Goal: Information Seeking & Learning: Learn about a topic

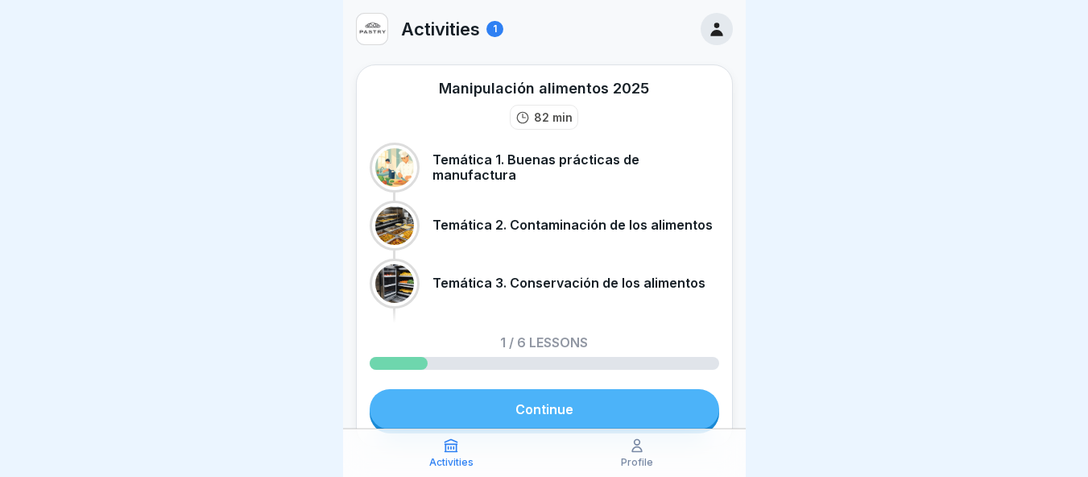
click at [526, 410] on link "Continue" at bounding box center [545, 409] width 350 height 40
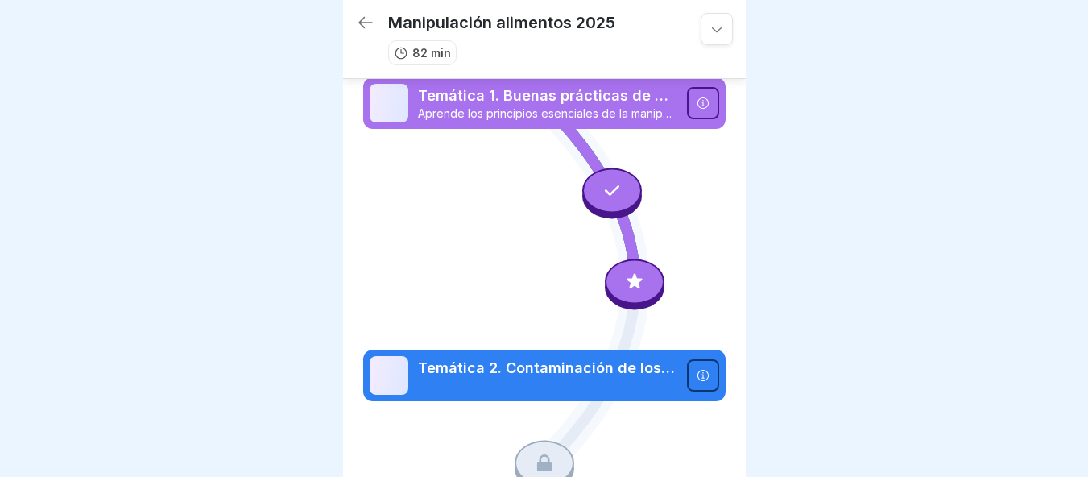
scroll to position [35, 0]
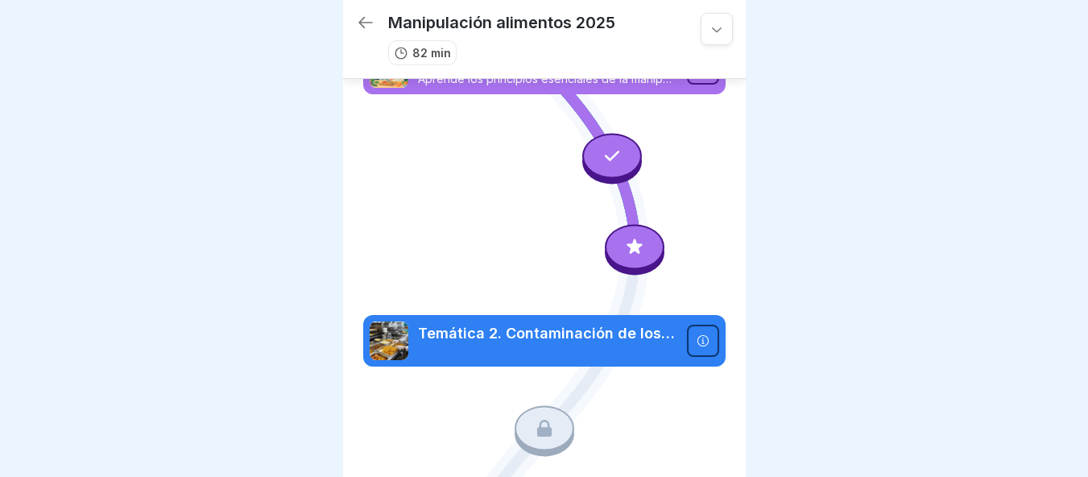
click at [633, 242] on icon at bounding box center [634, 246] width 21 height 21
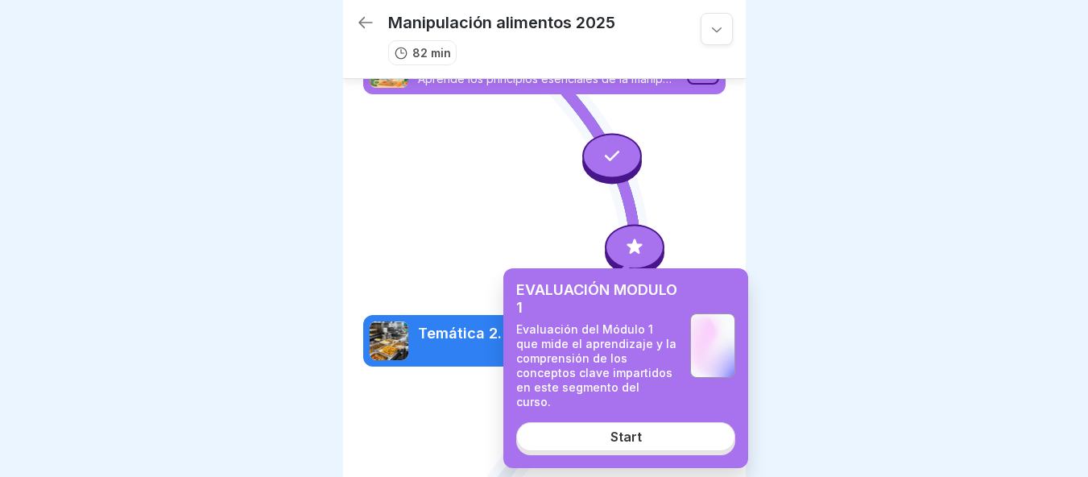
click at [969, 174] on div at bounding box center [544, 238] width 1088 height 477
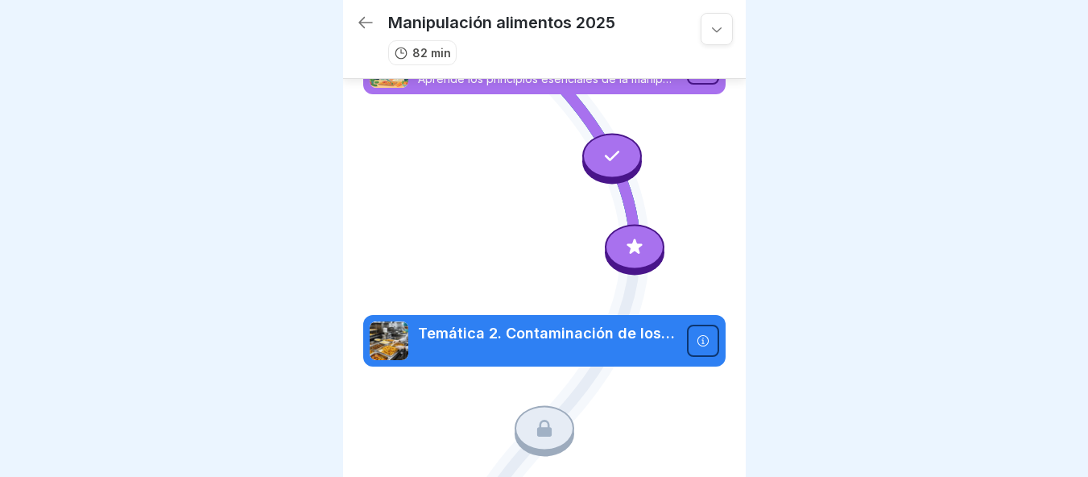
click at [598, 329] on p "Temática 2. Contaminación de los alimentos" at bounding box center [547, 333] width 259 height 21
click at [652, 323] on p "Temática 2. Contaminación de los alimentos" at bounding box center [547, 333] width 259 height 21
drag, startPoint x: 1086, startPoint y: 135, endPoint x: 1093, endPoint y: 83, distance: 52.8
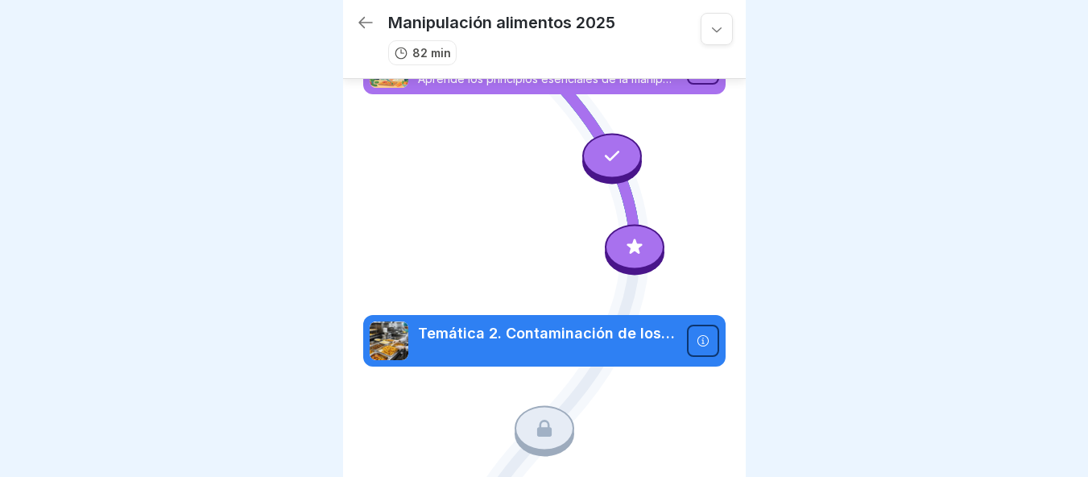
click at [1087, 83] on html "Manipulación alimentos 2025 82 min Temática 1. Buenas prácticas de manufactura …" at bounding box center [544, 238] width 1088 height 477
click at [701, 31] on div at bounding box center [717, 29] width 32 height 32
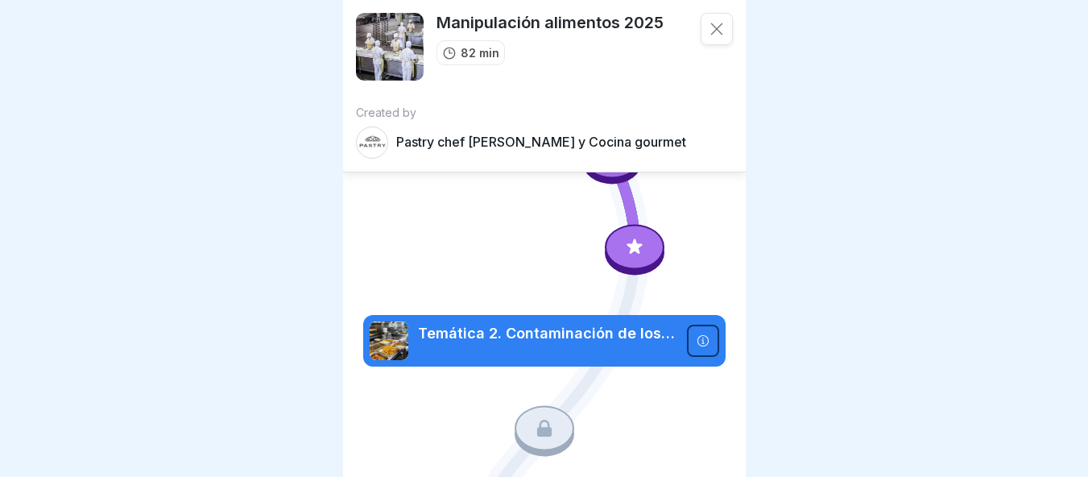
click at [701, 31] on div at bounding box center [717, 29] width 32 height 32
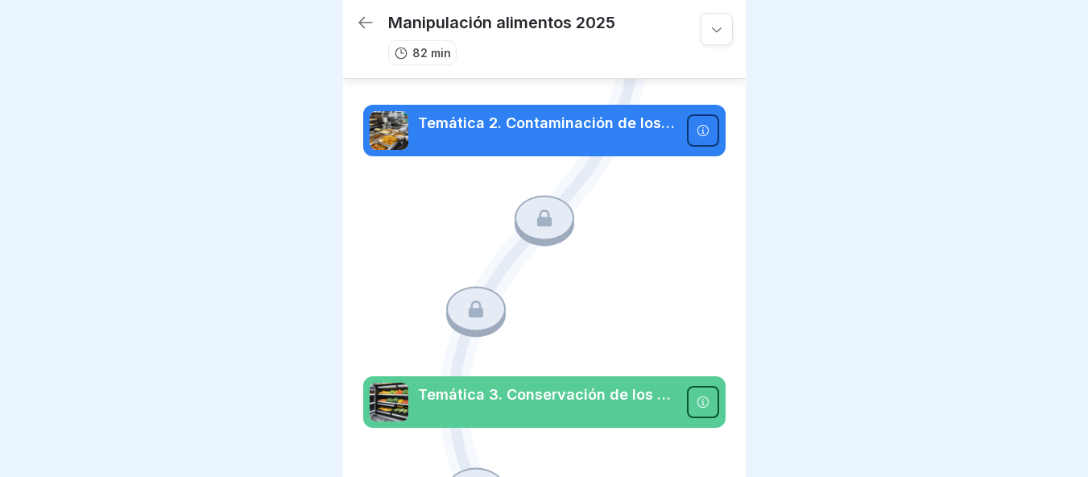
scroll to position [0, 0]
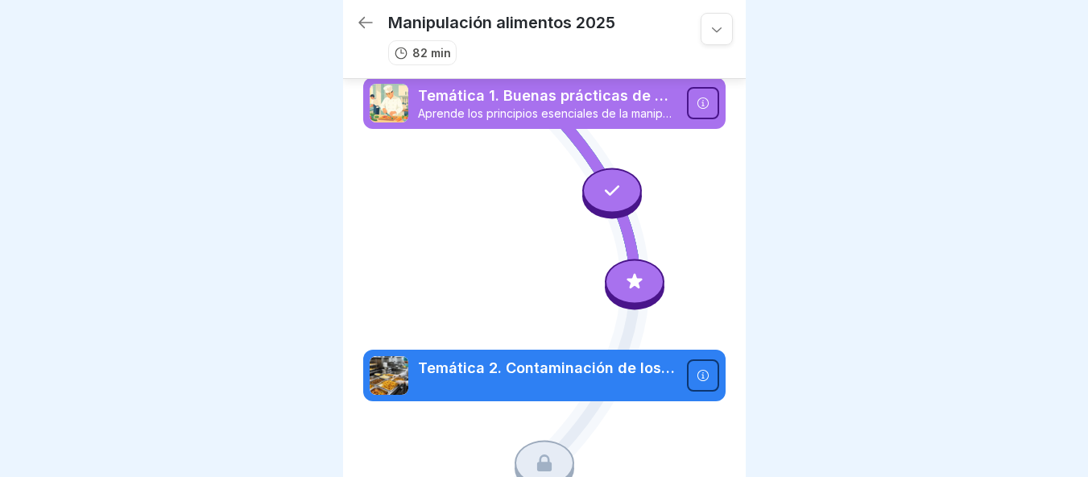
click at [697, 97] on icon at bounding box center [703, 103] width 13 height 13
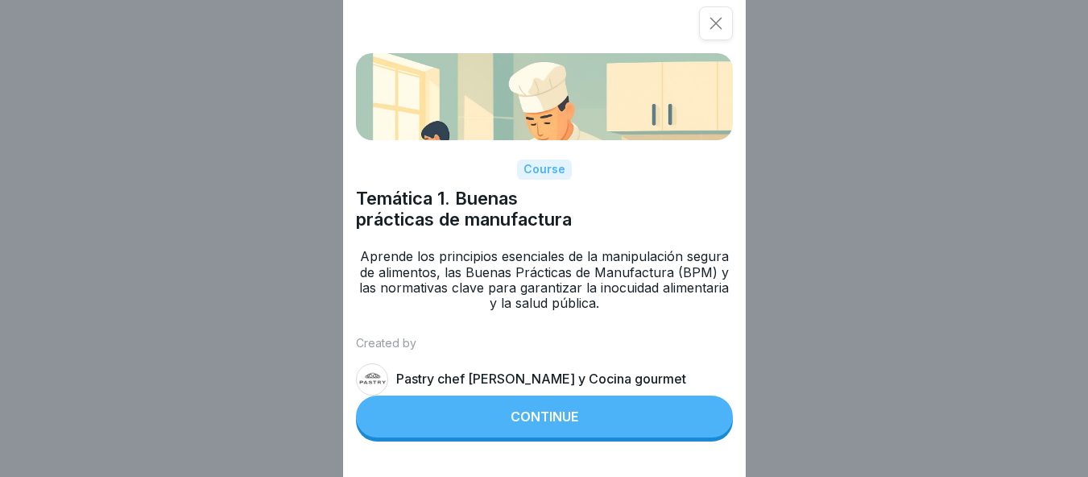
click at [537, 421] on button "Continue" at bounding box center [544, 416] width 377 height 42
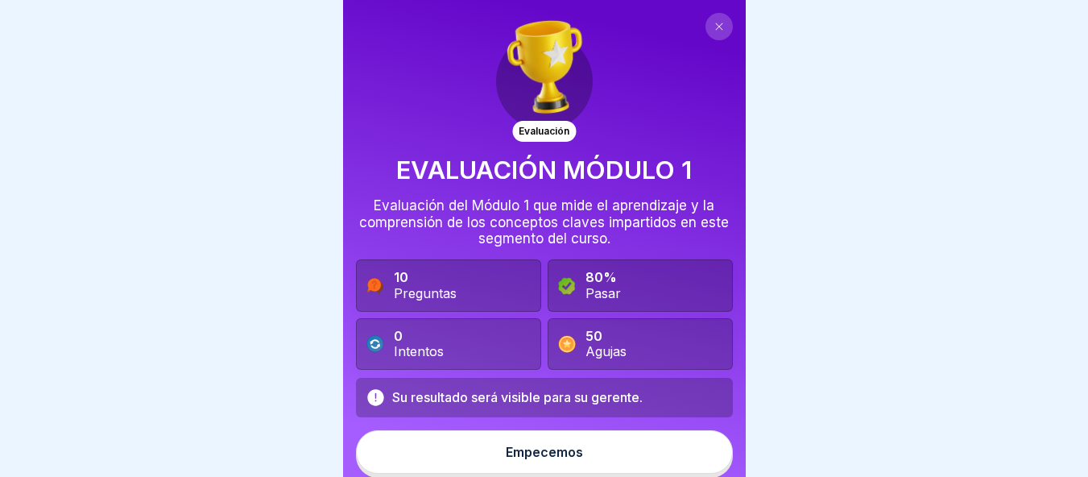
click at [654, 318] on div "50 Agujas" at bounding box center [640, 344] width 185 height 52
click at [572, 445] on font "Empecemos" at bounding box center [544, 452] width 77 height 16
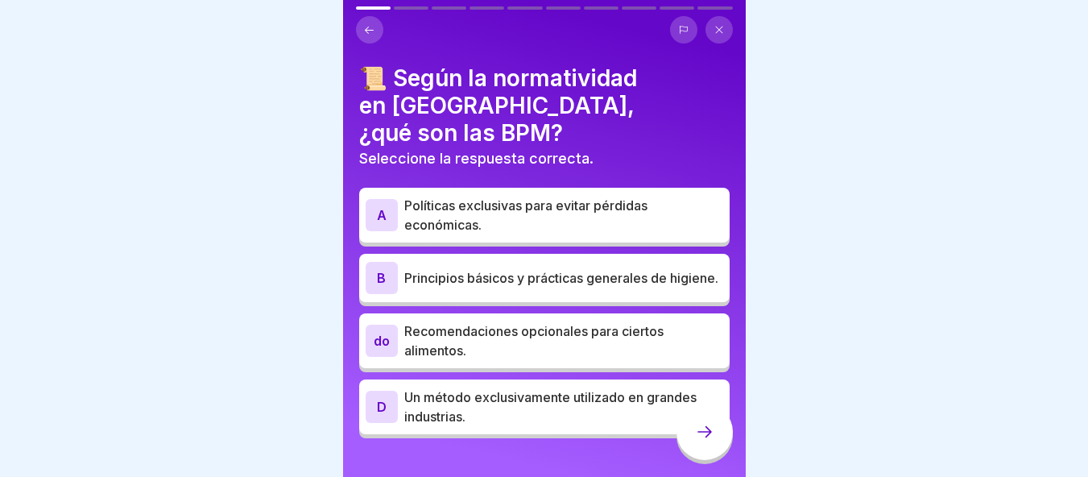
click at [494, 270] on font "Principios básicos y prácticas generales de higiene." at bounding box center [561, 278] width 314 height 16
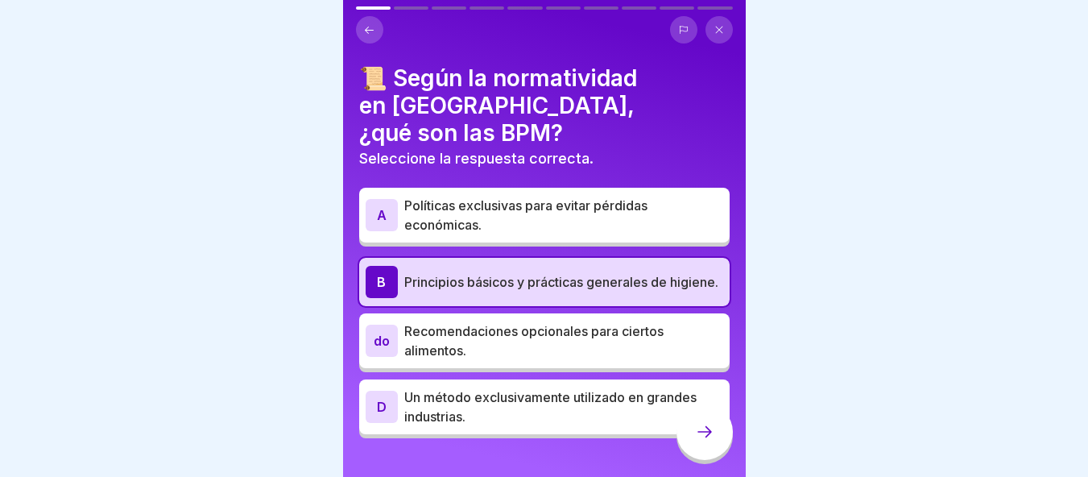
click at [693, 432] on div at bounding box center [704, 431] width 56 height 56
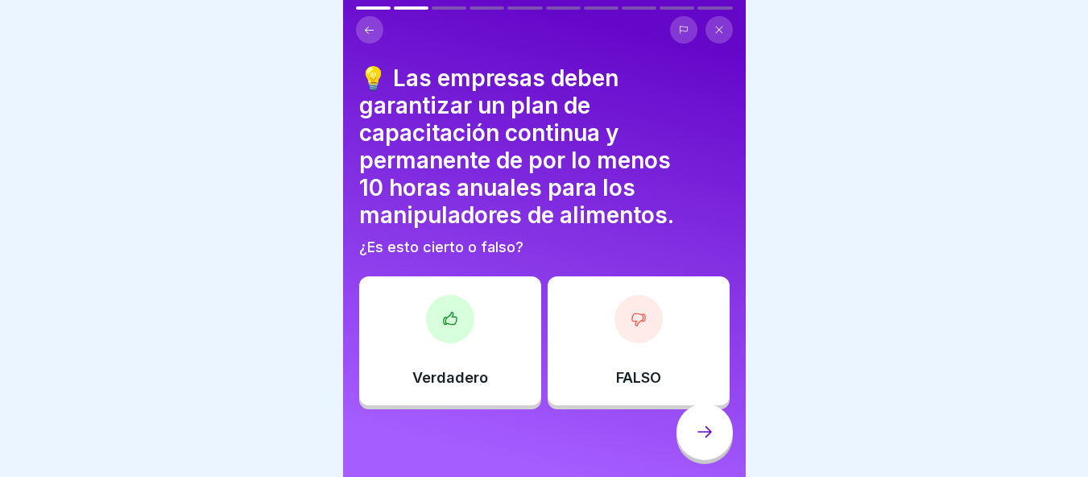
click at [443, 339] on div "Verdadero" at bounding box center [450, 340] width 182 height 129
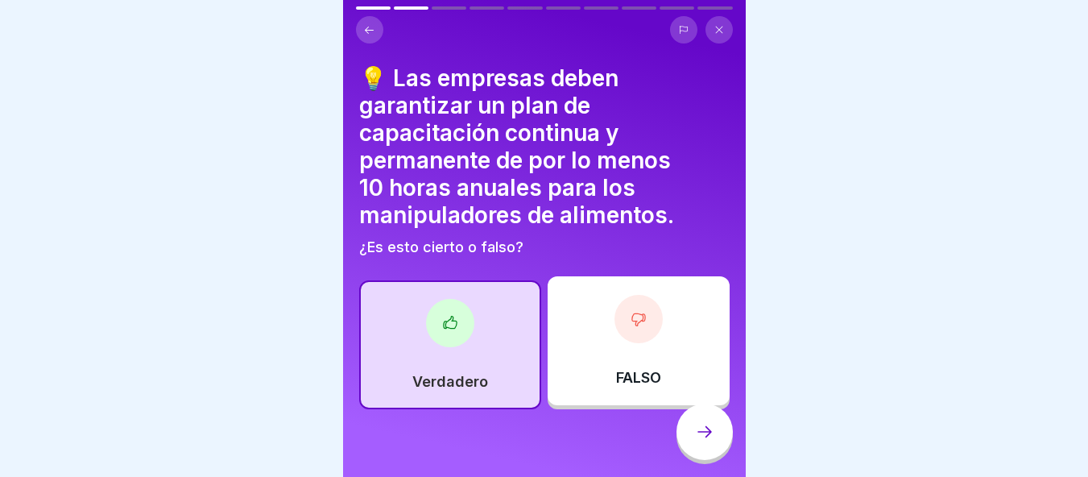
click at [685, 452] on div at bounding box center [704, 431] width 56 height 56
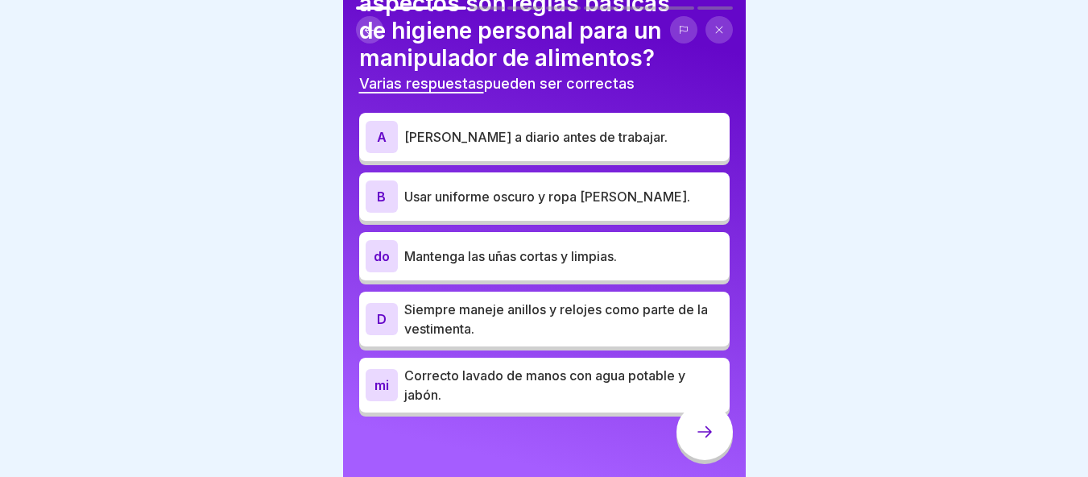
scroll to position [106, 0]
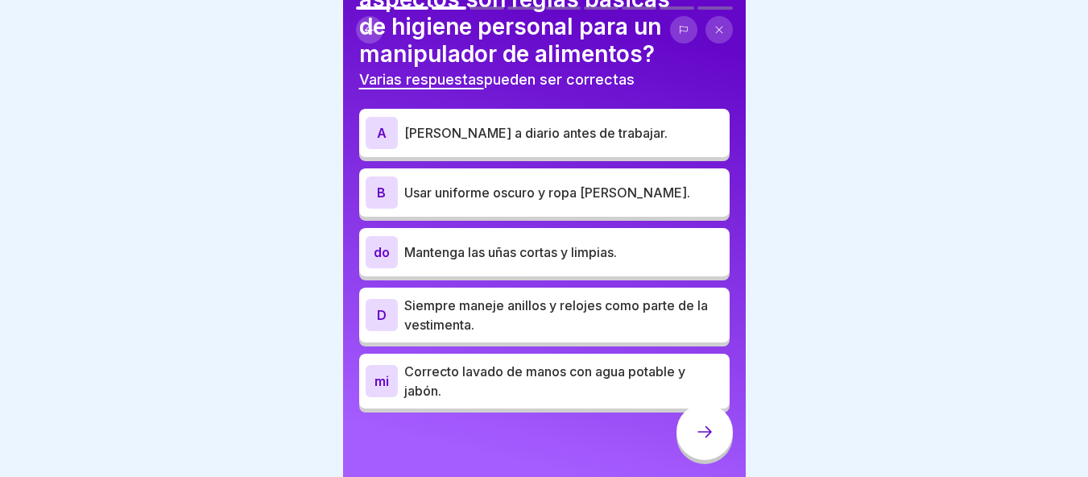
click at [554, 375] on p "Correcto lavado de manos con agua potable y jabón." at bounding box center [563, 381] width 319 height 39
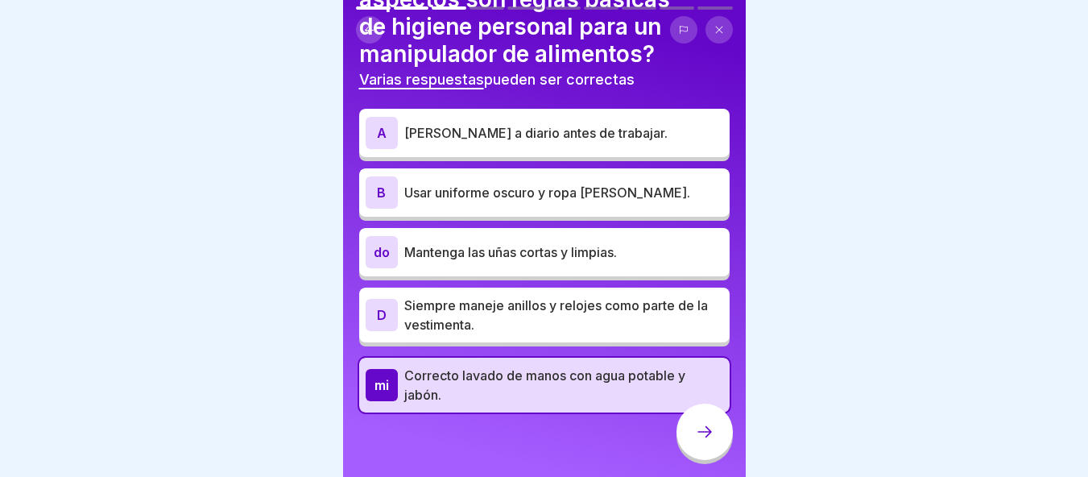
click at [697, 430] on div at bounding box center [704, 431] width 56 height 56
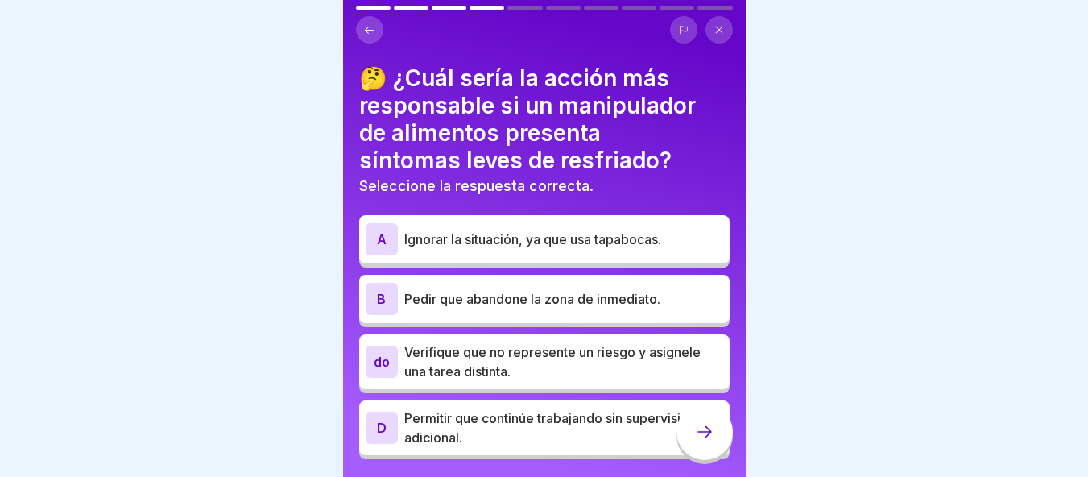
click at [578, 358] on p "Verifique que no represente un riesgo y asignele una tarea distinta." at bounding box center [563, 361] width 319 height 39
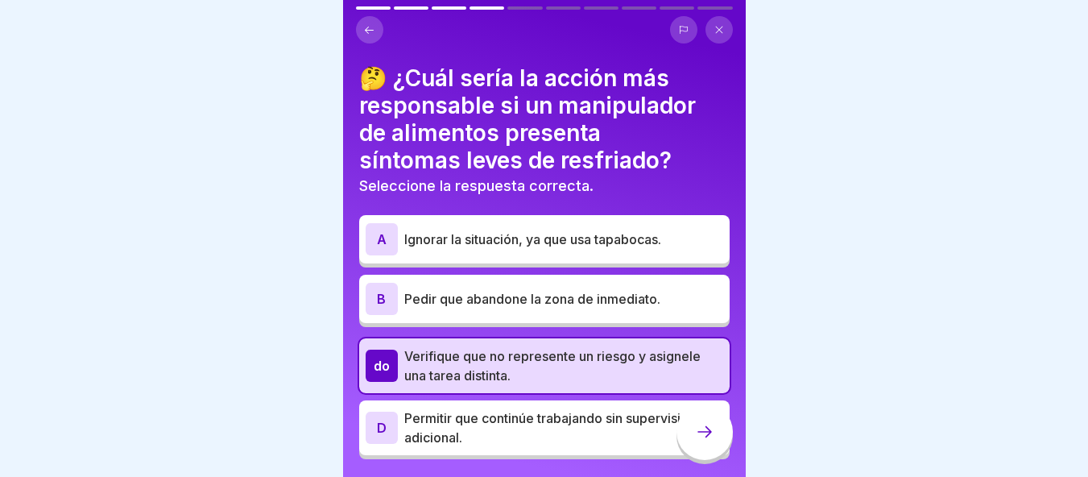
click at [721, 438] on div at bounding box center [704, 431] width 56 height 56
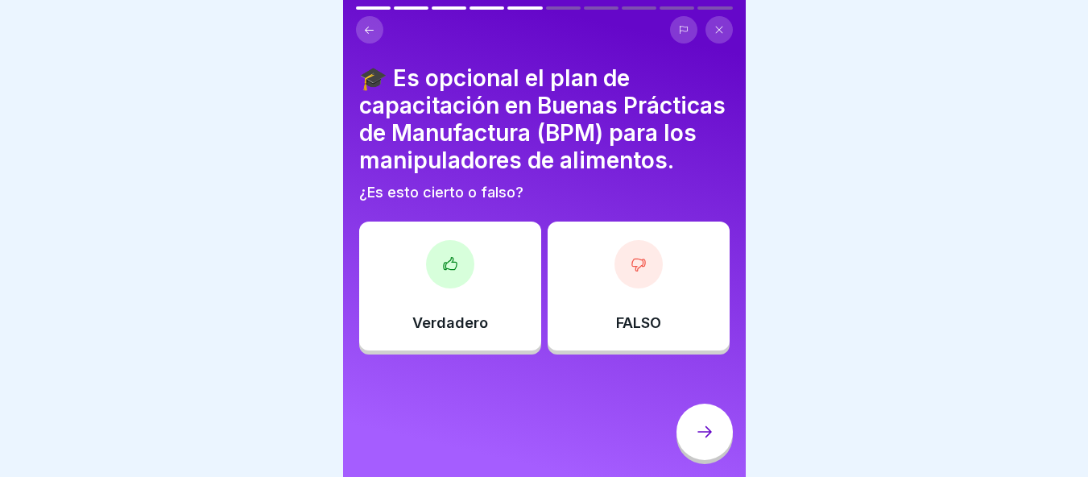
click at [627, 288] on div at bounding box center [638, 264] width 48 height 48
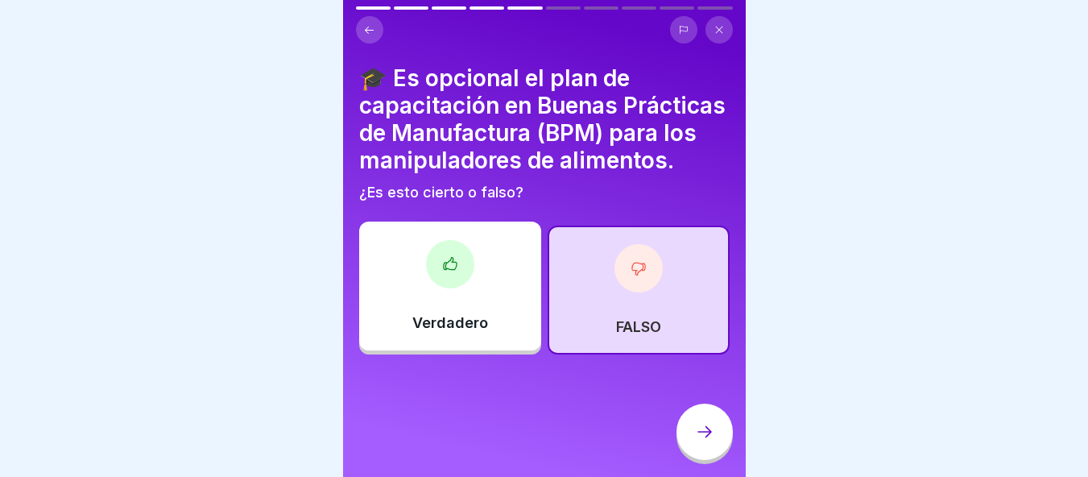
click at [702, 441] on icon at bounding box center [704, 431] width 19 height 19
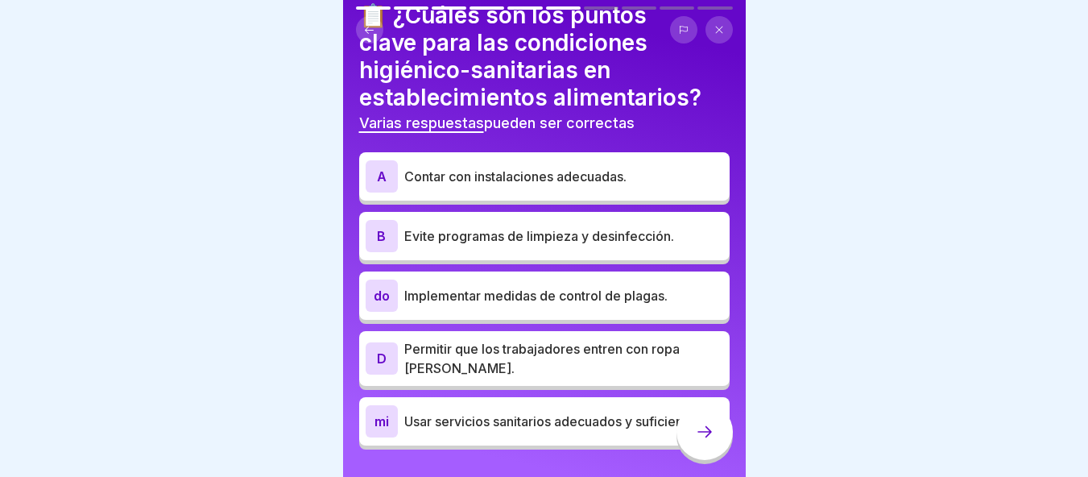
scroll to position [61, 0]
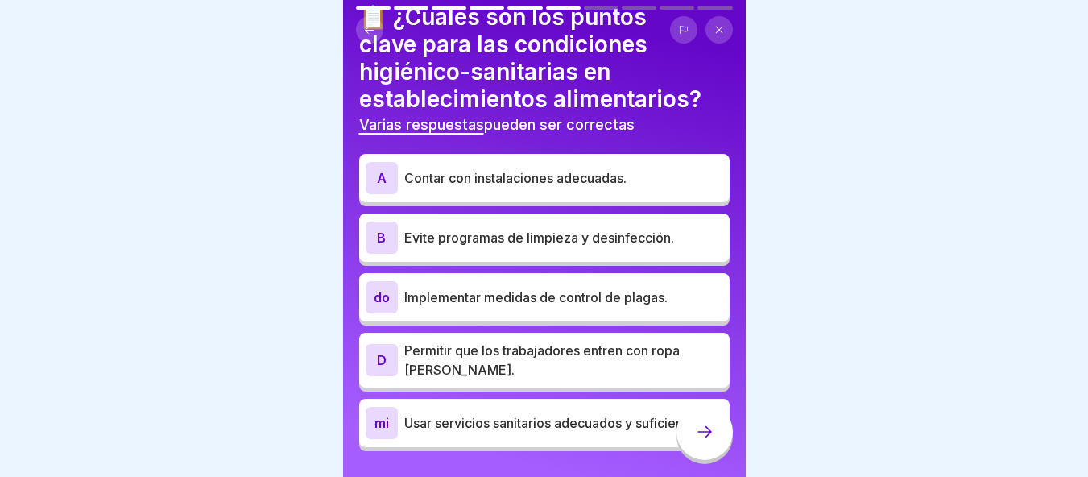
click at [534, 177] on font "Contar con instalaciones adecuadas." at bounding box center [515, 178] width 222 height 16
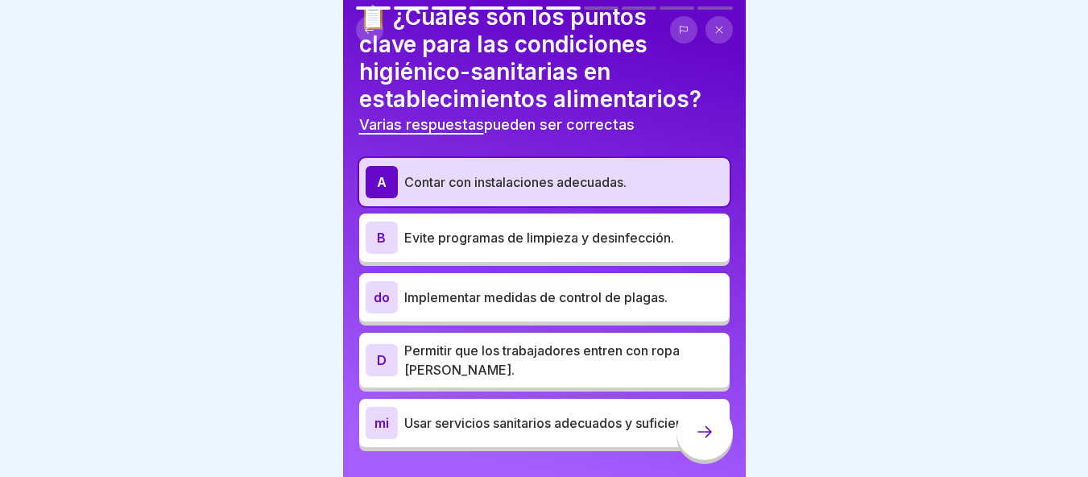
click at [488, 304] on div "do Implementar medidas de control de plagas." at bounding box center [545, 297] width 358 height 32
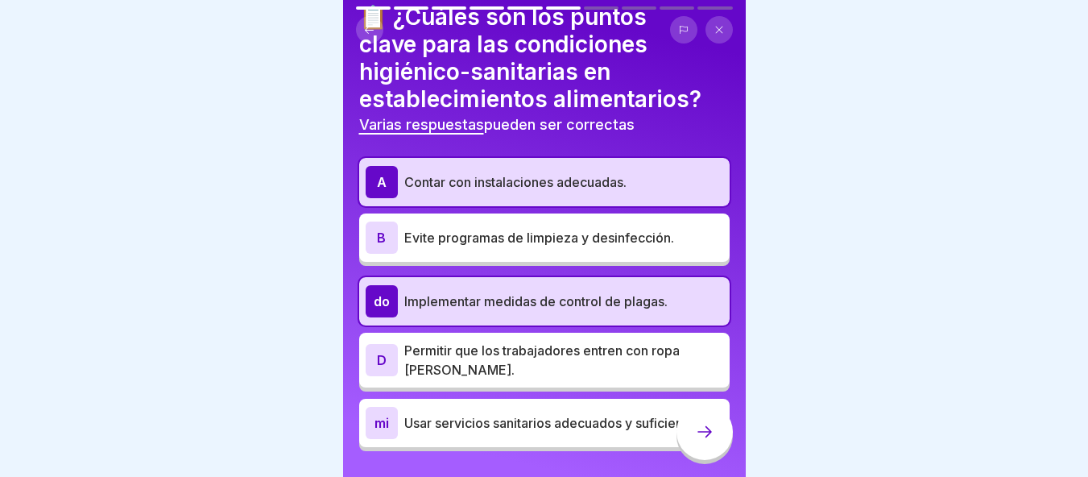
click at [576, 430] on p "Usar servicios sanitarios adecuados y suficientes." at bounding box center [563, 422] width 319 height 19
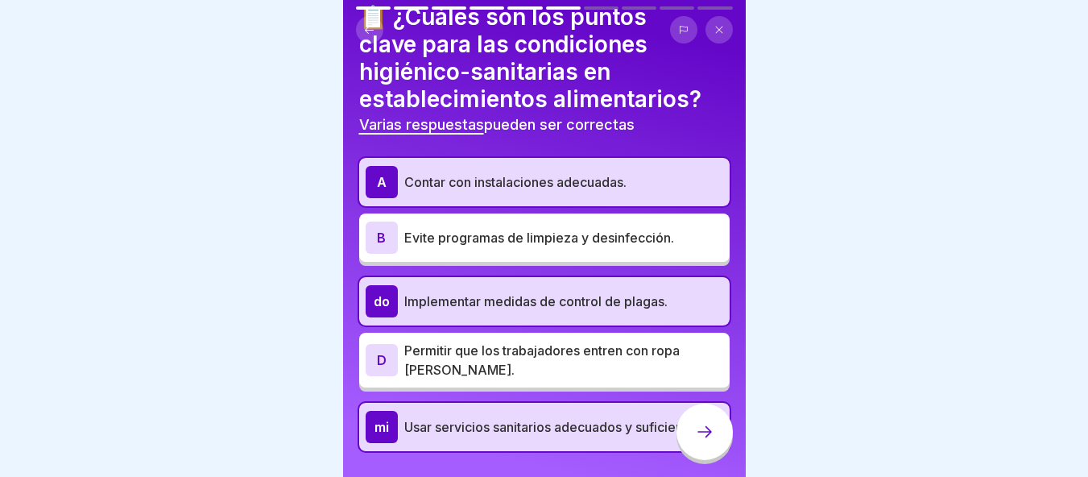
click at [697, 432] on icon at bounding box center [704, 431] width 19 height 19
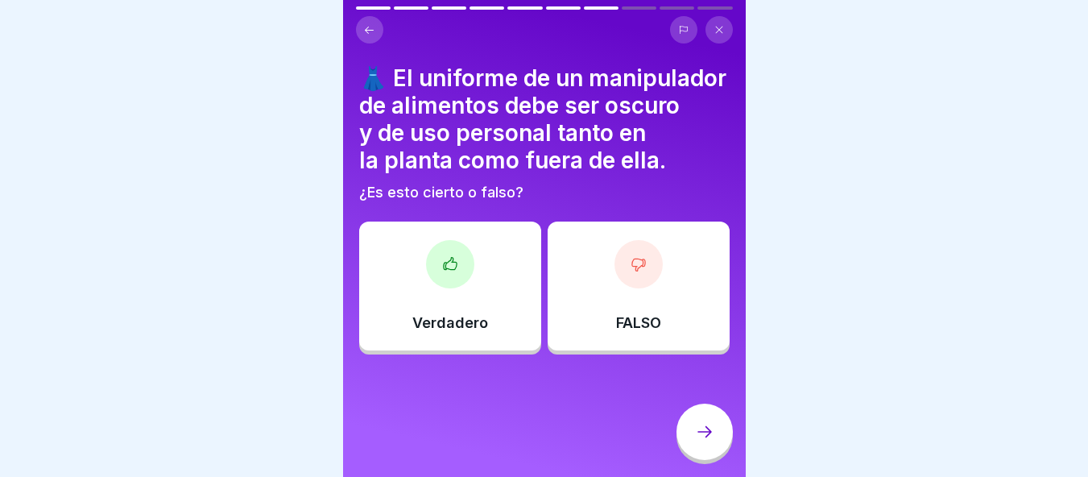
click at [651, 288] on div at bounding box center [638, 264] width 48 height 48
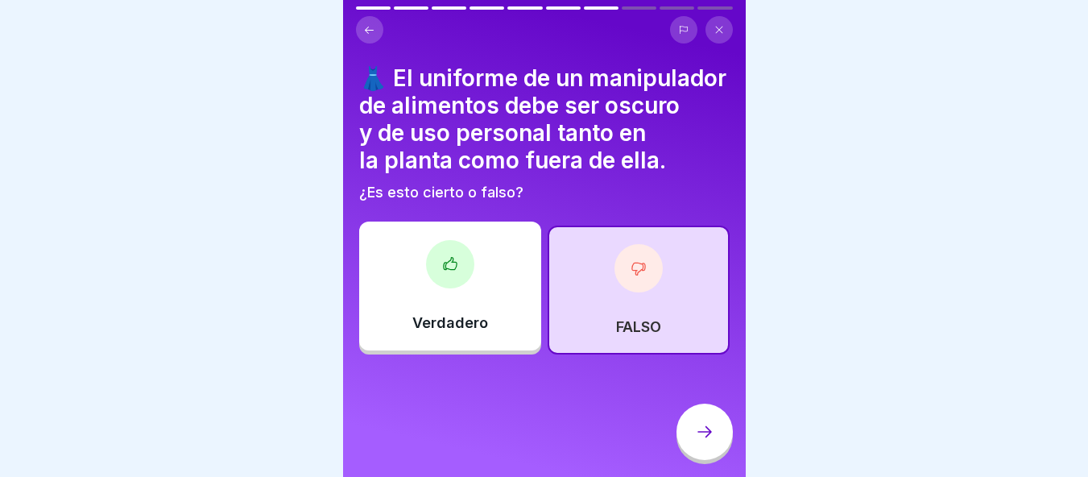
click at [651, 288] on div at bounding box center [638, 268] width 48 height 48
click at [716, 445] on div at bounding box center [704, 431] width 56 height 56
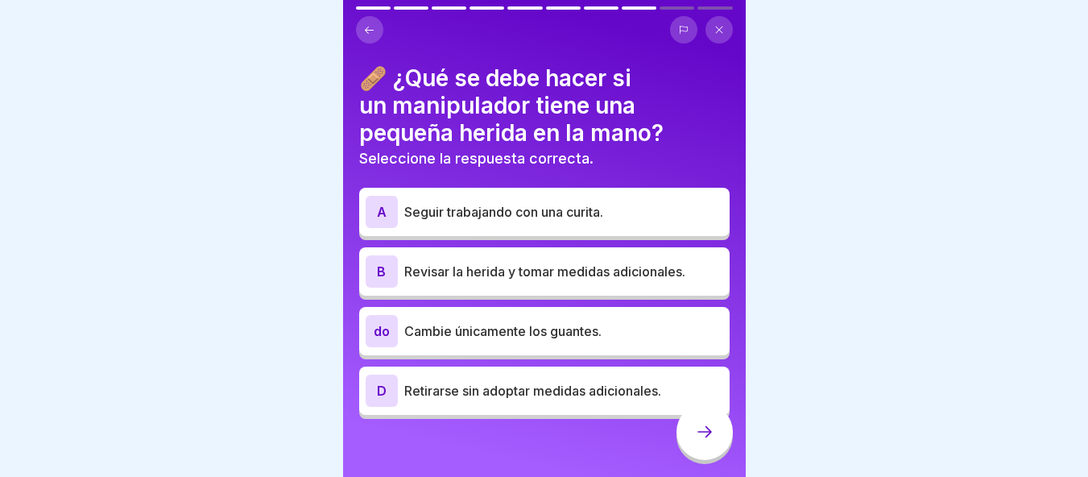
click at [417, 0] on div "🩹 ¿Qué se debe hacer si un manipulador tiene una pequeña herida en la mano? Sel…" at bounding box center [544, 238] width 403 height 477
click at [556, 349] on div "do Cambie únicamente los guantes." at bounding box center [544, 331] width 370 height 48
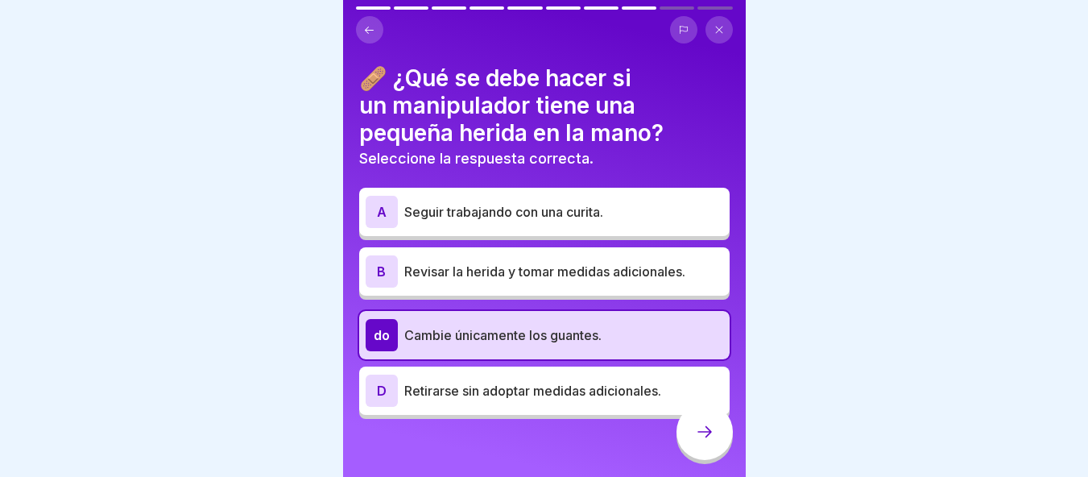
click at [540, 318] on div "do Cambie únicamente los guantes." at bounding box center [544, 335] width 370 height 48
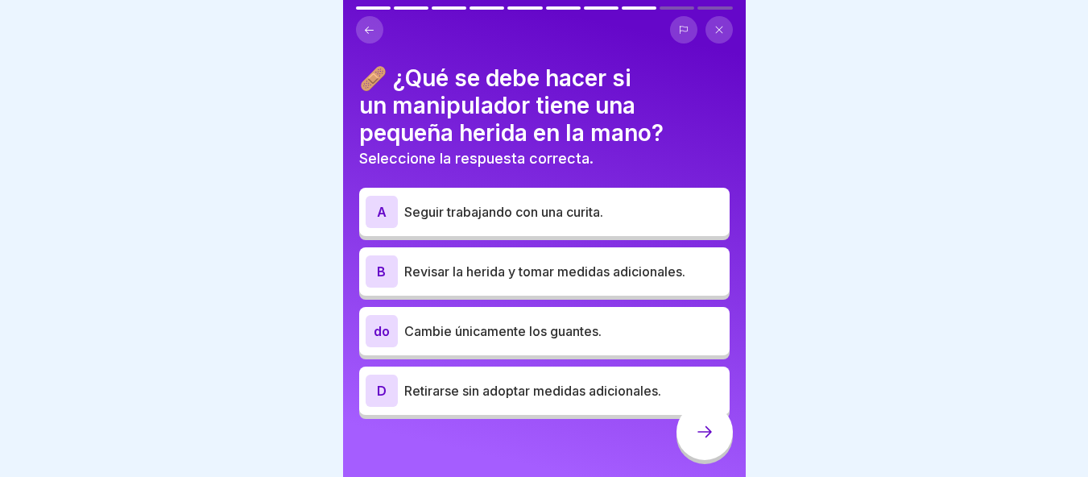
click at [540, 323] on font "Cambie únicamente los guantes." at bounding box center [502, 331] width 197 height 16
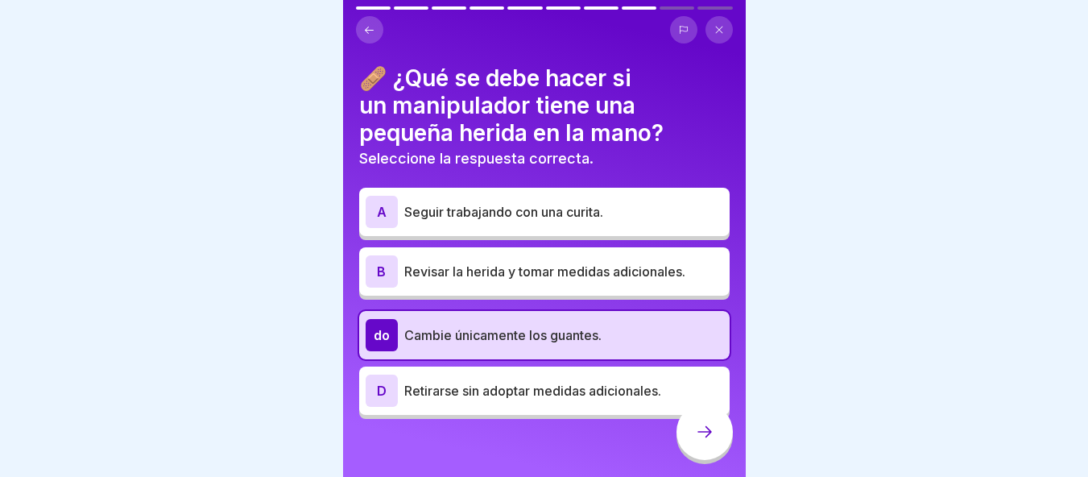
click at [545, 262] on p "Revisar la herida y tomar medidas adicionales." at bounding box center [563, 271] width 319 height 19
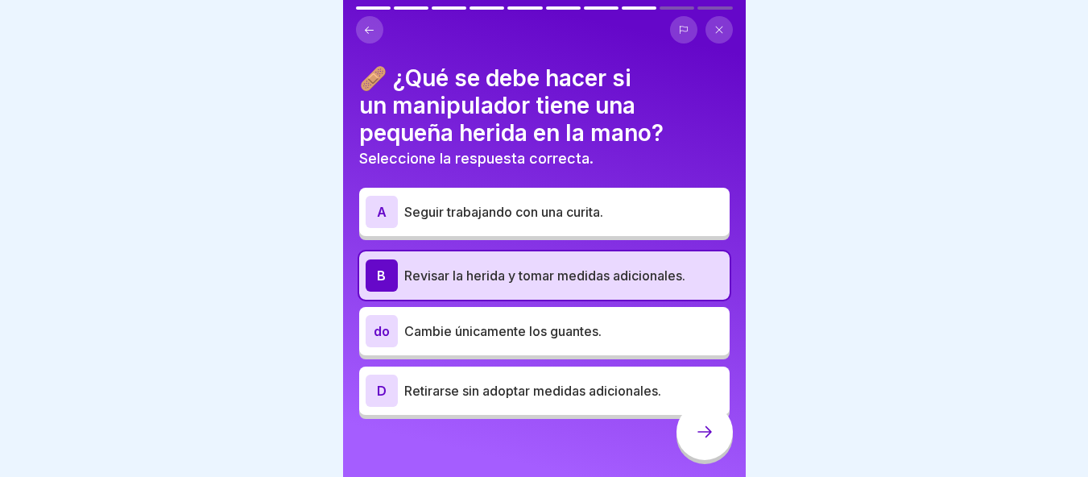
click at [689, 446] on div at bounding box center [704, 431] width 56 height 56
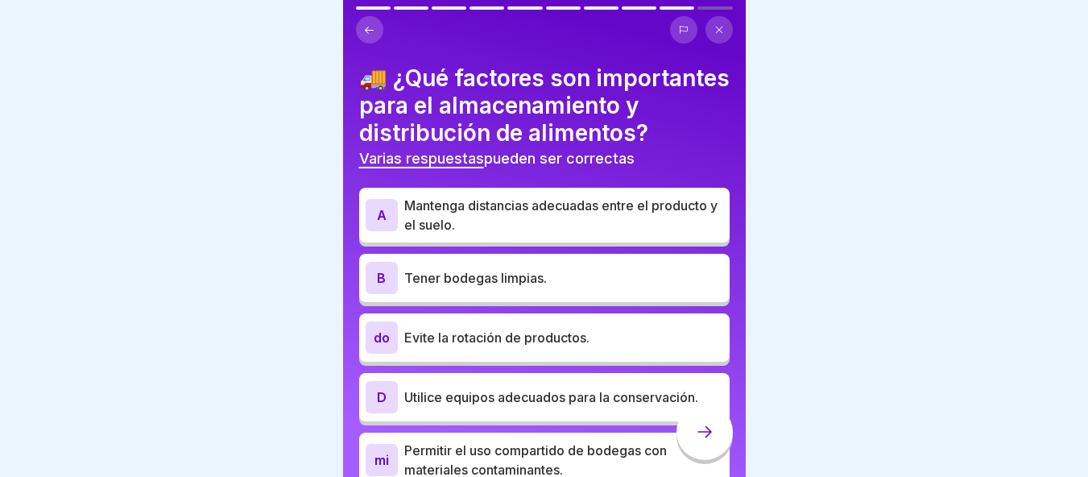
click at [547, 234] on p "Mantenga distancias adecuadas entre el producto y el suelo." at bounding box center [563, 215] width 319 height 39
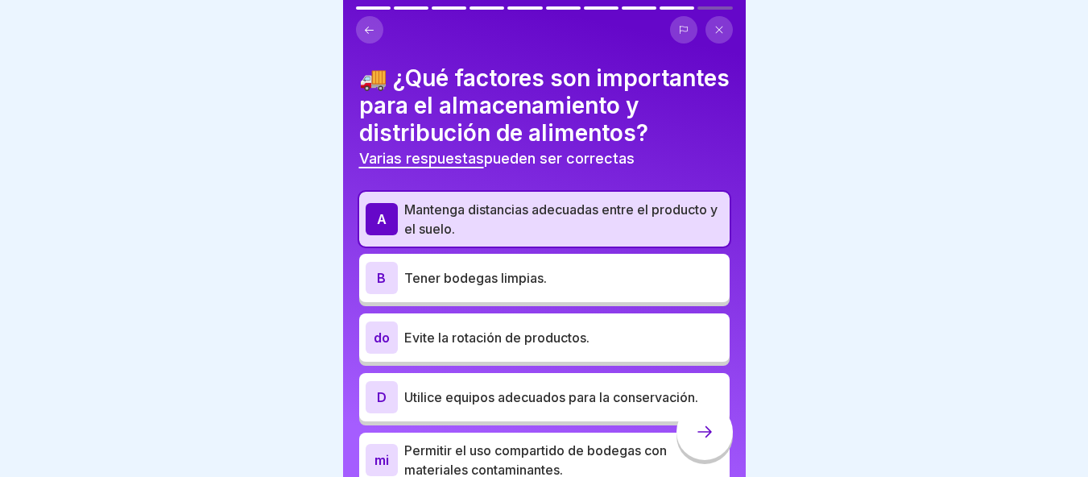
click at [547, 286] on font "Tener bodegas limpias." at bounding box center [475, 278] width 143 height 16
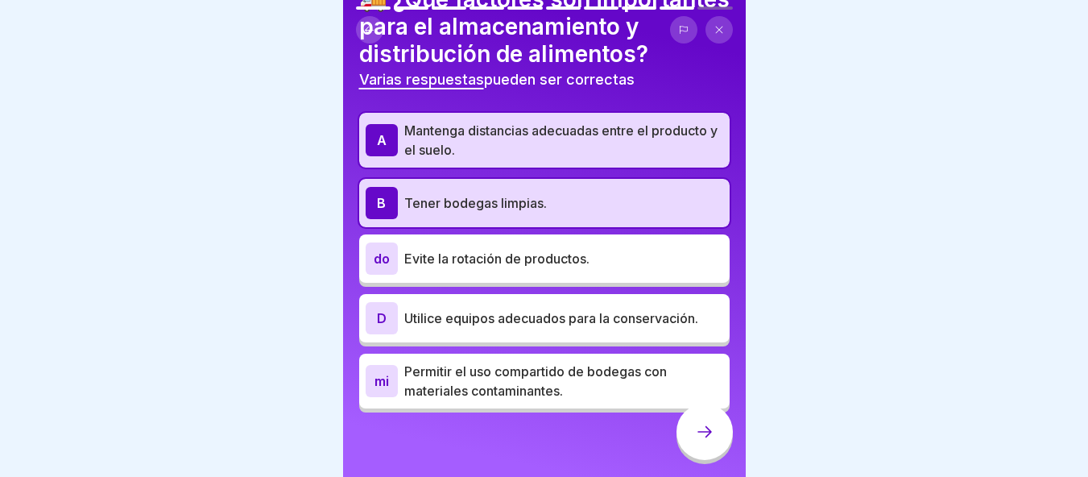
scroll to position [93, 0]
click at [689, 437] on div at bounding box center [704, 431] width 56 height 56
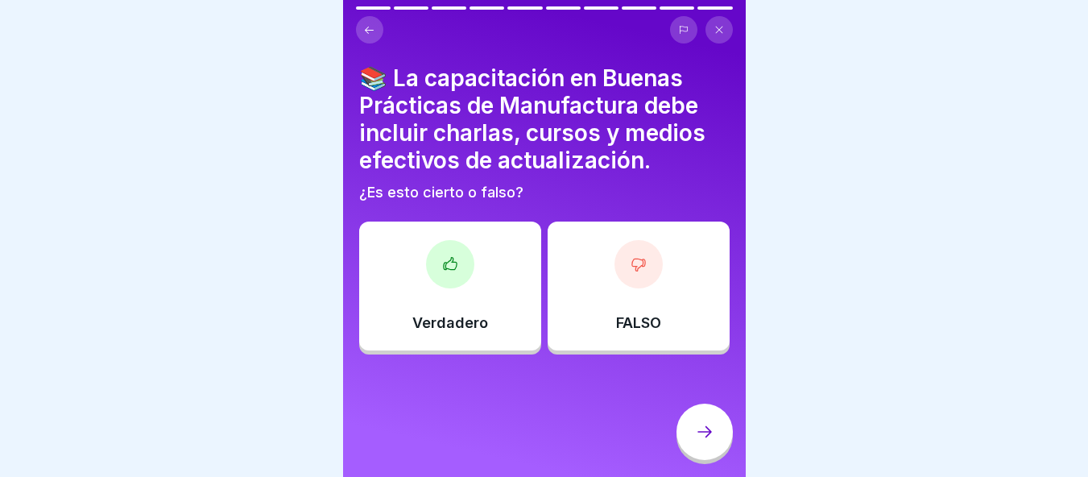
click at [426, 261] on div at bounding box center [450, 264] width 48 height 48
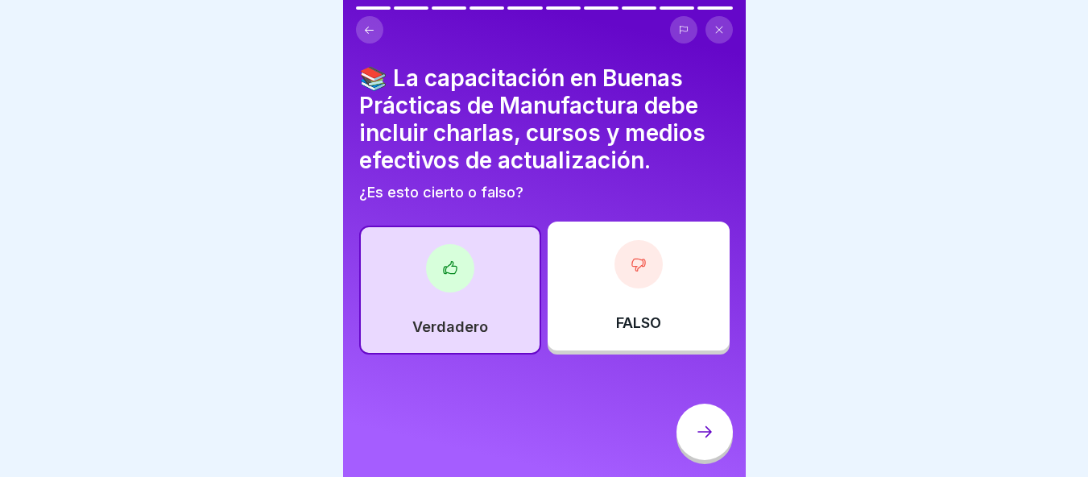
click at [716, 444] on div at bounding box center [704, 431] width 56 height 56
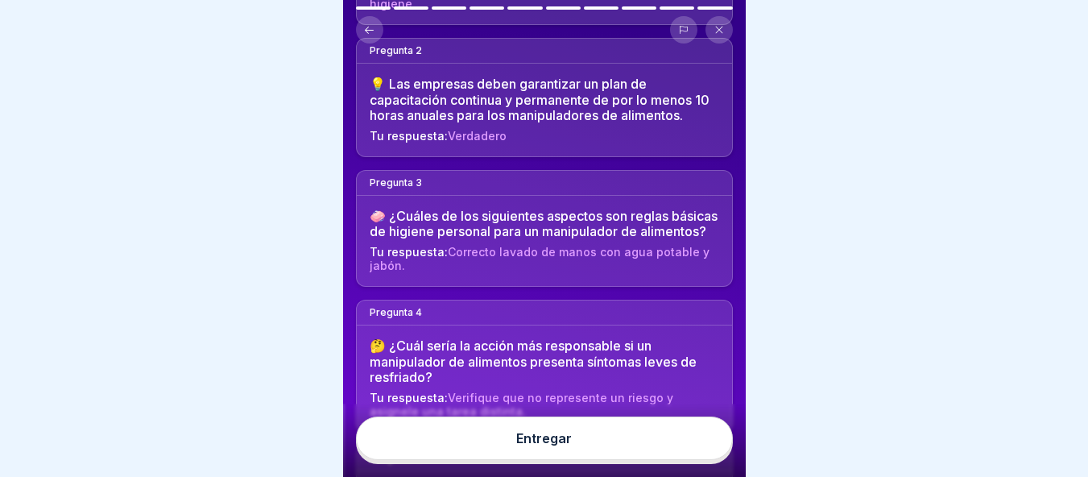
scroll to position [267, 0]
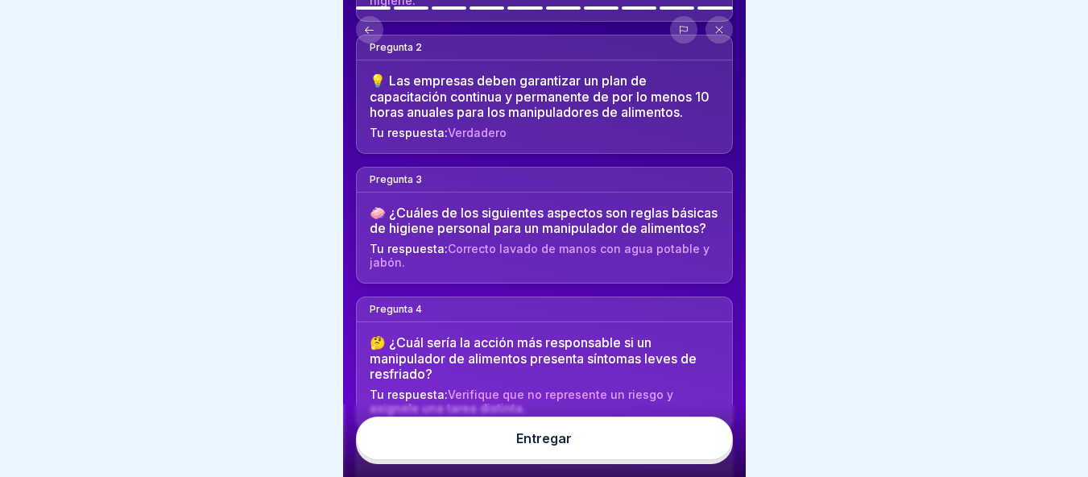
click at [608, 250] on div "🧼 ¿Cuáles de los siguientes aspectos son reglas básicas de higiene personal par…" at bounding box center [544, 237] width 375 height 90
click at [400, 173] on font "Pregunta 3" at bounding box center [396, 179] width 52 height 12
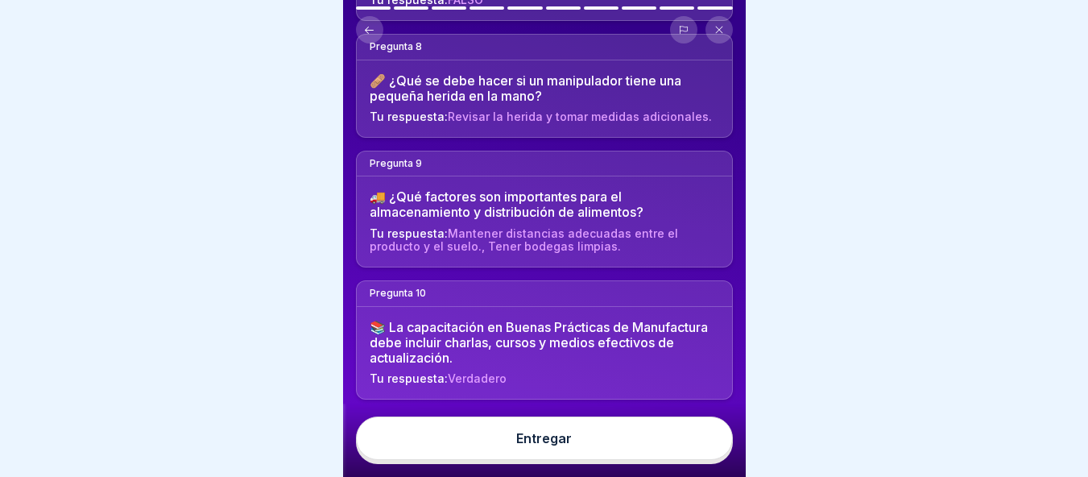
scroll to position [1086, 0]
click at [602, 457] on button "Entregar" at bounding box center [544, 437] width 377 height 43
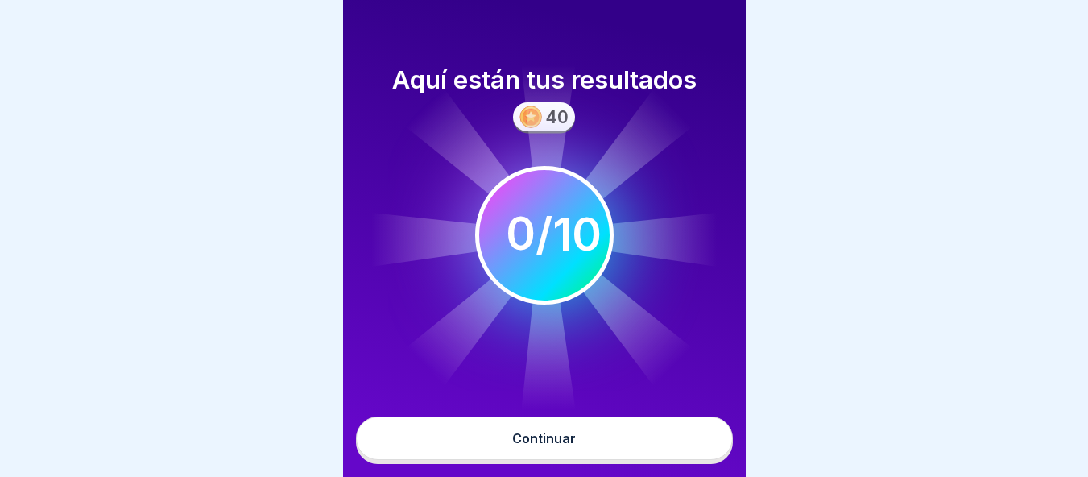
click at [558, 250] on font "10" at bounding box center [576, 235] width 49 height 55
click at [534, 445] on font "Continuar" at bounding box center [544, 438] width 64 height 16
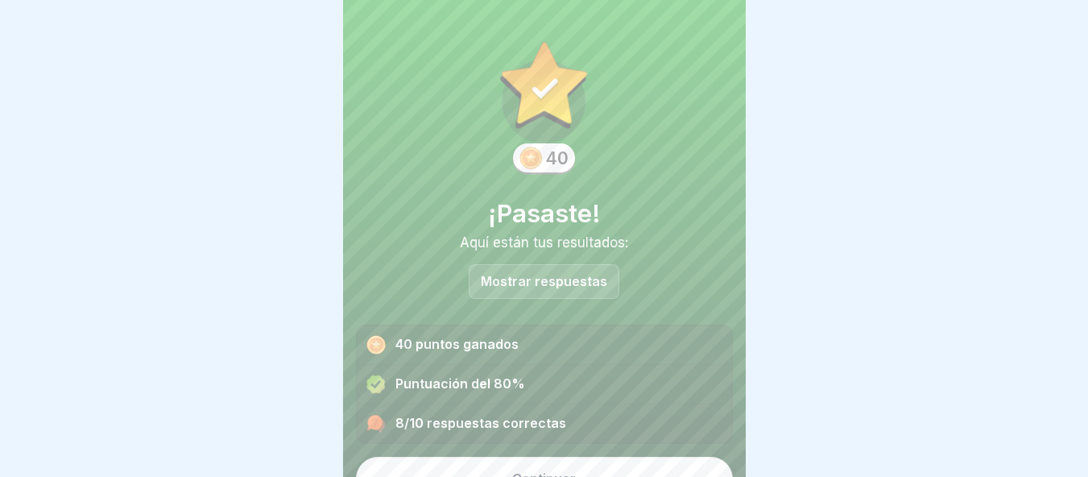
scroll to position [28, 0]
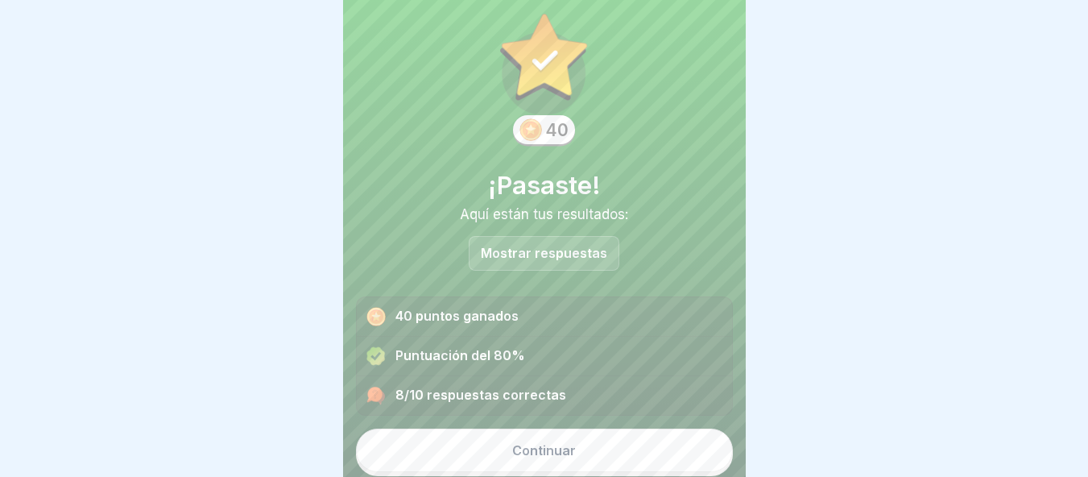
click at [600, 428] on button "Continuar" at bounding box center [544, 449] width 377 height 43
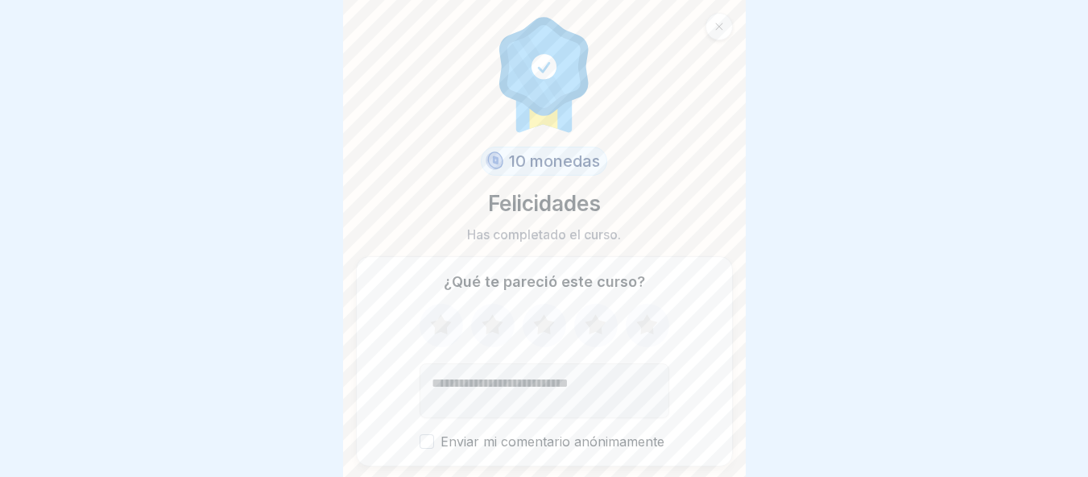
click at [636, 321] on icon at bounding box center [646, 324] width 21 height 20
click at [420, 443] on label "Enviar mi comentario anónimamente" at bounding box center [545, 441] width 250 height 15
click at [420, 443] on button "Enviar mi comentario anónimamente" at bounding box center [427, 441] width 14 height 14
click at [429, 437] on label "Enviar mi comentario anónimamente" at bounding box center [545, 441] width 250 height 15
click at [429, 437] on button "Enviar mi comentario anónimamente" at bounding box center [427, 441] width 14 height 14
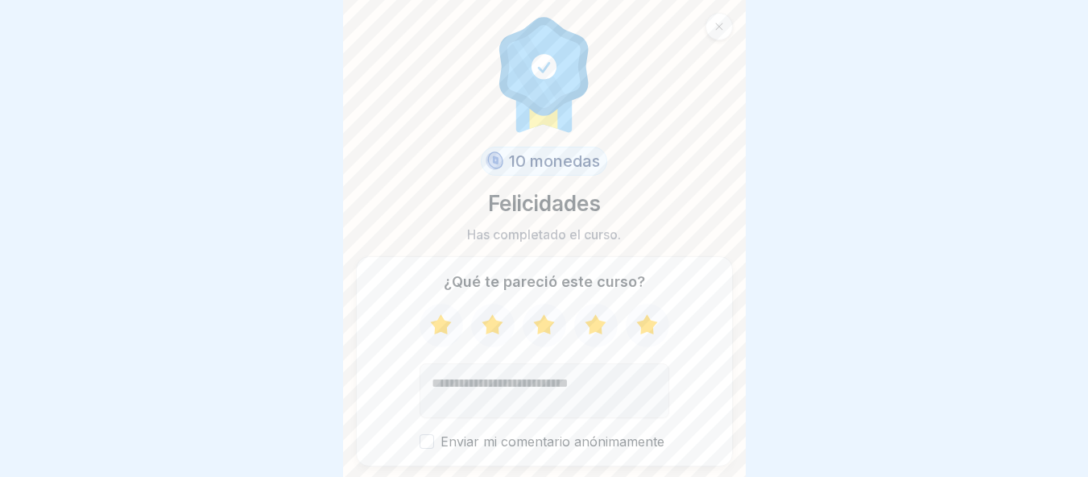
scroll to position [49, 0]
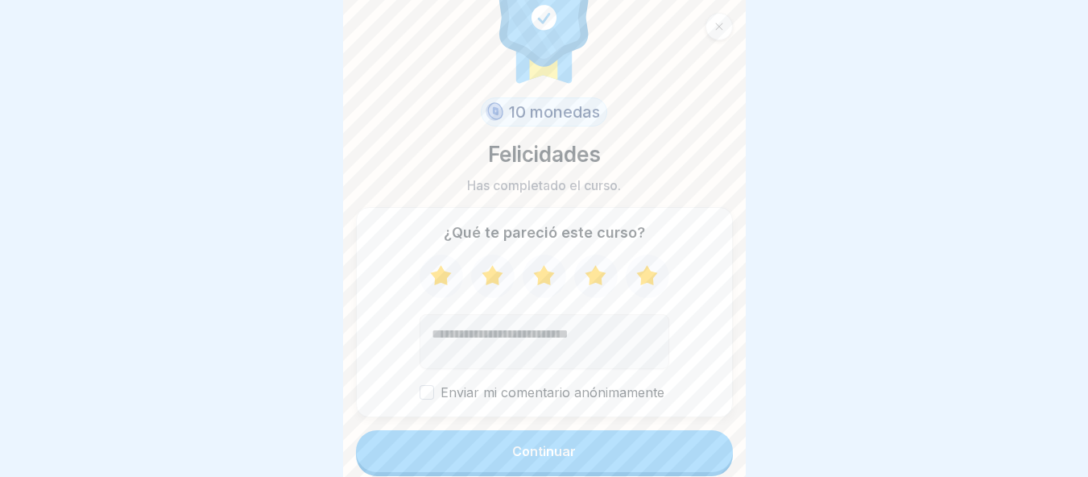
click at [606, 437] on button "Continuar" at bounding box center [544, 451] width 377 height 42
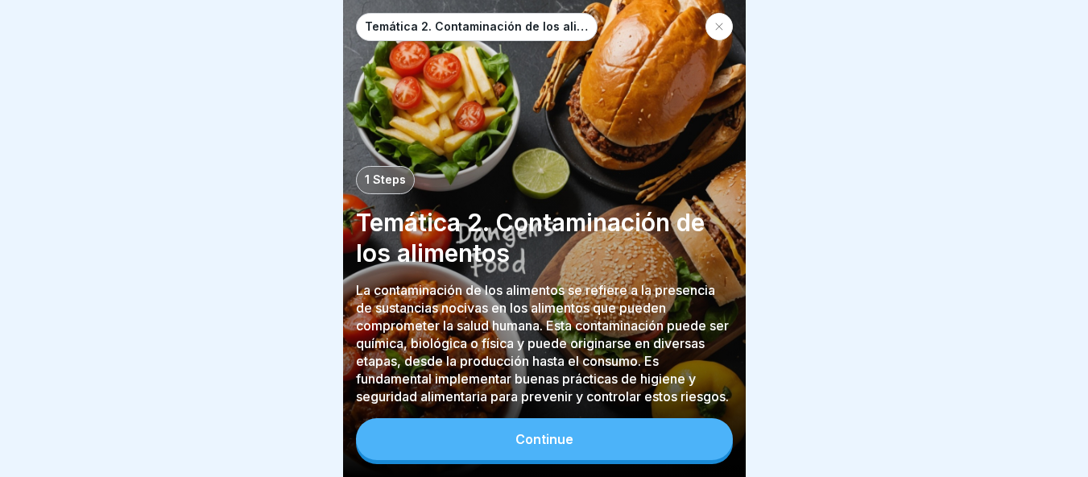
click at [561, 446] on div "Continue" at bounding box center [544, 439] width 58 height 14
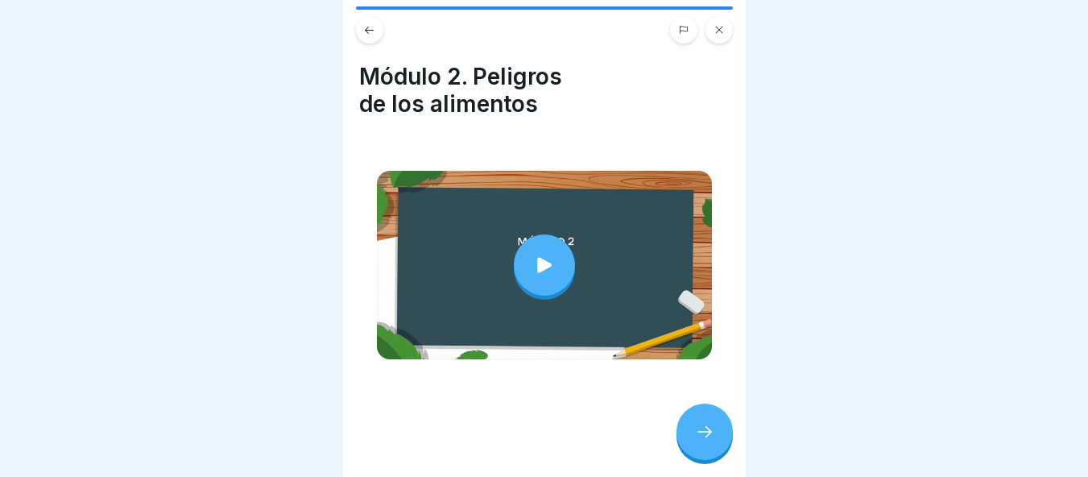
click at [582, 254] on div at bounding box center [544, 265] width 335 height 188
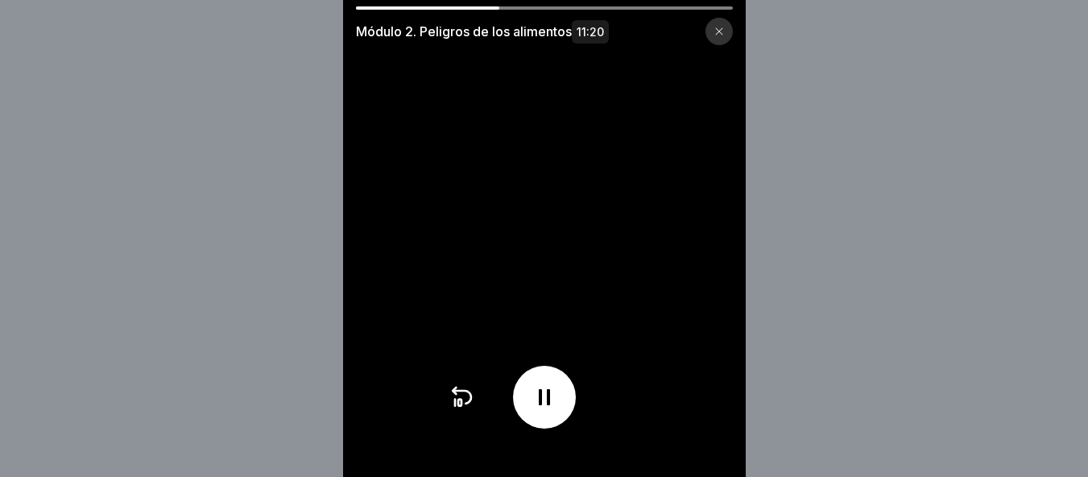
click at [540, 410] on icon at bounding box center [545, 397] width 26 height 26
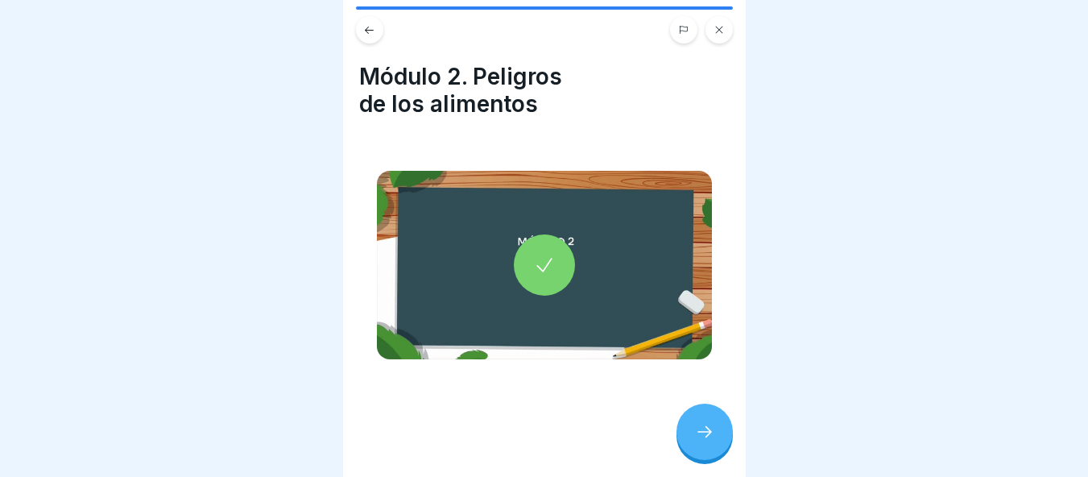
click at [726, 445] on div at bounding box center [704, 431] width 56 height 56
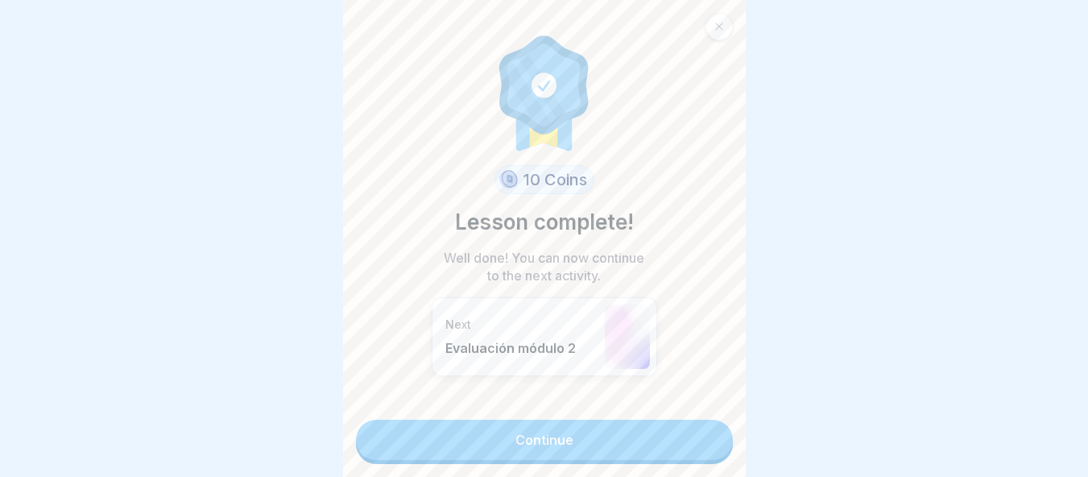
click at [548, 446] on link "Continue" at bounding box center [544, 440] width 377 height 40
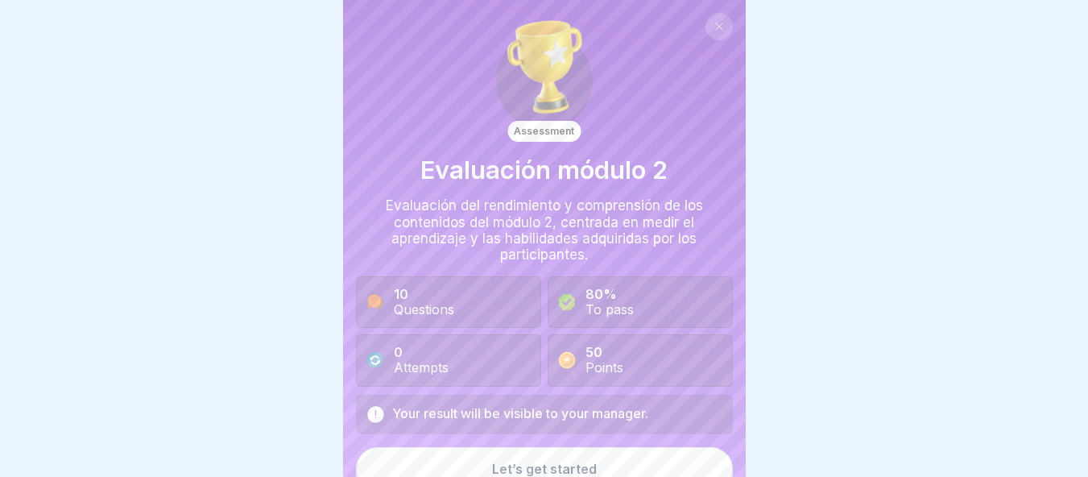
scroll to position [19, 0]
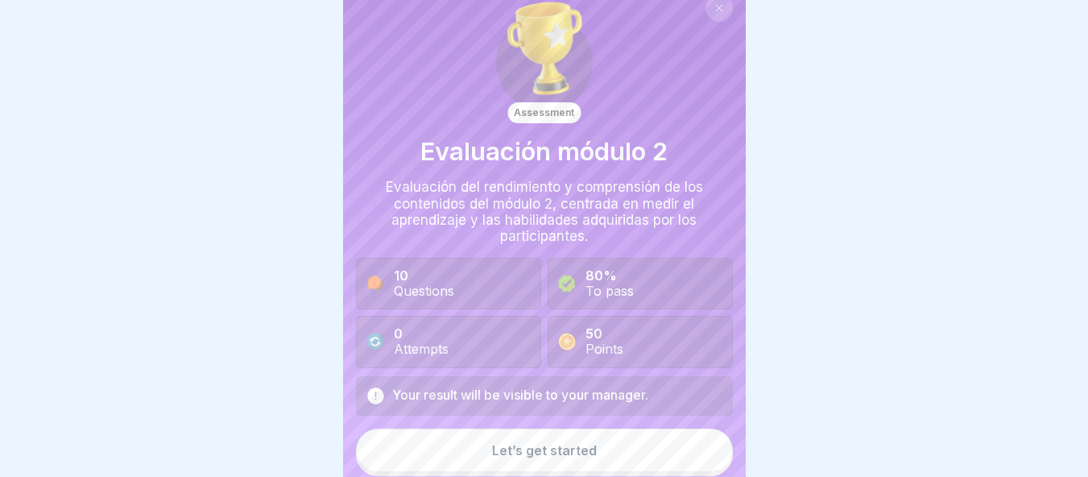
click at [492, 454] on div "Let’s get started" at bounding box center [544, 450] width 105 height 14
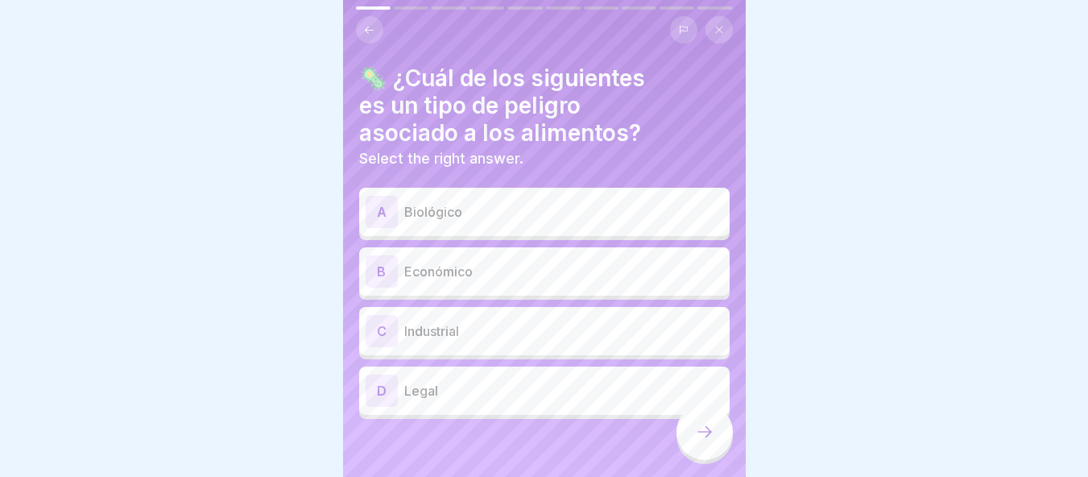
click at [474, 221] on div "A Biológico" at bounding box center [545, 212] width 358 height 32
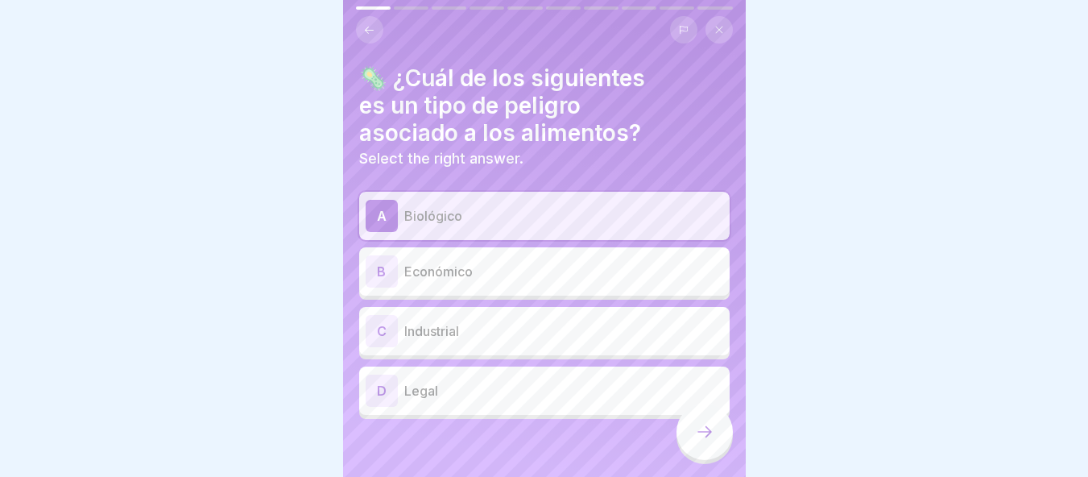
click at [706, 437] on icon at bounding box center [704, 431] width 19 height 19
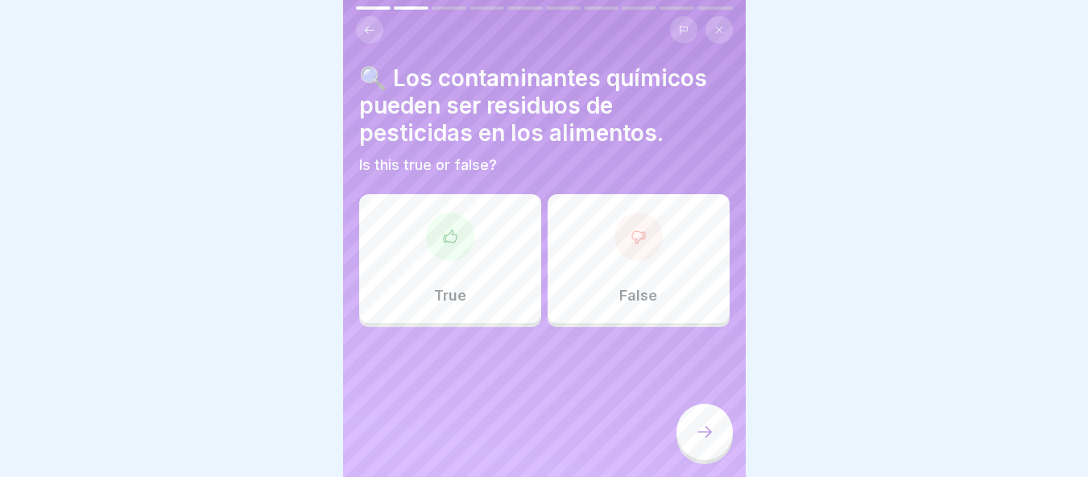
click at [456, 246] on div at bounding box center [450, 237] width 48 height 48
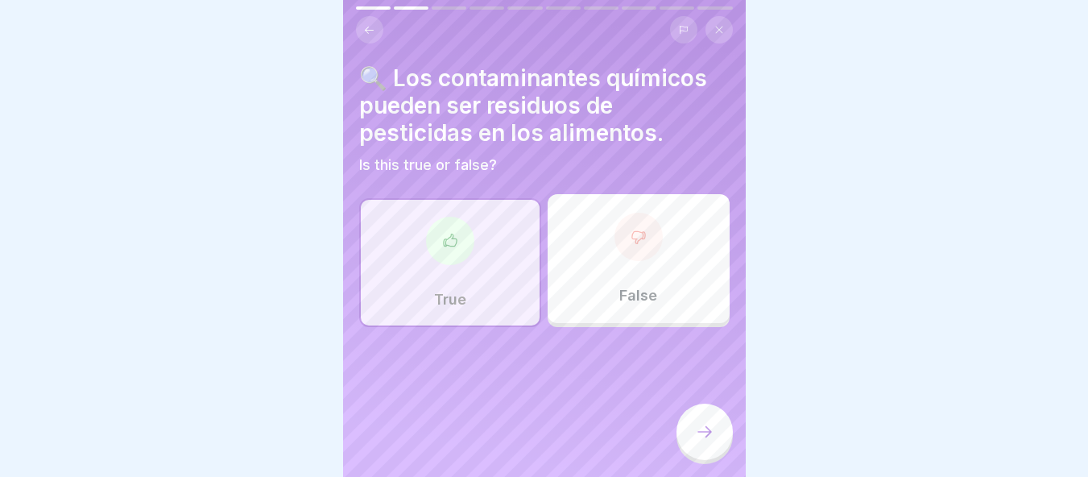
click at [702, 437] on icon at bounding box center [704, 431] width 19 height 19
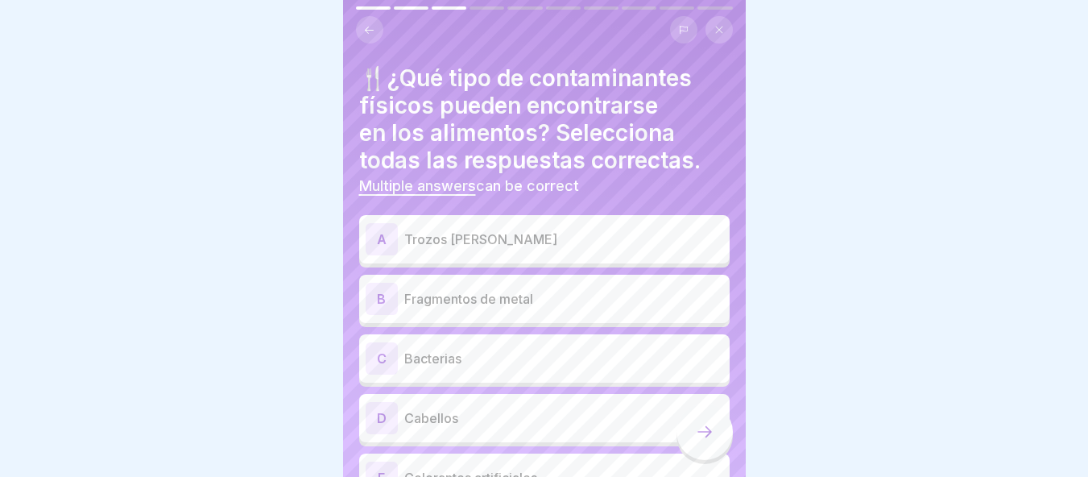
click at [527, 254] on div "A Trozos de vidrio" at bounding box center [545, 239] width 358 height 32
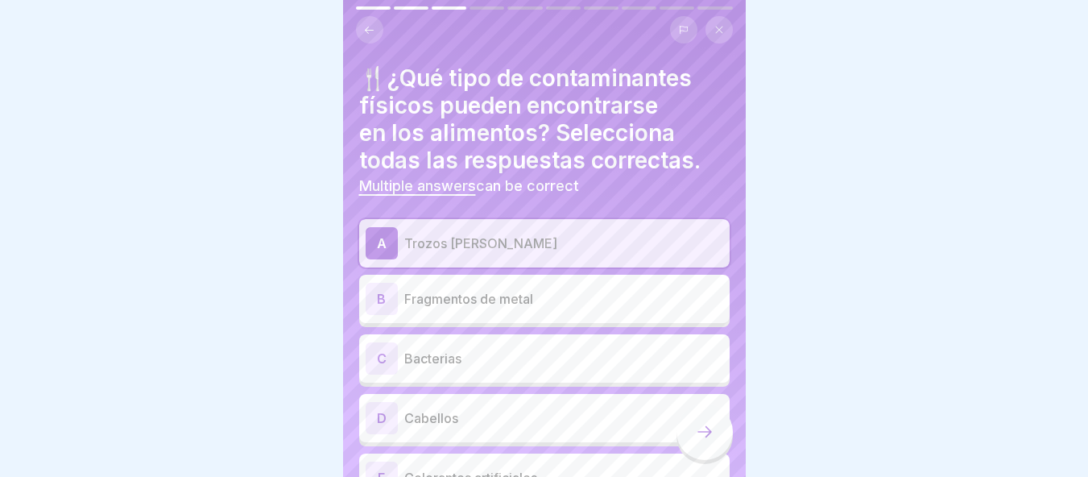
click at [519, 301] on p "Fragmentos de metal" at bounding box center [563, 298] width 319 height 19
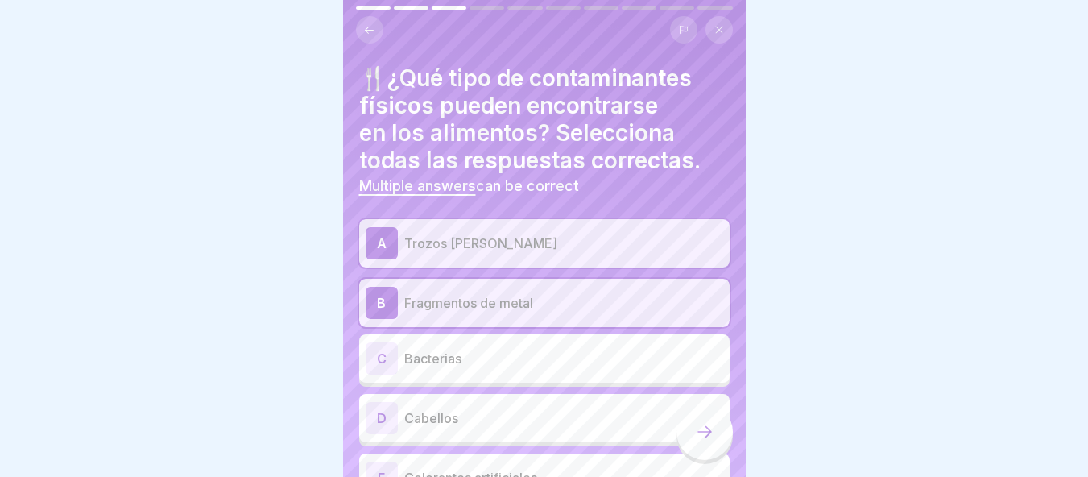
click at [564, 420] on p "Cabellos" at bounding box center [563, 417] width 319 height 19
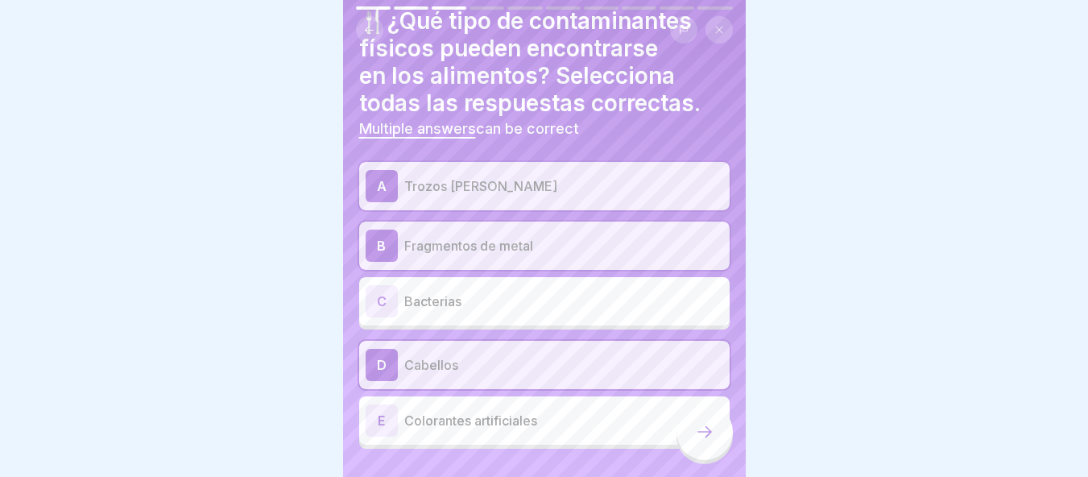
scroll to position [81, 0]
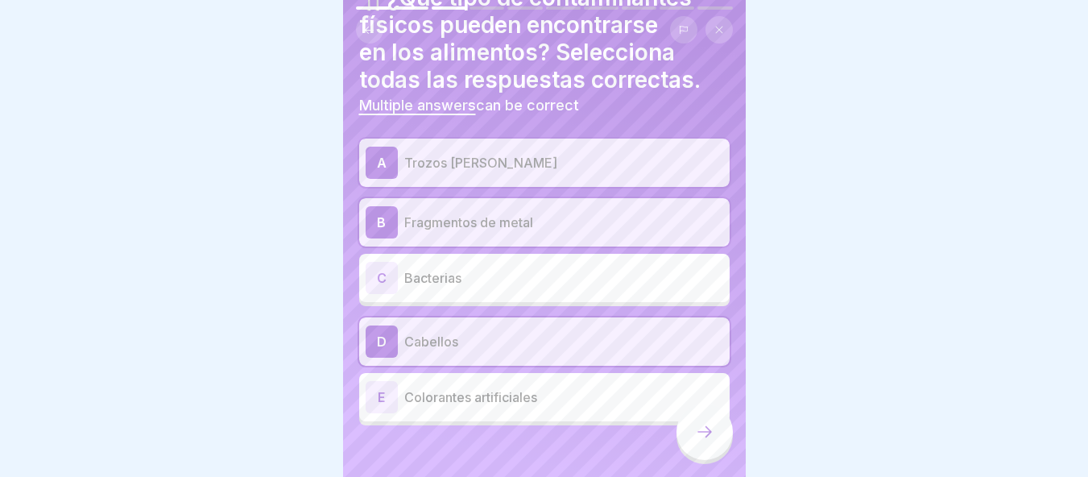
click at [707, 438] on icon at bounding box center [704, 431] width 19 height 19
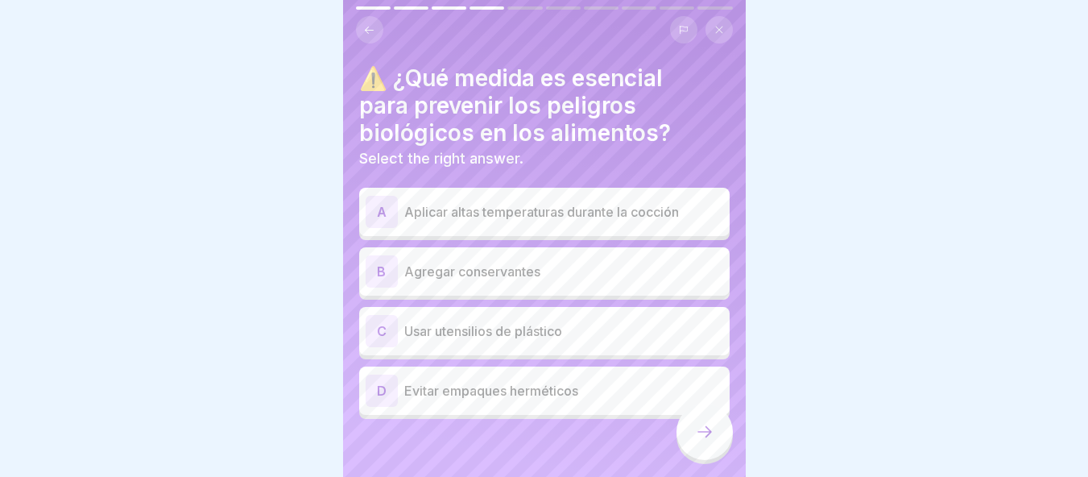
click at [594, 220] on p "Aplicar altas temperaturas durante la cocción" at bounding box center [563, 211] width 319 height 19
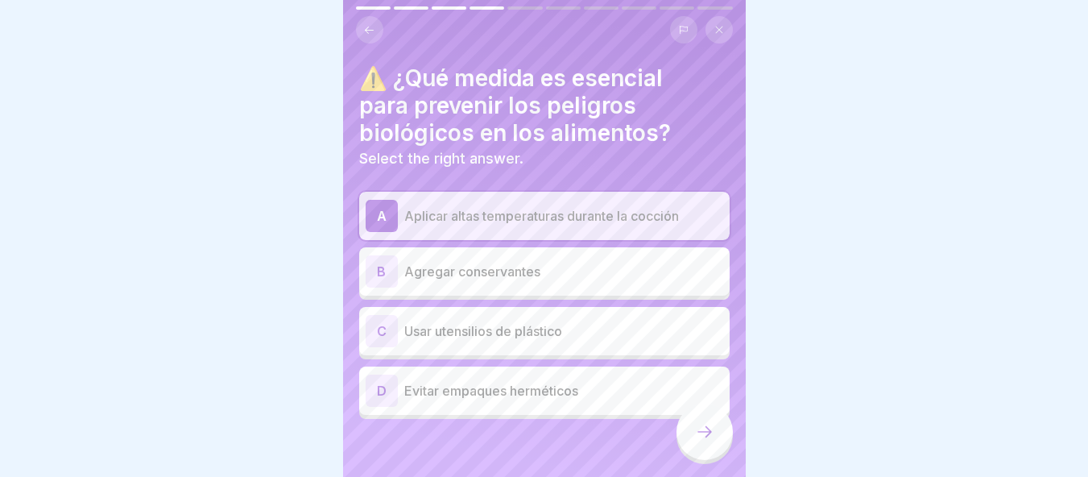
click at [552, 265] on p "Agregar conservantes" at bounding box center [563, 271] width 319 height 19
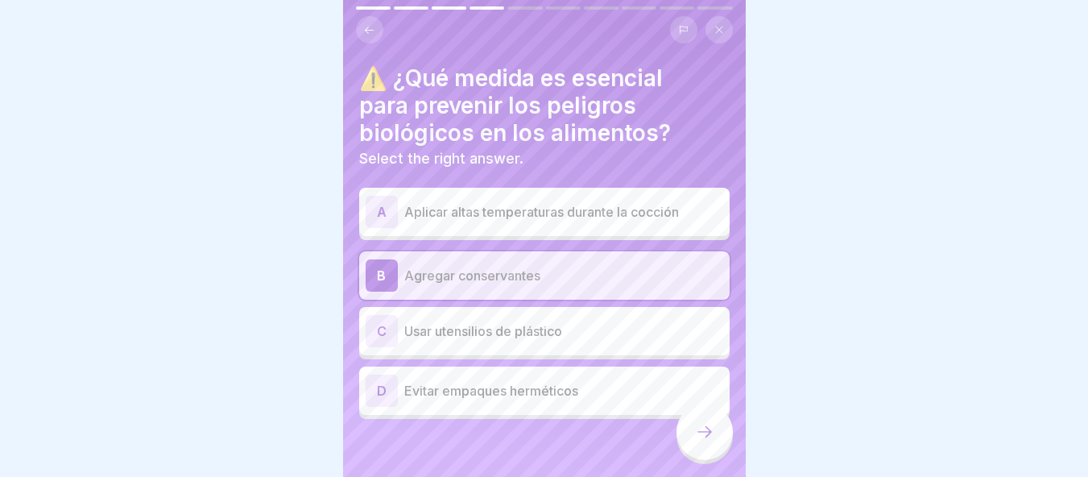
click at [498, 208] on p "Aplicar altas temperaturas durante la cocción" at bounding box center [563, 211] width 319 height 19
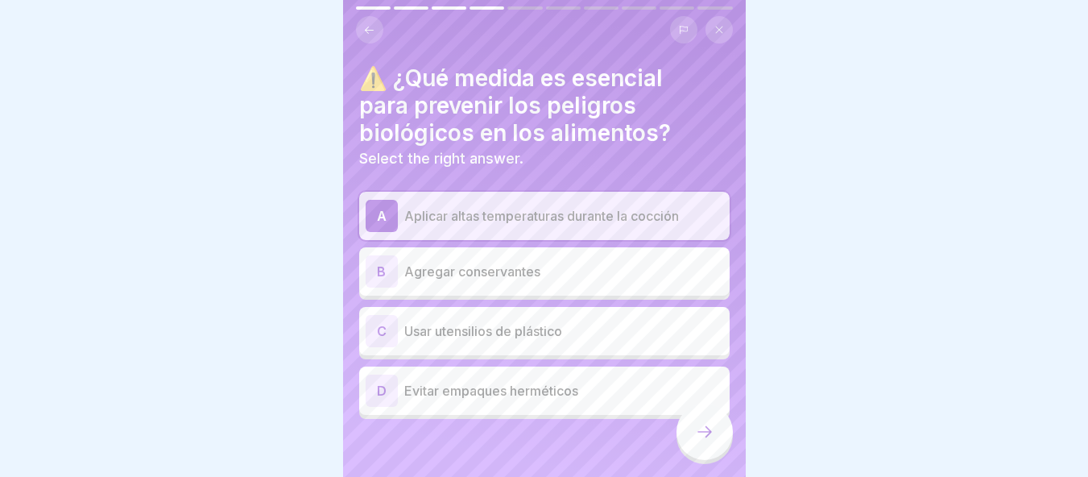
click at [693, 420] on div at bounding box center [704, 431] width 56 height 56
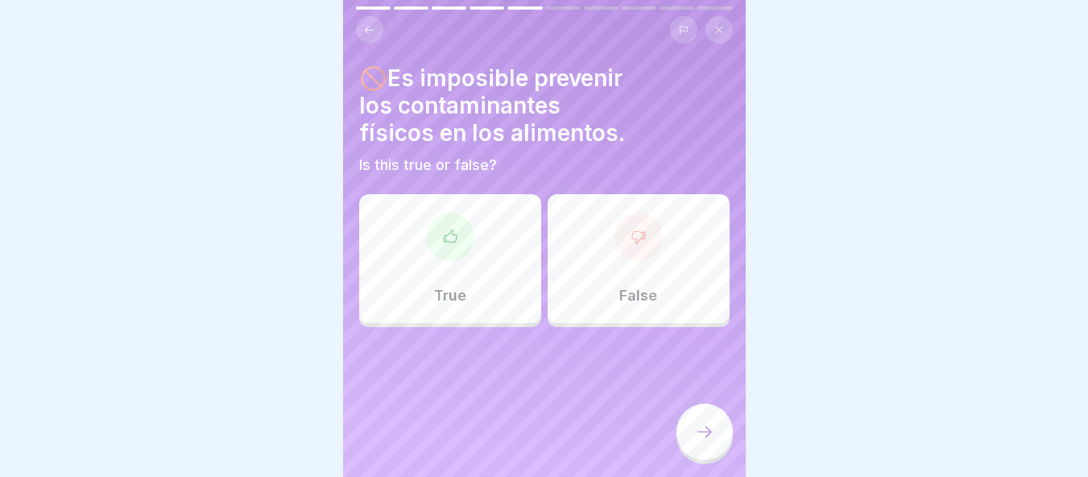
click at [624, 272] on div "False" at bounding box center [639, 258] width 182 height 129
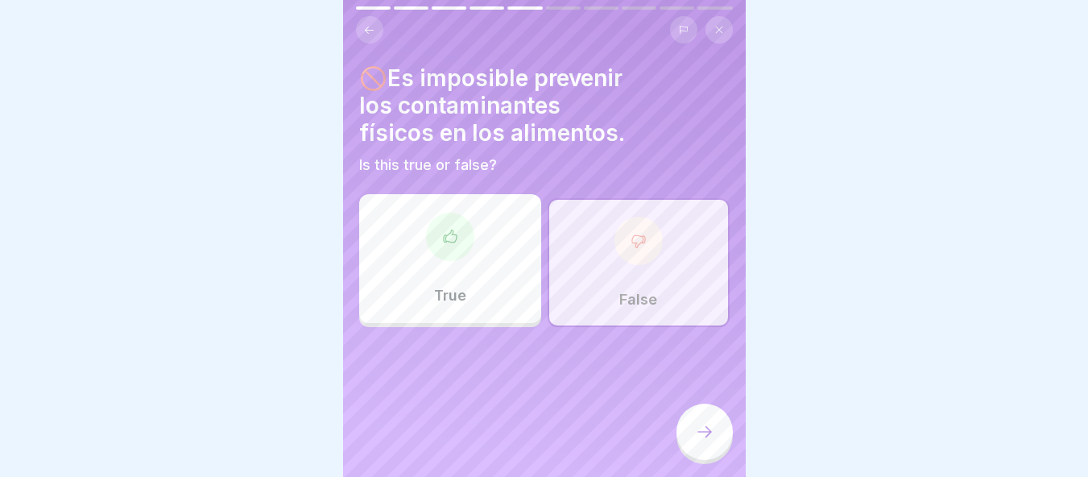
click at [693, 439] on div at bounding box center [704, 431] width 56 height 56
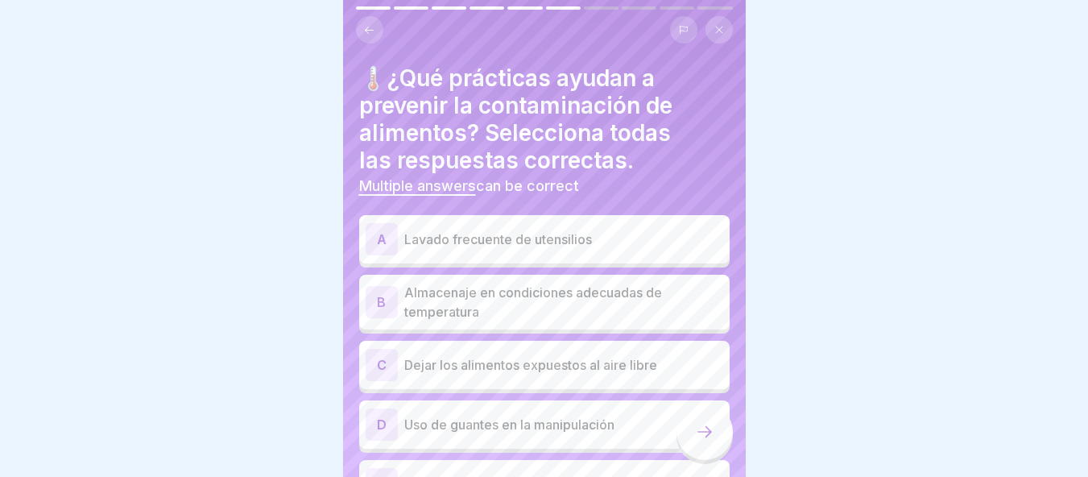
click at [631, 230] on p "Lavado frecuente de utensilios" at bounding box center [563, 239] width 319 height 19
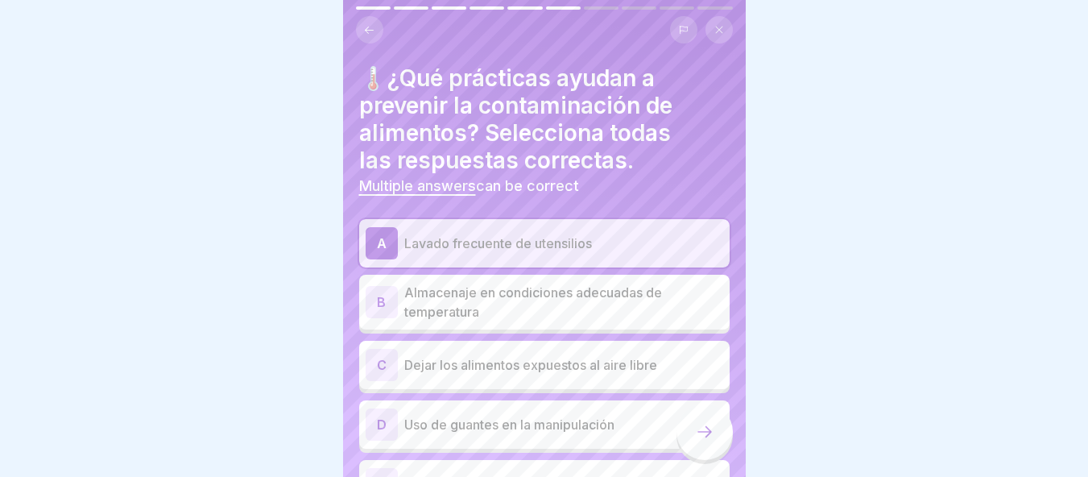
click at [567, 313] on p "Almacenaje en condiciones adecuadas de temperatura" at bounding box center [563, 302] width 319 height 39
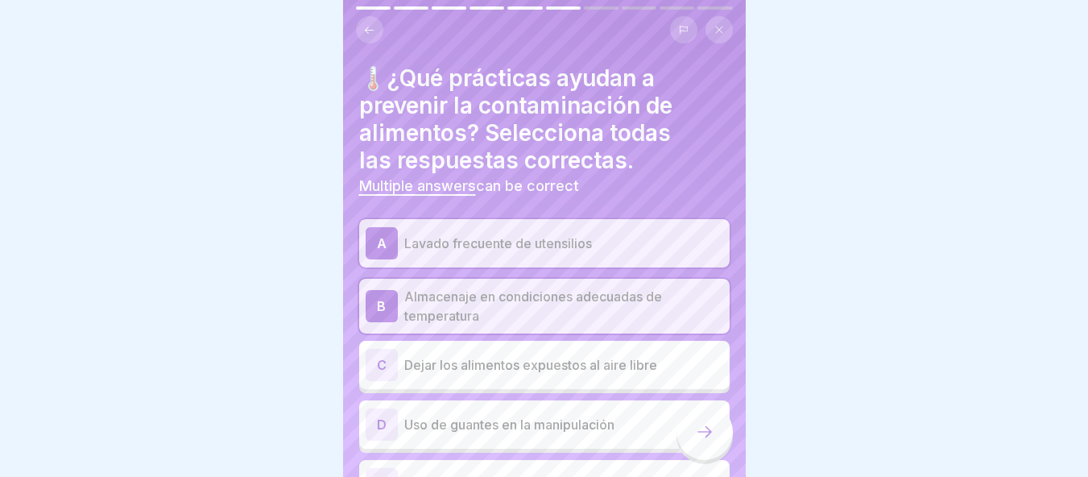
click at [664, 416] on p "Uso de guantes en la manipulación" at bounding box center [563, 424] width 319 height 19
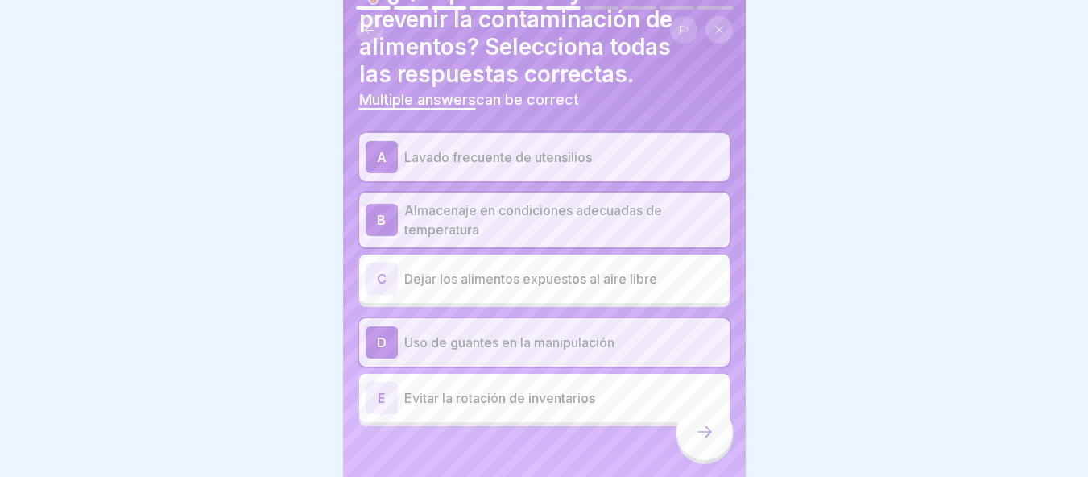
scroll to position [88, 0]
click at [707, 441] on icon at bounding box center [704, 431] width 19 height 19
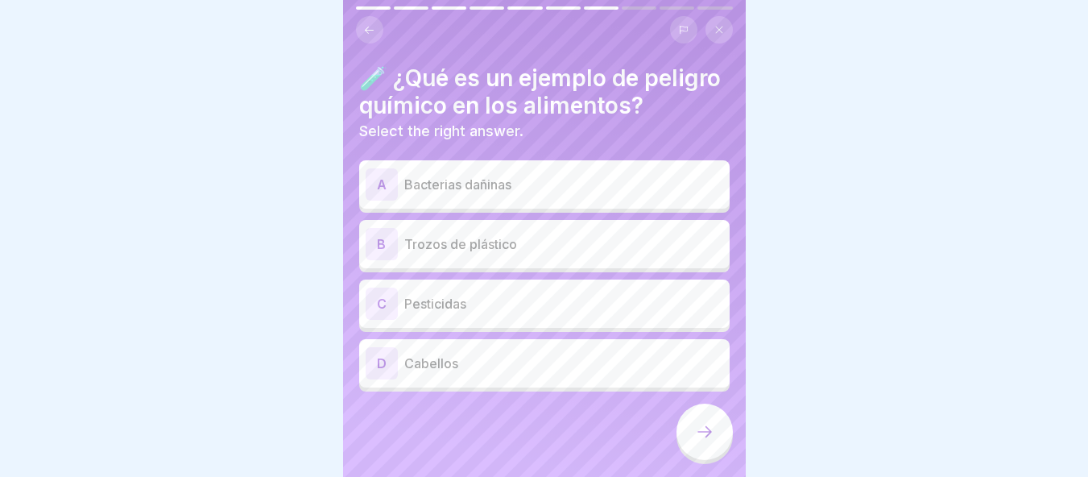
click at [470, 320] on div "C Pesticidas" at bounding box center [545, 304] width 358 height 32
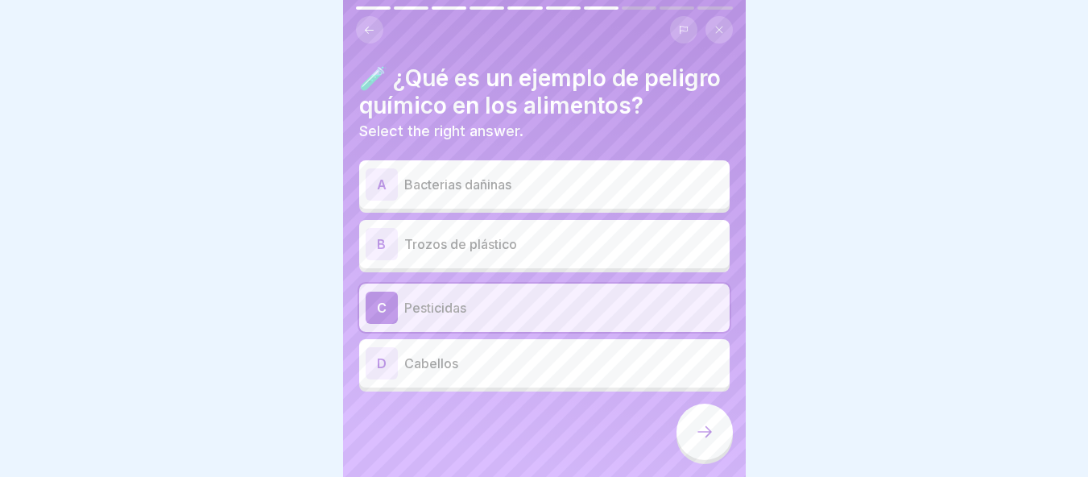
click at [697, 441] on icon at bounding box center [704, 431] width 19 height 19
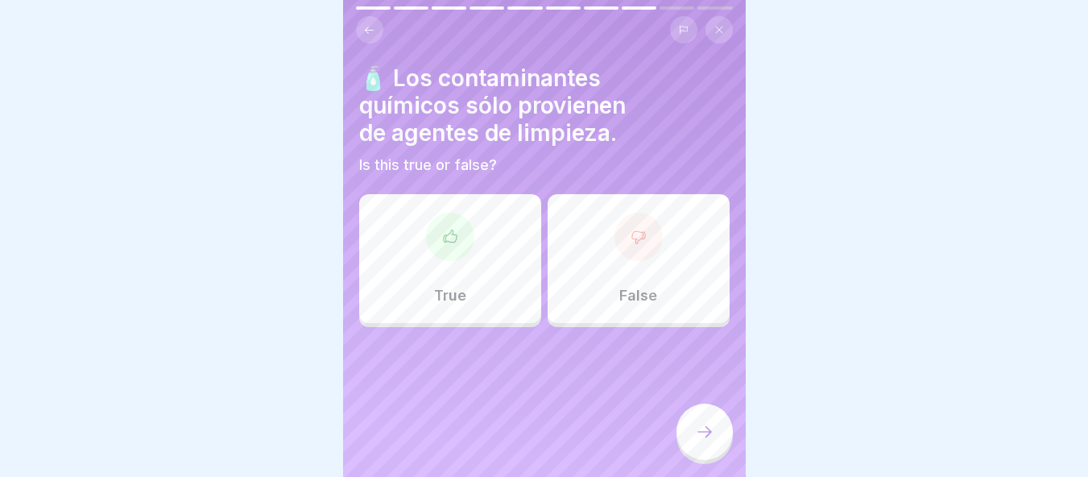
click at [650, 267] on div "False" at bounding box center [639, 258] width 182 height 129
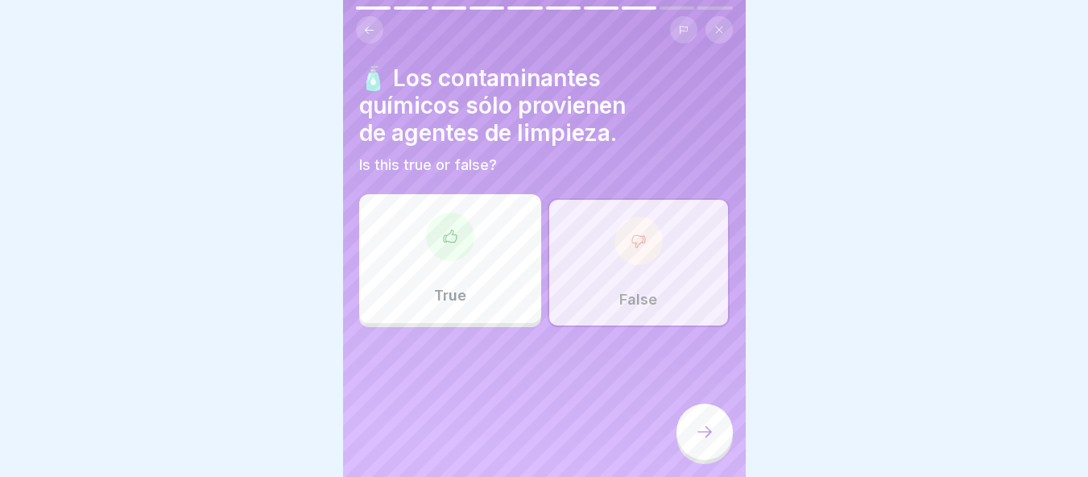
click at [710, 460] on div at bounding box center [704, 431] width 56 height 56
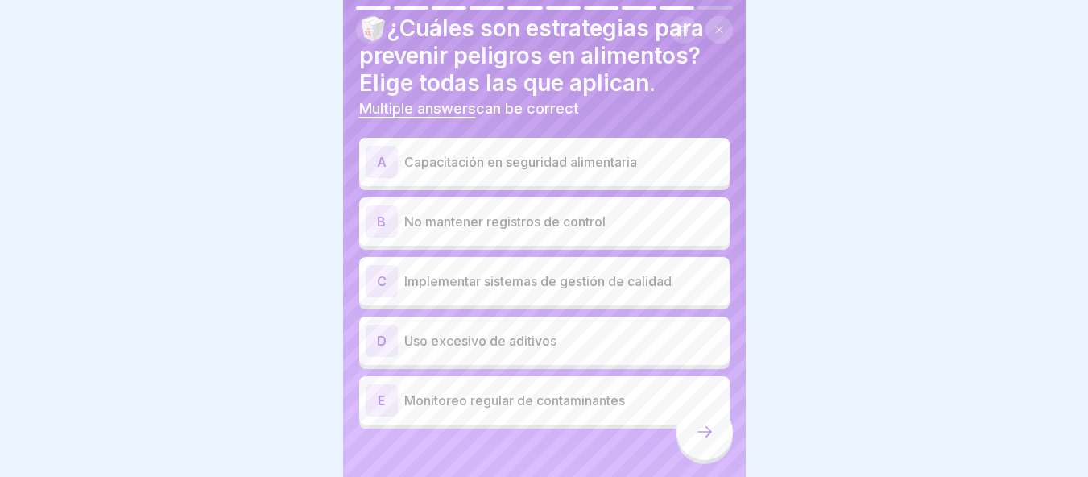
scroll to position [56, 0]
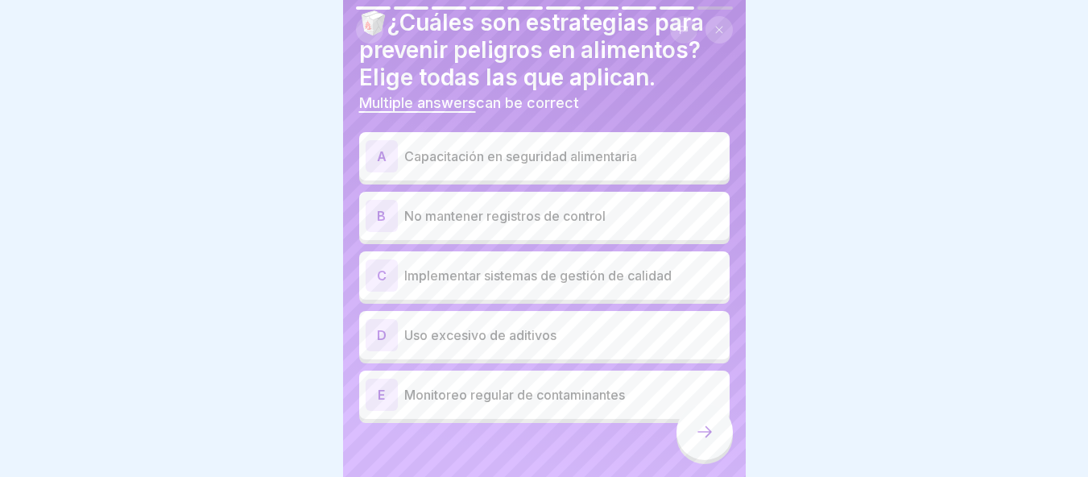
click at [527, 163] on p "Capacitación en seguridad alimentaria" at bounding box center [563, 156] width 319 height 19
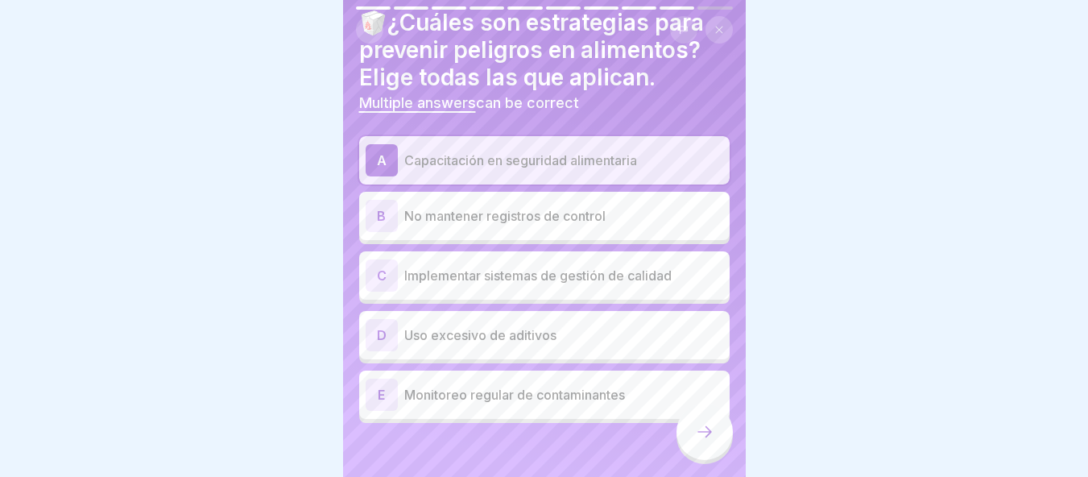
click at [530, 284] on p "Implementar sistemas de gestión de calidad" at bounding box center [563, 275] width 319 height 19
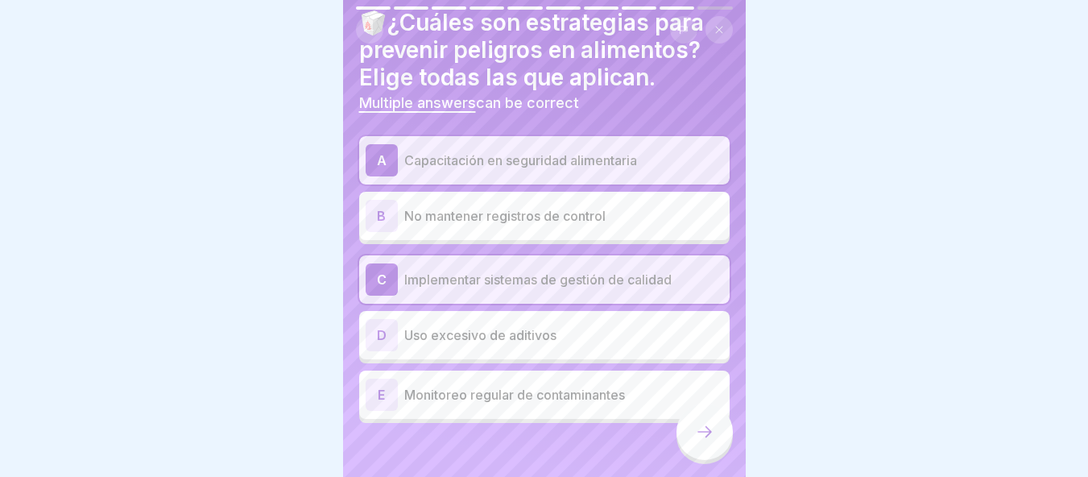
click at [464, 414] on div "E Monitoreo regular de contaminantes" at bounding box center [544, 394] width 370 height 48
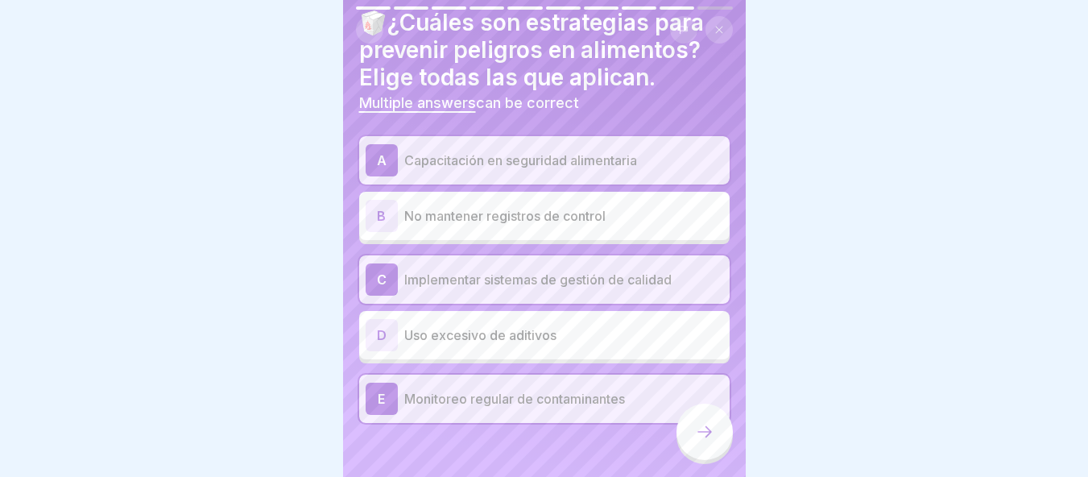
click at [701, 441] on icon at bounding box center [704, 431] width 19 height 19
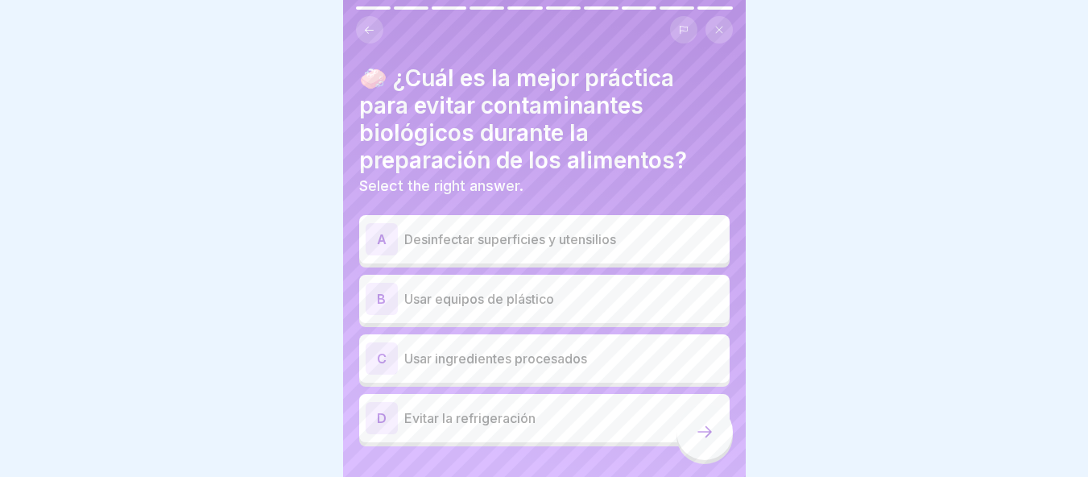
click at [656, 252] on div "A Desinfectar superficies y utensilios" at bounding box center [545, 239] width 358 height 32
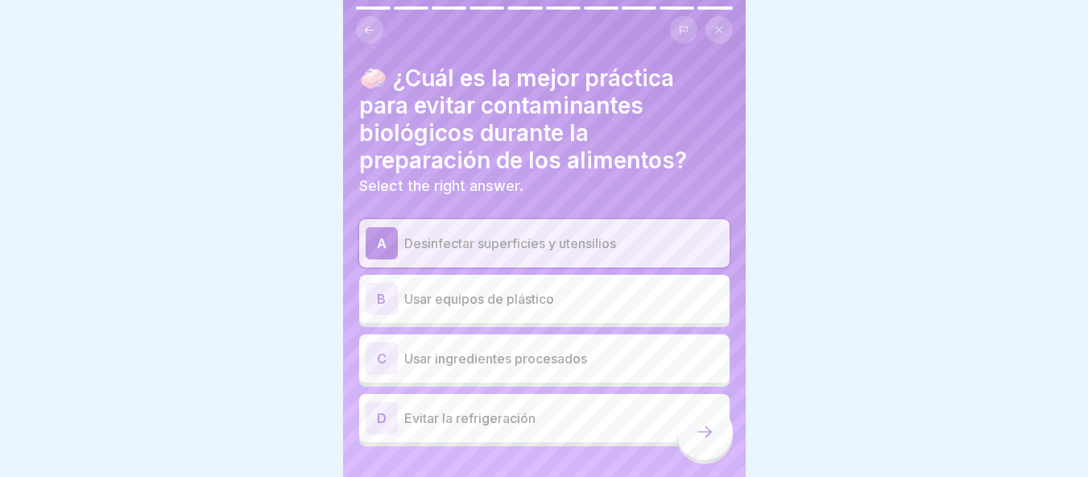
click at [587, 357] on p "Usar ingredientes procesados" at bounding box center [563, 358] width 319 height 19
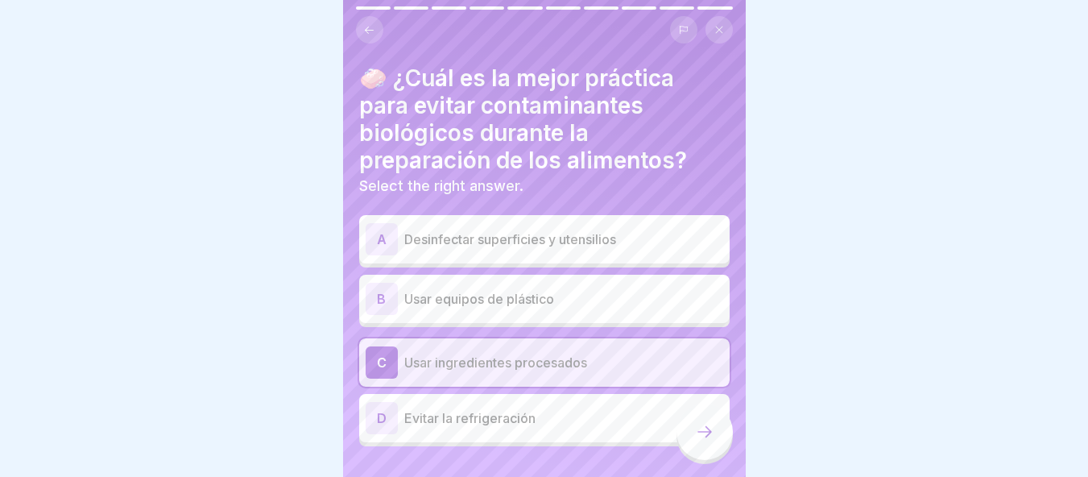
click at [561, 237] on p "Desinfectar superficies y utensilios" at bounding box center [563, 239] width 319 height 19
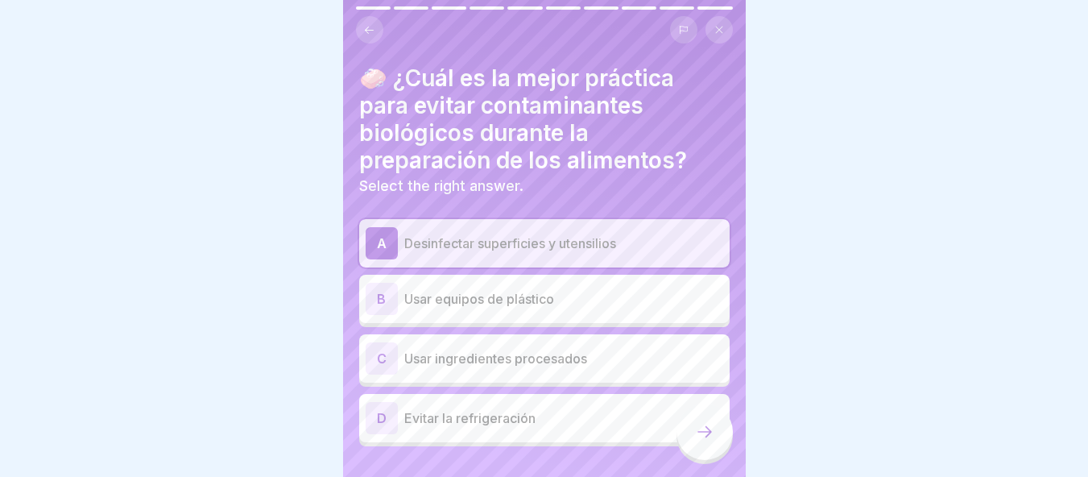
click at [706, 439] on icon at bounding box center [704, 431] width 19 height 19
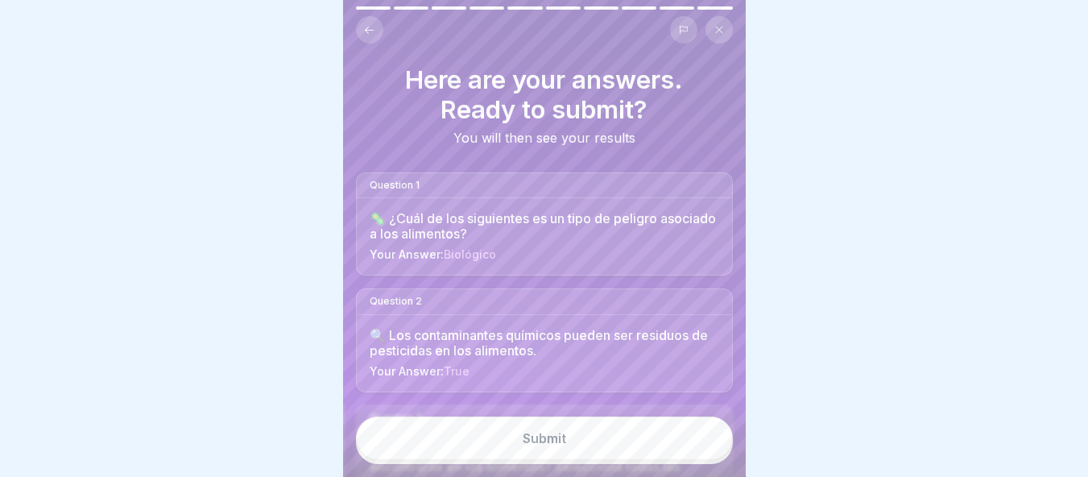
click at [706, 439] on button "Submit" at bounding box center [544, 437] width 377 height 43
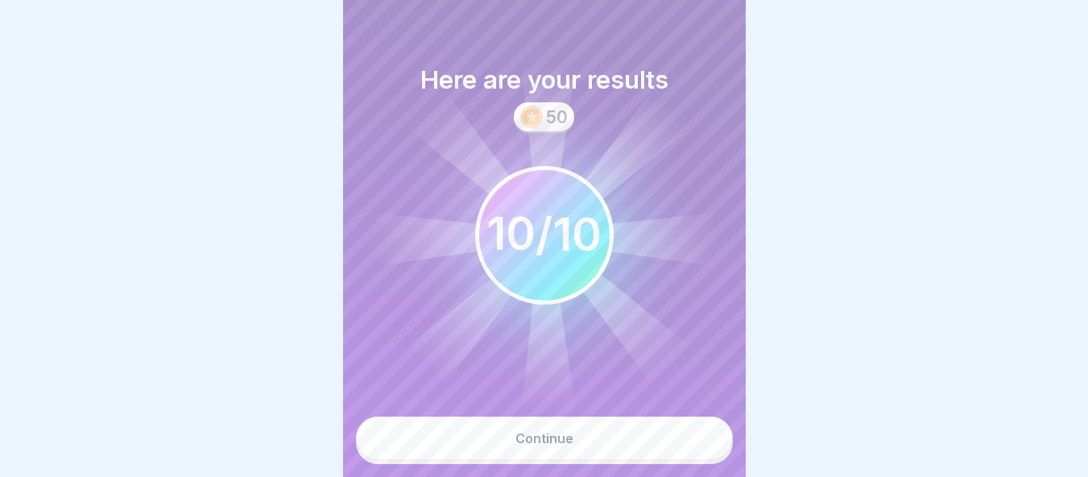
click at [706, 439] on button "Continue" at bounding box center [544, 437] width 377 height 43
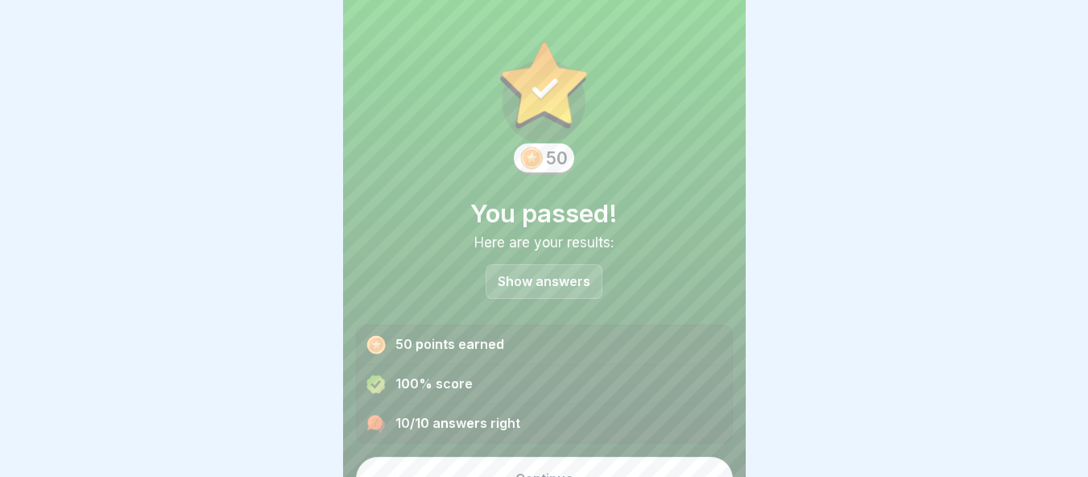
scroll to position [28, 0]
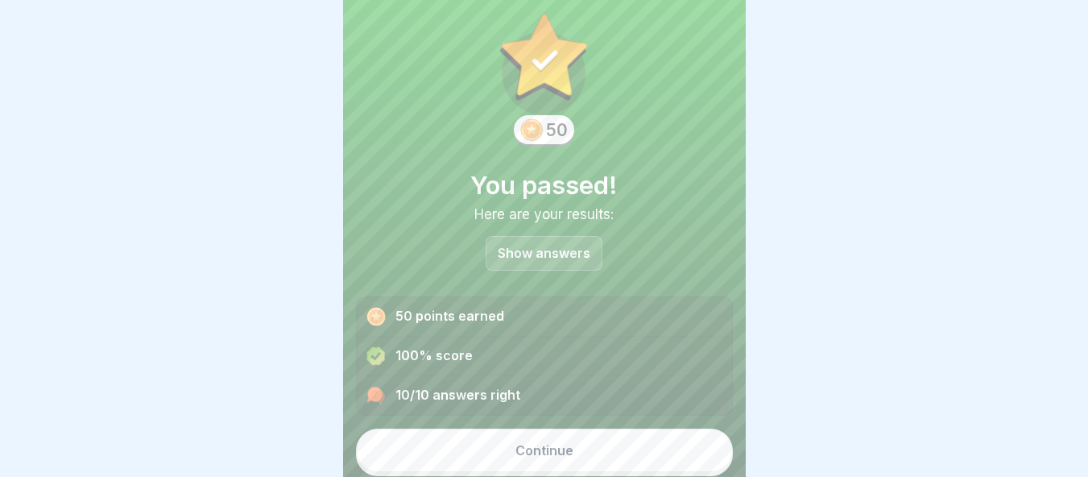
click at [584, 451] on button "Continue" at bounding box center [544, 449] width 377 height 43
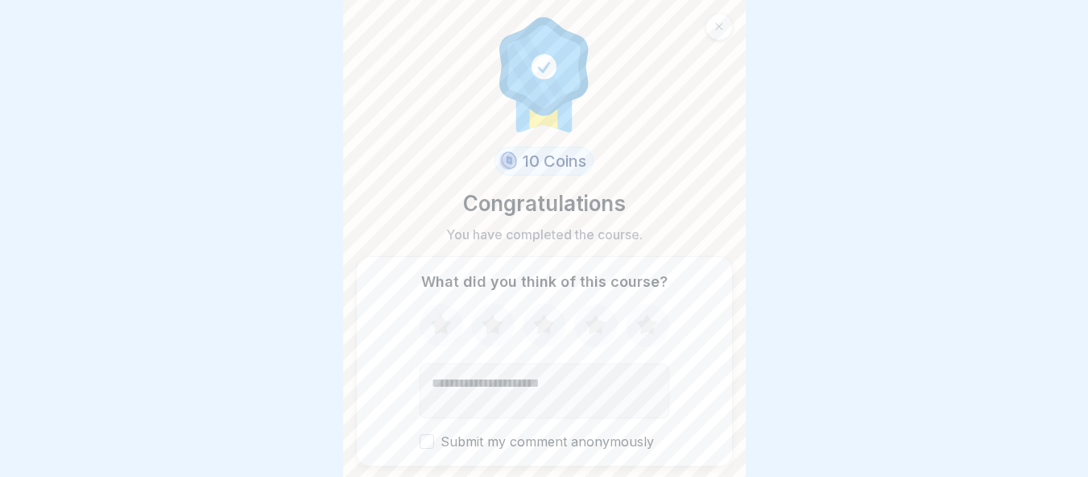
click at [643, 327] on icon at bounding box center [646, 324] width 21 height 20
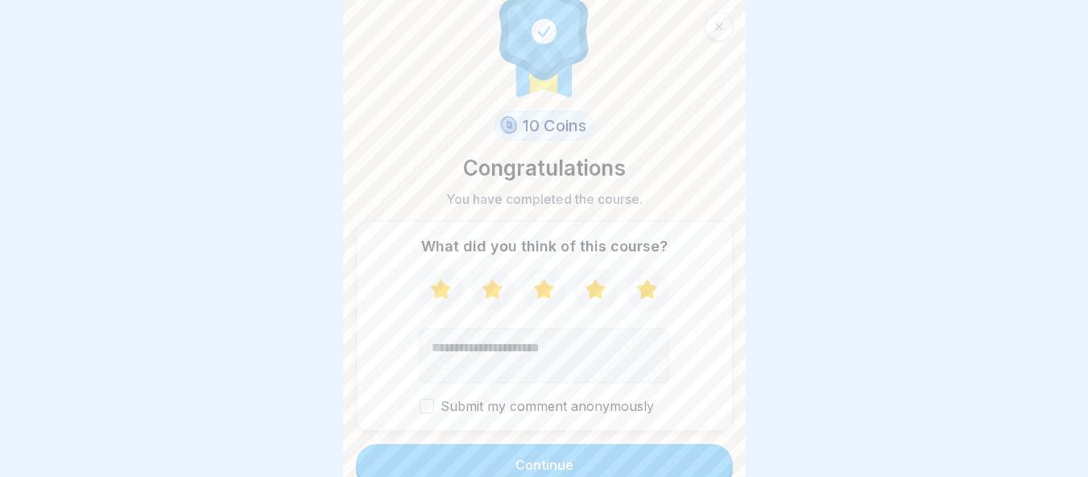
scroll to position [49, 0]
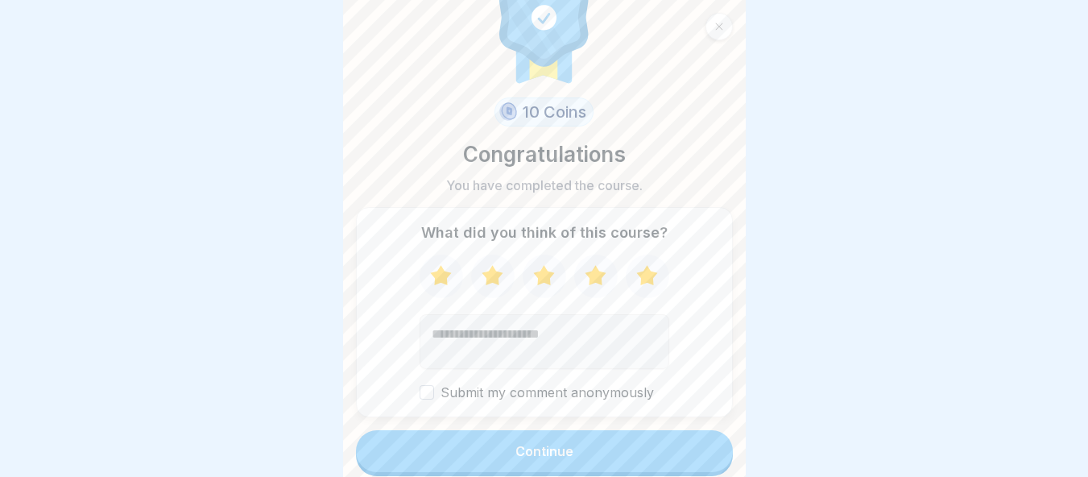
click at [639, 457] on button "Continue" at bounding box center [544, 451] width 377 height 42
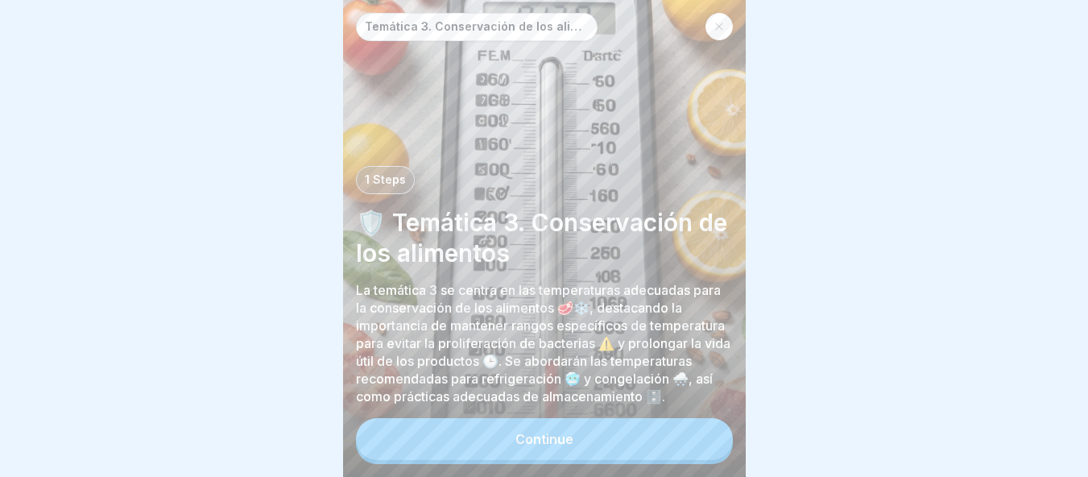
click at [639, 457] on button "Continue" at bounding box center [544, 439] width 377 height 42
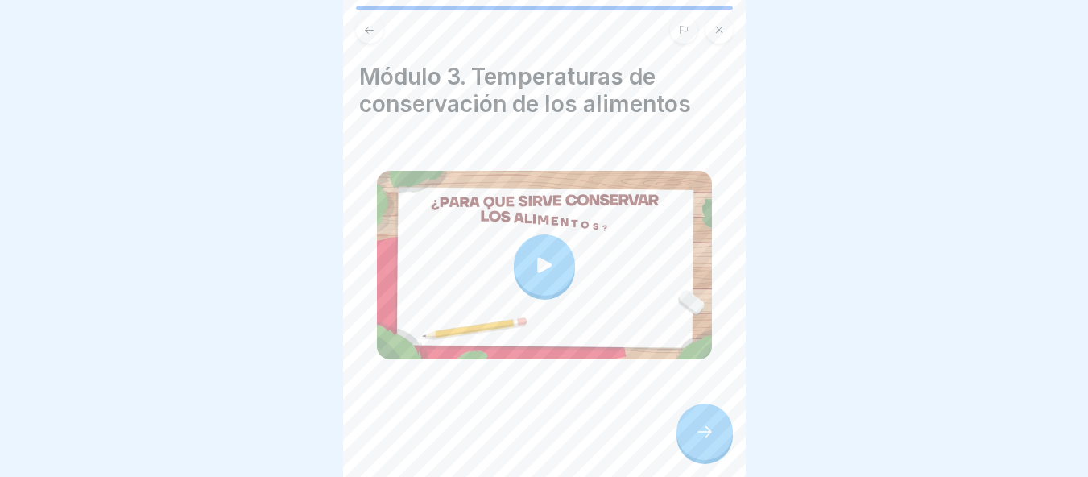
click at [718, 425] on div at bounding box center [704, 431] width 56 height 56
click at [684, 440] on div at bounding box center [704, 431] width 56 height 56
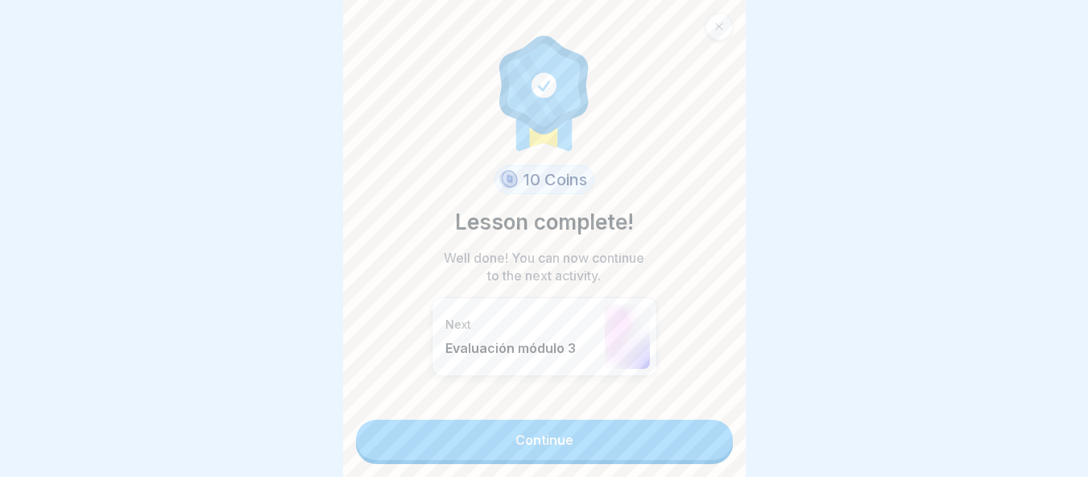
click at [596, 447] on link "Continue" at bounding box center [544, 440] width 377 height 40
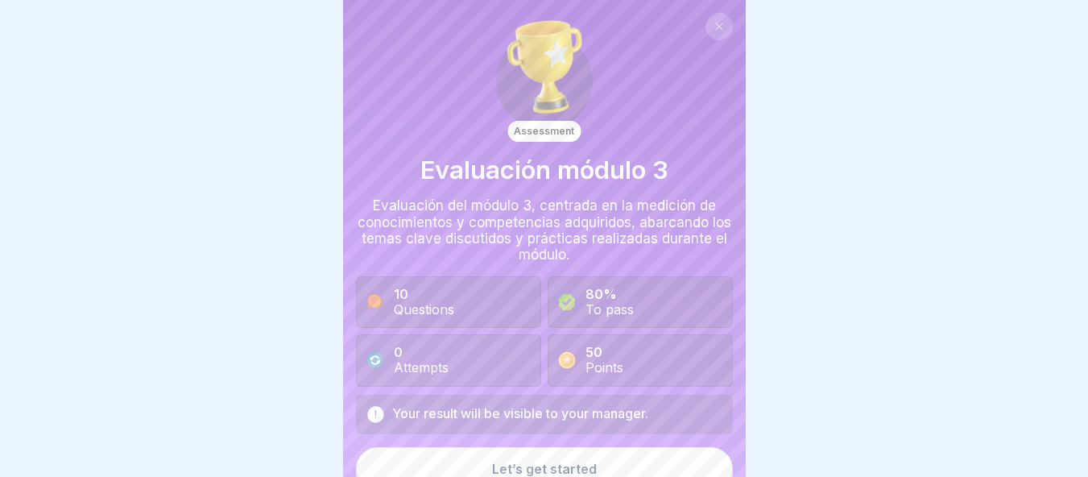
click at [595, 452] on button "Let’s get started" at bounding box center [544, 468] width 377 height 43
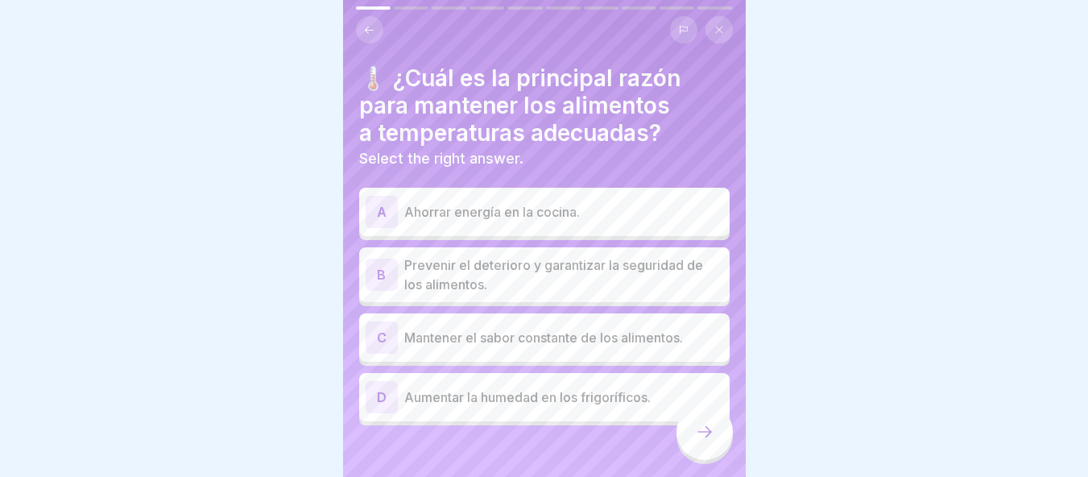
click at [585, 262] on p "Prevenir el deterioro y garantizar la seguridad de los alimentos." at bounding box center [563, 274] width 319 height 39
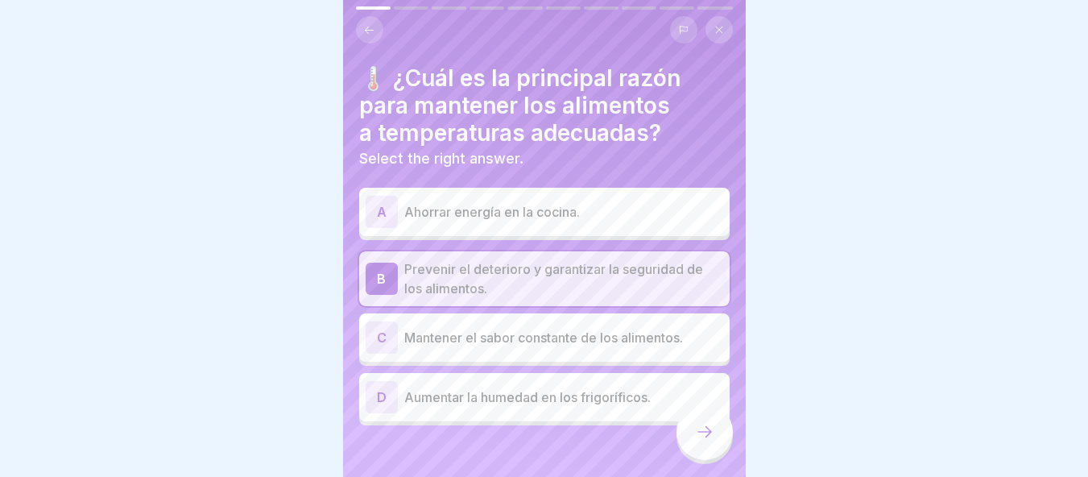
click at [696, 422] on div at bounding box center [704, 431] width 56 height 56
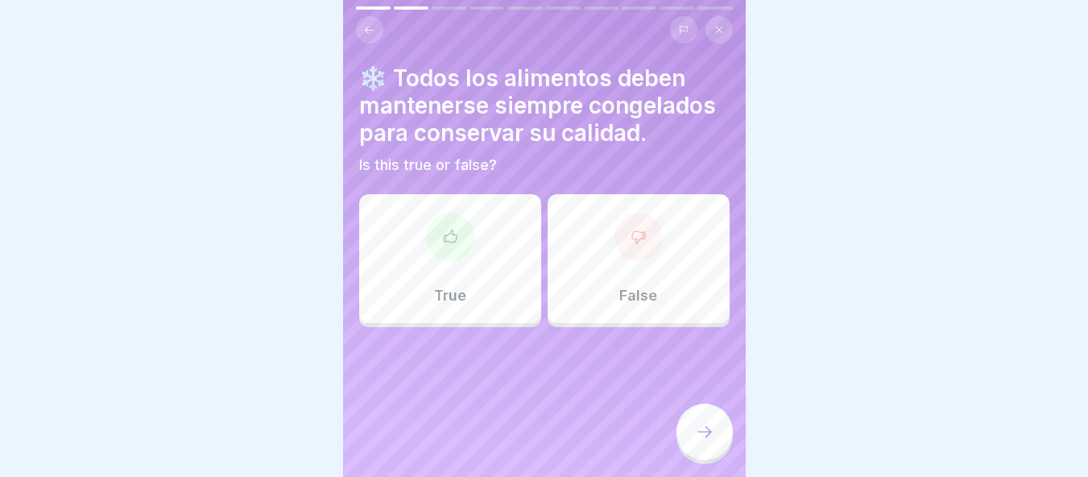
click at [488, 94] on h4 "❄️ Todos los alimentos deben mantenerse siempre congelados para conservar su ca…" at bounding box center [544, 105] width 370 height 82
click at [610, 273] on div "False" at bounding box center [639, 258] width 182 height 129
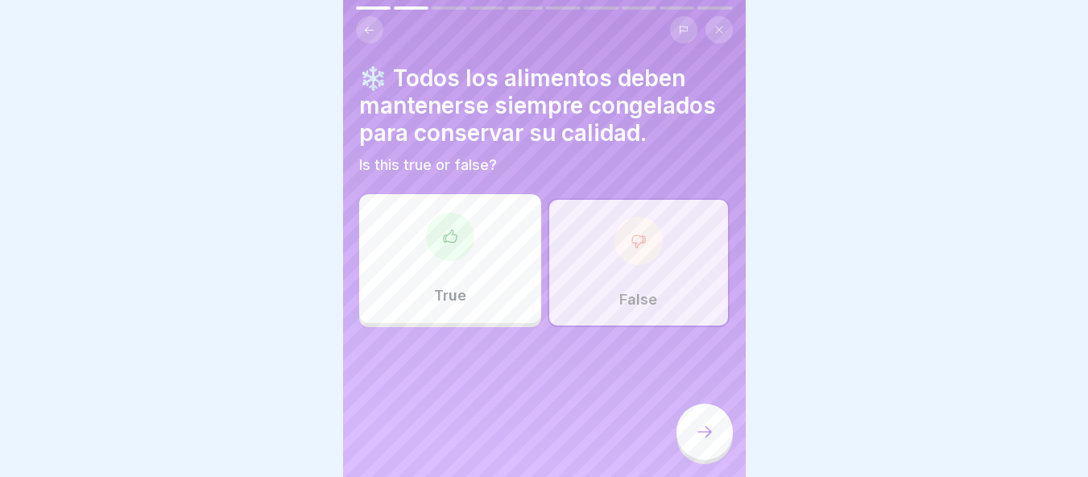
click at [706, 458] on div at bounding box center [704, 431] width 56 height 56
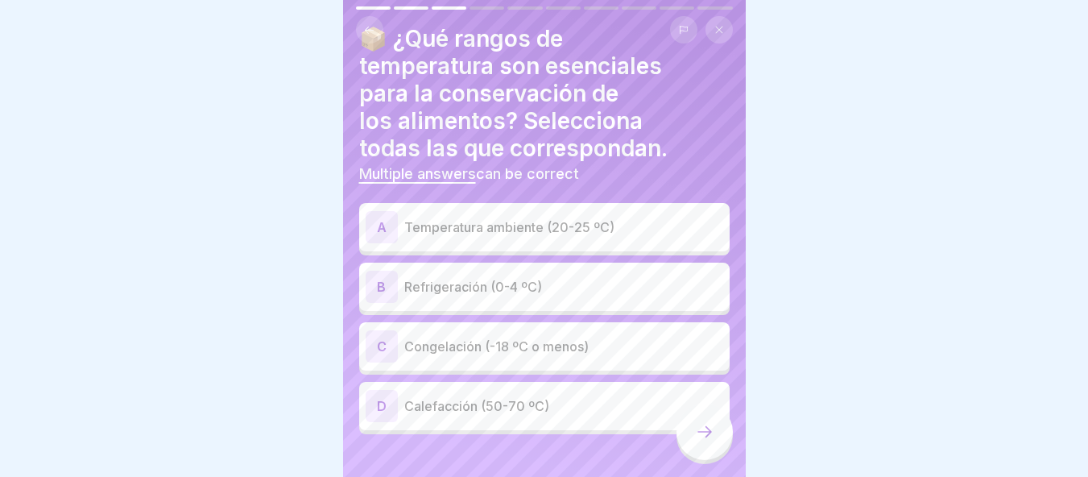
scroll to position [61, 0]
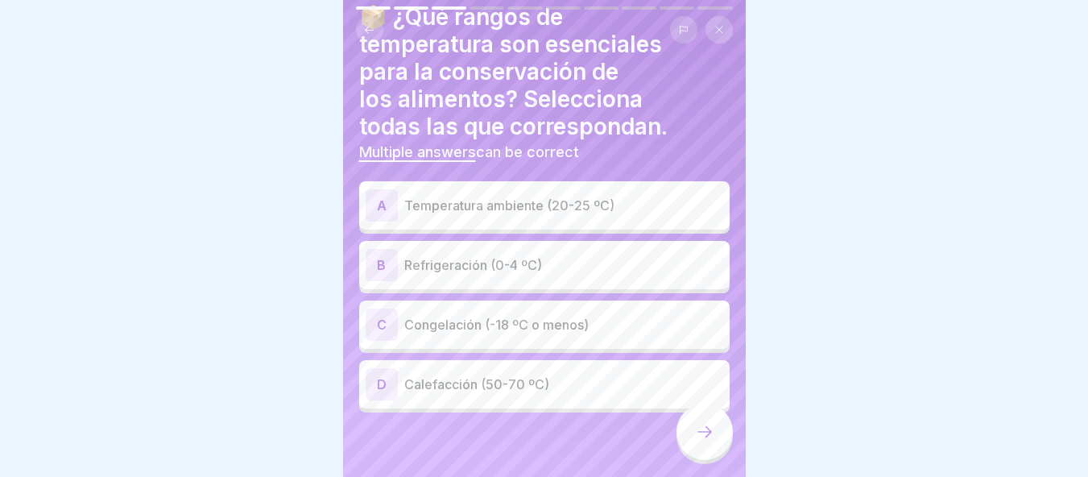
click at [525, 260] on p "Refrigeración (0-4 ºC)" at bounding box center [563, 264] width 319 height 19
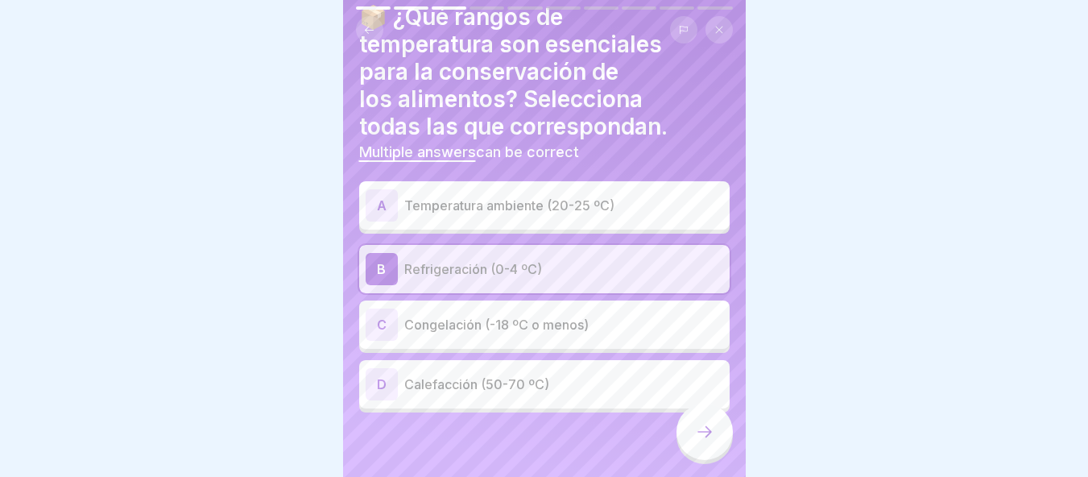
click at [687, 443] on div at bounding box center [704, 431] width 56 height 56
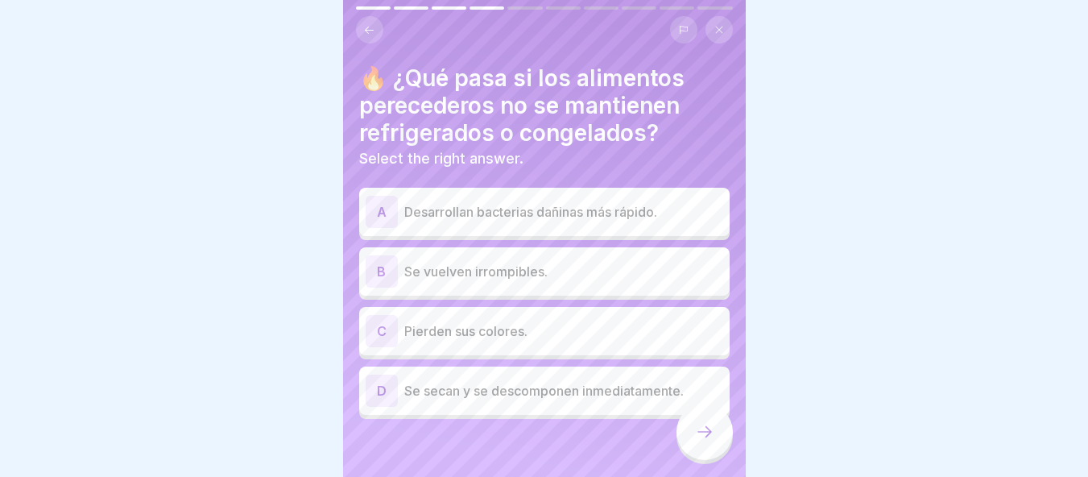
click at [631, 217] on p "Desarrollan bacterias dañinas más rápido." at bounding box center [563, 211] width 319 height 19
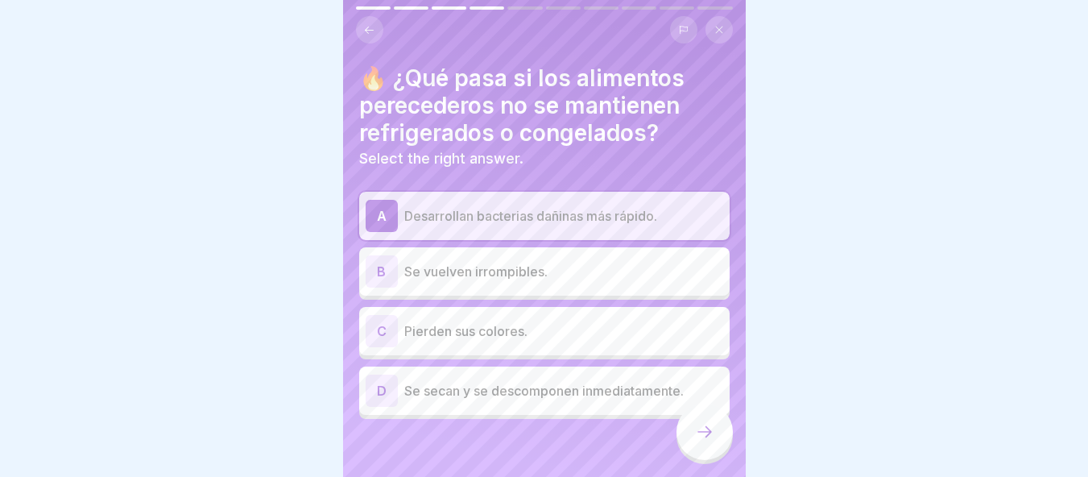
click at [714, 442] on div at bounding box center [704, 431] width 56 height 56
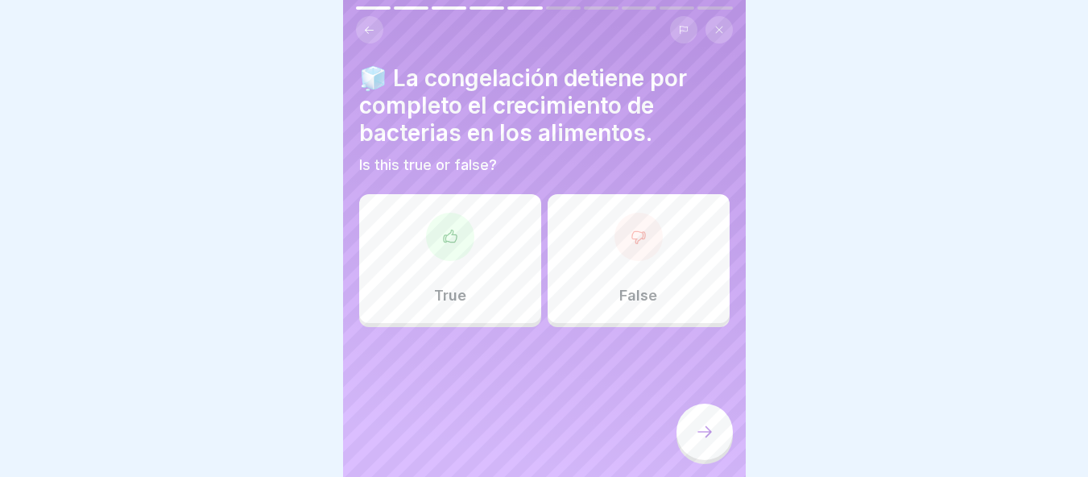
click at [656, 271] on div "False" at bounding box center [639, 258] width 182 height 129
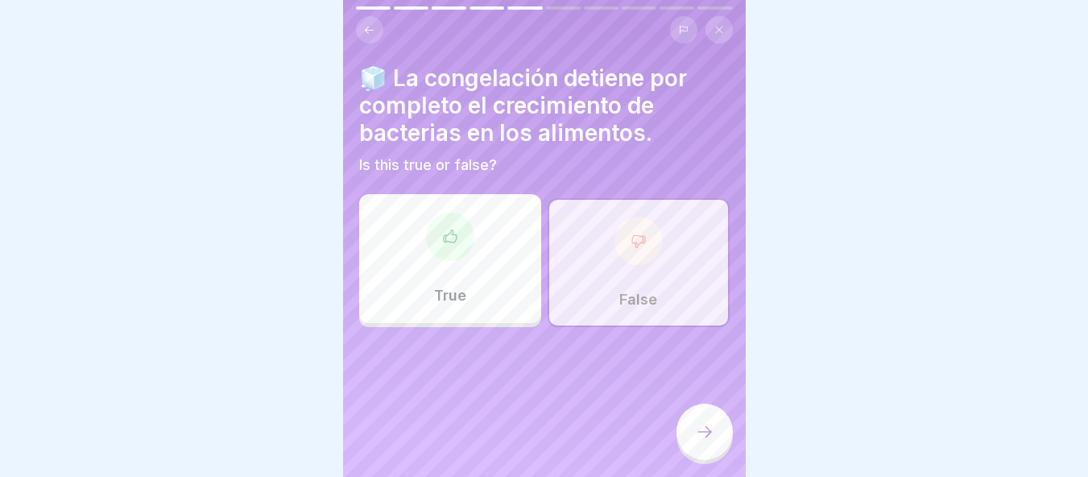
click at [706, 460] on div at bounding box center [704, 431] width 56 height 56
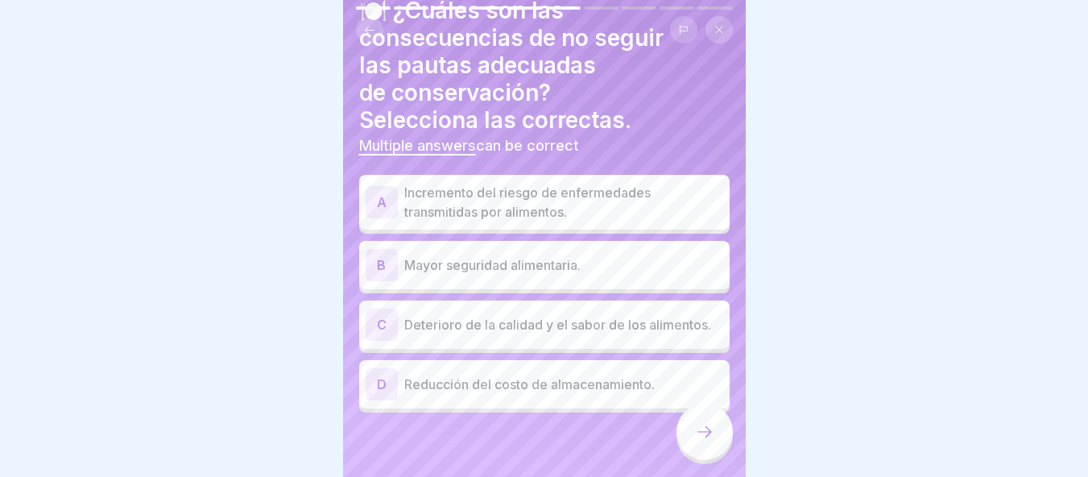
scroll to position [74, 0]
click at [590, 219] on div "A Incremento del riesgo de enfermedades transmitidas por alimentos." at bounding box center [544, 202] width 370 height 55
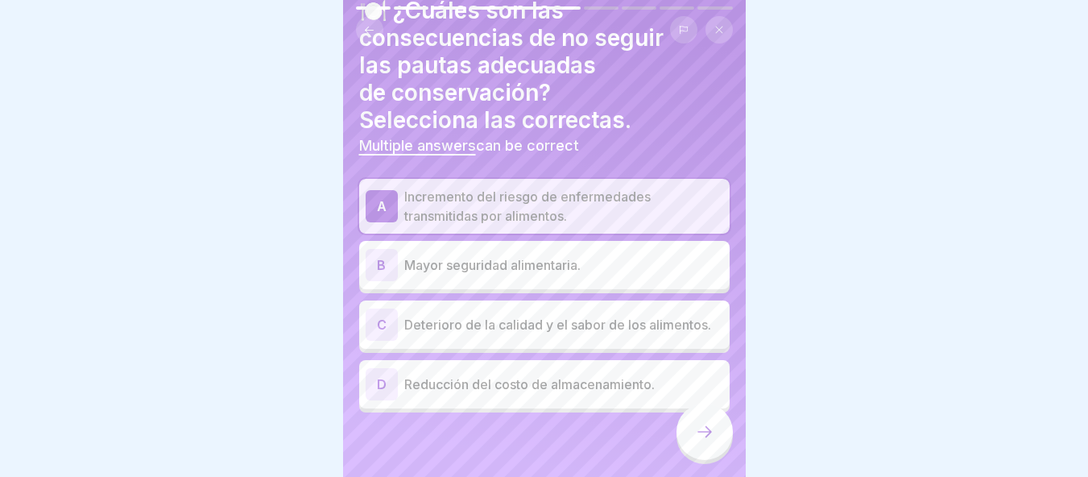
click at [476, 344] on div "C Deterioro de la calidad y el sabor de los alimentos." at bounding box center [544, 324] width 370 height 48
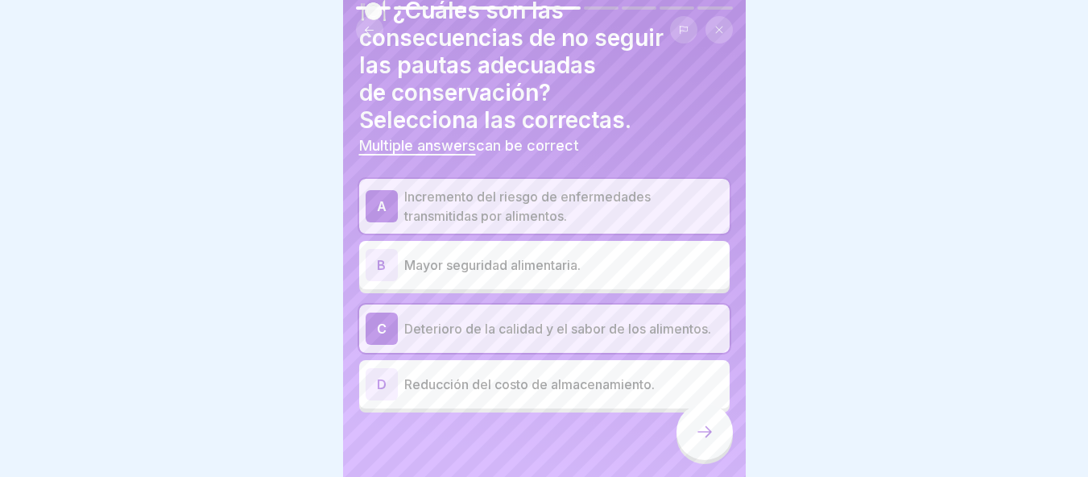
click at [693, 445] on div at bounding box center [704, 431] width 56 height 56
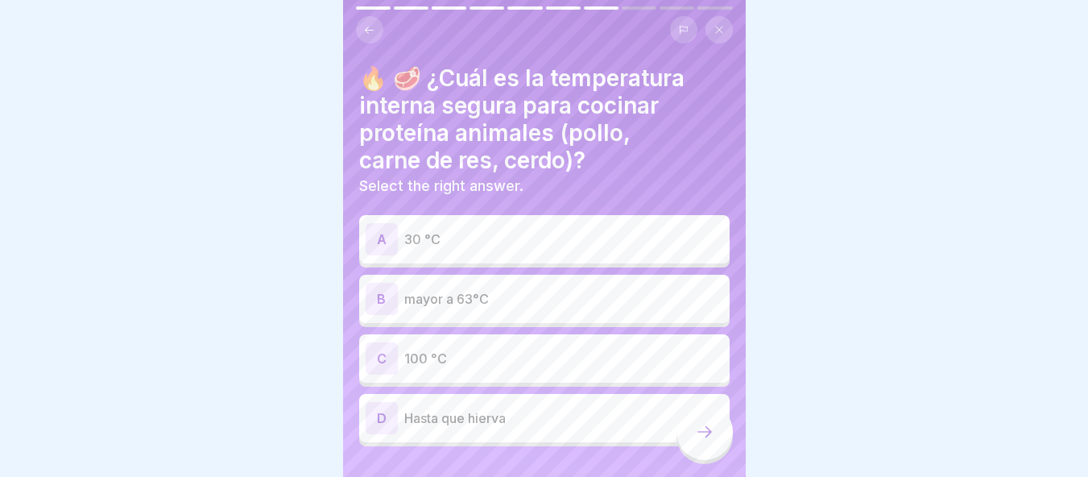
click at [441, 367] on p "100 °C" at bounding box center [563, 358] width 319 height 19
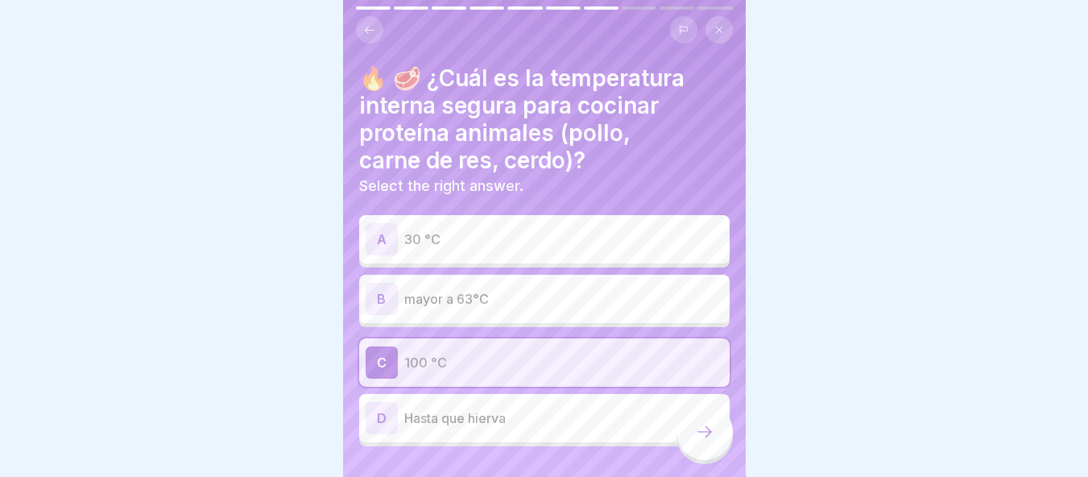
click at [713, 432] on div at bounding box center [704, 431] width 56 height 56
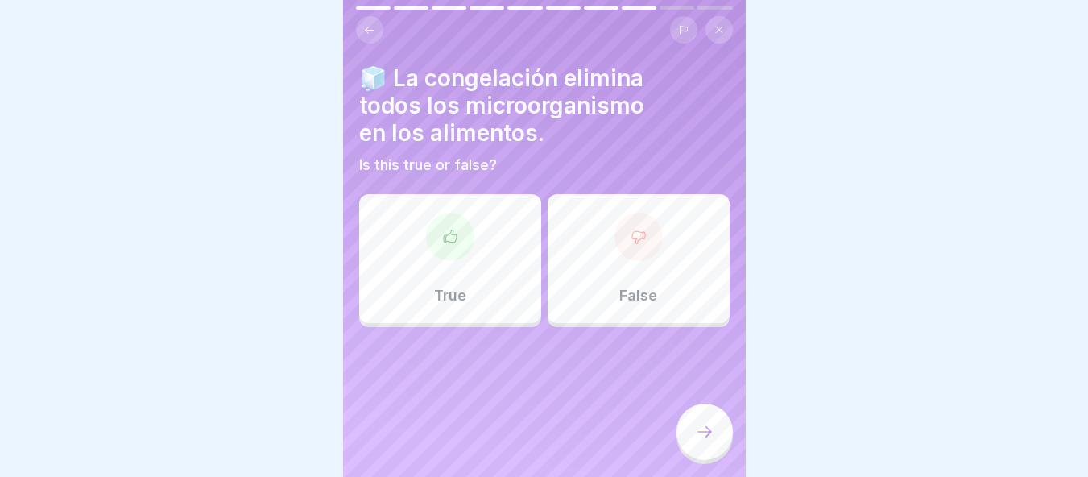
click at [628, 268] on div "False" at bounding box center [639, 258] width 182 height 129
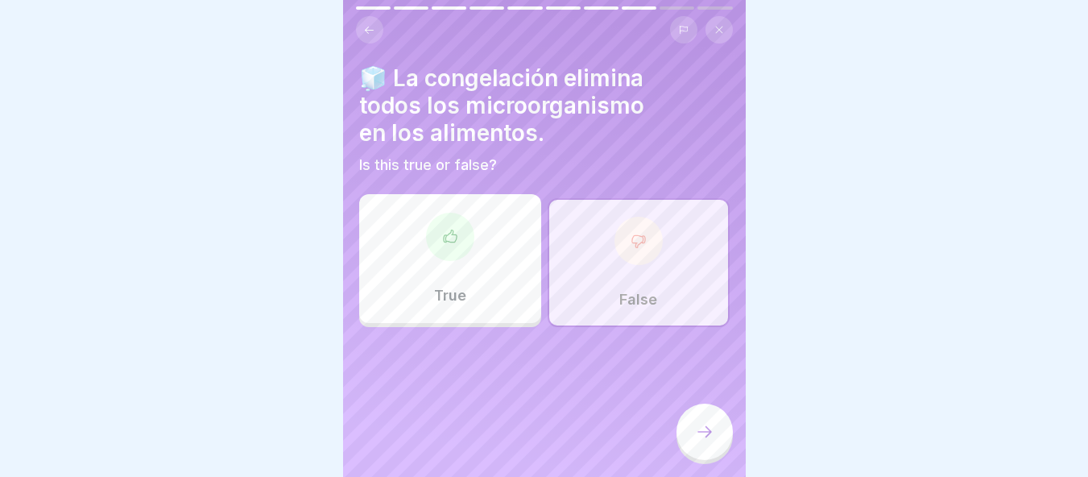
click at [711, 437] on icon at bounding box center [704, 431] width 19 height 19
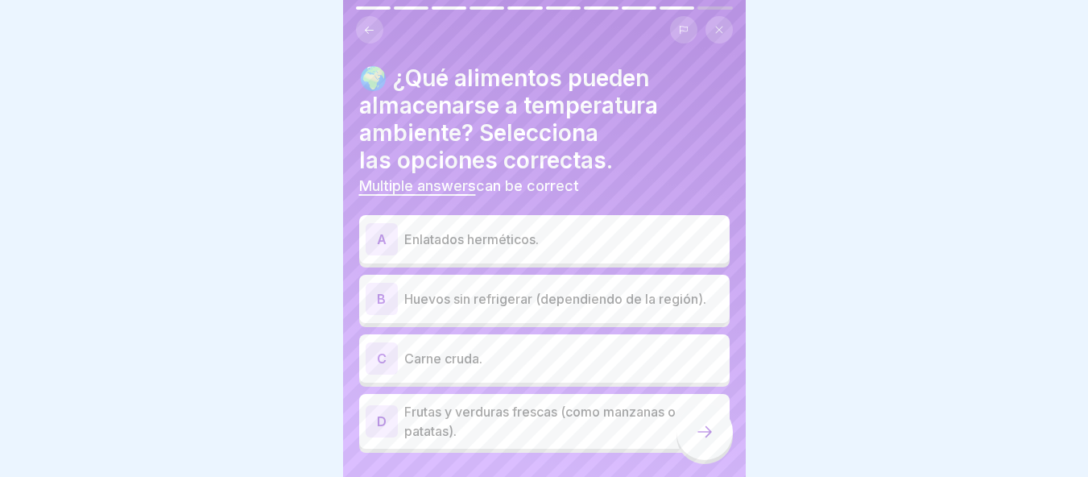
click at [496, 221] on div "A Enlatados herméticos." at bounding box center [544, 239] width 370 height 48
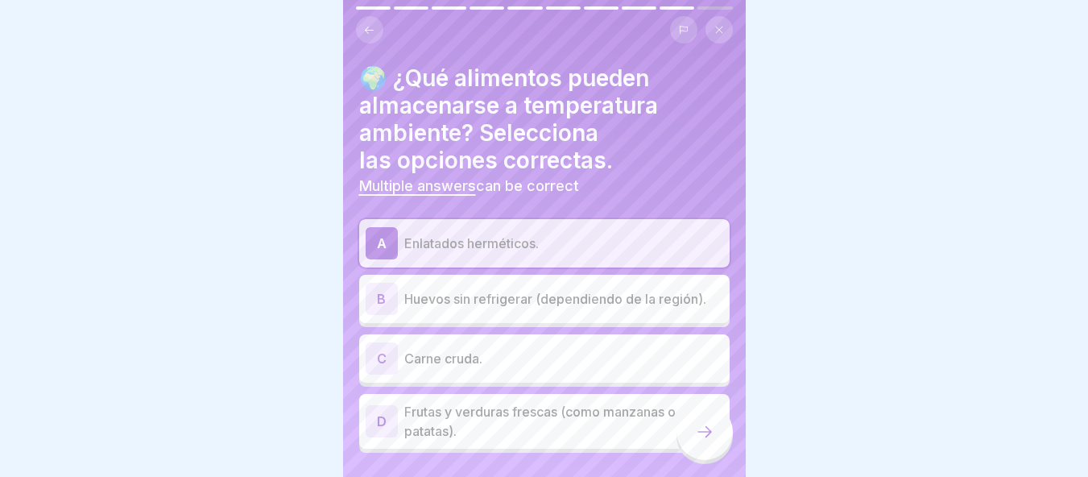
click at [511, 316] on div "B Huevos sin refrigerar (dependiendo de la región)." at bounding box center [544, 299] width 370 height 48
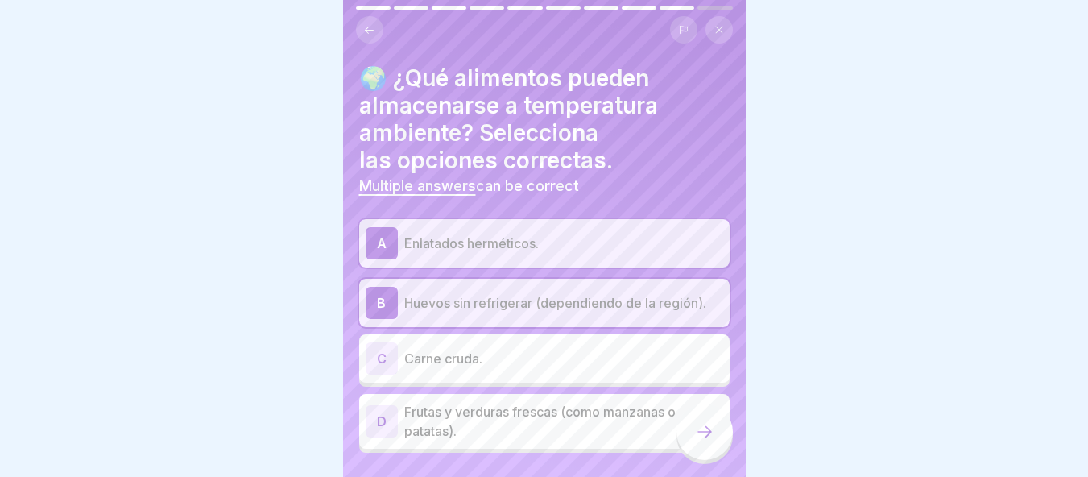
click at [707, 441] on icon at bounding box center [704, 431] width 19 height 19
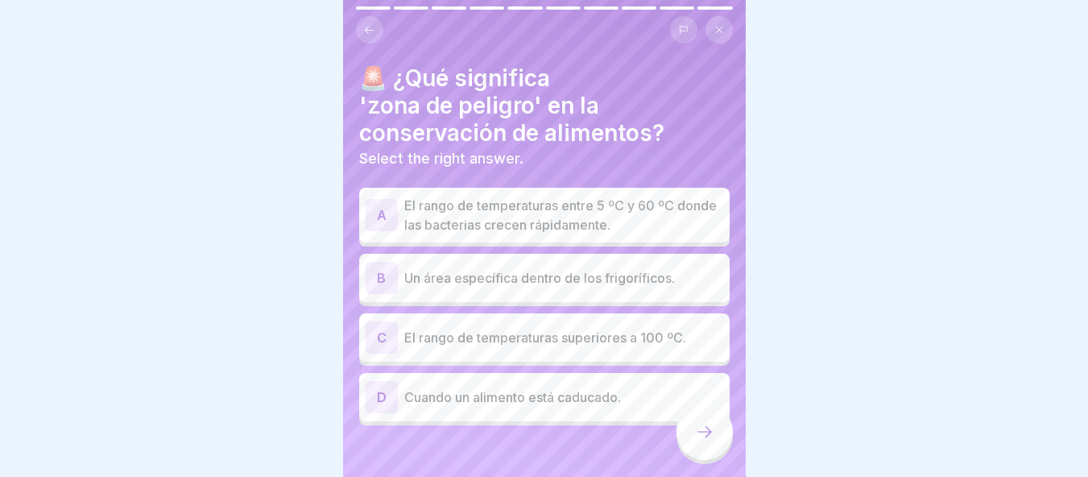
click at [572, 222] on p "El rango de temperaturas entre 5 ºC y 60 ºC donde las bacterias crecen rápidame…" at bounding box center [563, 215] width 319 height 39
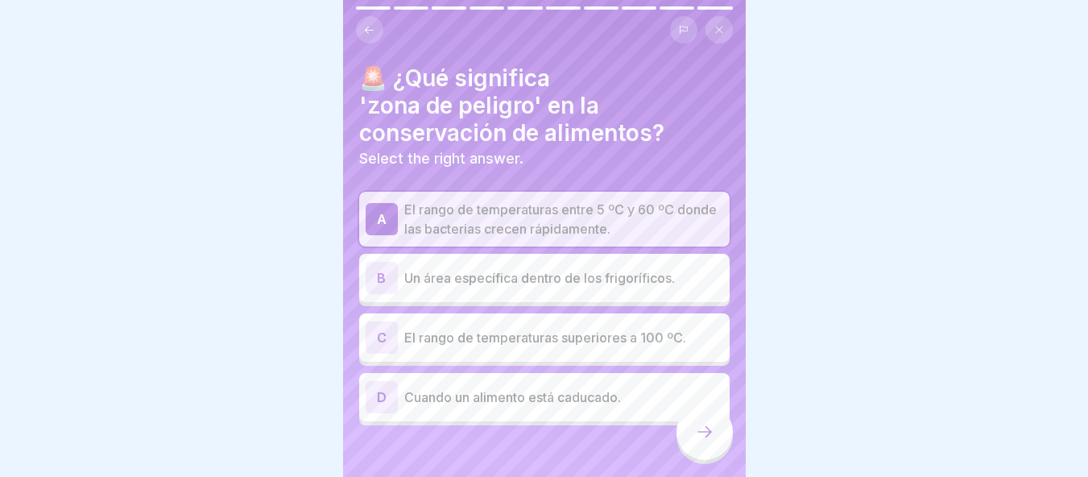
click at [710, 455] on div at bounding box center [704, 431] width 56 height 56
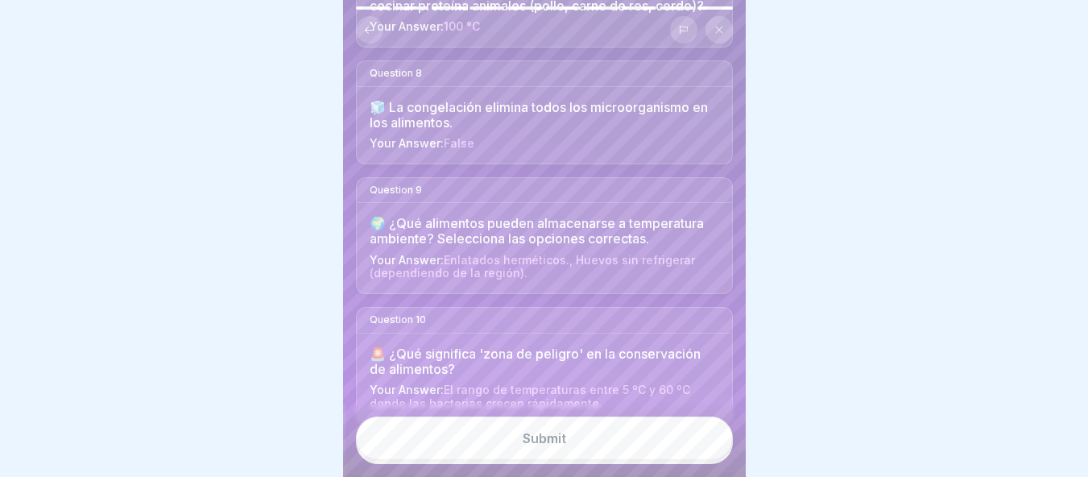
scroll to position [995, 0]
click at [643, 452] on button "Submit" at bounding box center [544, 437] width 377 height 43
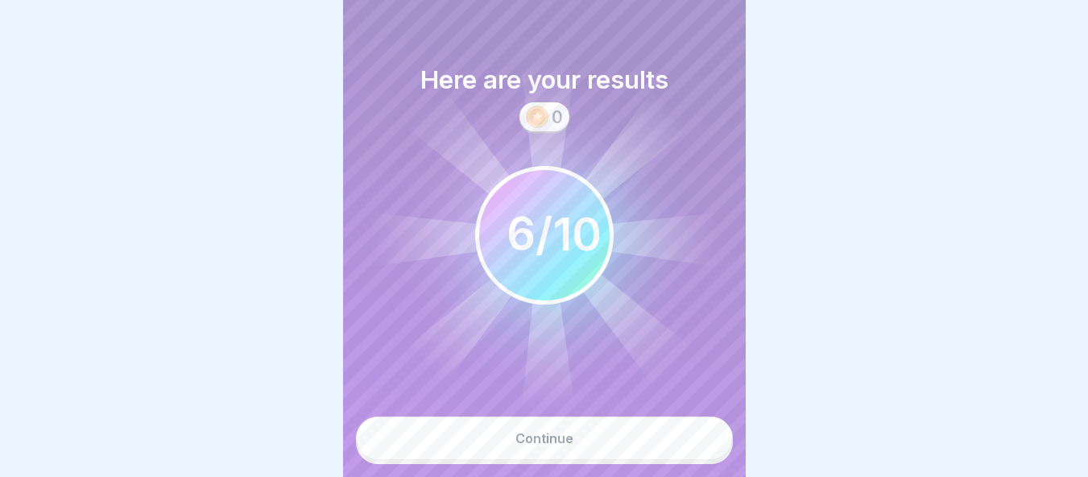
click at [643, 452] on button "Continue" at bounding box center [544, 437] width 377 height 43
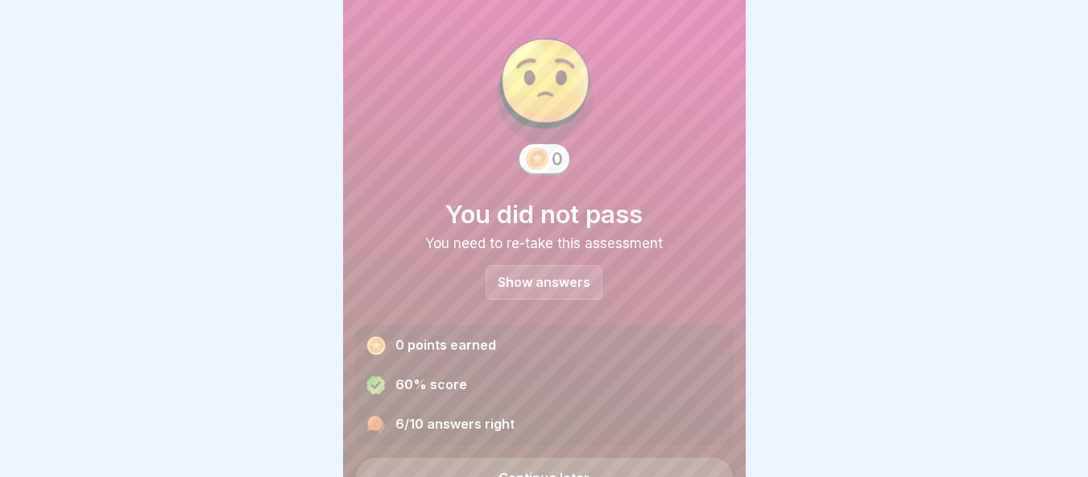
click at [528, 294] on div "Show answers" at bounding box center [544, 282] width 117 height 35
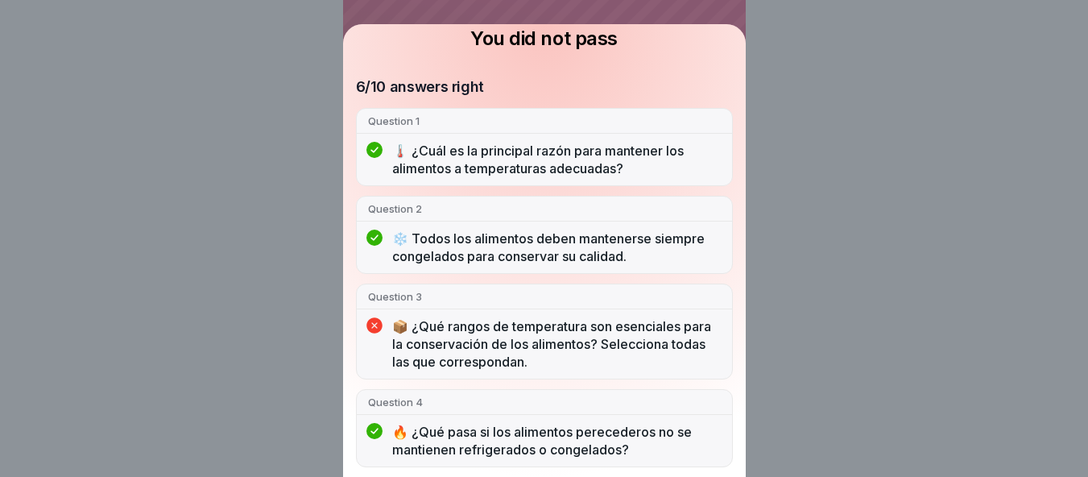
scroll to position [168, 0]
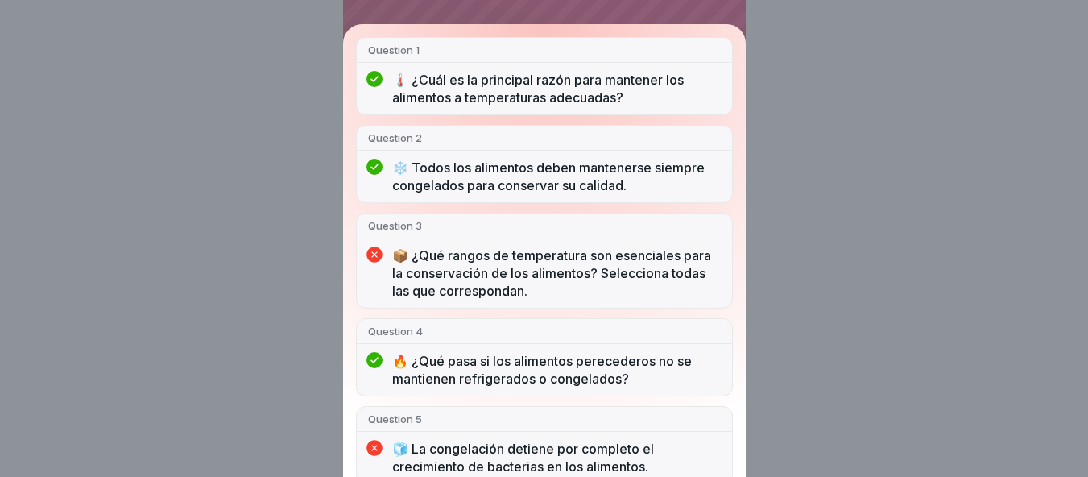
drag, startPoint x: 737, startPoint y: 253, endPoint x: 735, endPoint y: 285, distance: 32.3
click at [735, 285] on div "You did not pass 6/10 answers right Question 1 🌡️ ¿Cuál es la principal razón p…" at bounding box center [544, 250] width 403 height 453
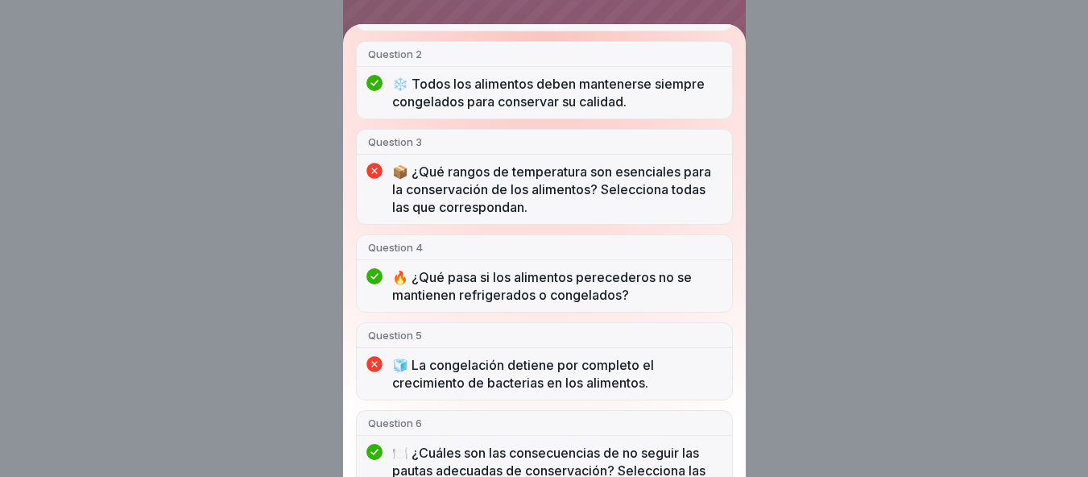
scroll to position [255, 0]
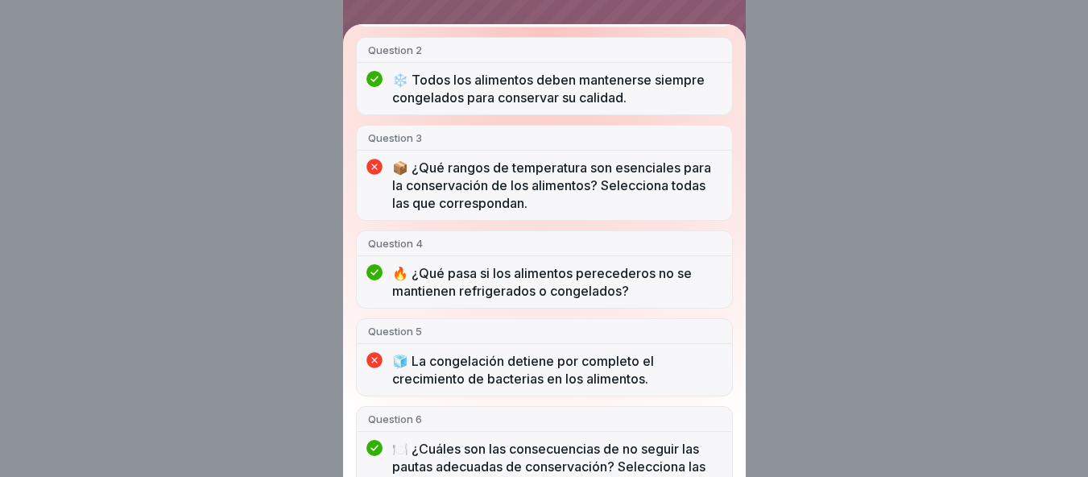
click at [549, 204] on p "📦 ¿Qué rangos de temperatura son esenciales para la conservación de los aliment…" at bounding box center [556, 185] width 329 height 53
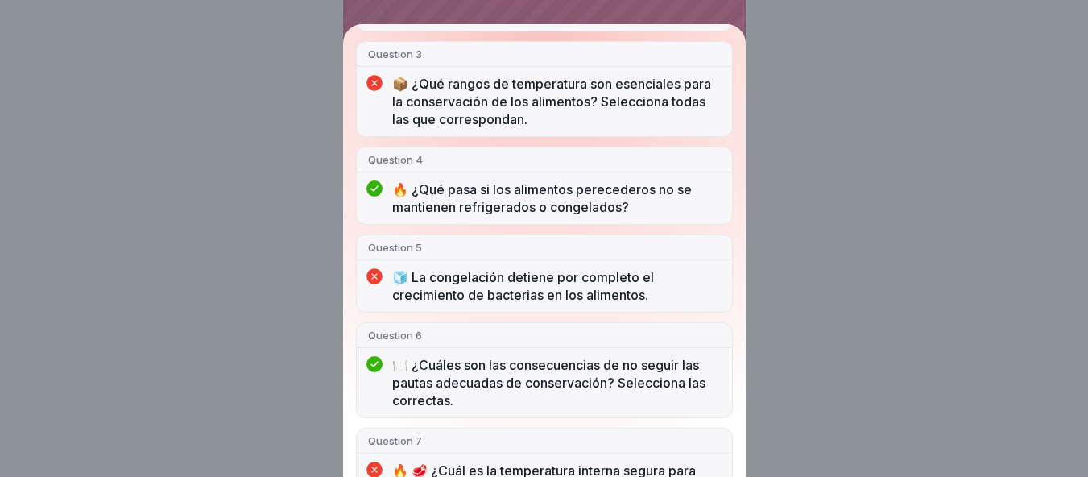
scroll to position [347, 0]
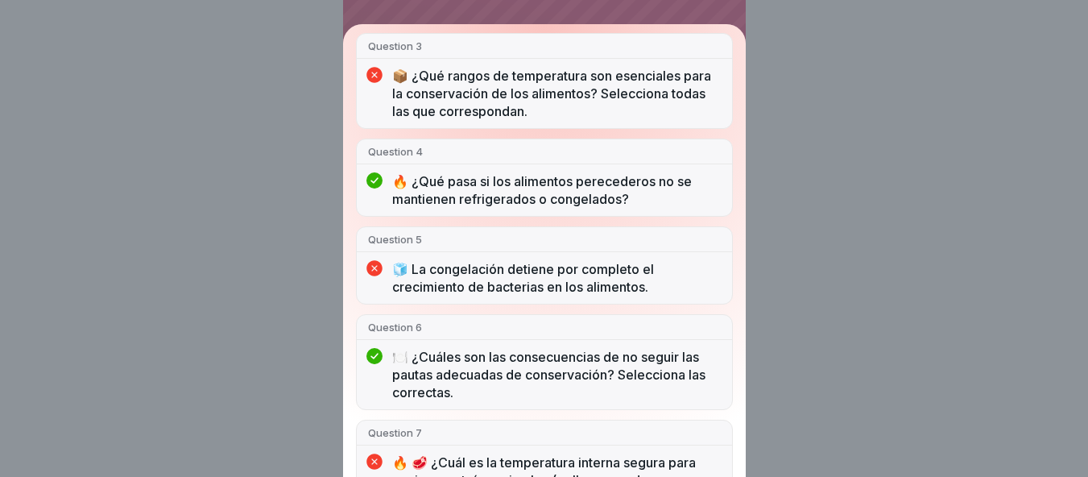
click at [510, 289] on p "🧊 La congelación detiene por completo el crecimiento de bacterias en los alimen…" at bounding box center [556, 277] width 329 height 35
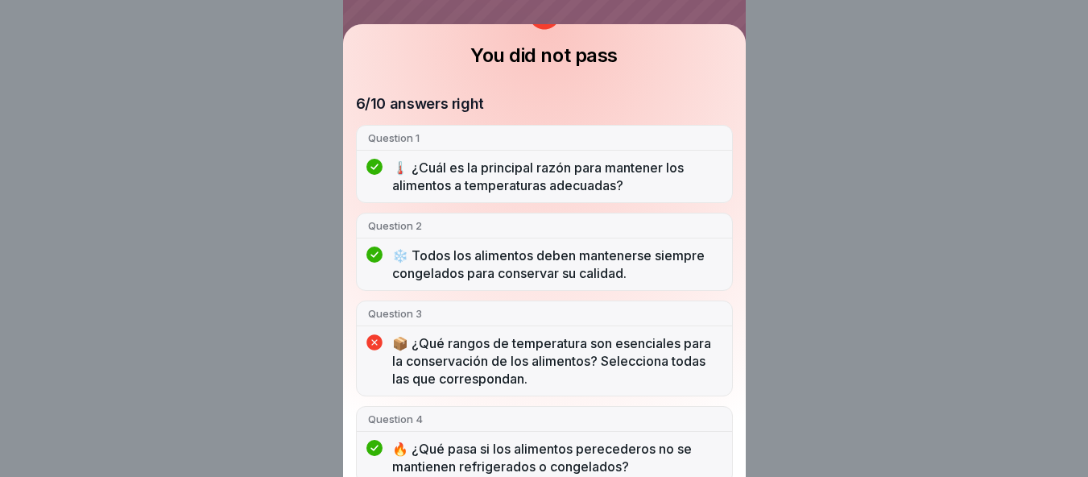
scroll to position [0, 0]
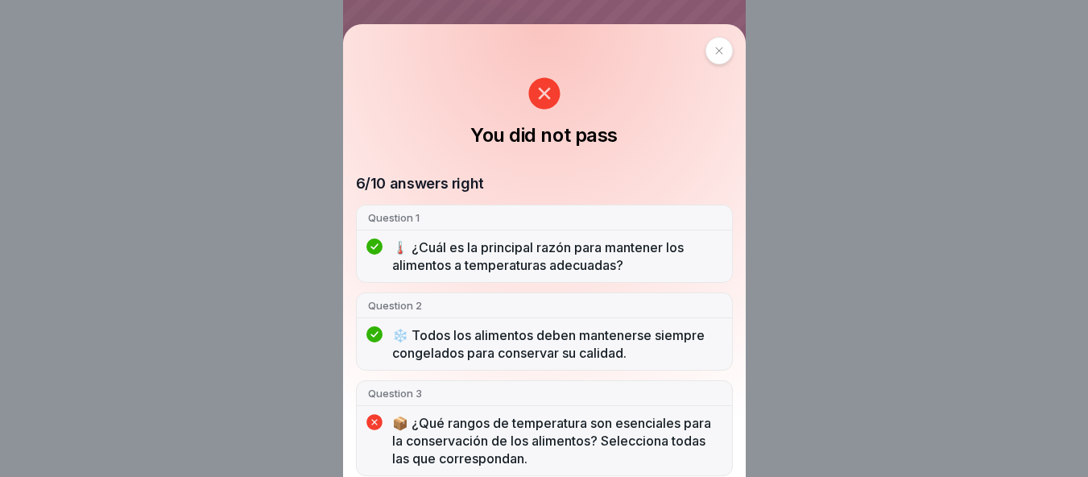
click at [714, 48] on icon at bounding box center [719, 51] width 10 height 10
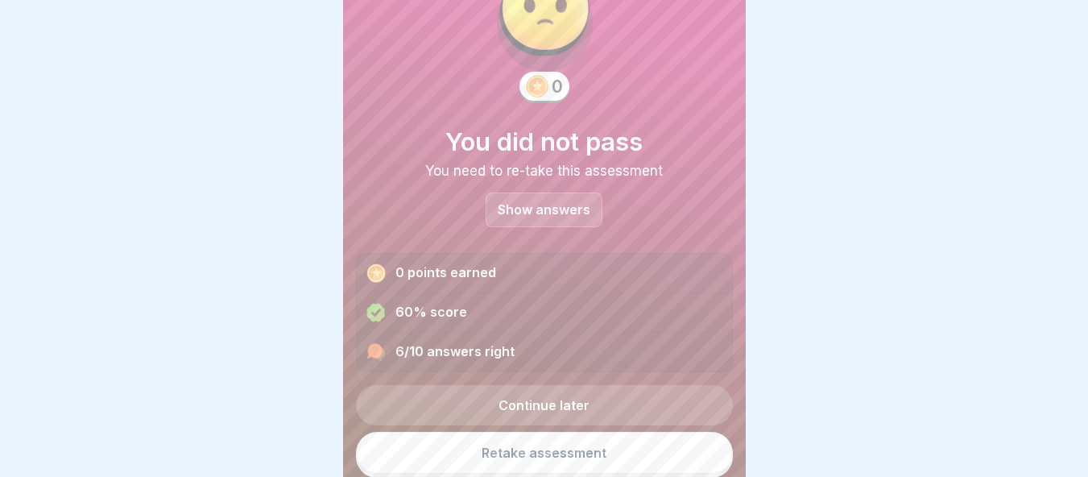
scroll to position [74, 0]
click at [581, 453] on link "Retake assessment" at bounding box center [544, 451] width 377 height 42
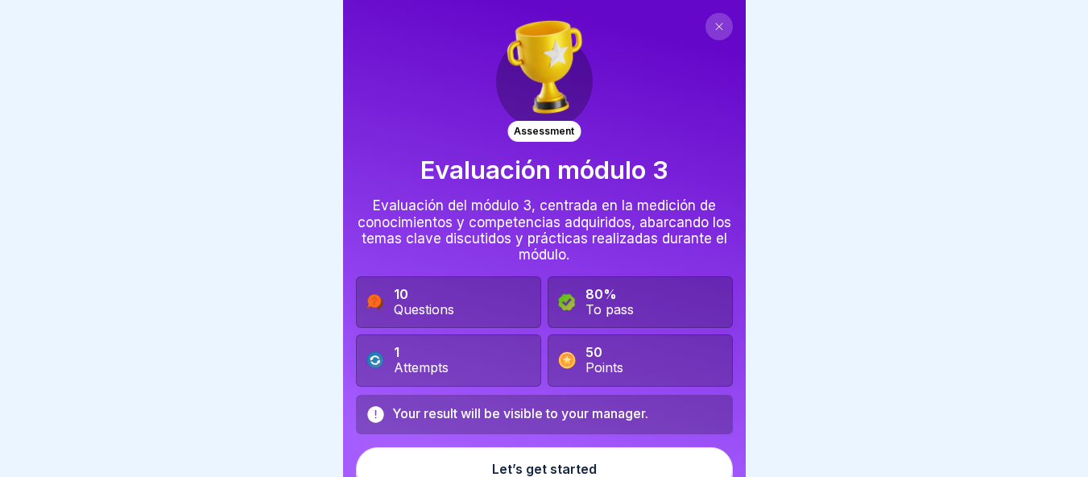
click at [553, 463] on div "Let’s get started" at bounding box center [544, 468] width 105 height 14
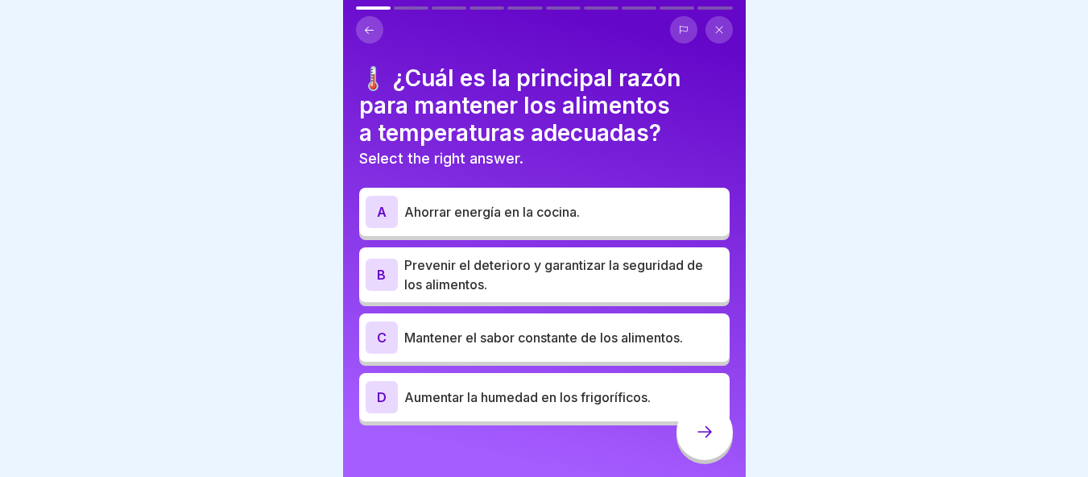
click at [479, 294] on div "B Prevenir el deterioro y garantizar la seguridad de los alimentos." at bounding box center [544, 274] width 370 height 55
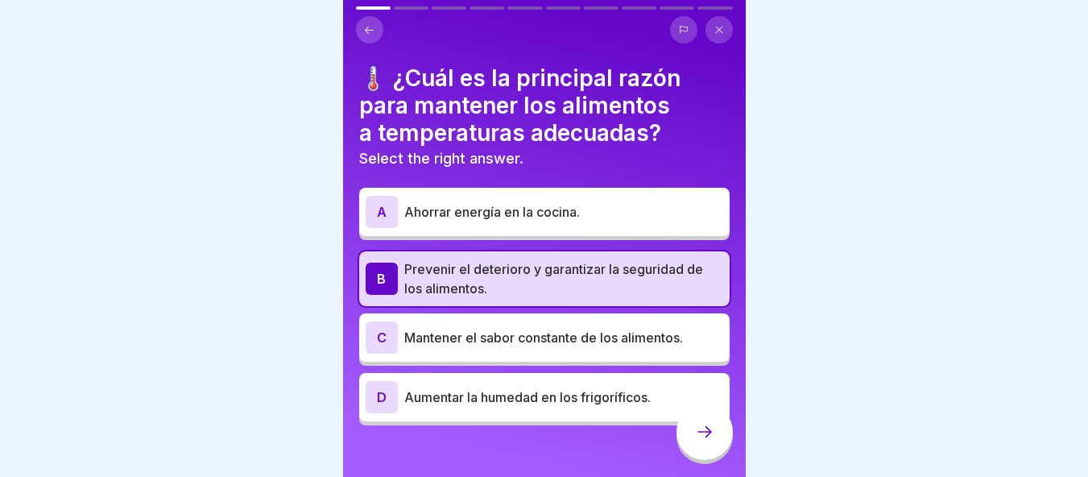
click at [721, 437] on div at bounding box center [704, 431] width 56 height 56
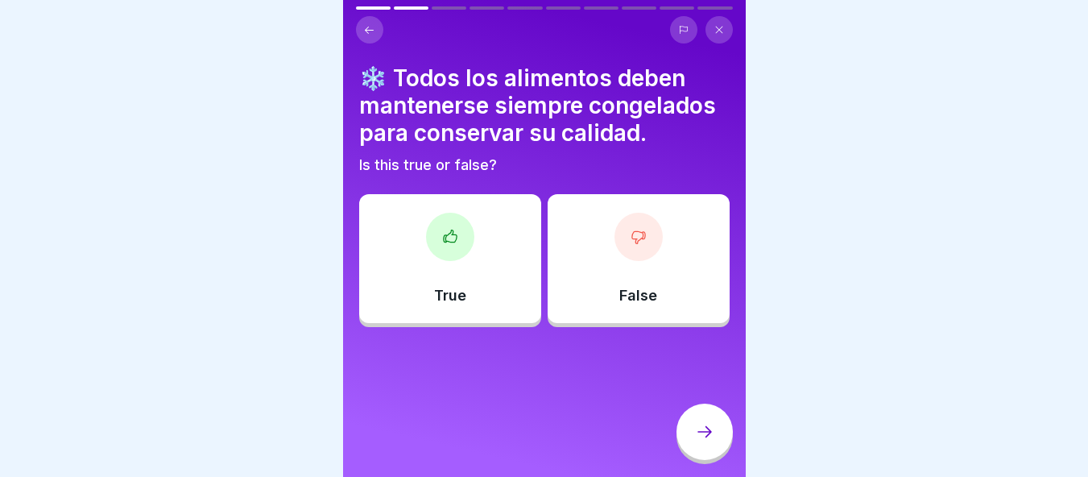
click at [625, 287] on p "False" at bounding box center [638, 296] width 38 height 18
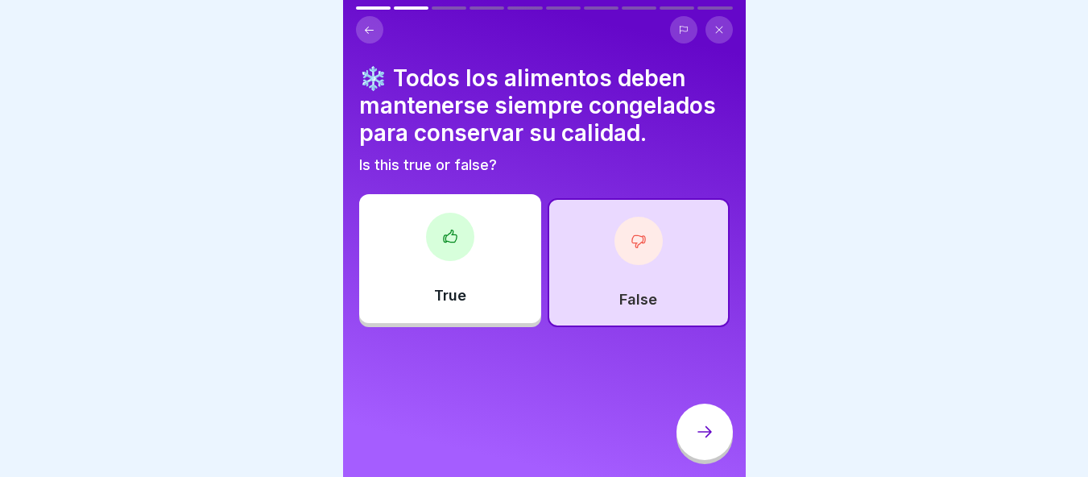
click at [706, 441] on icon at bounding box center [704, 431] width 19 height 19
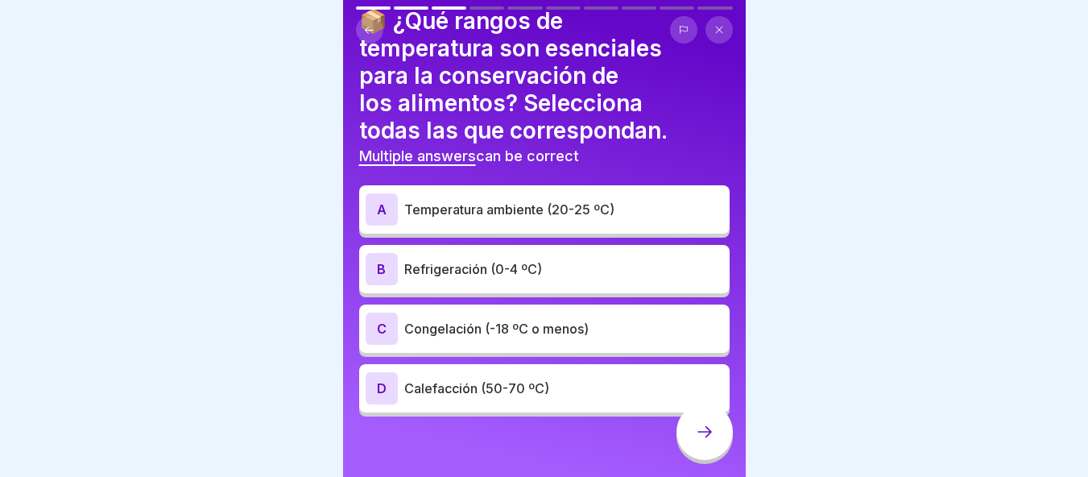
scroll to position [61, 0]
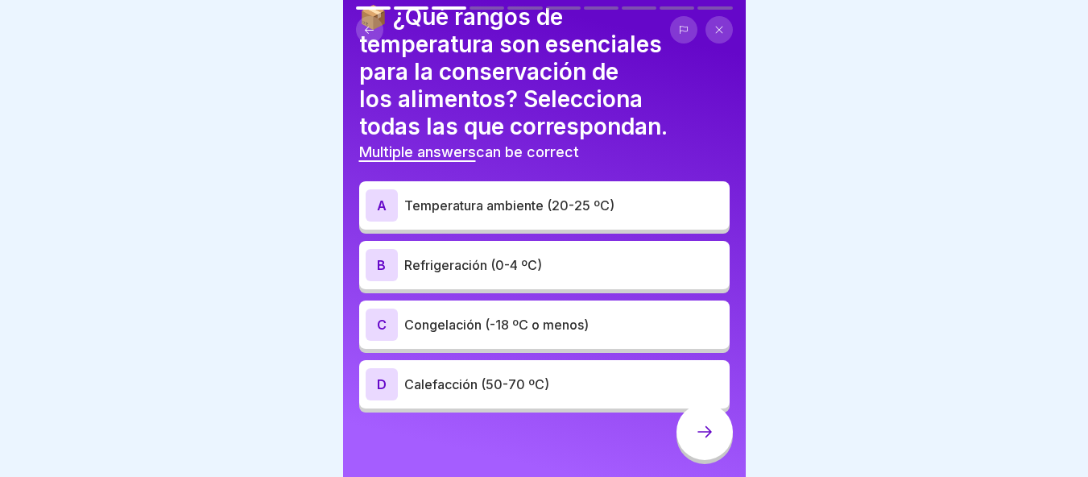
click at [528, 336] on div "C Congelación (-18 ºC o menos)" at bounding box center [545, 324] width 358 height 32
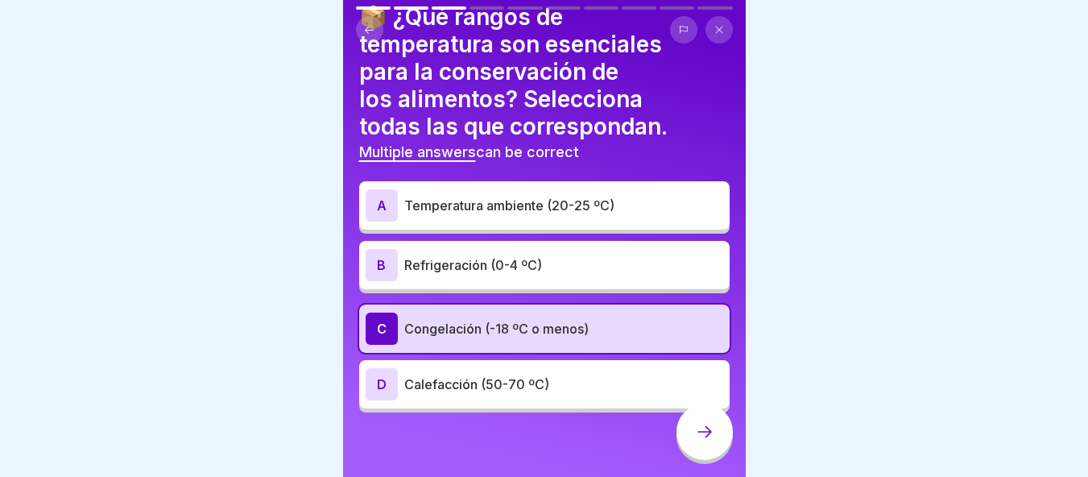
click at [557, 271] on p "Refrigeración (0-4 ºC)" at bounding box center [563, 264] width 319 height 19
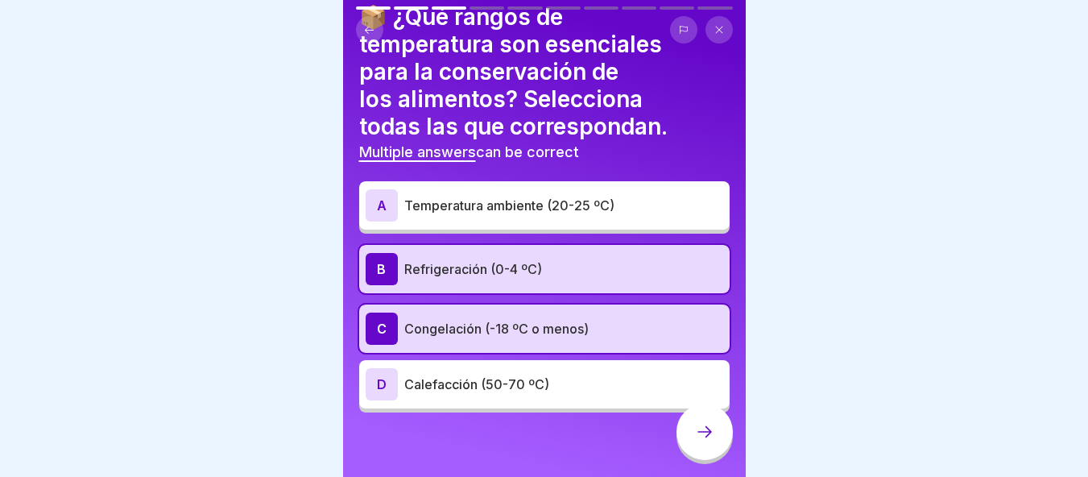
click at [701, 460] on div at bounding box center [704, 431] width 56 height 56
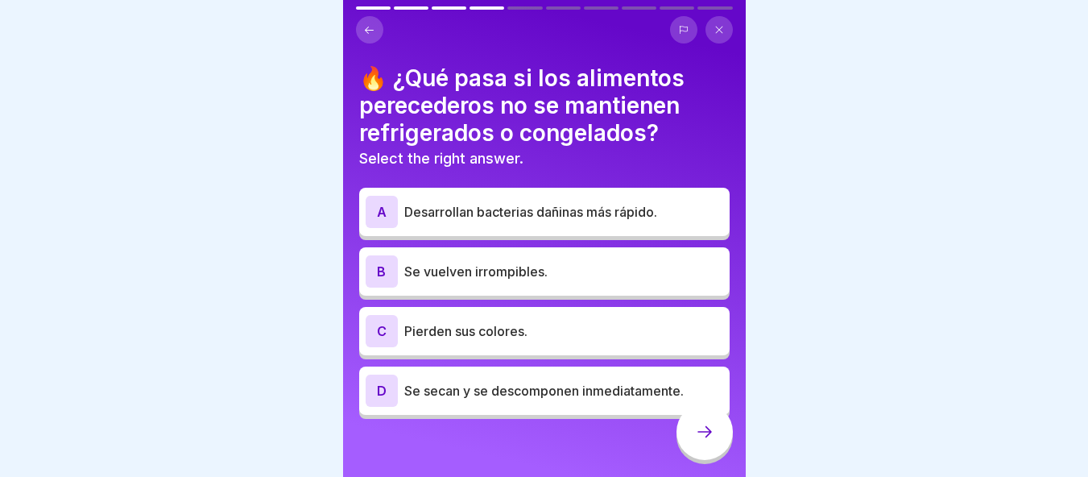
click at [639, 217] on p "Desarrollan bacterias dañinas más rápido." at bounding box center [563, 211] width 319 height 19
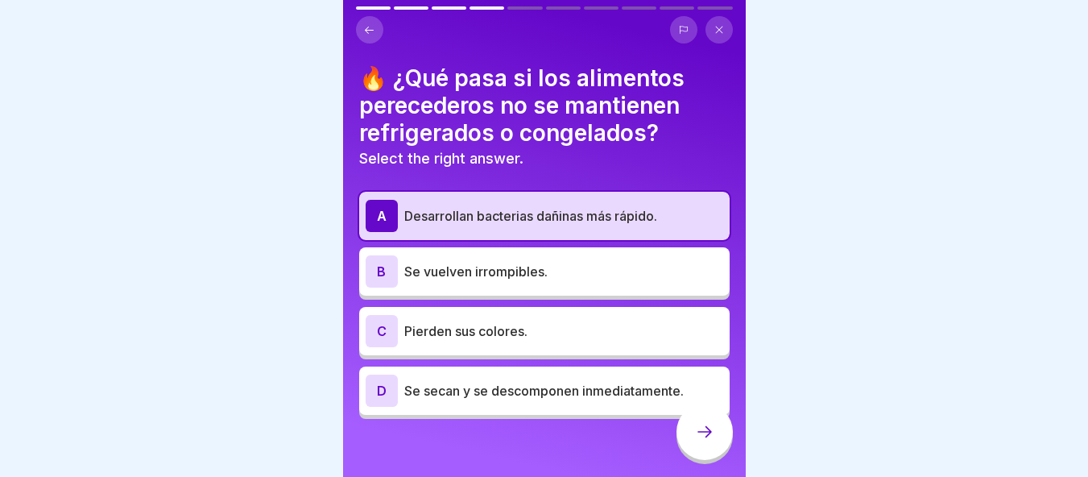
click at [710, 436] on div at bounding box center [704, 431] width 56 height 56
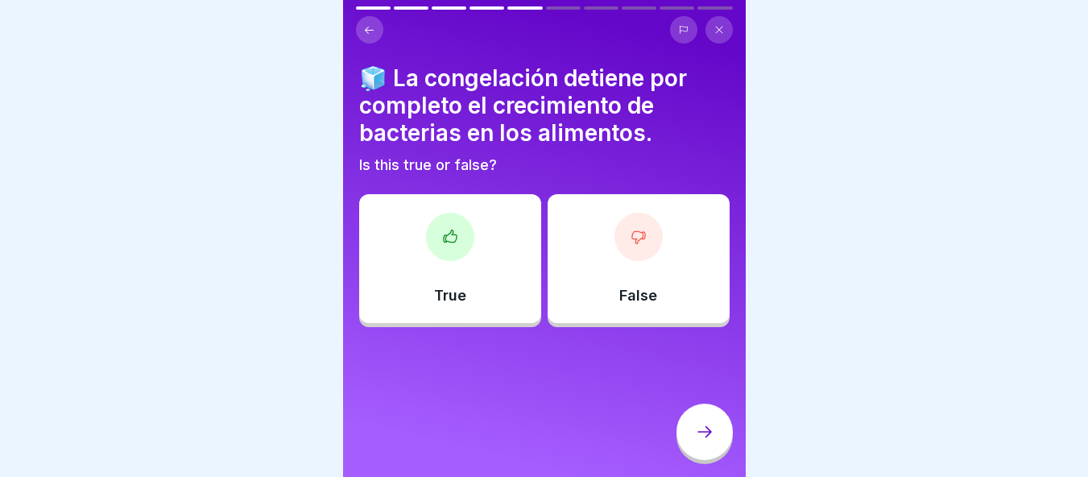
click at [520, 308] on div "True" at bounding box center [450, 258] width 182 height 129
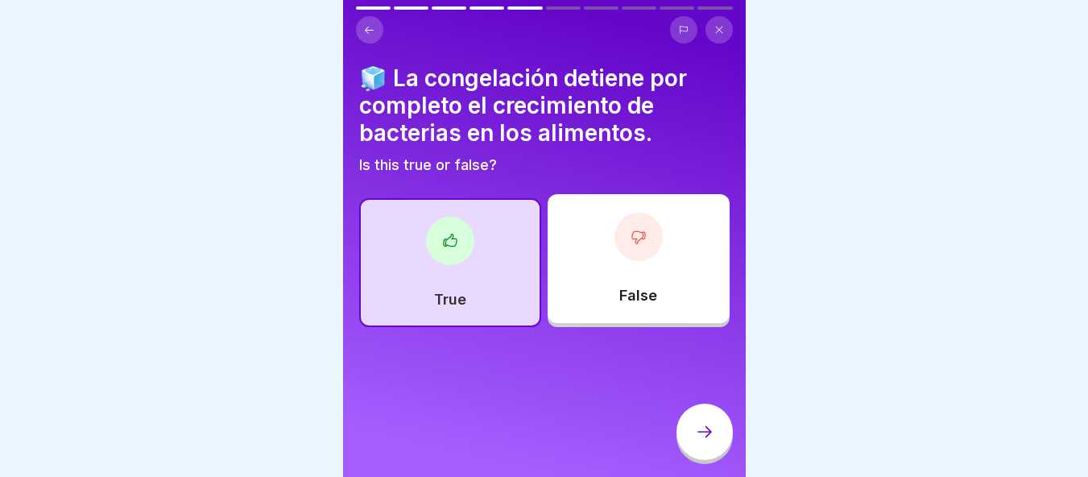
click at [721, 436] on div at bounding box center [704, 431] width 56 height 56
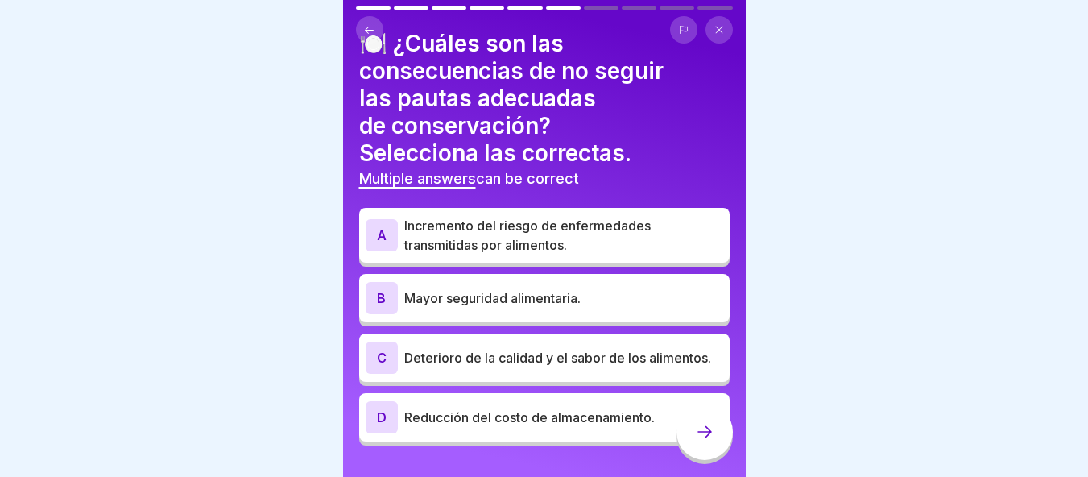
scroll to position [36, 0]
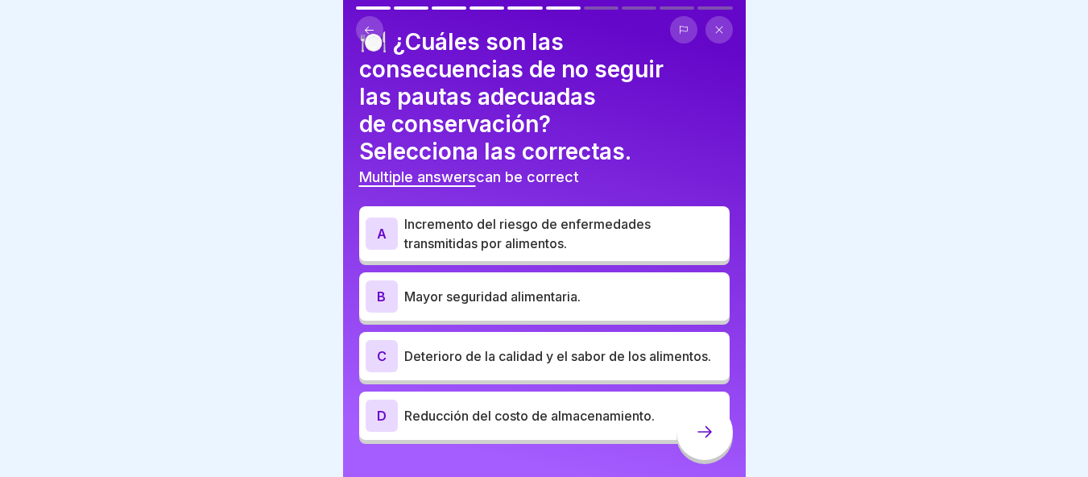
click at [561, 221] on p "Incremento del riesgo de enfermedades transmitidas por alimentos." at bounding box center [563, 233] width 319 height 39
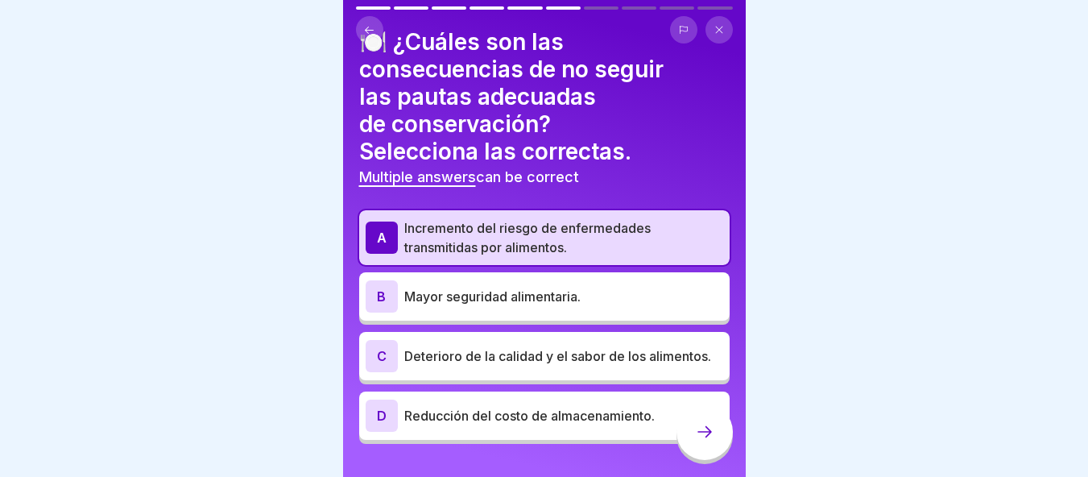
click at [602, 366] on p "Deterioro de la calidad y el sabor de los alimentos." at bounding box center [563, 355] width 319 height 19
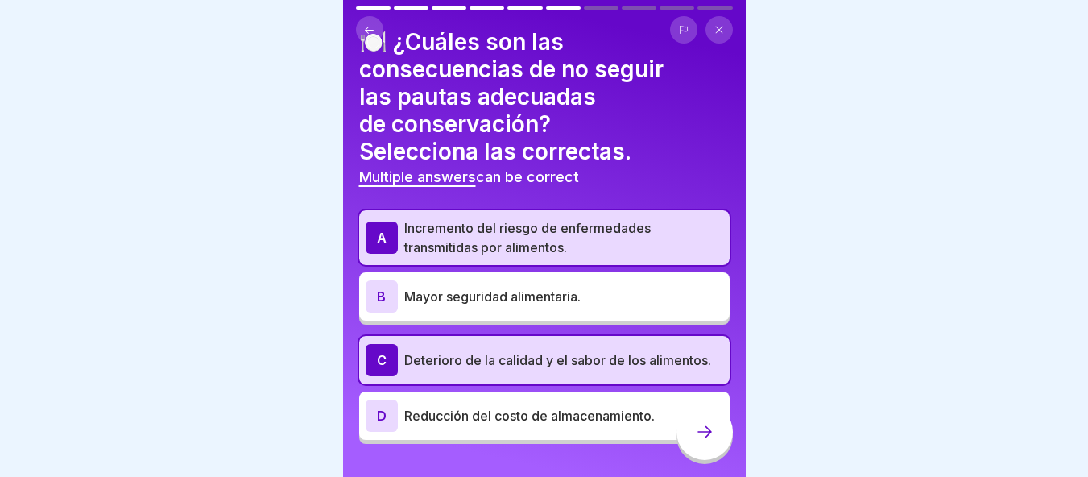
click at [697, 441] on icon at bounding box center [704, 431] width 19 height 19
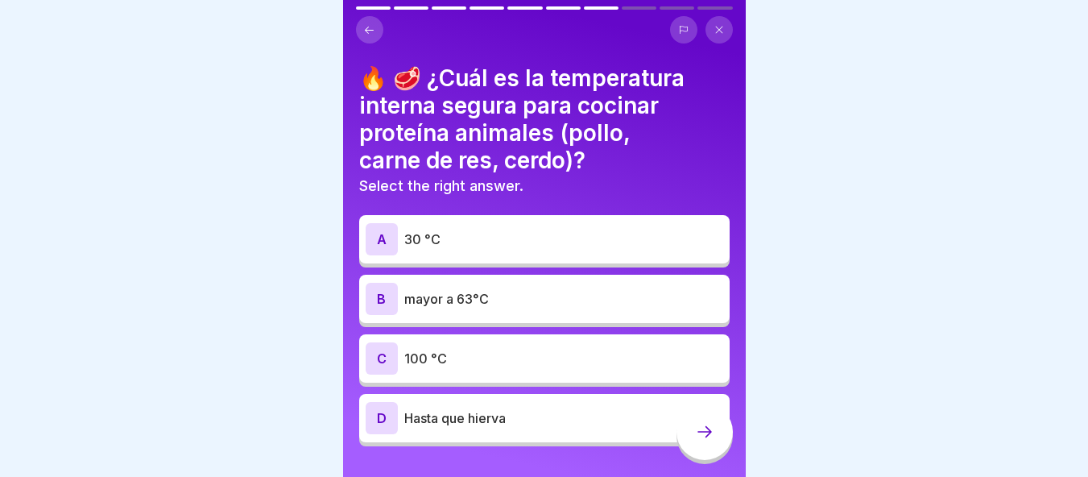
click at [543, 310] on div "B mayor a 63°C" at bounding box center [545, 299] width 358 height 32
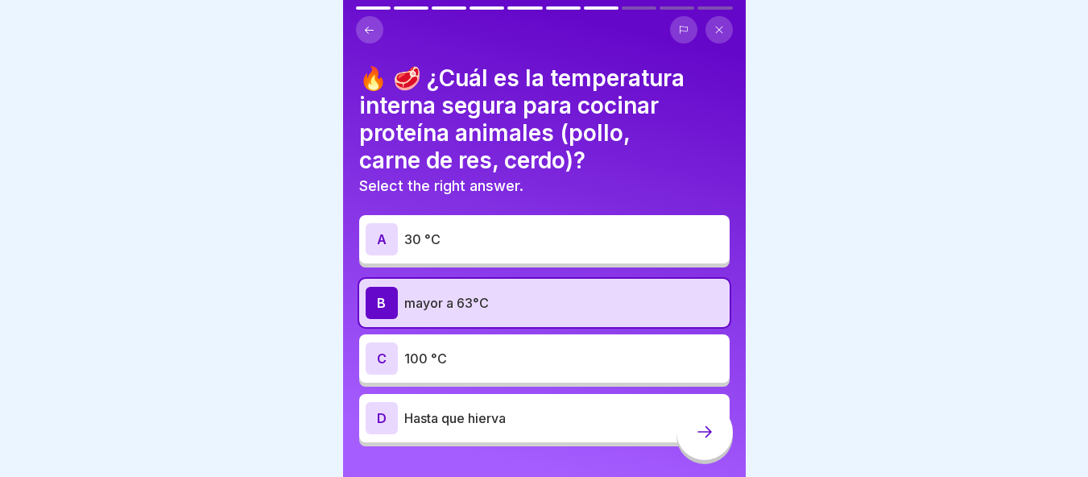
click at [557, 413] on p "Hasta que hierva" at bounding box center [563, 417] width 319 height 19
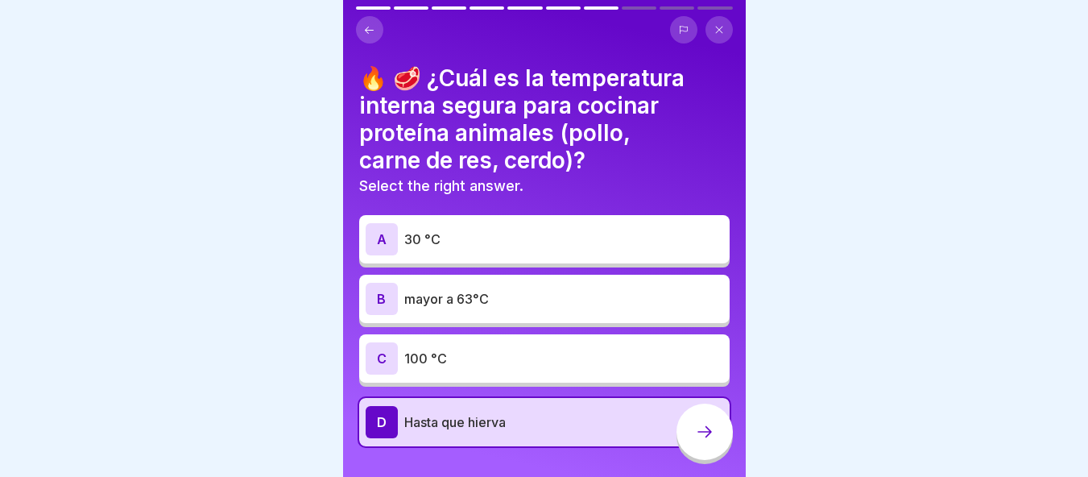
click at [519, 308] on div "B mayor a 63°C" at bounding box center [545, 299] width 358 height 32
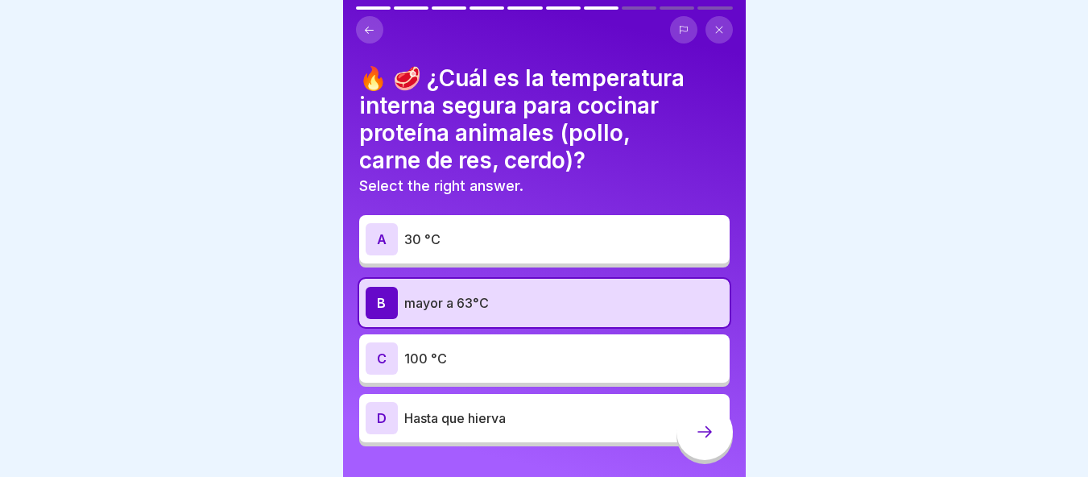
click at [467, 118] on h4 "🔥 🥩 ¿Cuál es la temperatura interna segura para cocinar proteína animales (poll…" at bounding box center [544, 119] width 370 height 110
click at [713, 437] on icon at bounding box center [704, 431] width 19 height 19
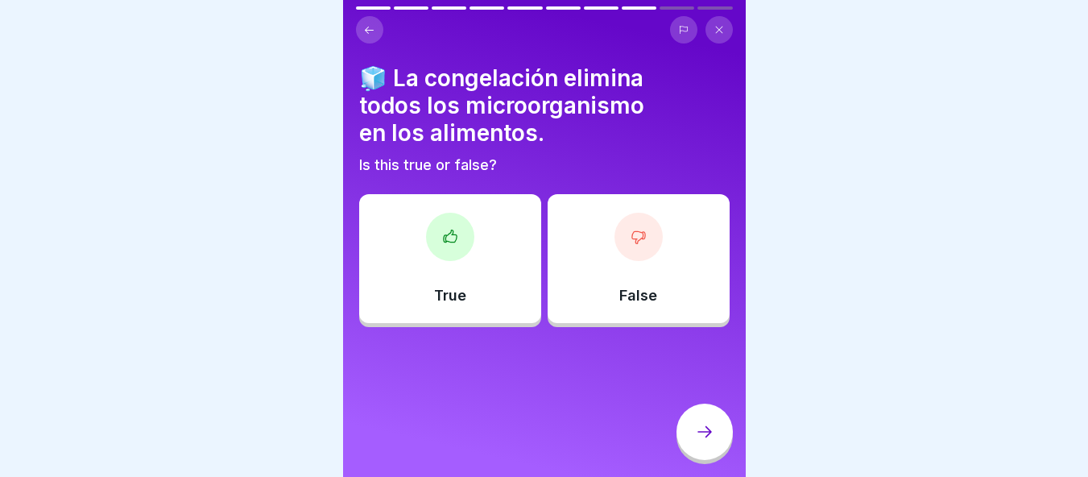
click at [572, 308] on div "False" at bounding box center [639, 258] width 182 height 129
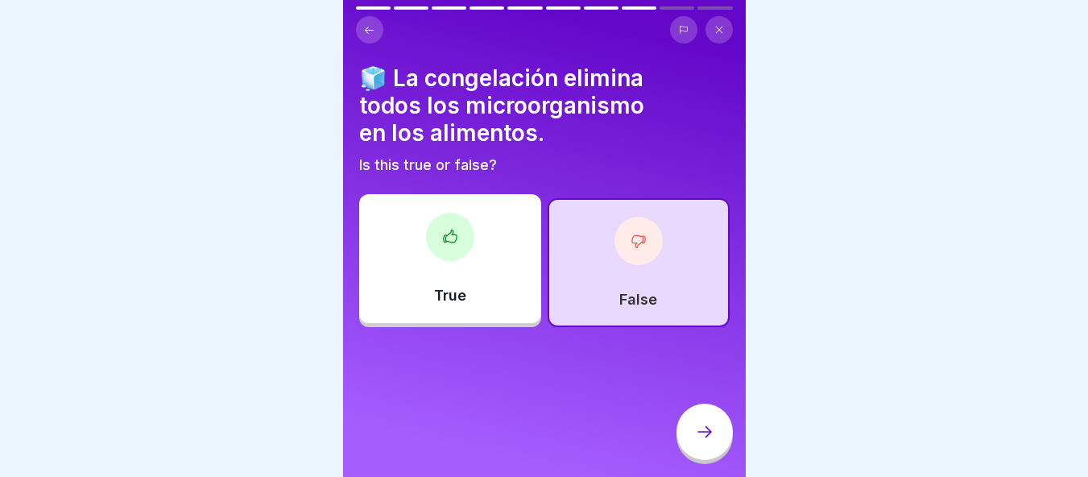
click at [706, 456] on div at bounding box center [704, 431] width 56 height 56
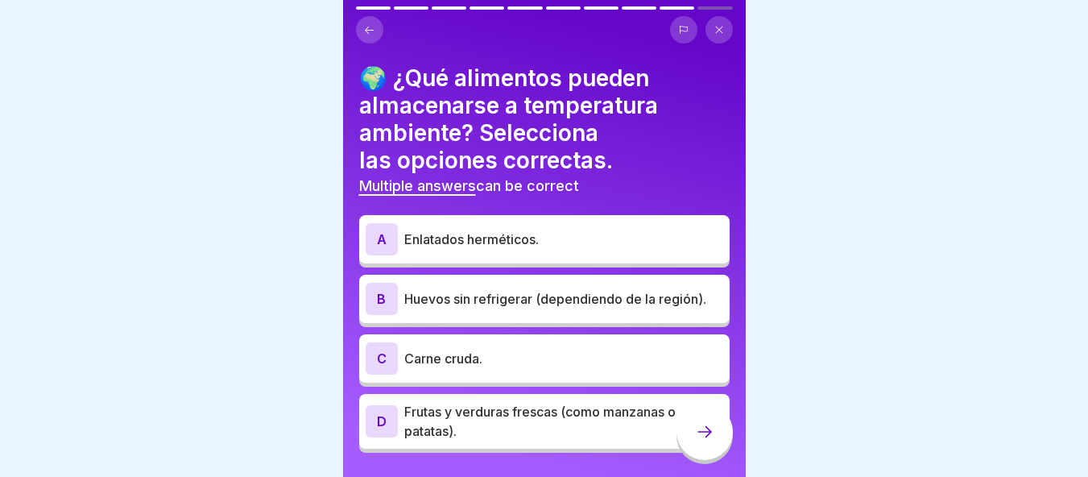
click at [500, 259] on div "A Enlatados herméticos." at bounding box center [544, 239] width 370 height 48
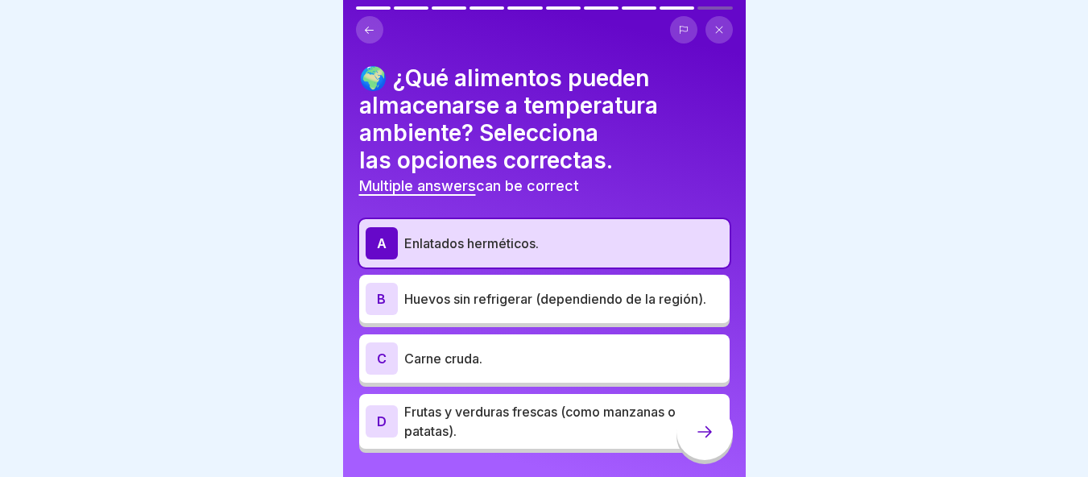
click at [698, 441] on icon at bounding box center [704, 431] width 19 height 19
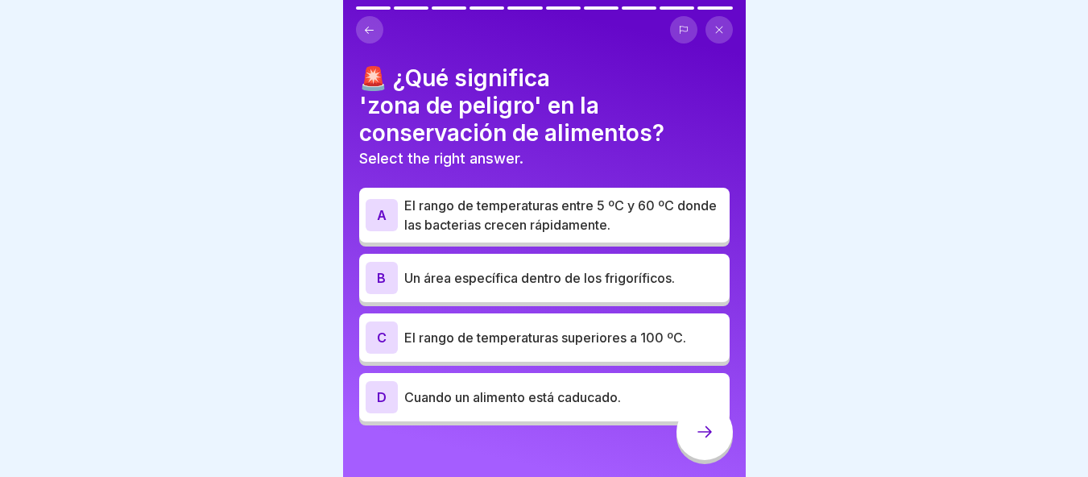
click at [369, 30] on icon at bounding box center [369, 29] width 9 height 7
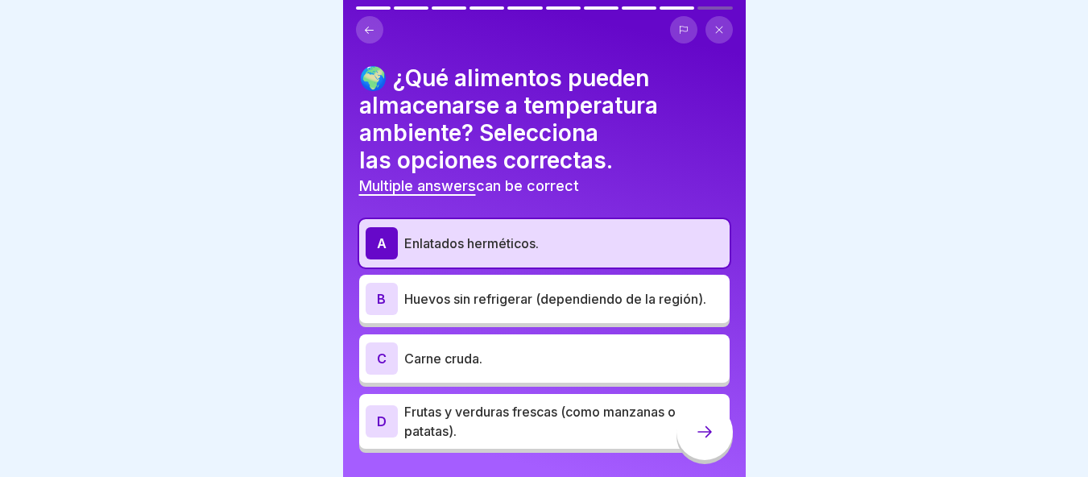
click at [516, 426] on p "Frutas y verduras frescas (como manzanas o patatas)." at bounding box center [563, 421] width 319 height 39
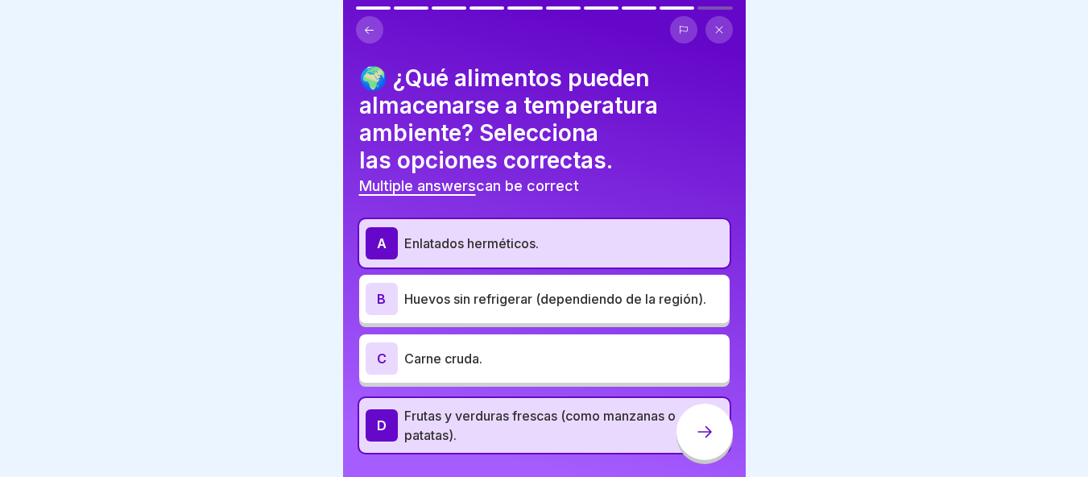
click at [716, 449] on div at bounding box center [704, 431] width 56 height 56
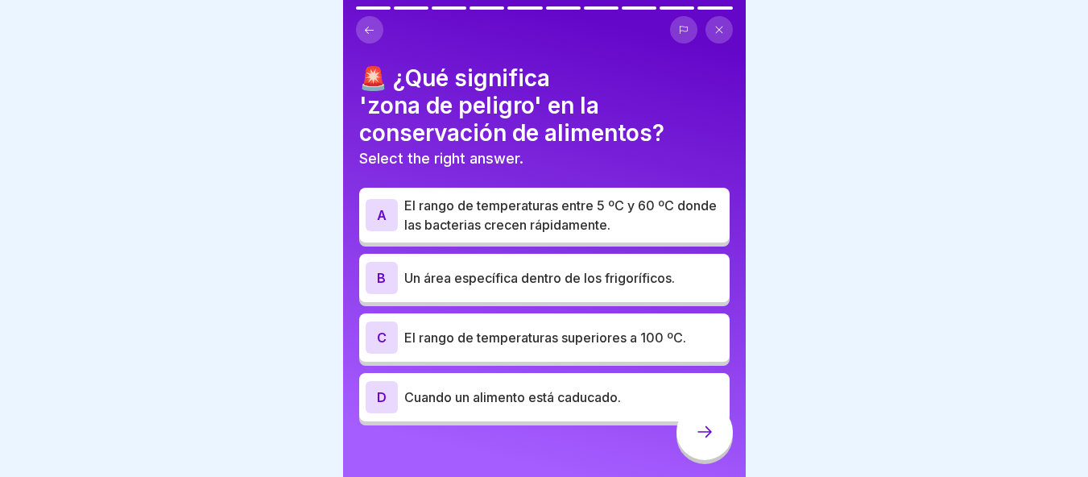
click at [456, 231] on p "El rango de temperaturas entre 5 ºC y 60 ºC donde las bacterias crecen rápidame…" at bounding box center [563, 215] width 319 height 39
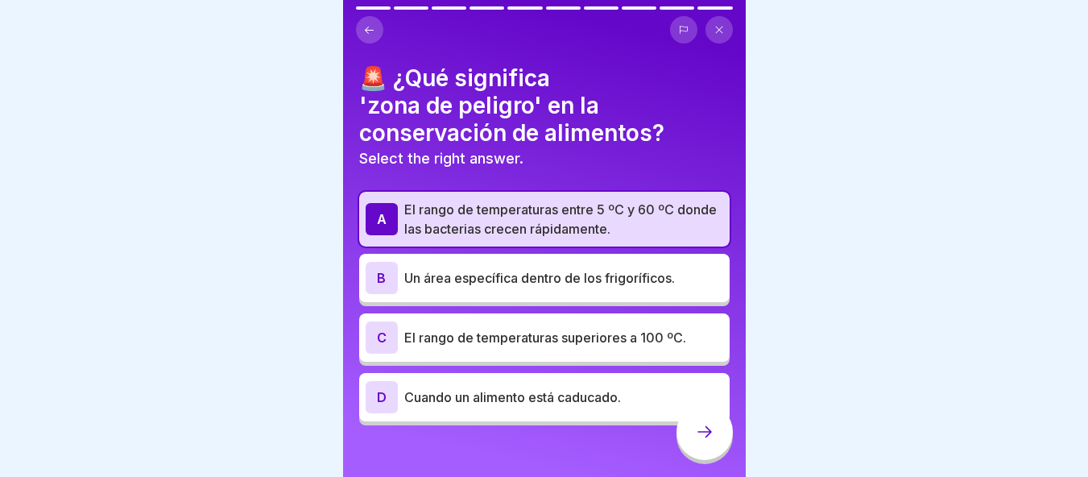
click at [714, 441] on icon at bounding box center [704, 431] width 19 height 19
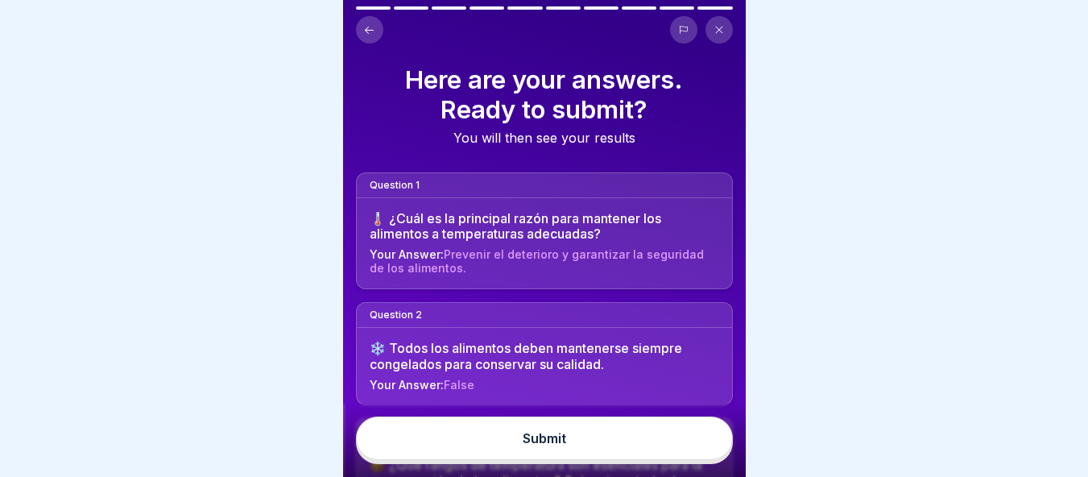
click at [635, 457] on button "Submit" at bounding box center [544, 437] width 377 height 43
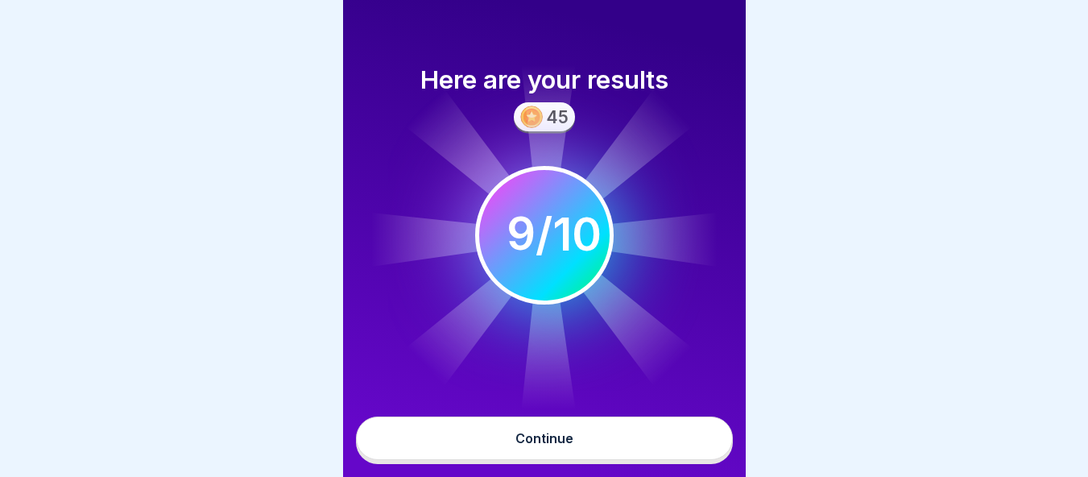
click at [635, 457] on button "Continue" at bounding box center [544, 437] width 377 height 43
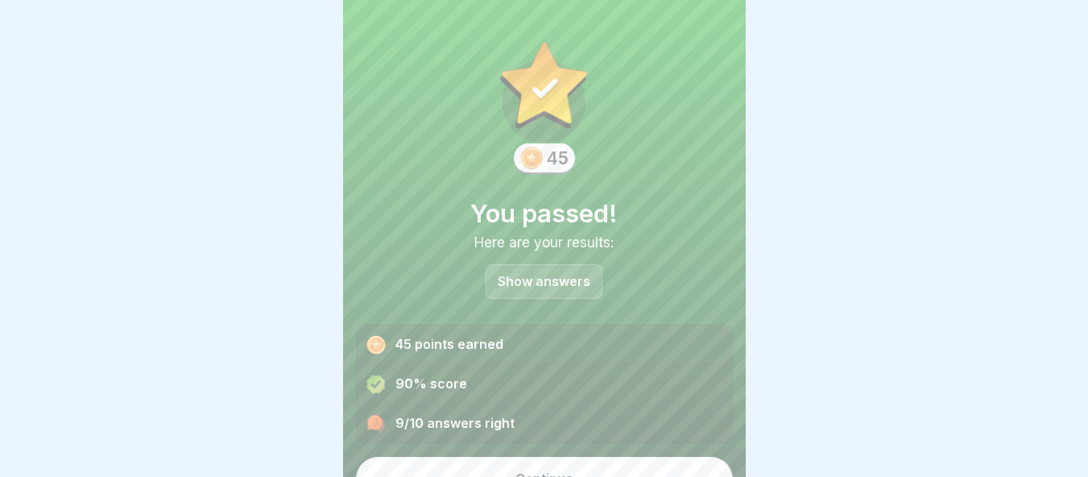
scroll to position [28, 0]
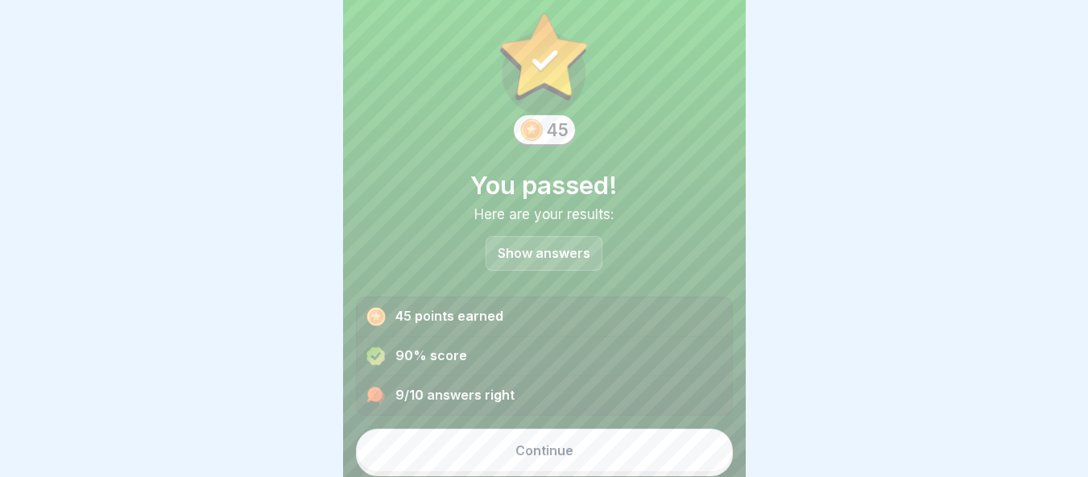
click at [590, 449] on button "Continue" at bounding box center [544, 449] width 377 height 43
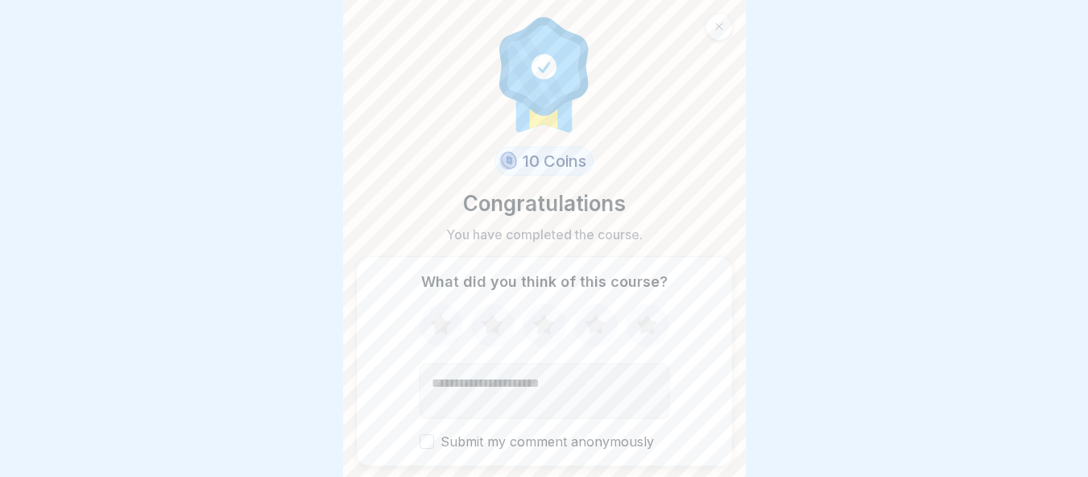
scroll to position [49, 0]
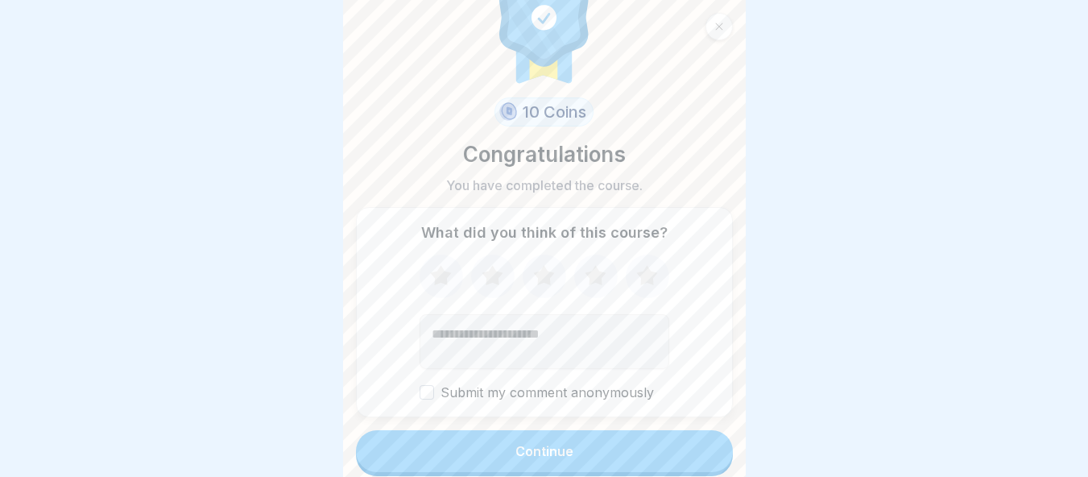
click at [613, 465] on button "Continue" at bounding box center [544, 451] width 377 height 42
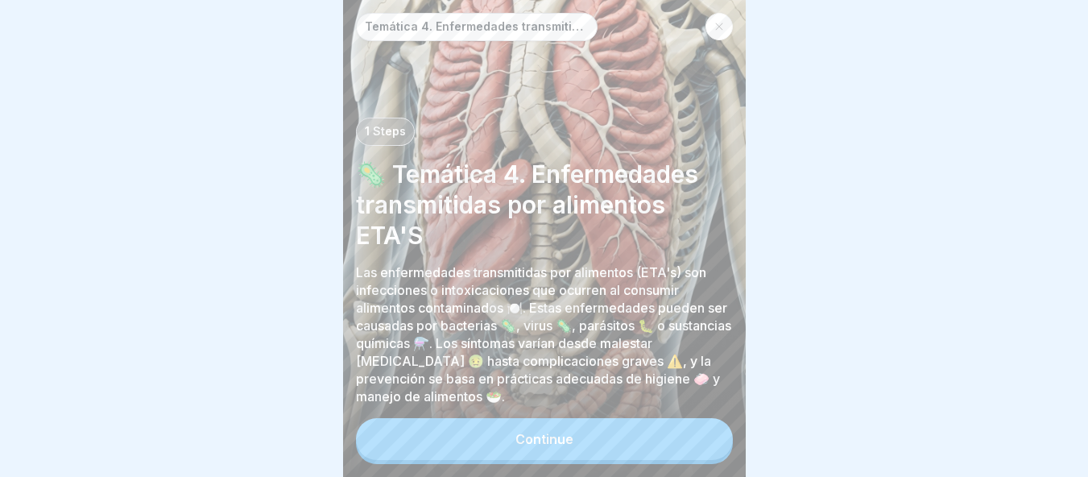
click at [582, 449] on button "Continue" at bounding box center [544, 439] width 377 height 42
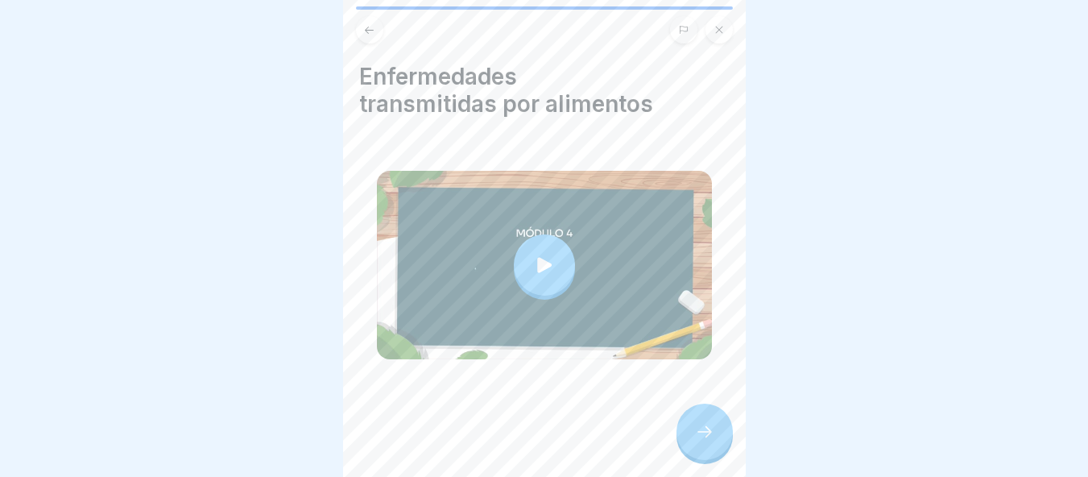
click at [692, 444] on div at bounding box center [704, 431] width 56 height 56
click at [693, 441] on div at bounding box center [704, 431] width 56 height 56
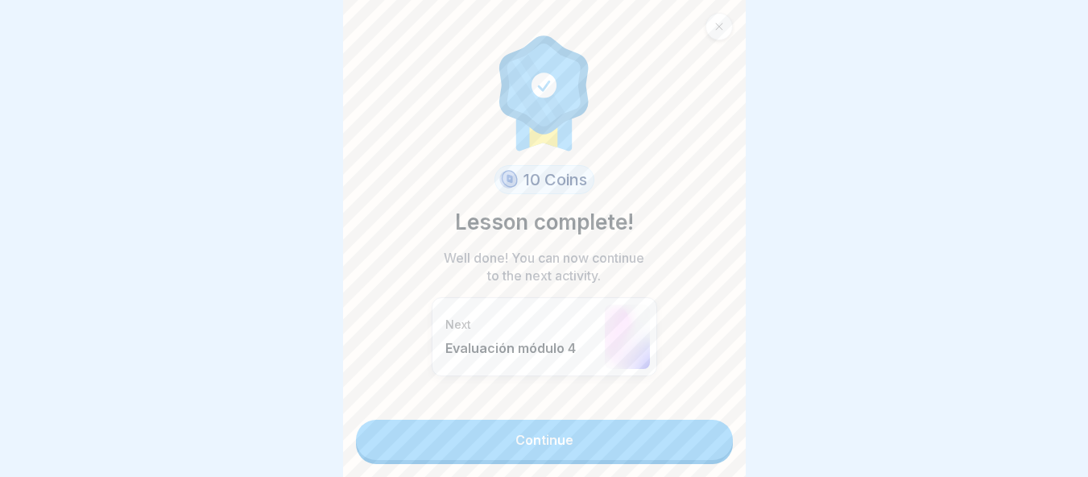
click at [619, 438] on link "Continue" at bounding box center [544, 440] width 377 height 40
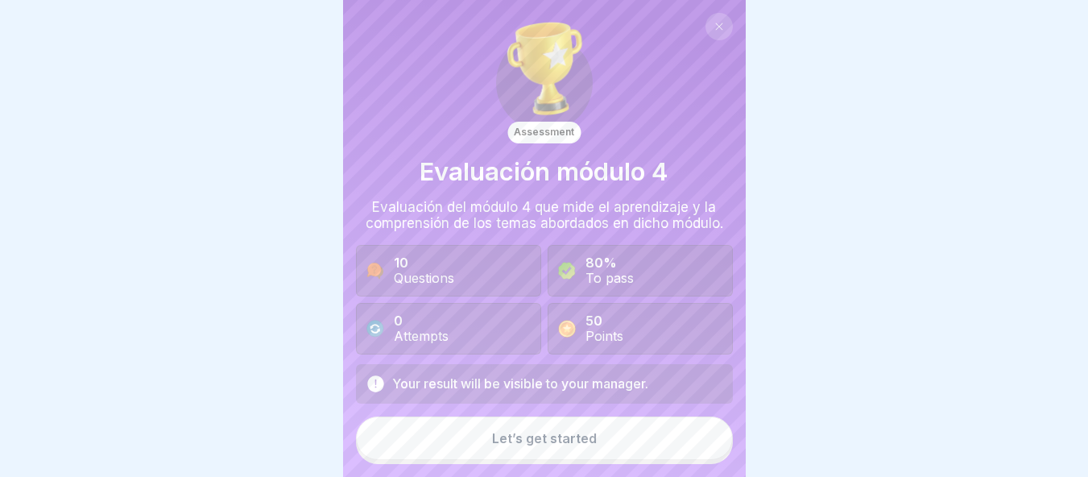
click at [619, 438] on button "Let’s get started" at bounding box center [544, 437] width 377 height 43
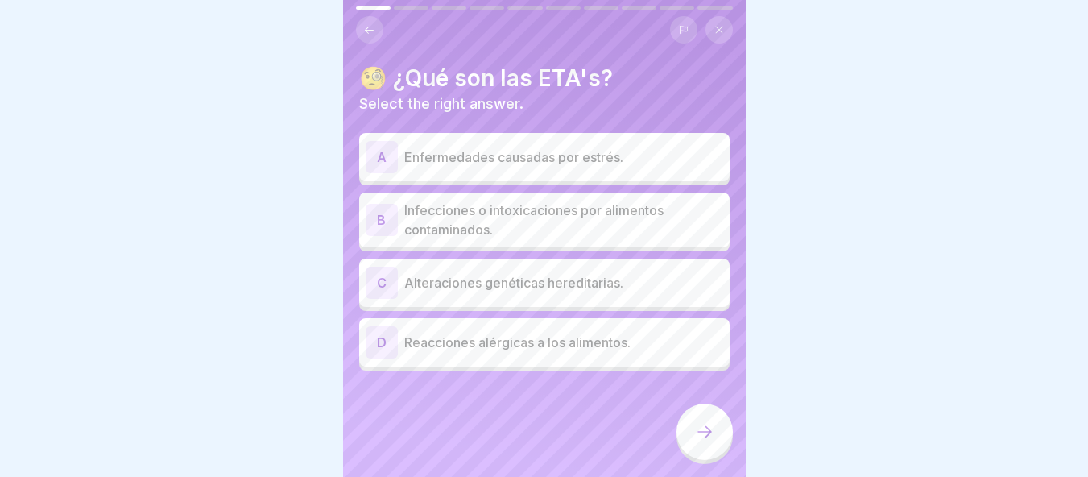
click at [475, 229] on p "Infecciones o intoxicaciones por alimentos contaminados." at bounding box center [563, 220] width 319 height 39
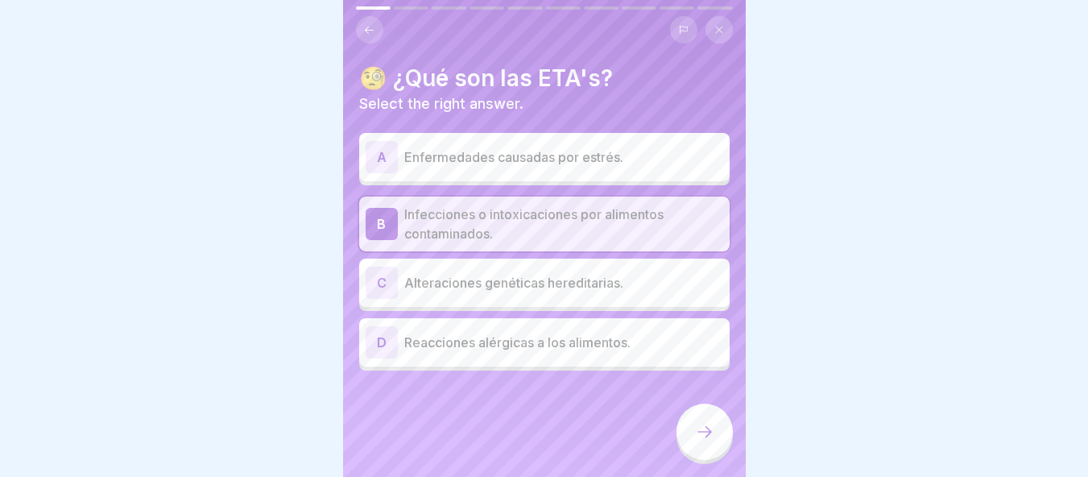
click at [705, 453] on div at bounding box center [704, 431] width 56 height 56
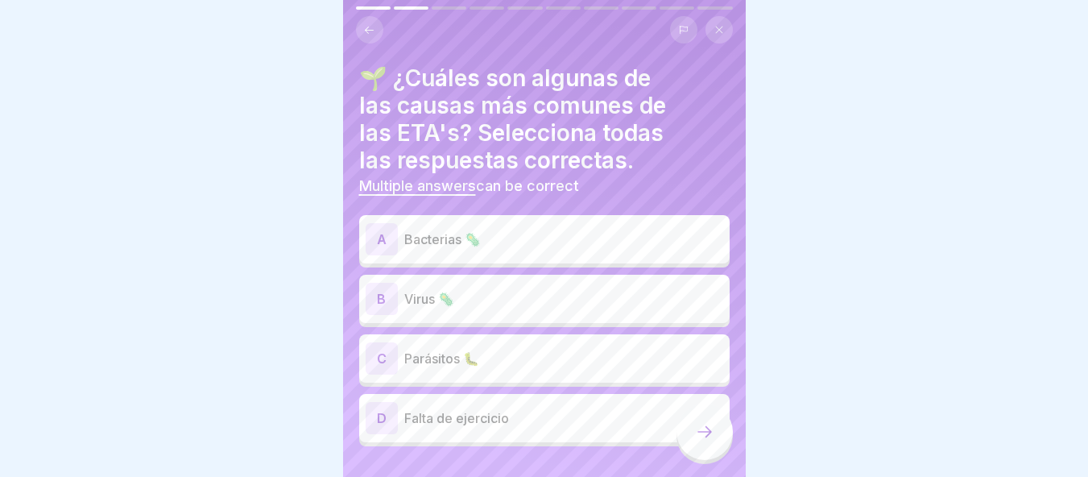
click at [549, 238] on p "Bacterias 🦠" at bounding box center [563, 239] width 319 height 19
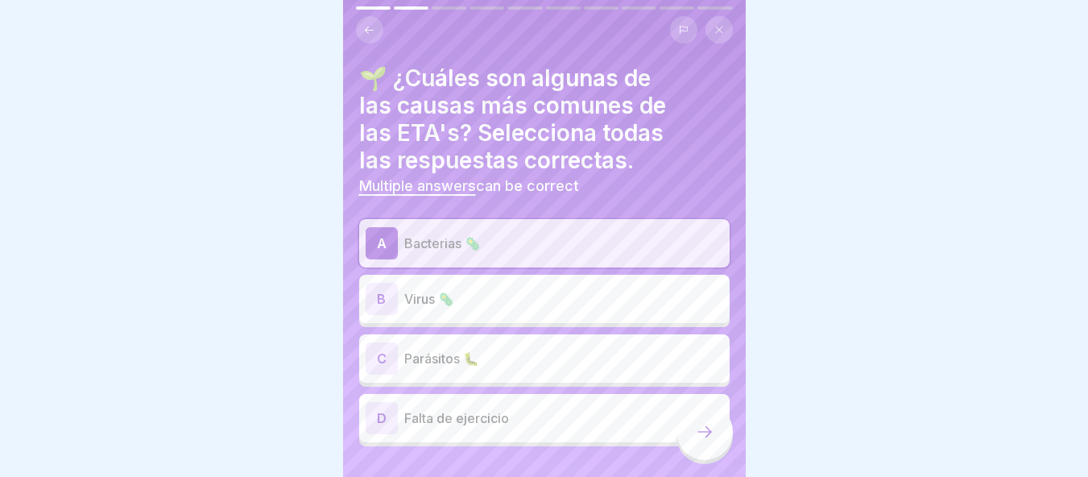
click at [528, 275] on div "B Virus 🦠" at bounding box center [544, 299] width 370 height 48
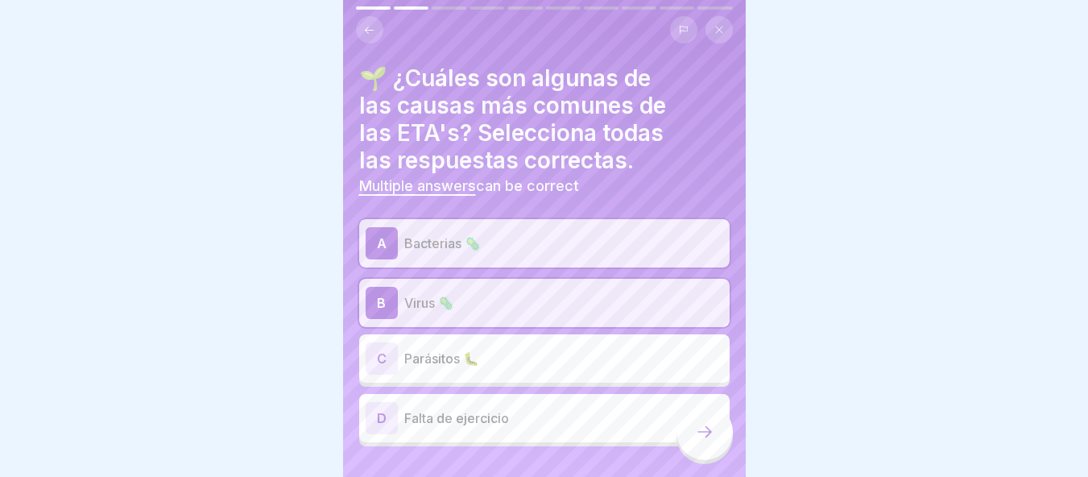
click at [524, 350] on p "Parásitos 🐛" at bounding box center [563, 358] width 319 height 19
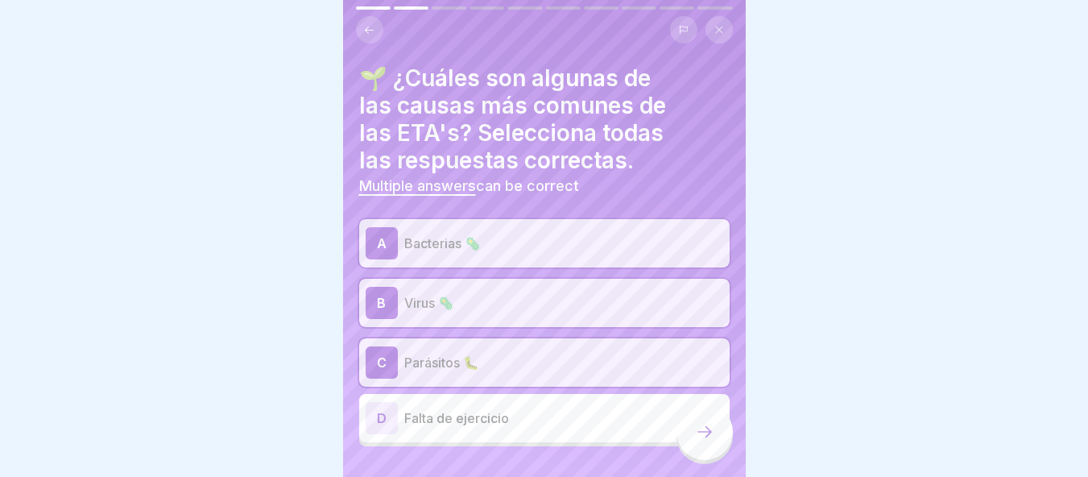
click at [704, 436] on div at bounding box center [704, 431] width 56 height 56
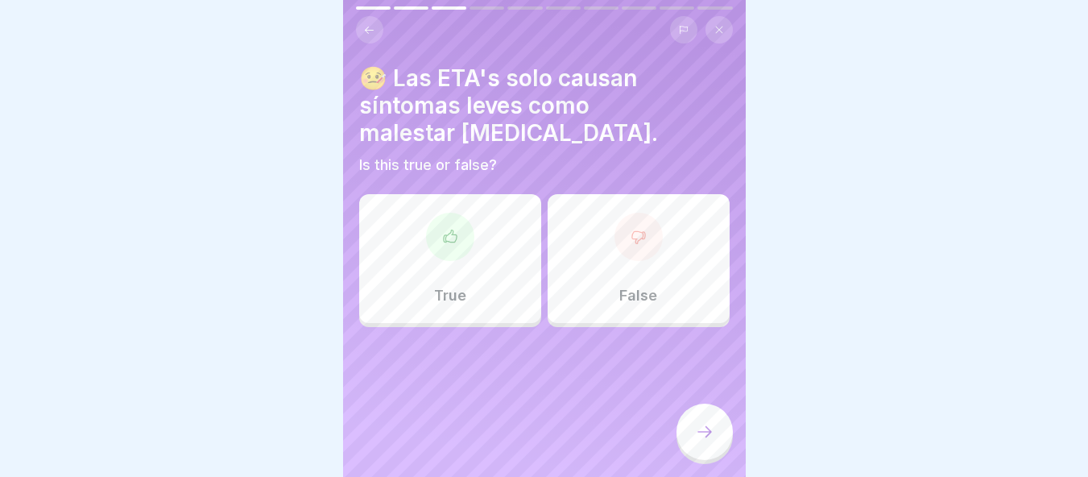
click at [586, 302] on div "False" at bounding box center [639, 258] width 182 height 129
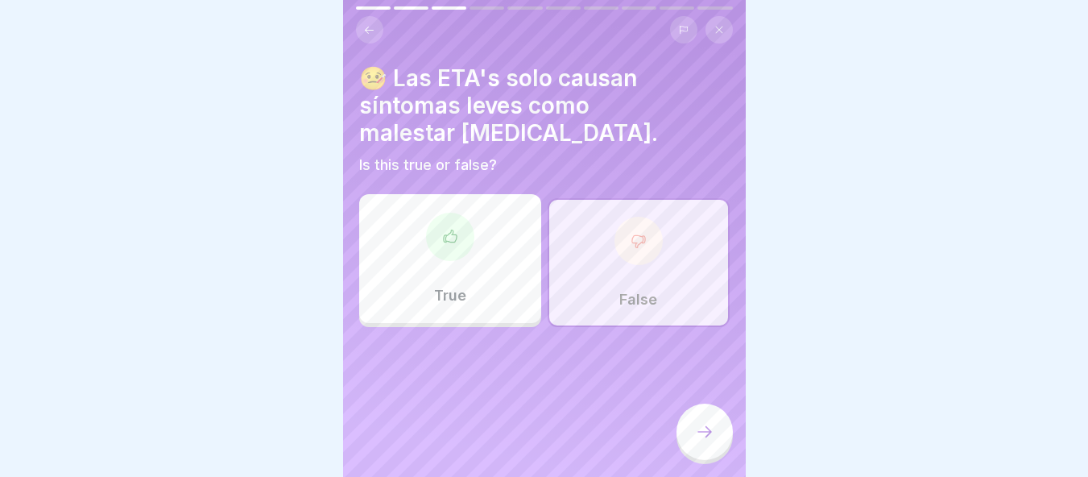
click at [696, 441] on icon at bounding box center [704, 431] width 19 height 19
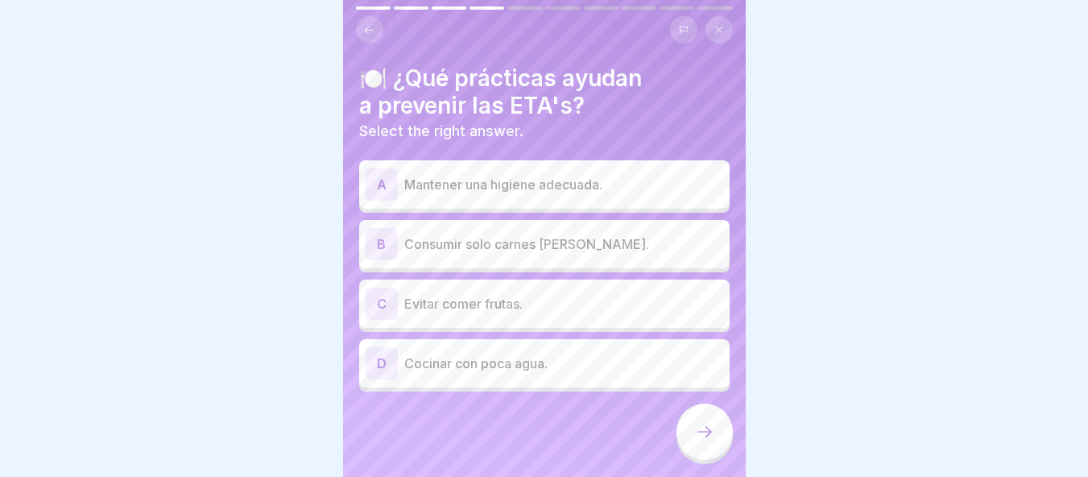
click at [539, 175] on p "Mantener una higiene adecuada." at bounding box center [563, 184] width 319 height 19
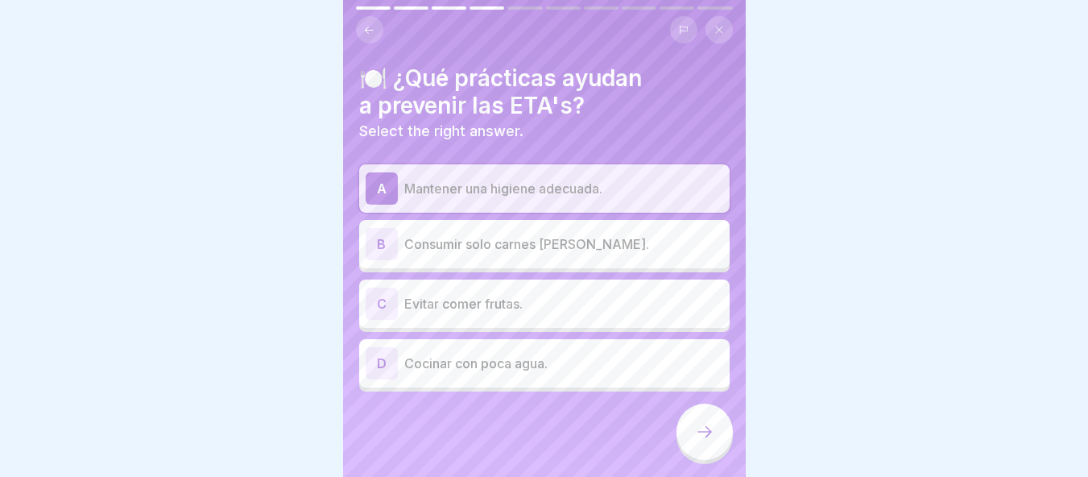
click at [697, 440] on icon at bounding box center [704, 431] width 19 height 19
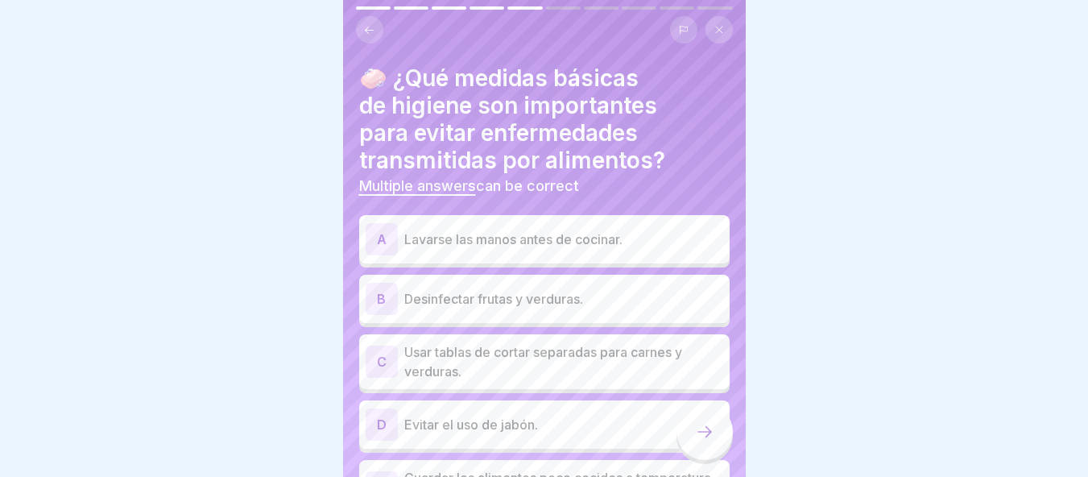
click at [609, 231] on p "Lavarse las manos antes de cocinar." at bounding box center [563, 239] width 319 height 19
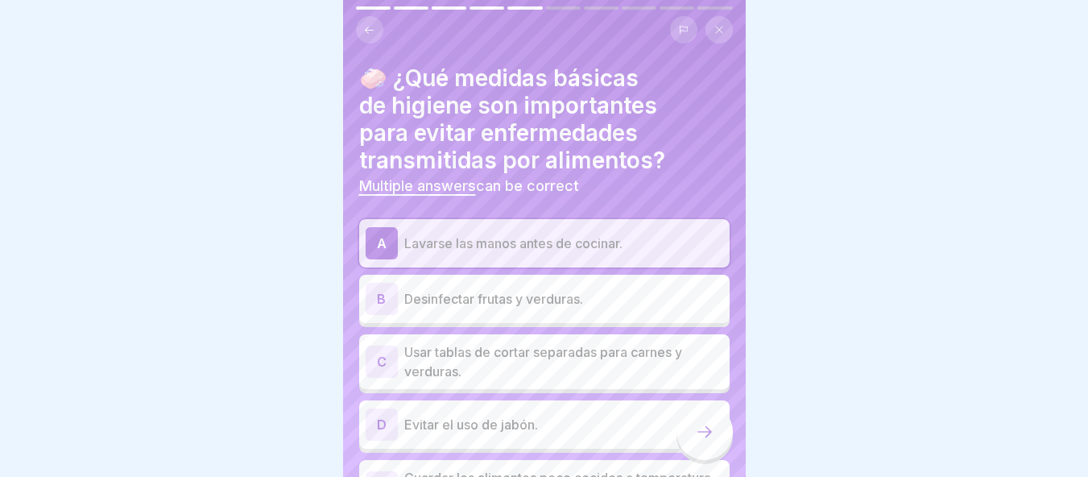
click at [537, 301] on p "Desinfectar frutas y verduras." at bounding box center [563, 298] width 319 height 19
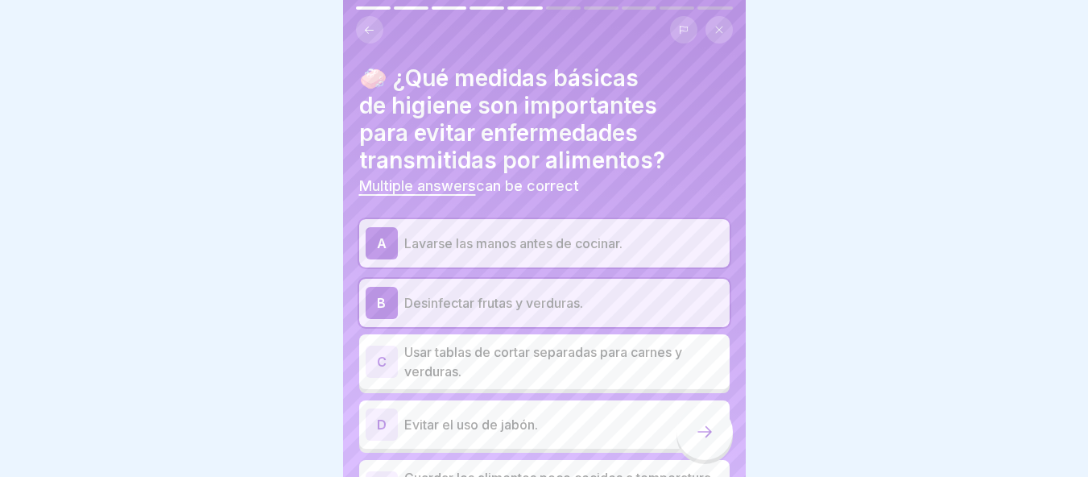
click at [621, 364] on p "Usar tablas de cortar separadas para carnes y verduras." at bounding box center [563, 361] width 319 height 39
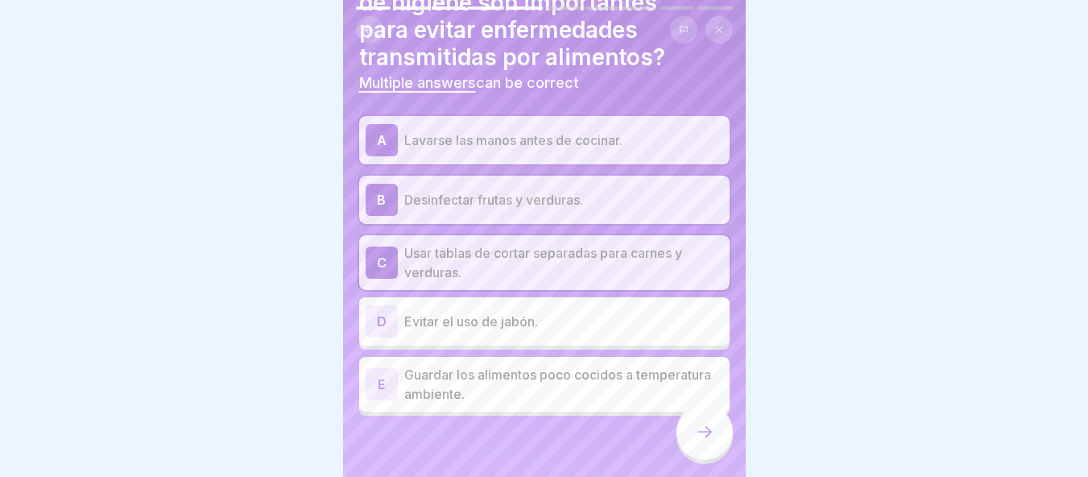
scroll to position [106, 0]
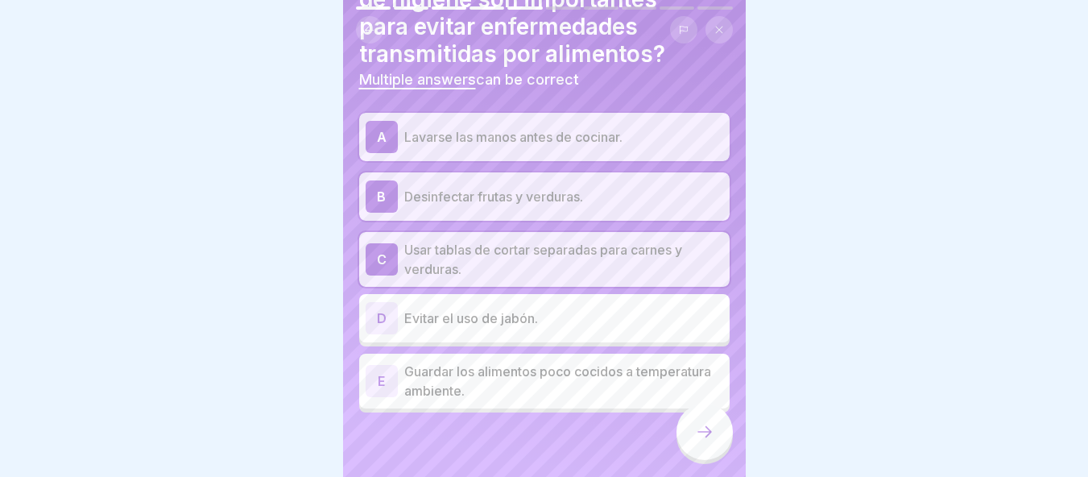
click at [701, 424] on div at bounding box center [704, 431] width 56 height 56
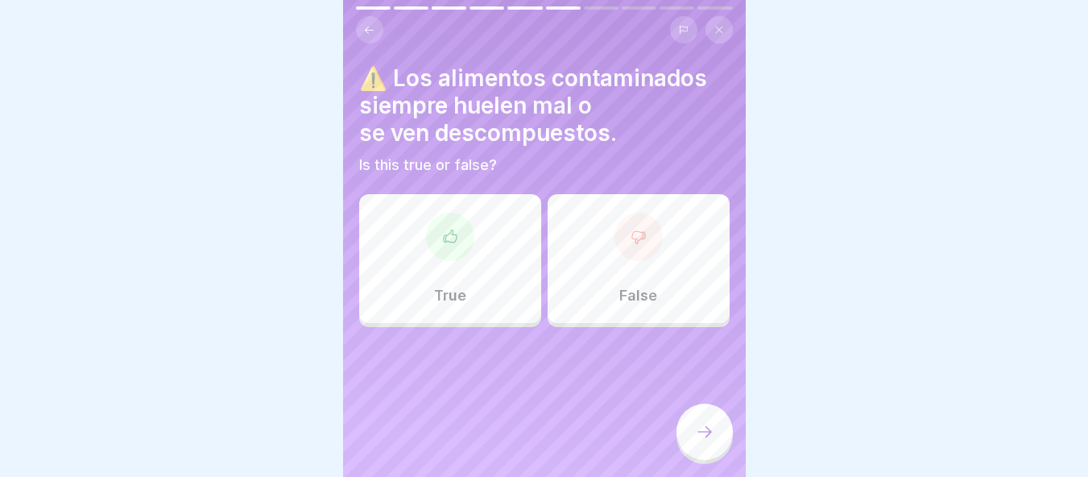
click at [597, 276] on div "False" at bounding box center [639, 258] width 182 height 129
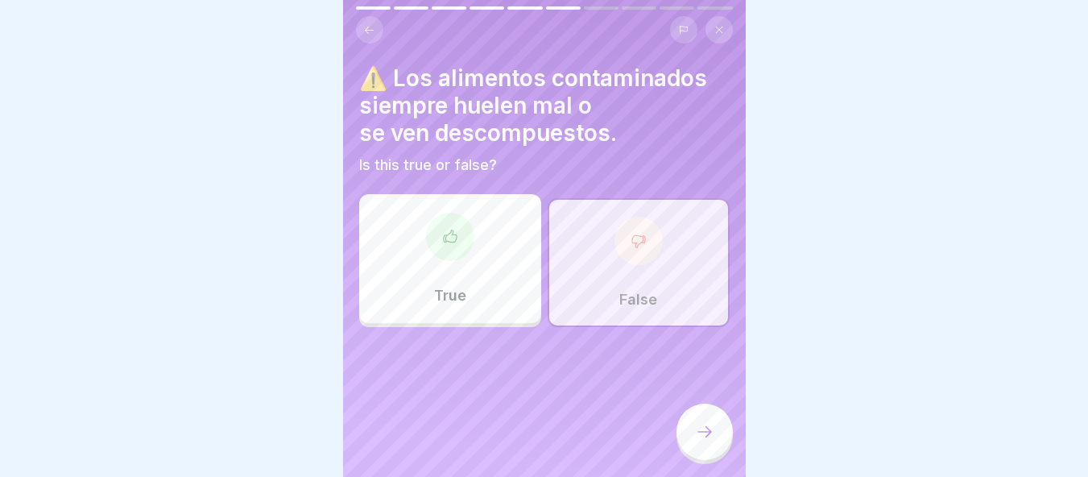
click at [711, 439] on icon at bounding box center [704, 431] width 19 height 19
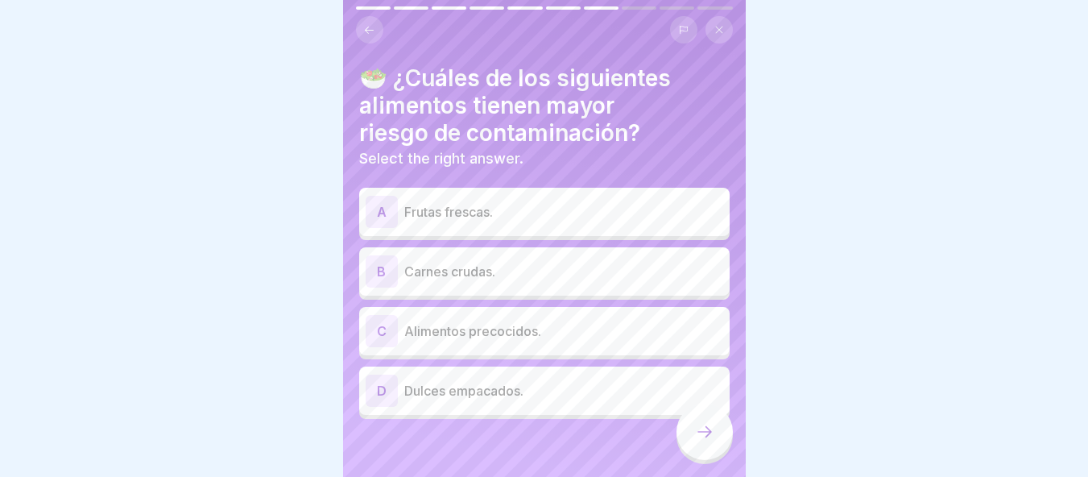
click at [516, 276] on p "Carnes crudas." at bounding box center [563, 271] width 319 height 19
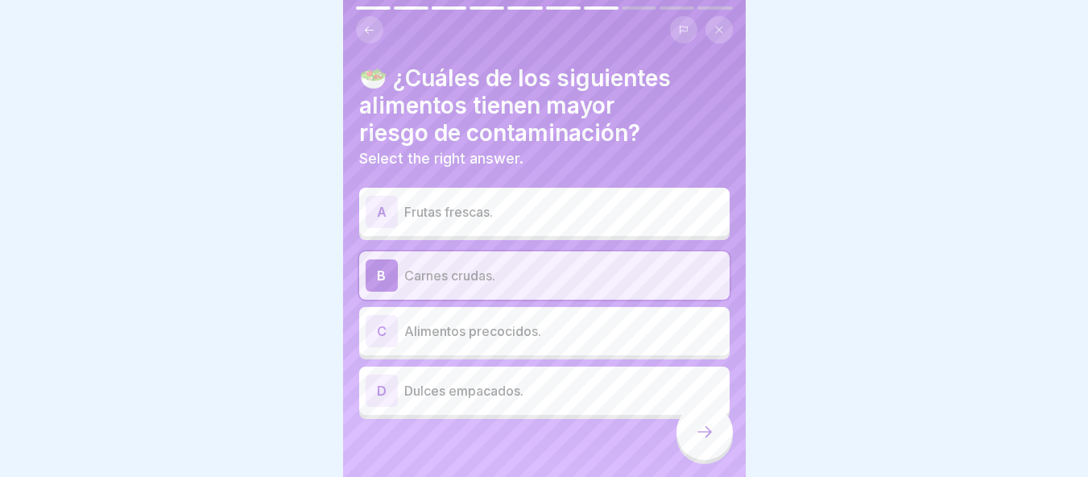
click at [703, 441] on icon at bounding box center [704, 431] width 19 height 19
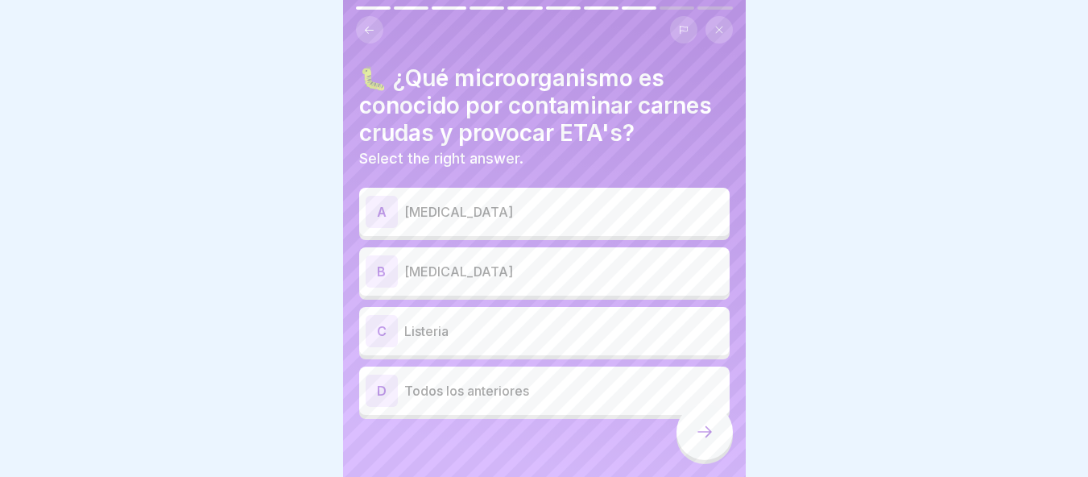
click at [499, 197] on div "A [MEDICAL_DATA]" at bounding box center [545, 212] width 358 height 32
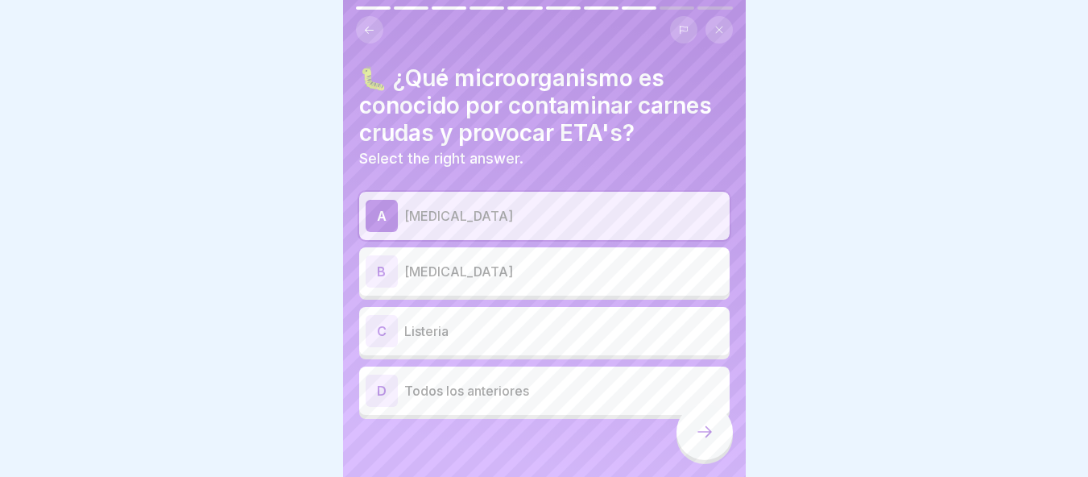
click at [450, 267] on p "[MEDICAL_DATA]" at bounding box center [563, 271] width 319 height 19
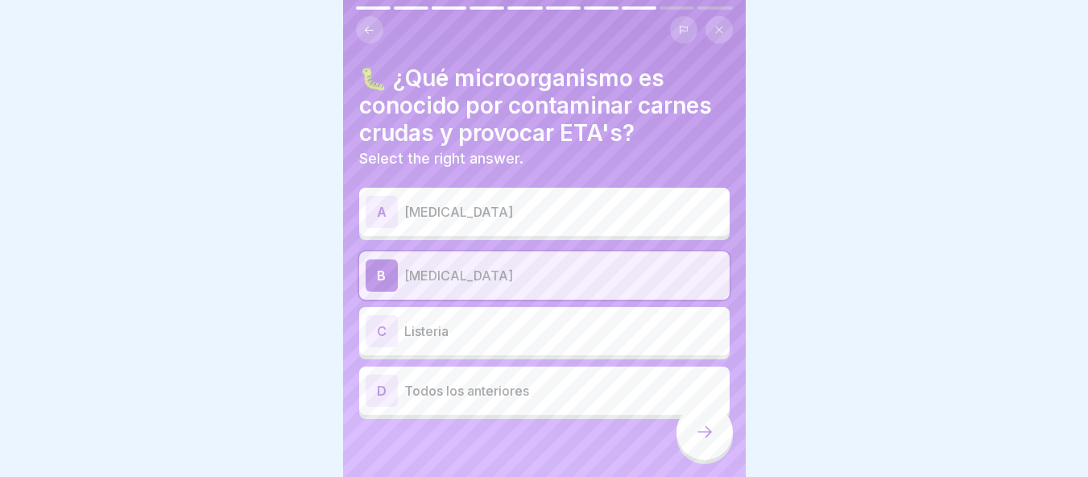
click at [484, 201] on div "A [MEDICAL_DATA]" at bounding box center [545, 212] width 358 height 32
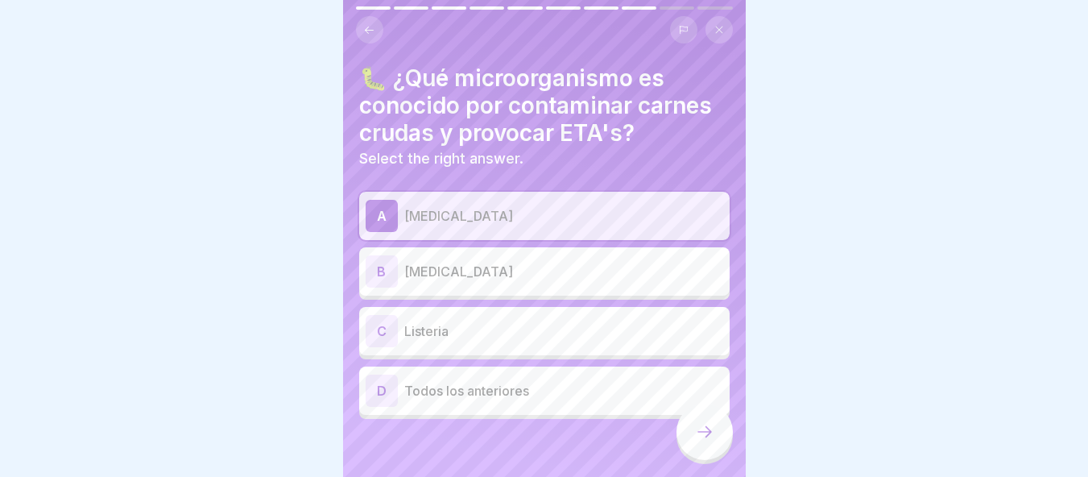
click at [531, 399] on p "Todos los anteriores" at bounding box center [563, 390] width 319 height 19
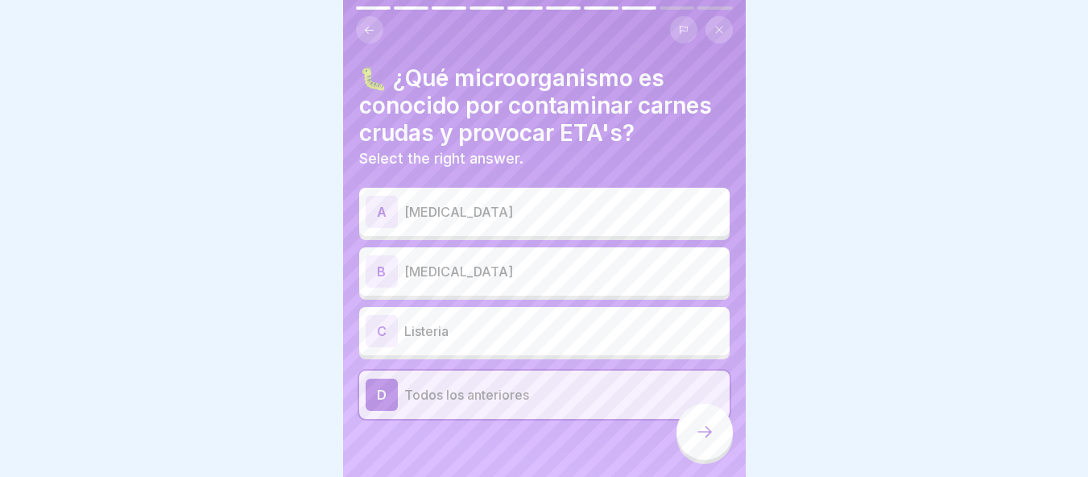
click at [702, 441] on icon at bounding box center [704, 431] width 19 height 19
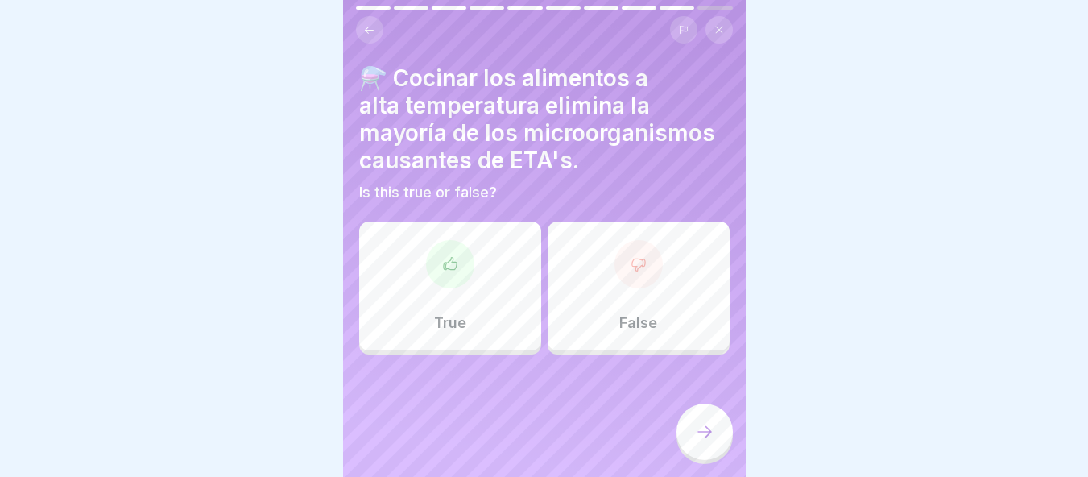
click at [482, 317] on div "True" at bounding box center [450, 285] width 182 height 129
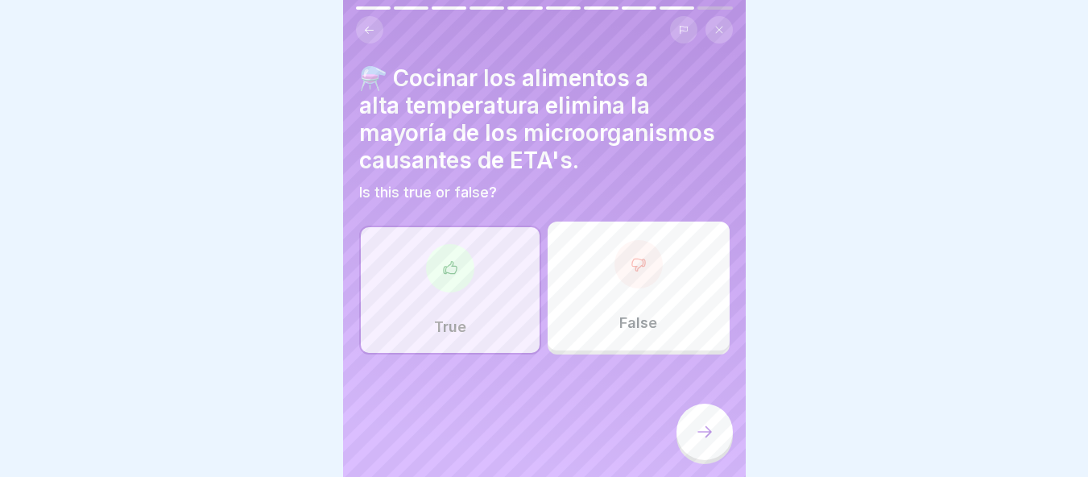
click at [699, 434] on div at bounding box center [704, 431] width 56 height 56
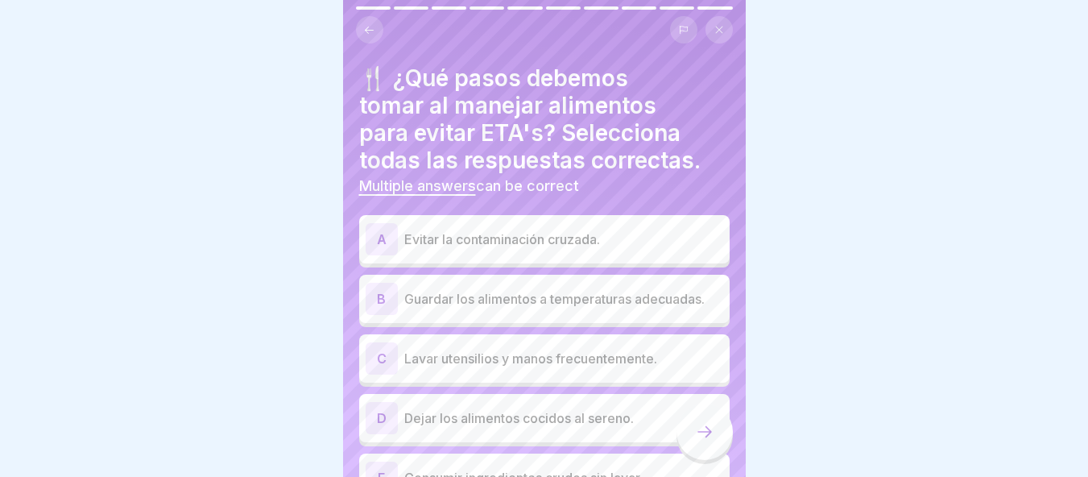
click at [581, 239] on p "Evitar la contaminación cruzada." at bounding box center [563, 239] width 319 height 19
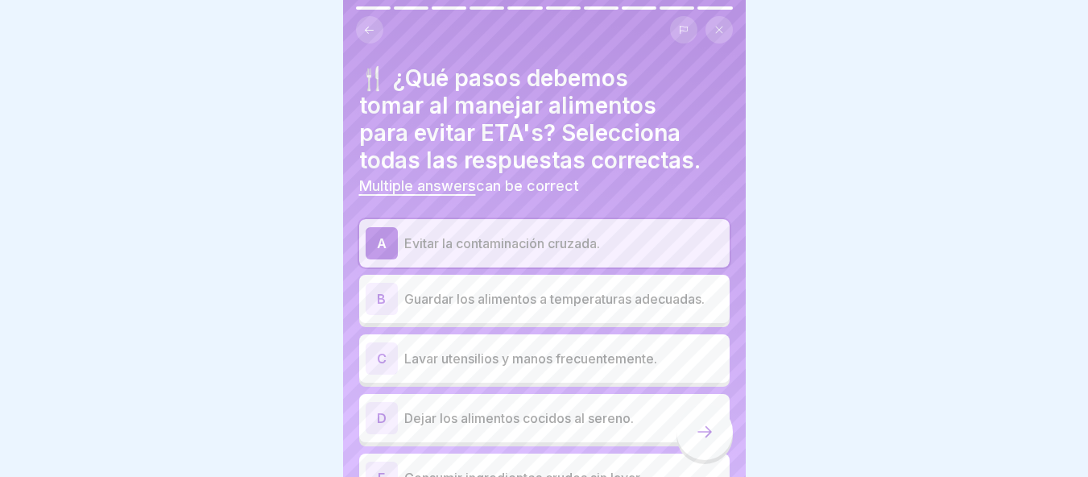
click at [566, 300] on p "Guardar los alimentos a temperaturas adecuadas." at bounding box center [563, 298] width 319 height 19
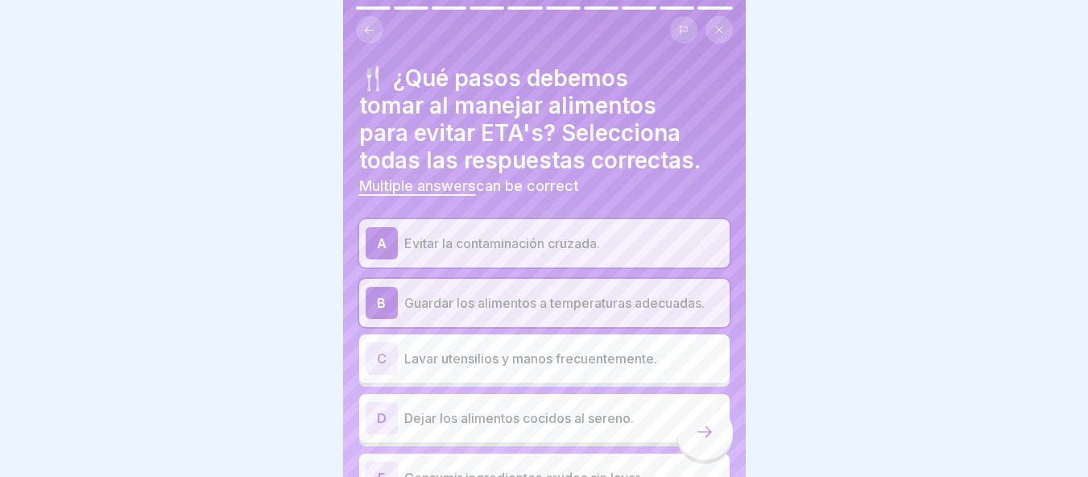
click at [579, 354] on p "Lavar utensilios y manos frecuentemente." at bounding box center [563, 358] width 319 height 19
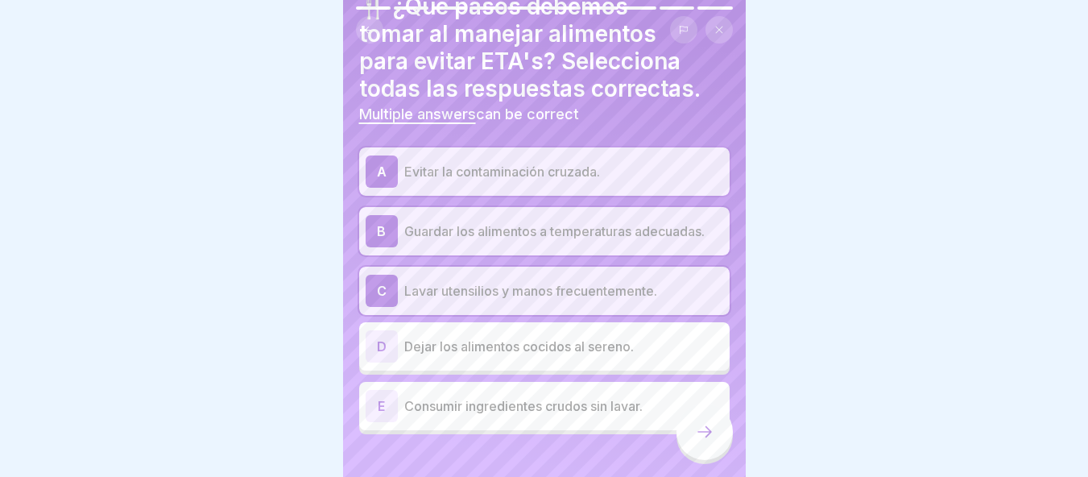
scroll to position [76, 0]
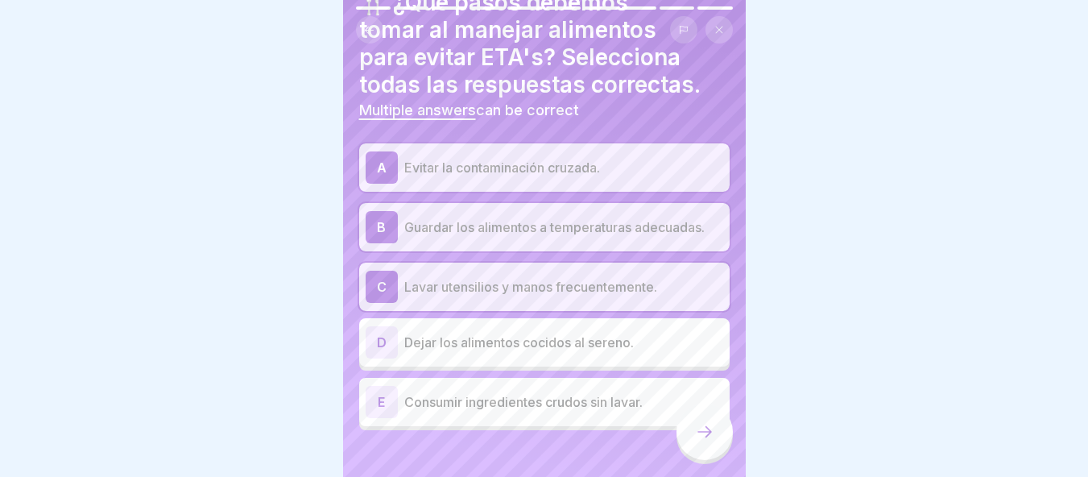
click at [700, 429] on div at bounding box center [704, 431] width 56 height 56
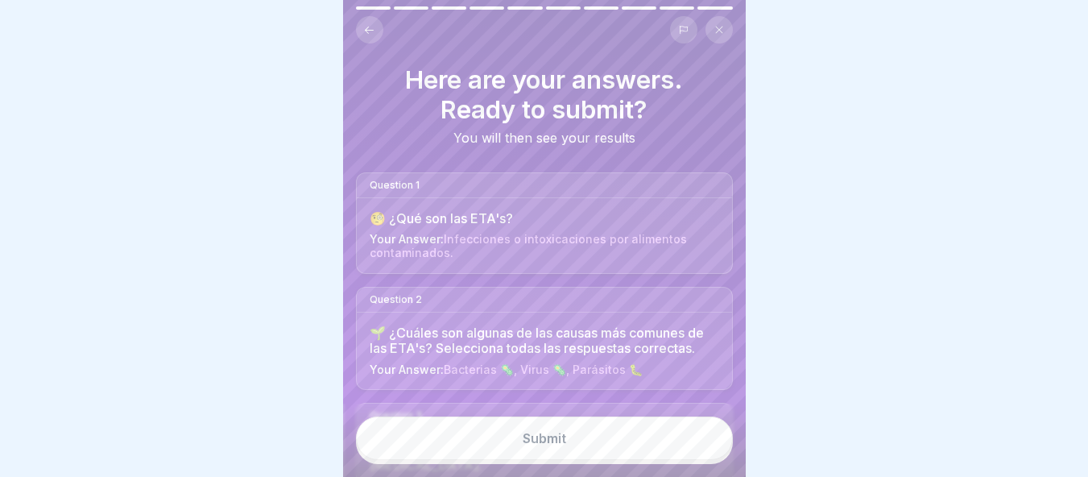
click at [635, 434] on button "Submit" at bounding box center [544, 437] width 377 height 43
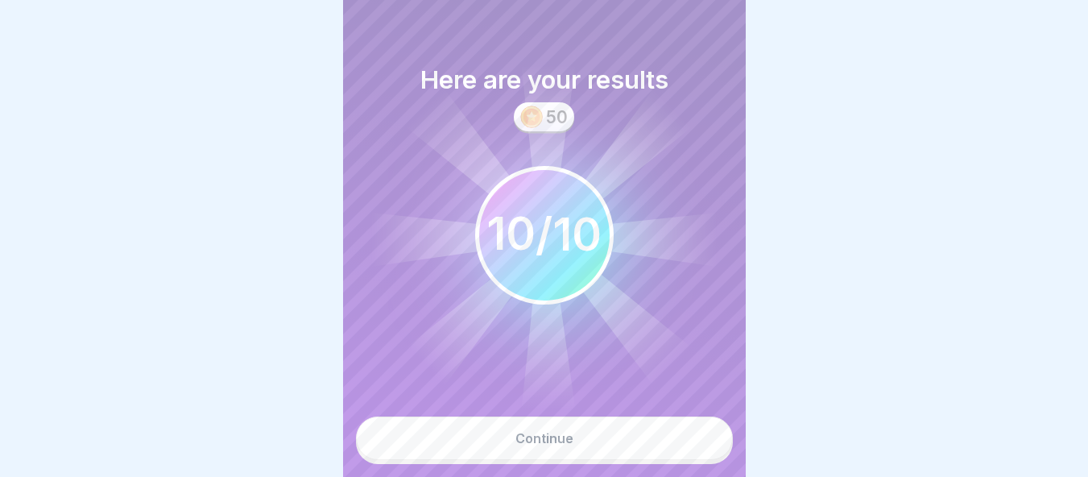
click at [635, 434] on button "Continue" at bounding box center [544, 437] width 377 height 43
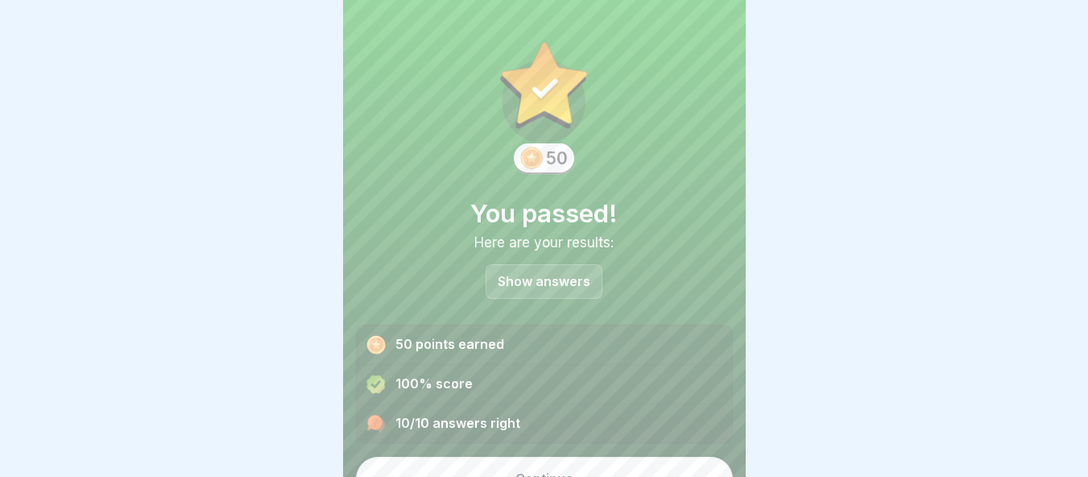
click at [724, 420] on div "50 You passed! Here are your results: Show answers 50 points earned 100% score …" at bounding box center [544, 238] width 403 height 477
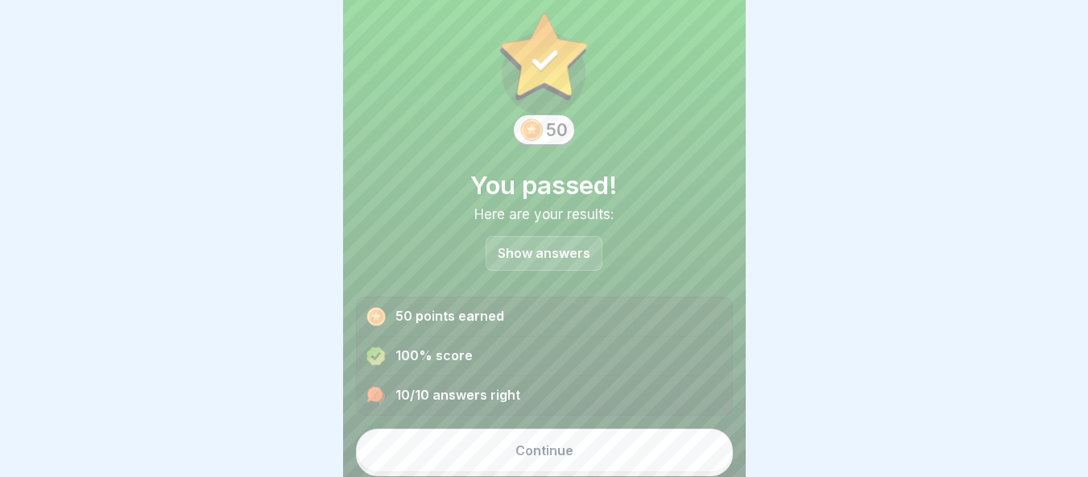
click at [592, 465] on button "Continue" at bounding box center [544, 449] width 377 height 43
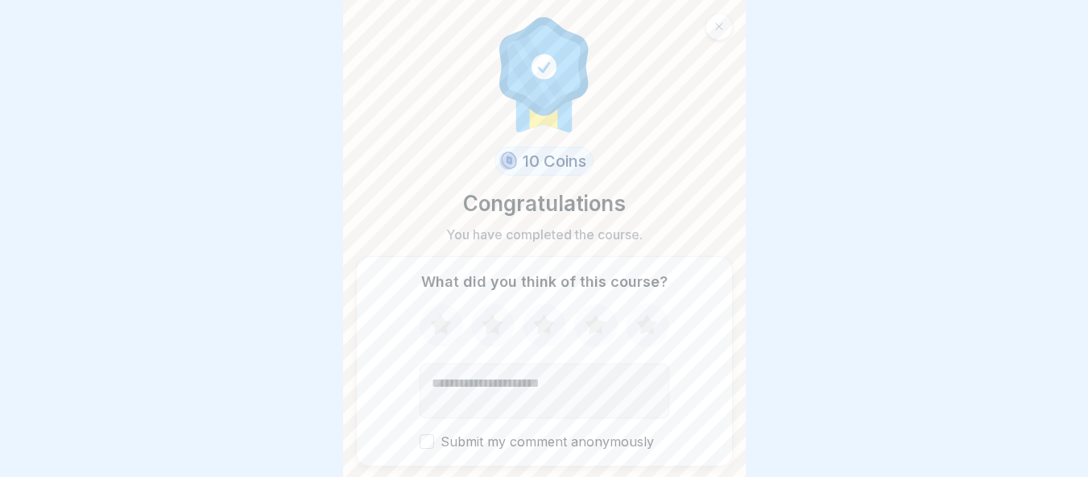
scroll to position [49, 0]
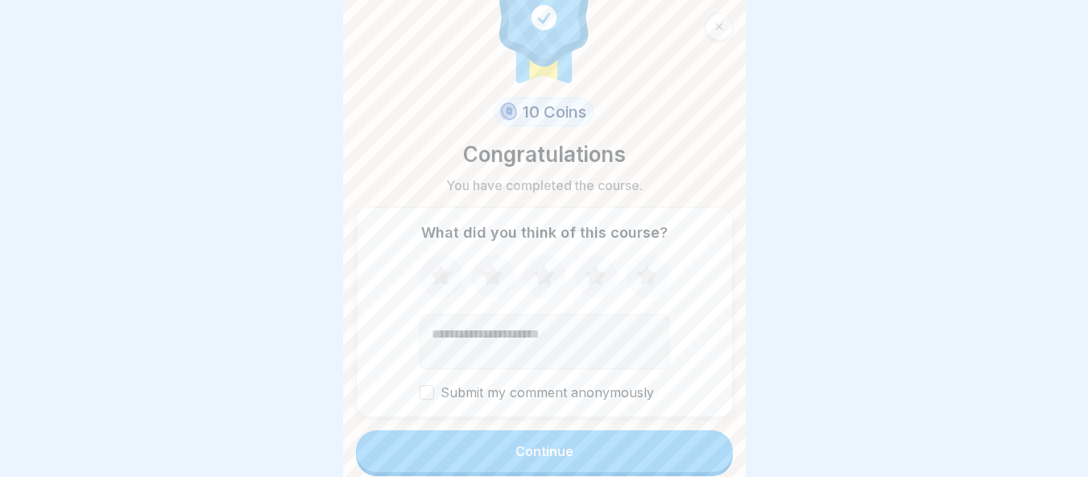
click at [557, 460] on button "Continue" at bounding box center [544, 451] width 377 height 42
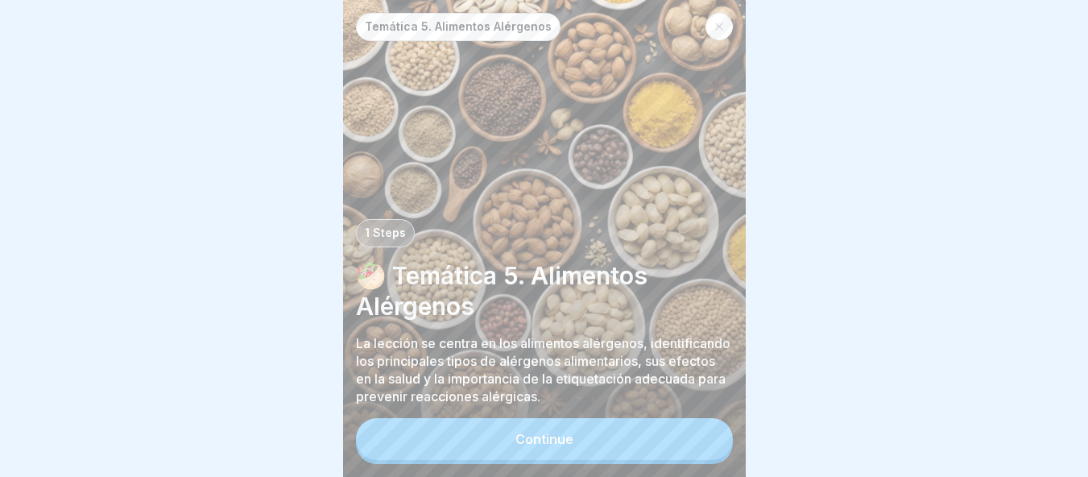
click at [557, 460] on button "Continue" at bounding box center [544, 439] width 377 height 42
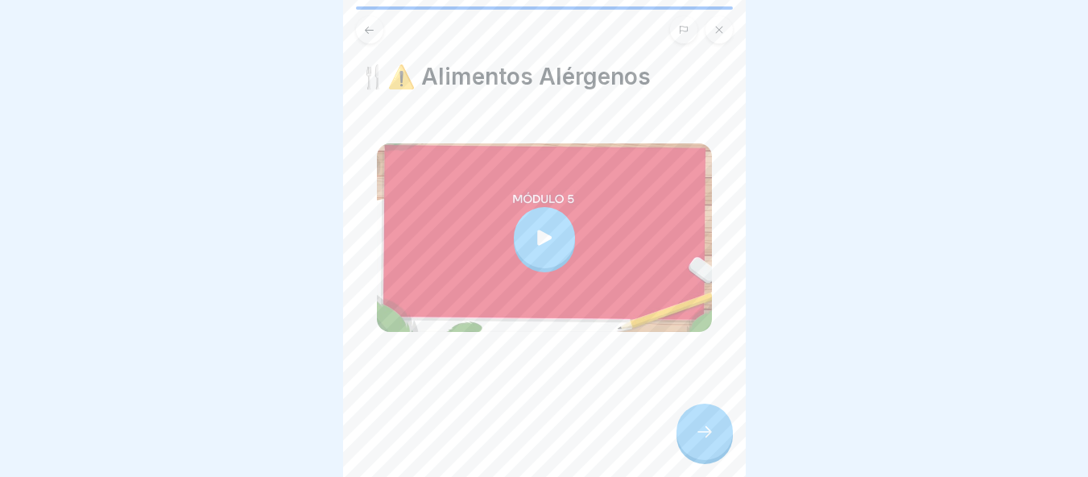
click at [709, 459] on div at bounding box center [704, 431] width 56 height 56
click at [688, 443] on div at bounding box center [704, 431] width 56 height 56
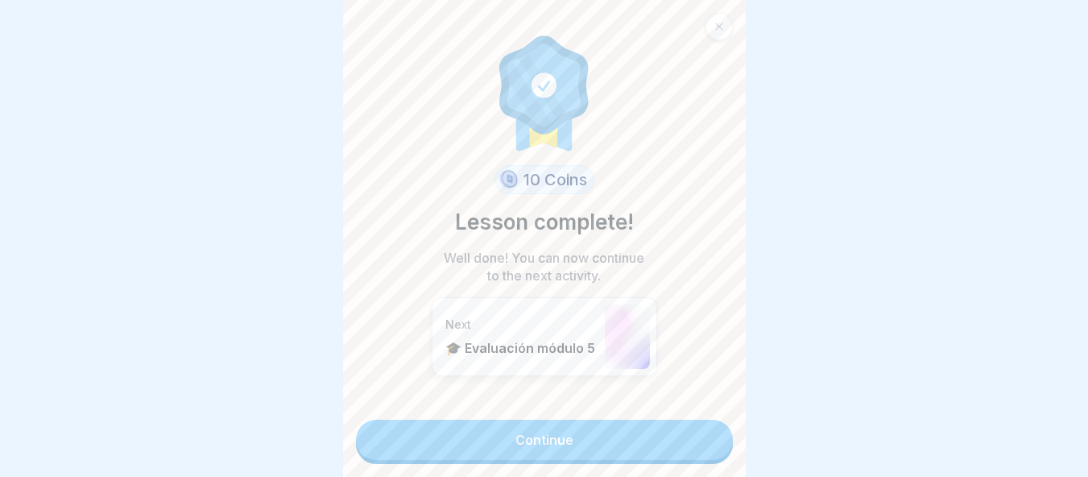
click at [630, 445] on link "Continue" at bounding box center [544, 440] width 377 height 40
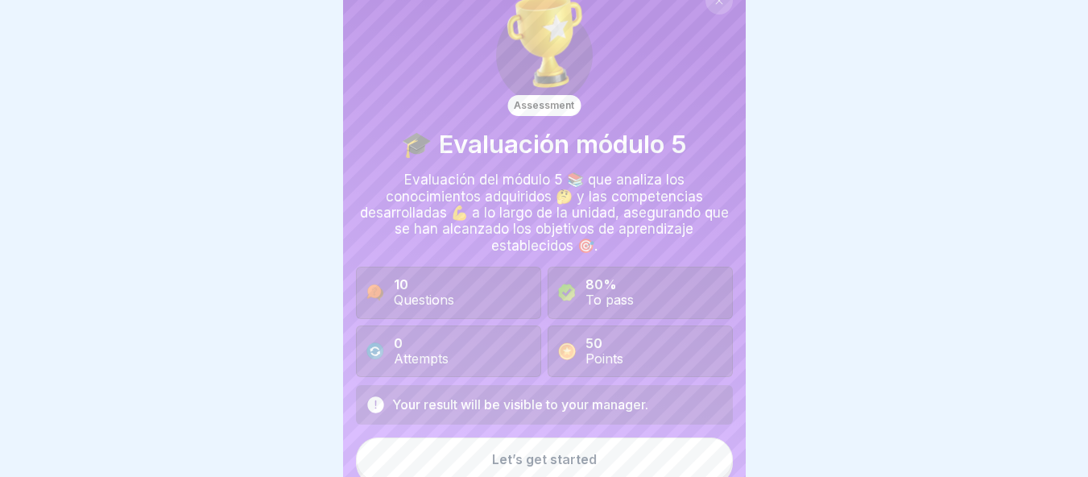
scroll to position [35, 0]
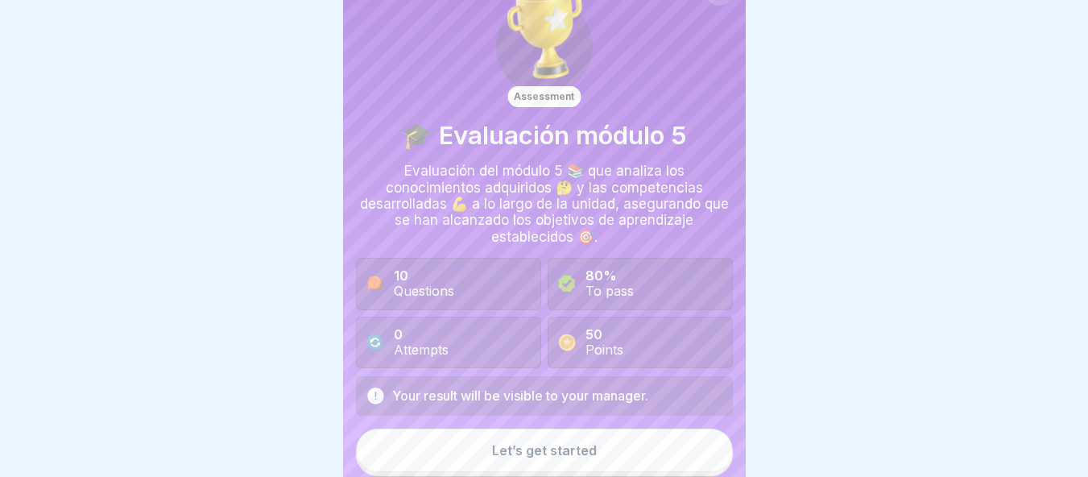
click at [531, 456] on div "Let’s get started" at bounding box center [544, 450] width 105 height 14
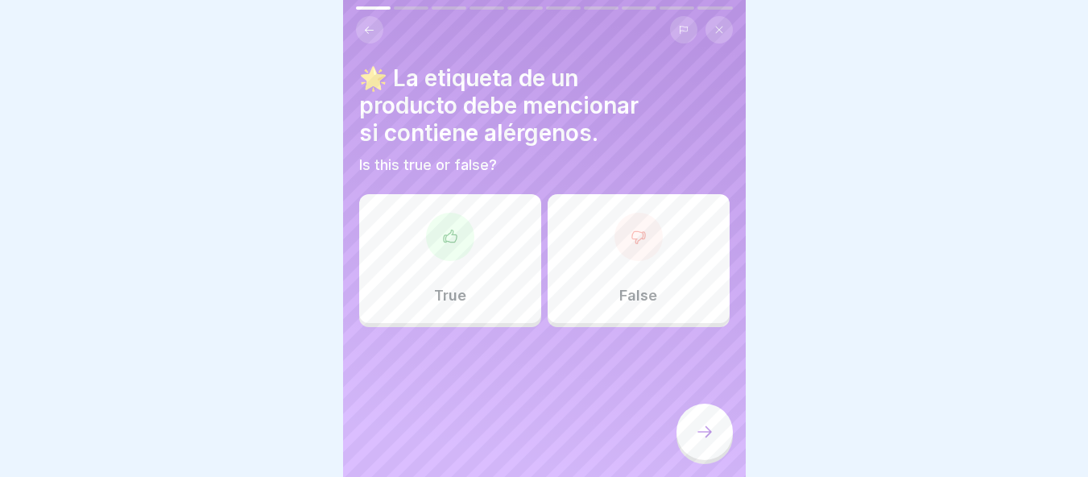
click at [449, 308] on div "True" at bounding box center [450, 258] width 182 height 129
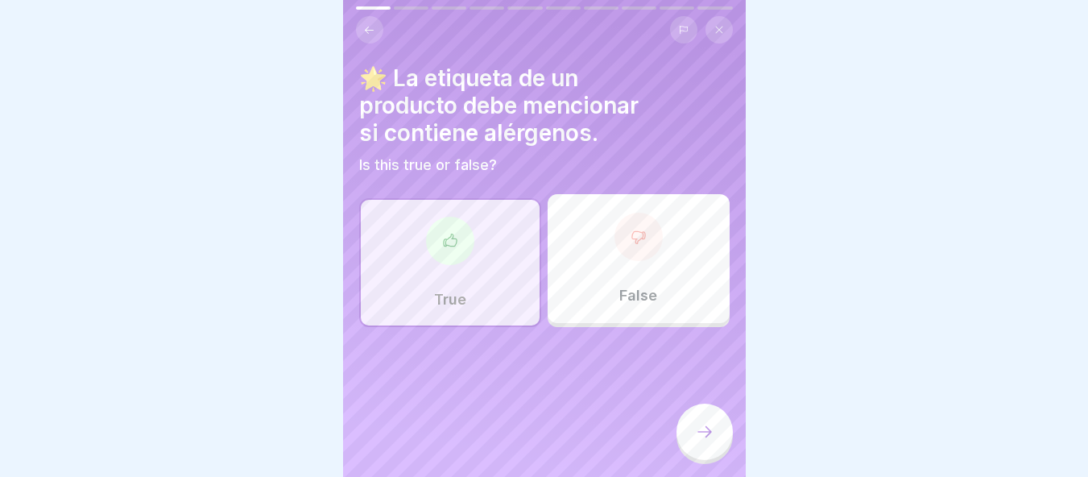
click at [725, 457] on div at bounding box center [704, 431] width 56 height 56
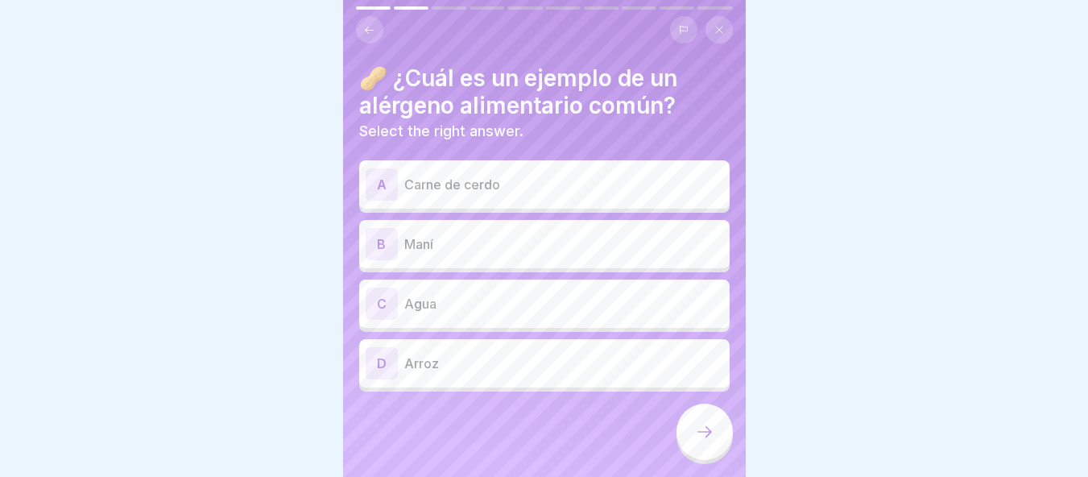
click at [474, 249] on p "Maní" at bounding box center [563, 243] width 319 height 19
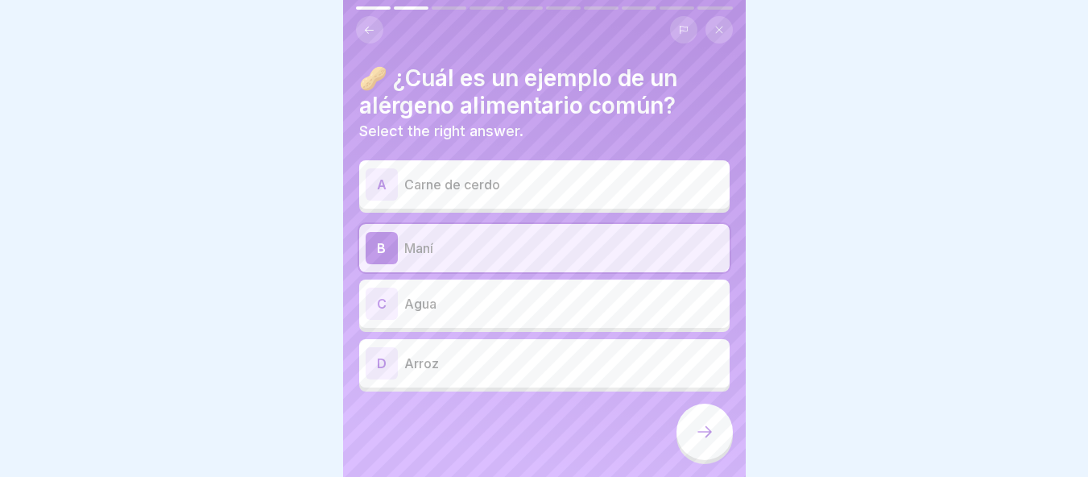
click at [697, 435] on div at bounding box center [704, 431] width 56 height 56
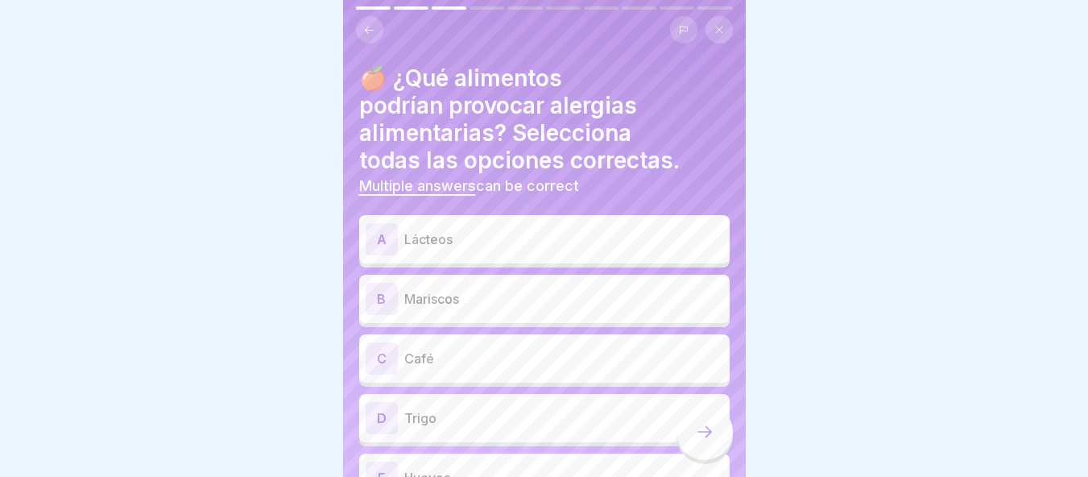
click at [497, 241] on p "Lácteos" at bounding box center [563, 239] width 319 height 19
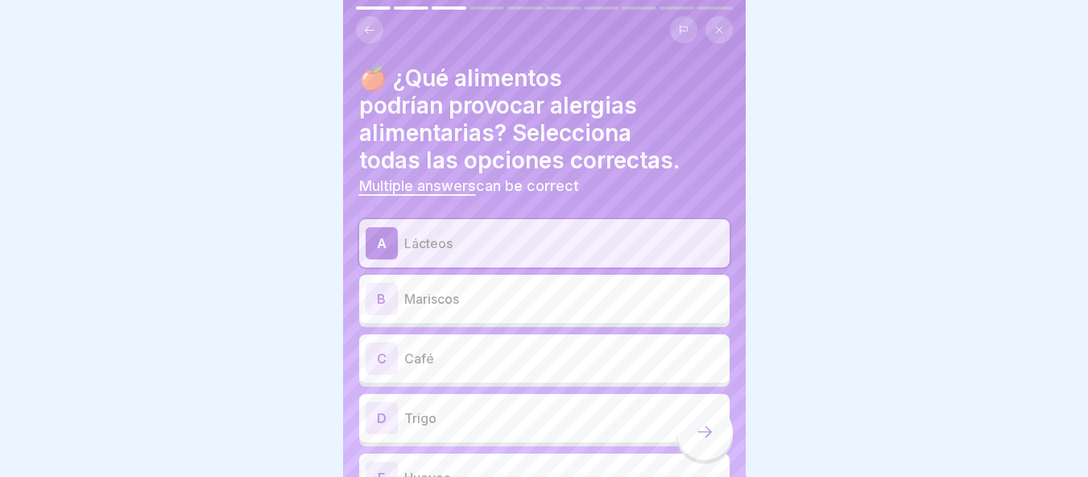
click at [485, 292] on p "Mariscos" at bounding box center [563, 298] width 319 height 19
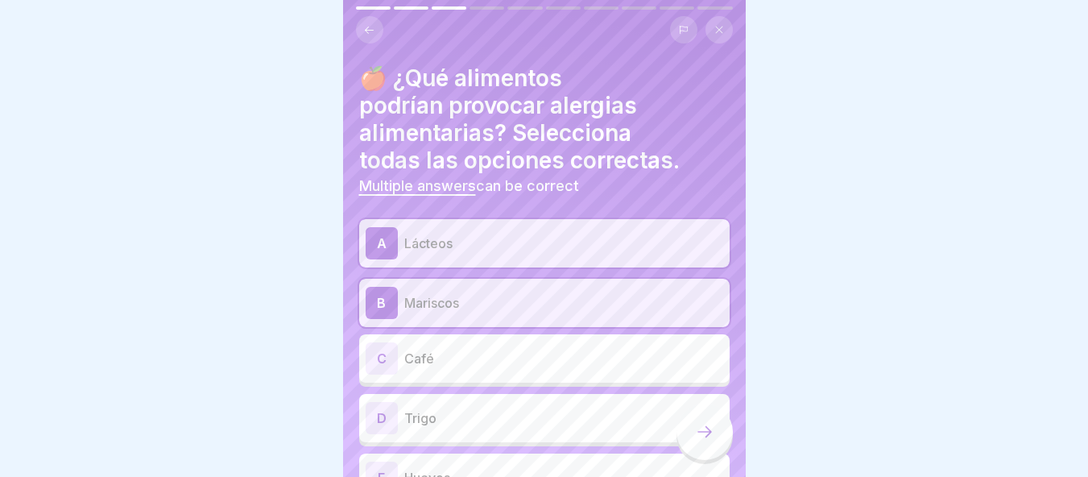
click at [606, 426] on p "Trigo" at bounding box center [563, 417] width 319 height 19
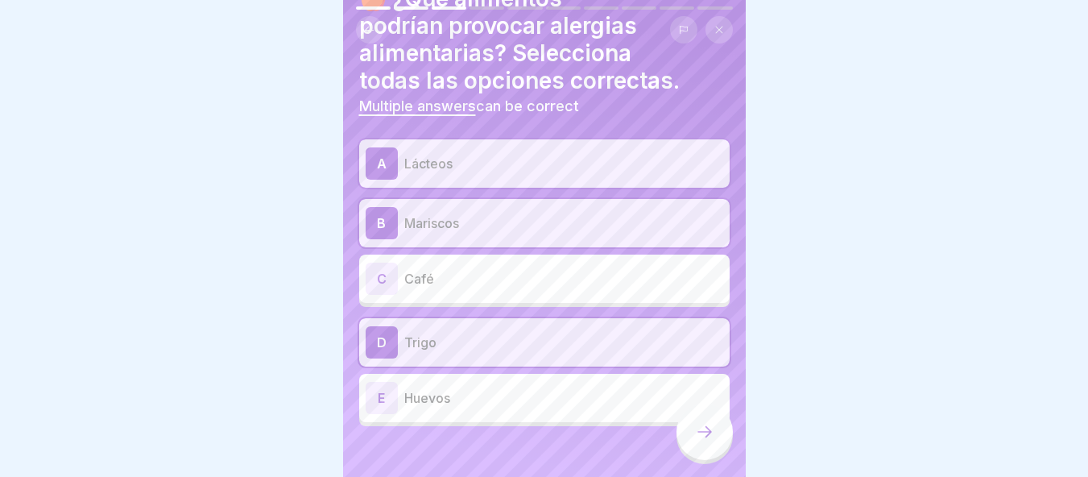
scroll to position [93, 0]
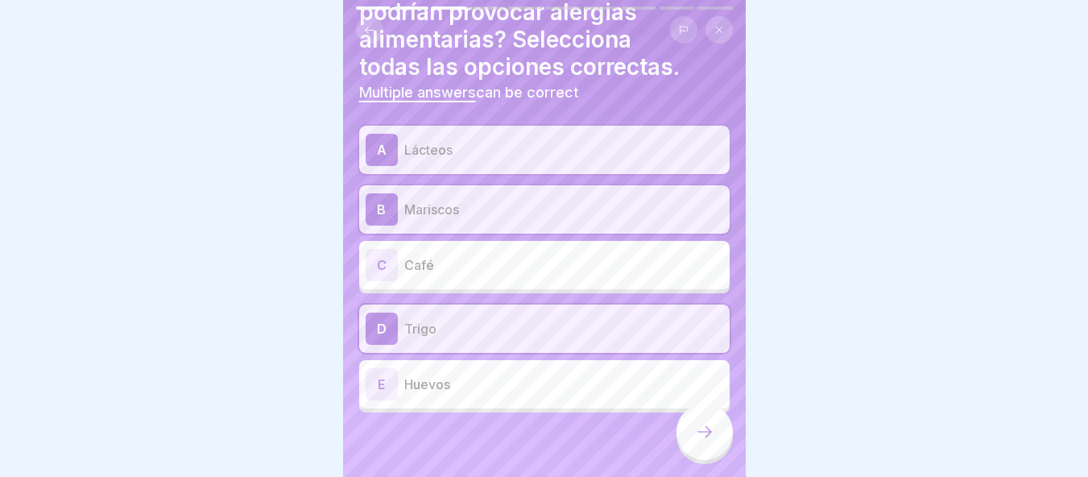
click at [691, 444] on div at bounding box center [704, 431] width 56 height 56
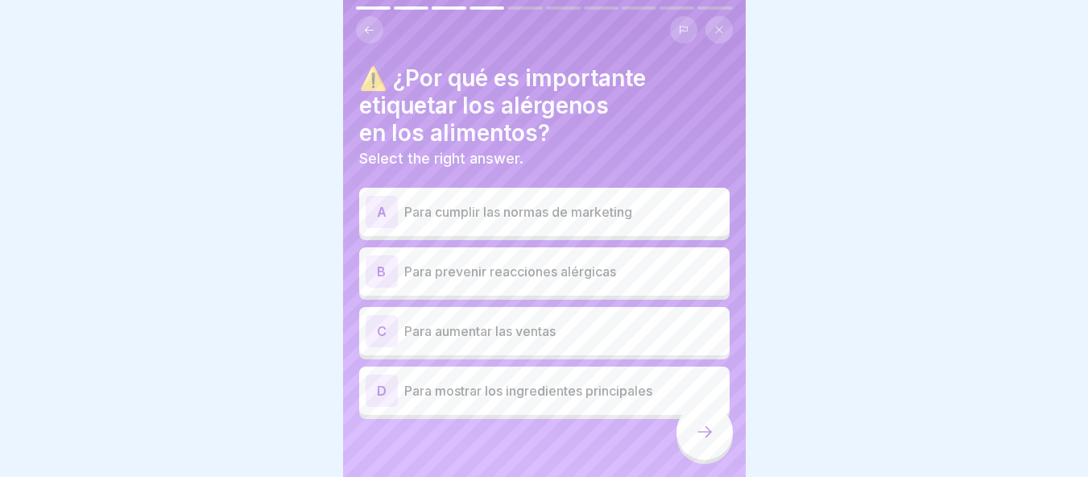
click at [535, 278] on p "Para prevenir reacciones alérgicas" at bounding box center [563, 271] width 319 height 19
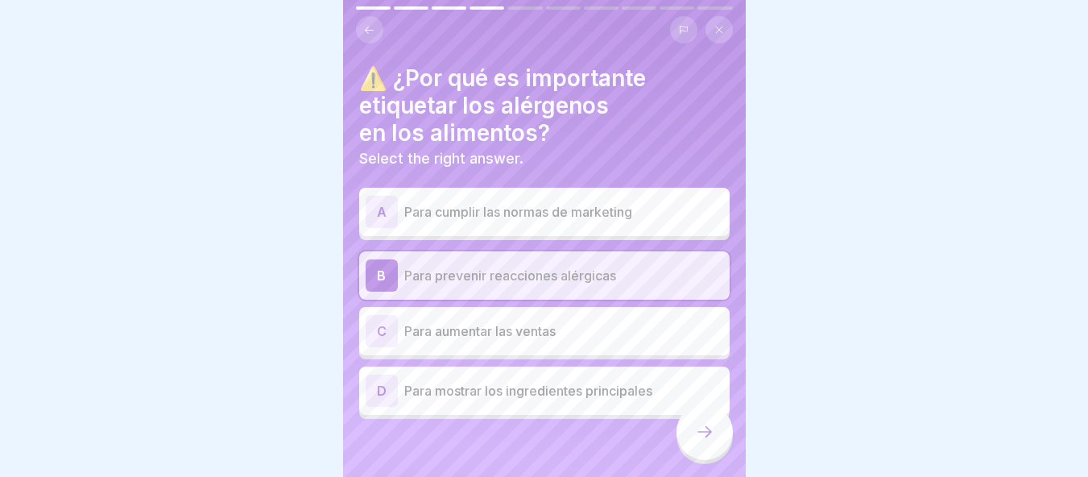
click at [688, 434] on div at bounding box center [704, 431] width 56 height 56
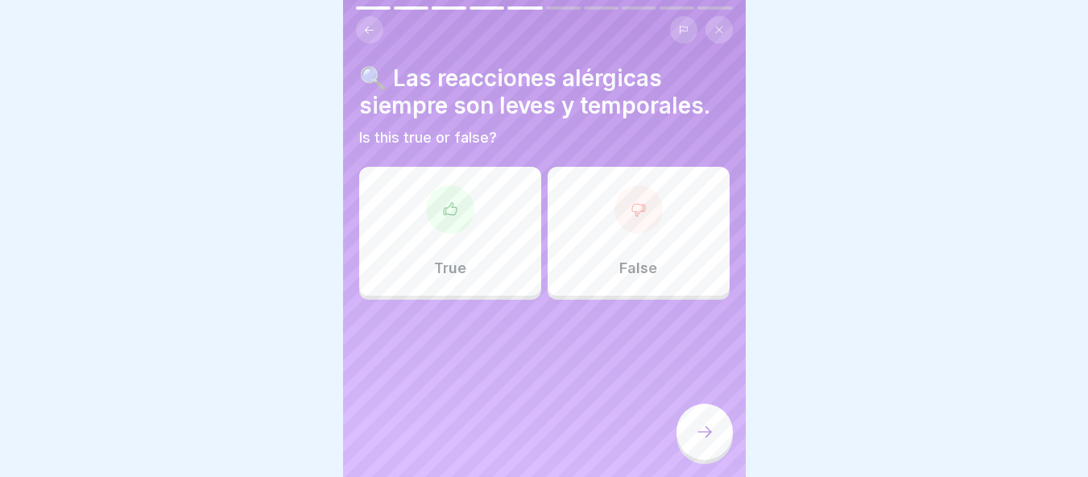
click at [602, 276] on div "False" at bounding box center [639, 231] width 182 height 129
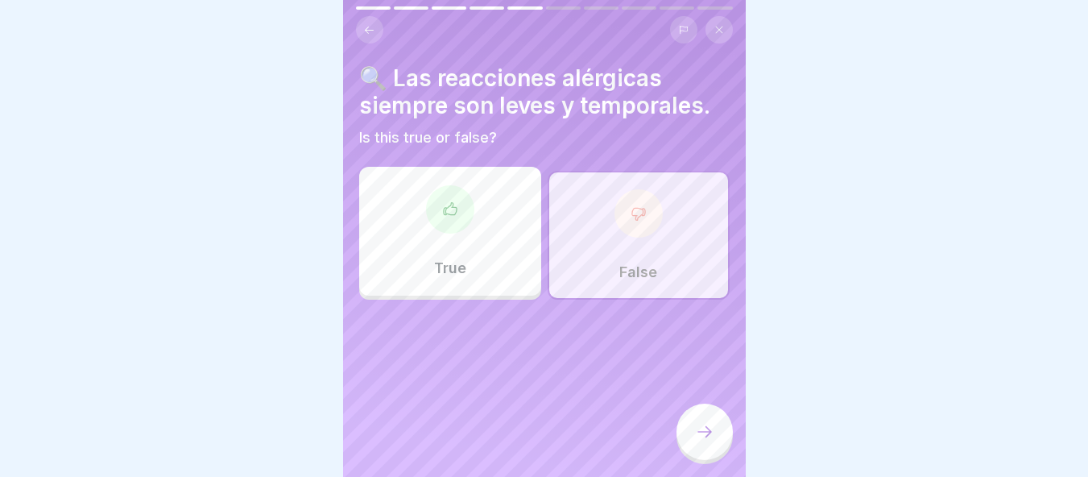
click at [710, 441] on icon at bounding box center [704, 431] width 19 height 19
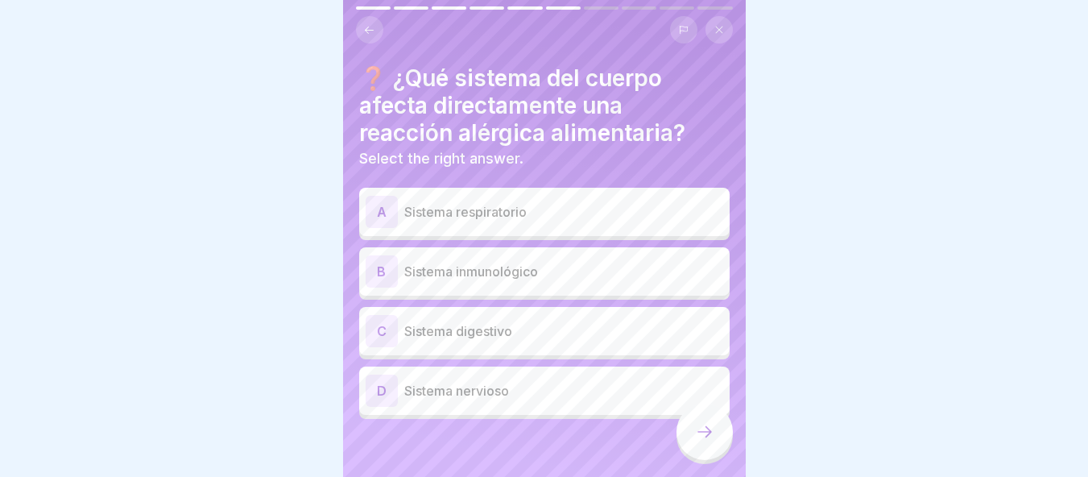
click at [532, 269] on p "Sistema inmunológico" at bounding box center [563, 271] width 319 height 19
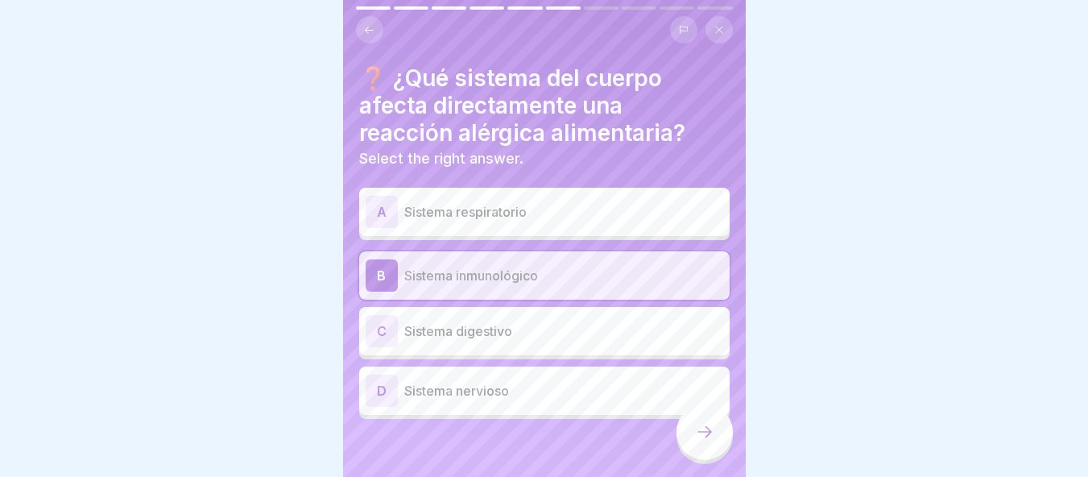
click at [486, 219] on p "Sistema respiratorio" at bounding box center [563, 211] width 319 height 19
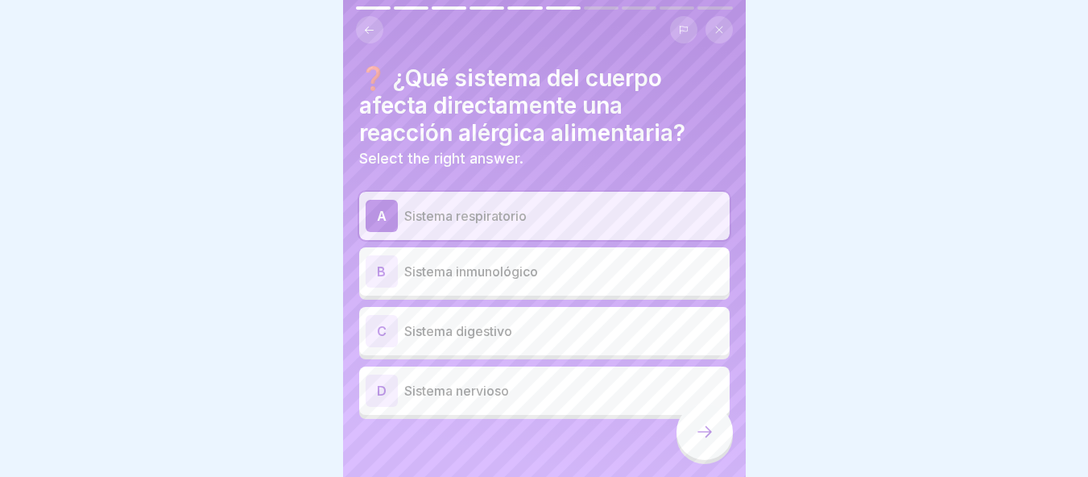
click at [481, 264] on p "Sistema inmunológico" at bounding box center [563, 271] width 319 height 19
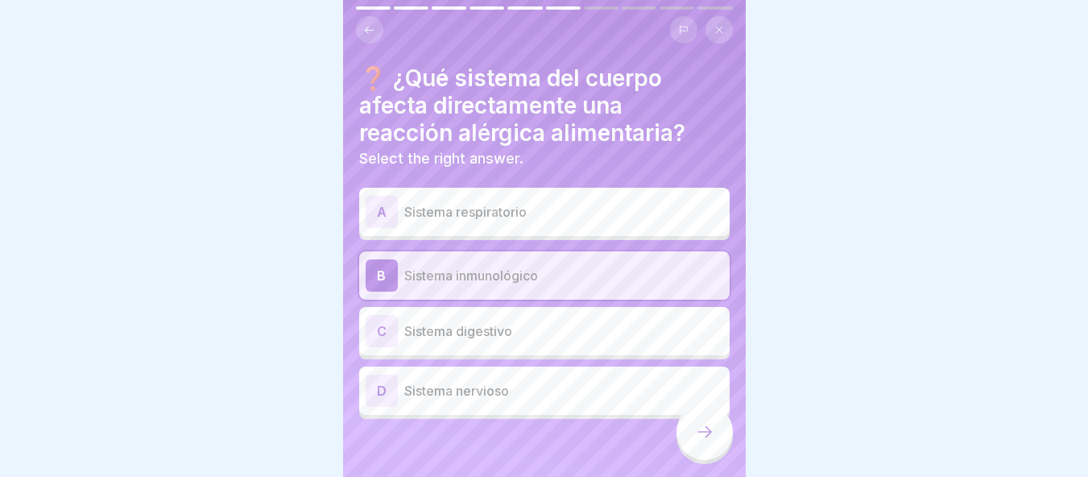
click at [464, 224] on div "A Sistema respiratorio" at bounding box center [545, 212] width 358 height 32
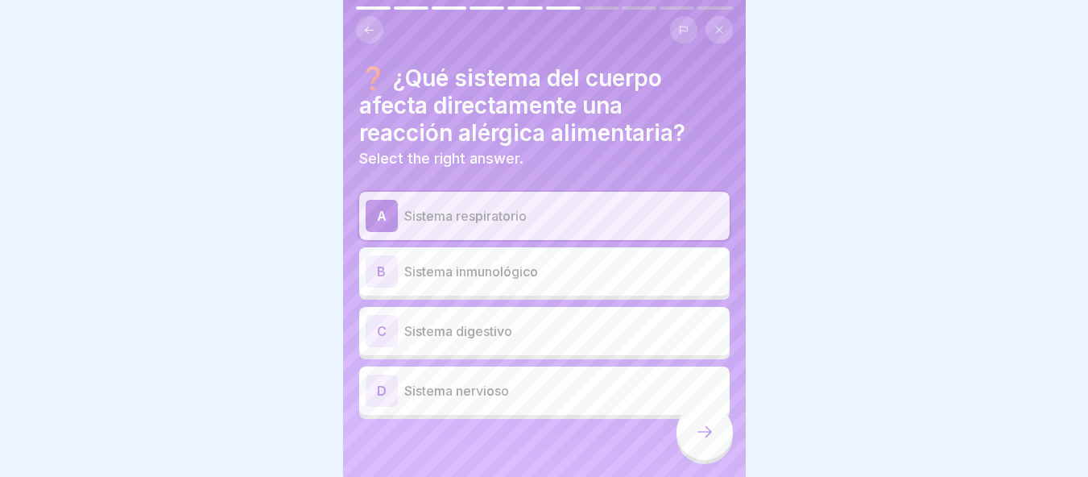
click at [706, 438] on icon at bounding box center [704, 431] width 19 height 19
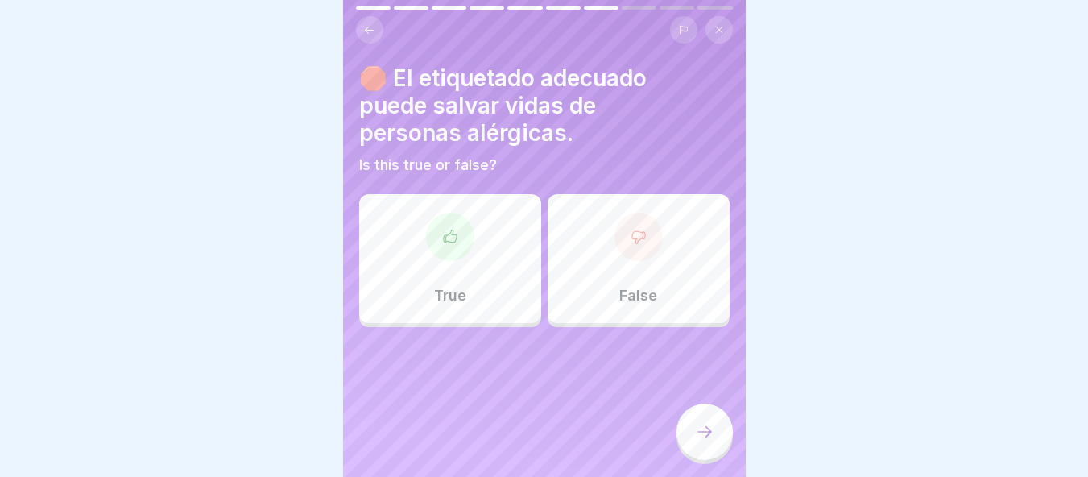
click at [463, 310] on div "True" at bounding box center [450, 258] width 182 height 129
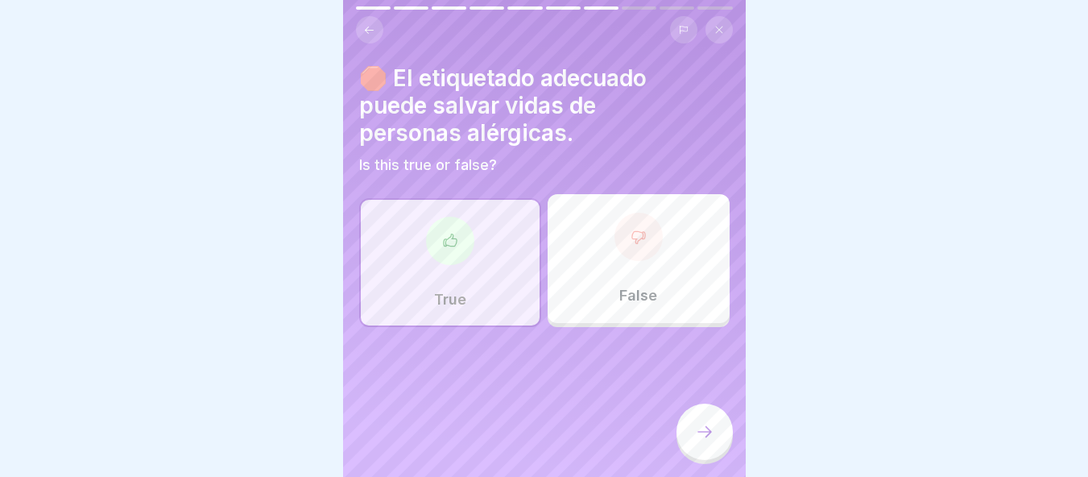
click at [727, 451] on div at bounding box center [704, 431] width 56 height 56
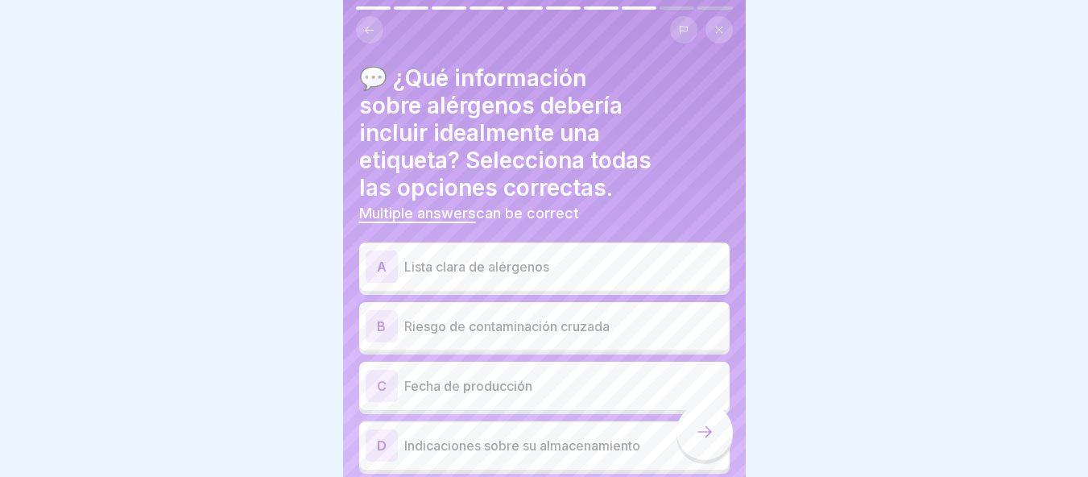
click at [600, 254] on div "A Lista clara de alérgenos" at bounding box center [545, 266] width 358 height 32
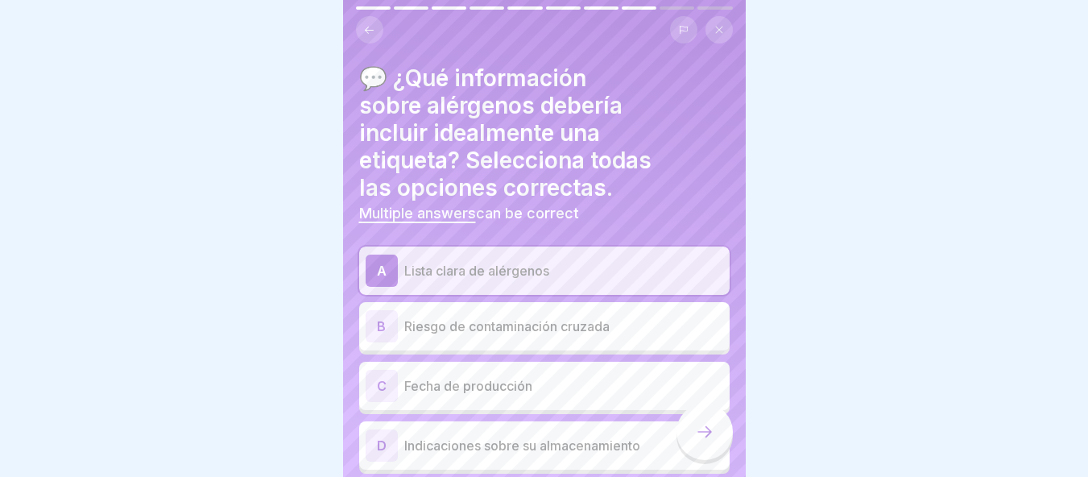
click at [676, 321] on p "Riesgo de contaminación cruzada" at bounding box center [563, 326] width 319 height 19
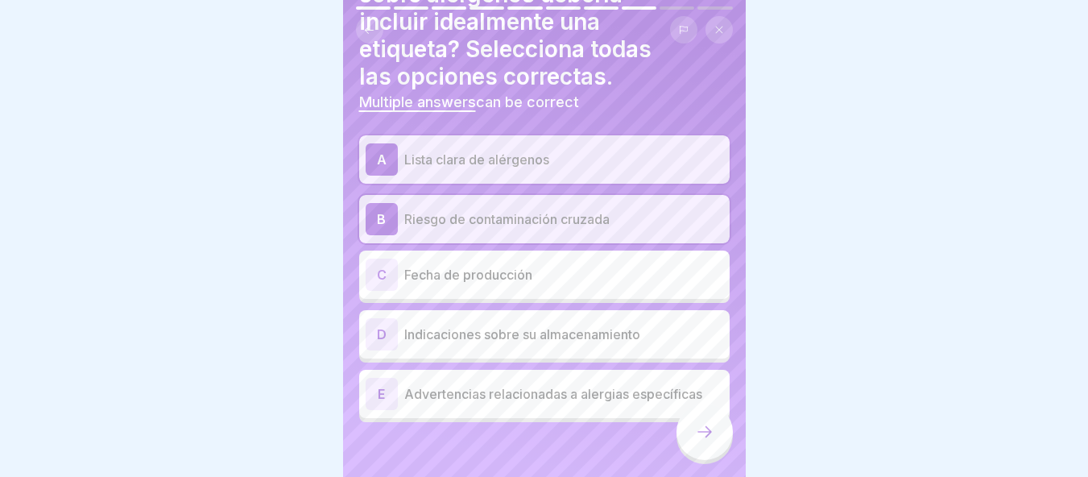
scroll to position [121, 0]
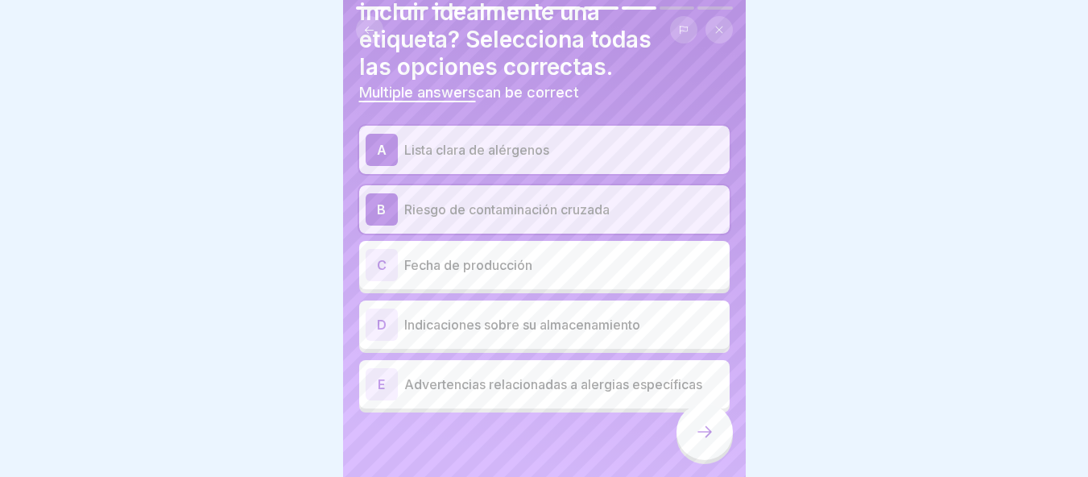
click at [544, 321] on p "Indicaciones sobre su almacenamiento" at bounding box center [563, 324] width 319 height 19
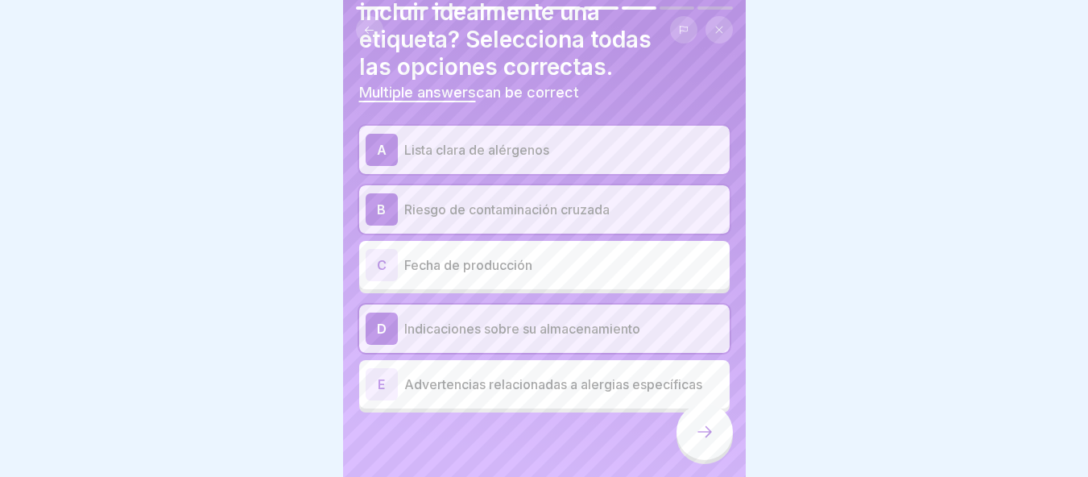
click at [621, 398] on div "E Advertencias relacionadas a alergias específicas" at bounding box center [545, 384] width 358 height 32
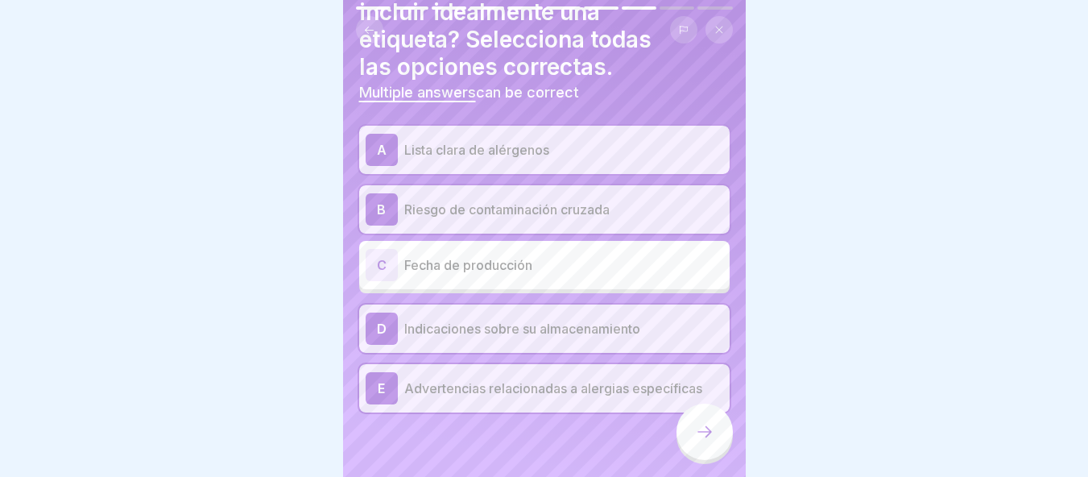
click at [681, 437] on div at bounding box center [704, 431] width 56 height 56
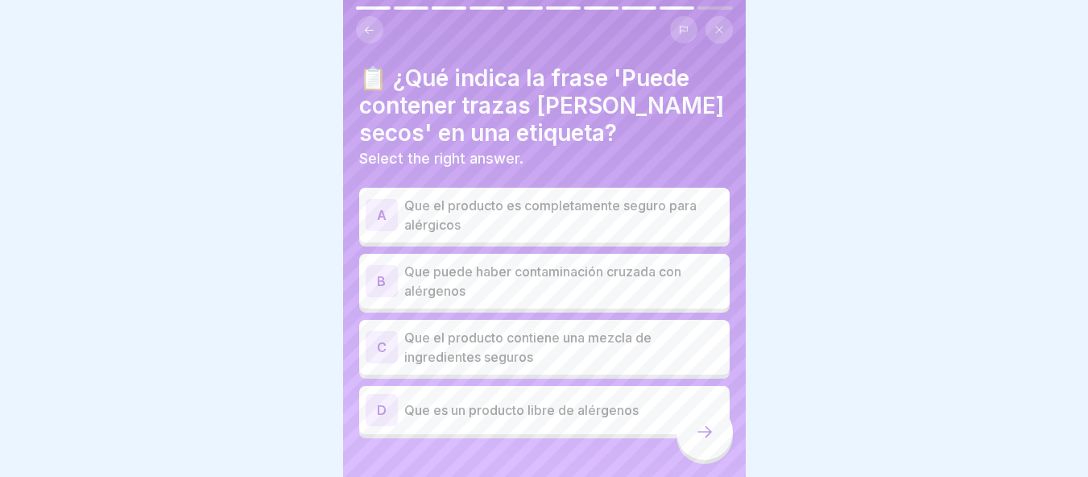
click at [613, 298] on p "Que puede haber contaminación cruzada con alérgenos" at bounding box center [563, 281] width 319 height 39
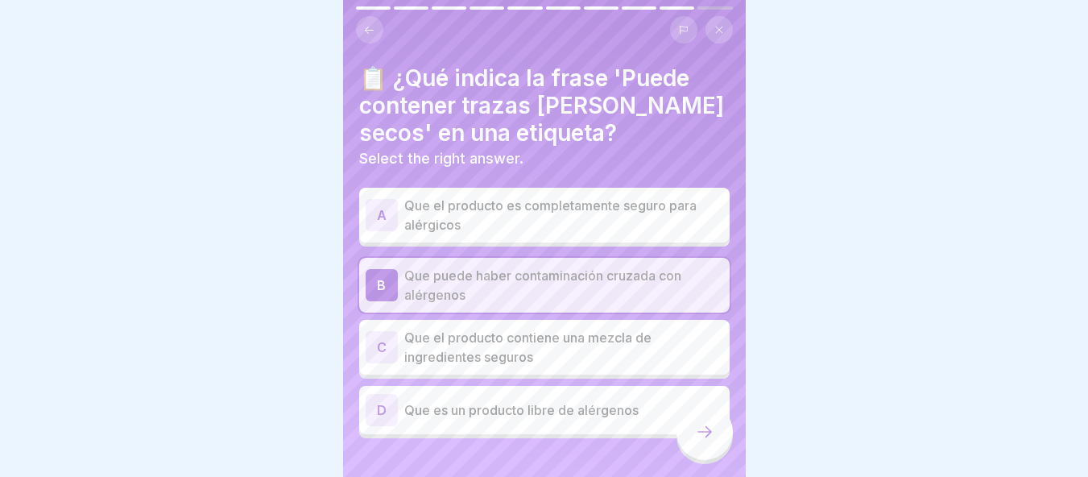
click at [697, 441] on icon at bounding box center [704, 431] width 19 height 19
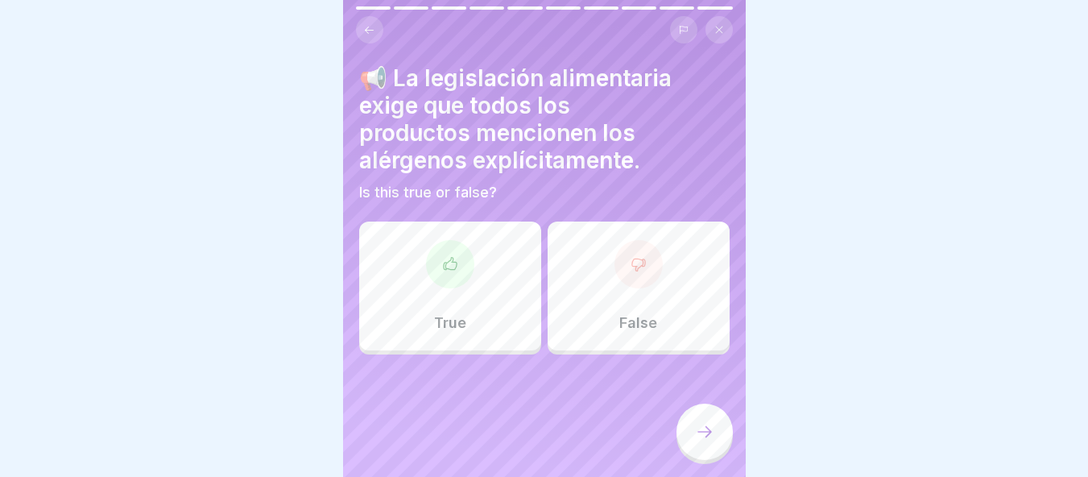
click at [507, 325] on div "True" at bounding box center [450, 285] width 182 height 129
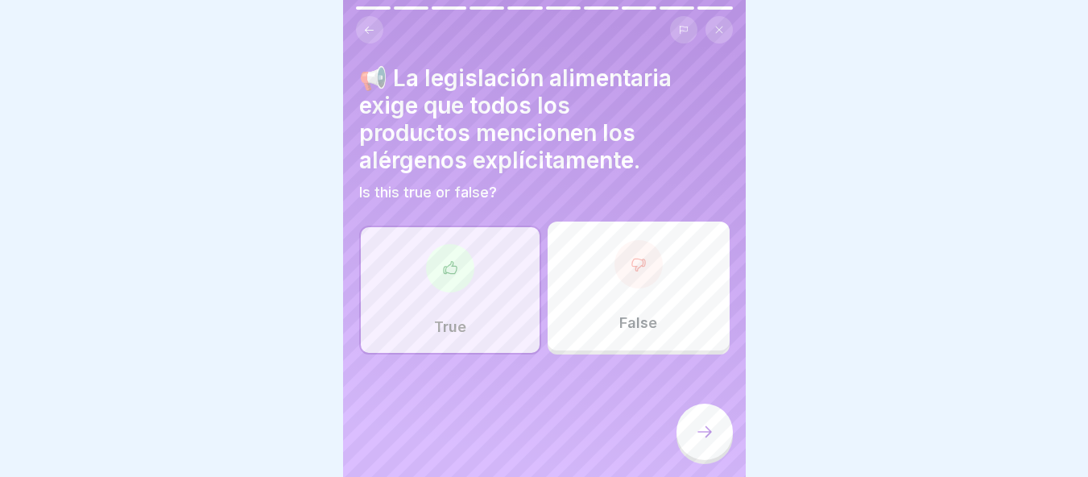
click at [711, 456] on div at bounding box center [704, 431] width 56 height 56
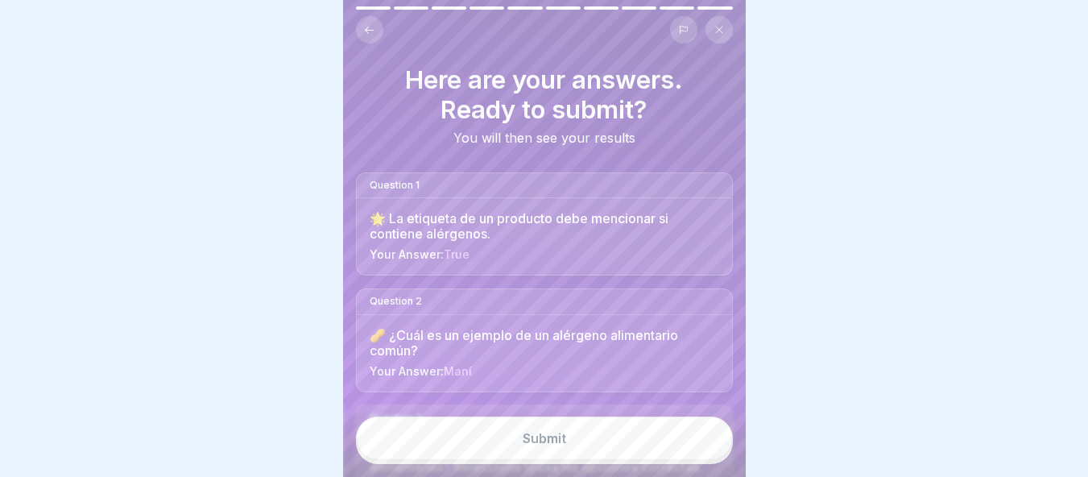
click at [711, 456] on button "Submit" at bounding box center [544, 437] width 377 height 43
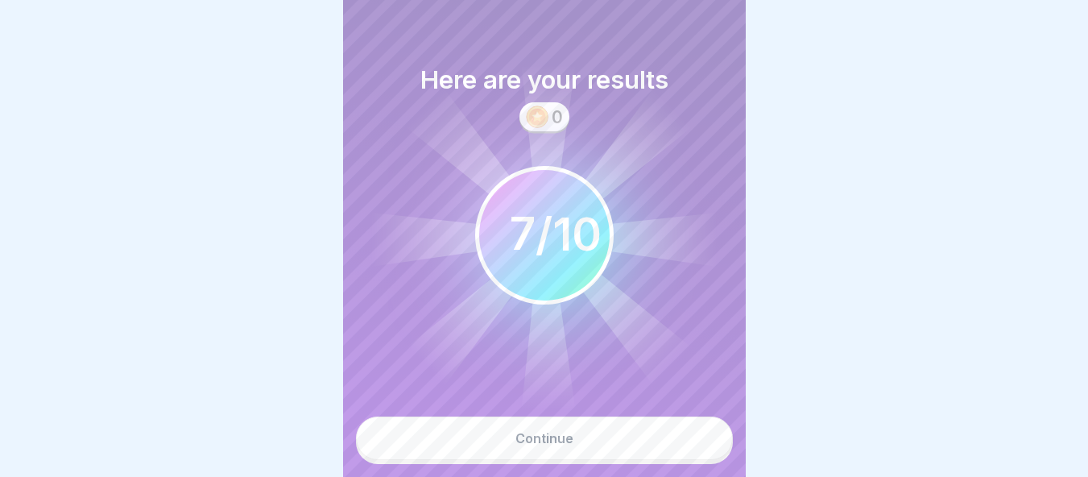
click at [711, 456] on button "Continue" at bounding box center [544, 437] width 377 height 43
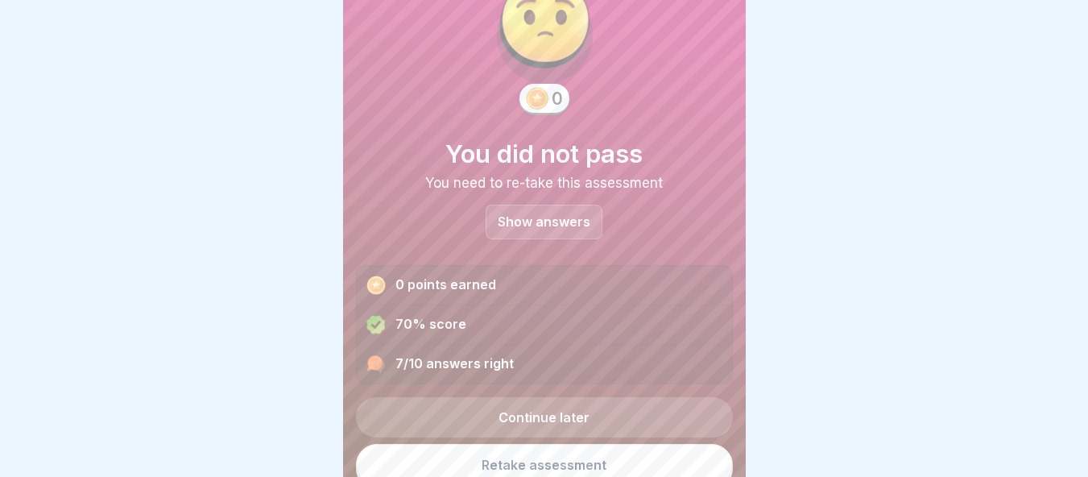
scroll to position [61, 0]
click at [548, 217] on p "Show answers" at bounding box center [544, 221] width 93 height 14
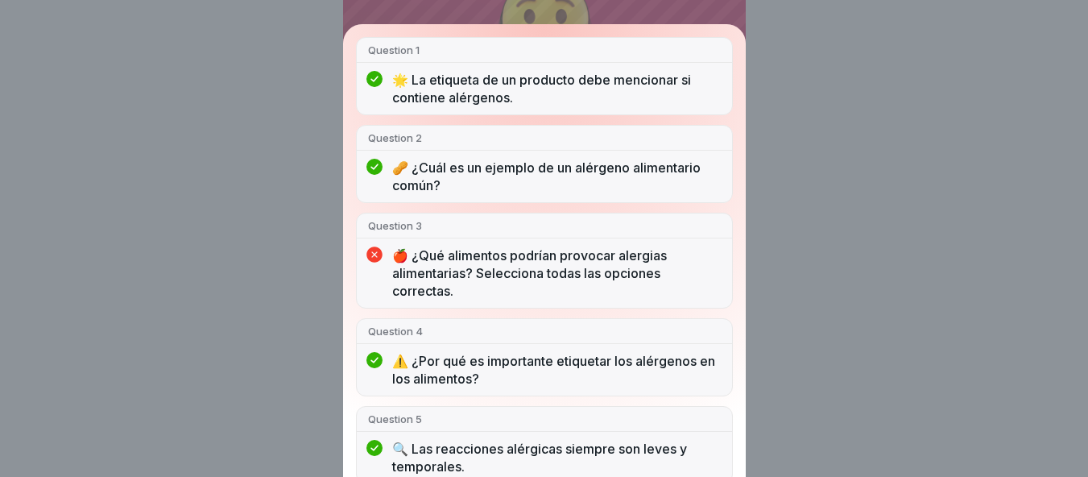
scroll to position [0, 0]
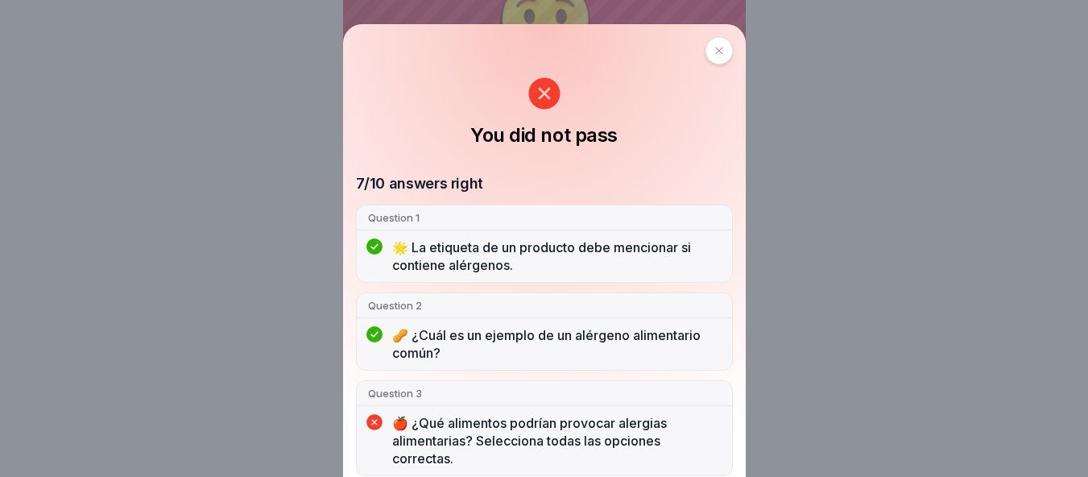
click at [711, 56] on div at bounding box center [718, 50] width 27 height 27
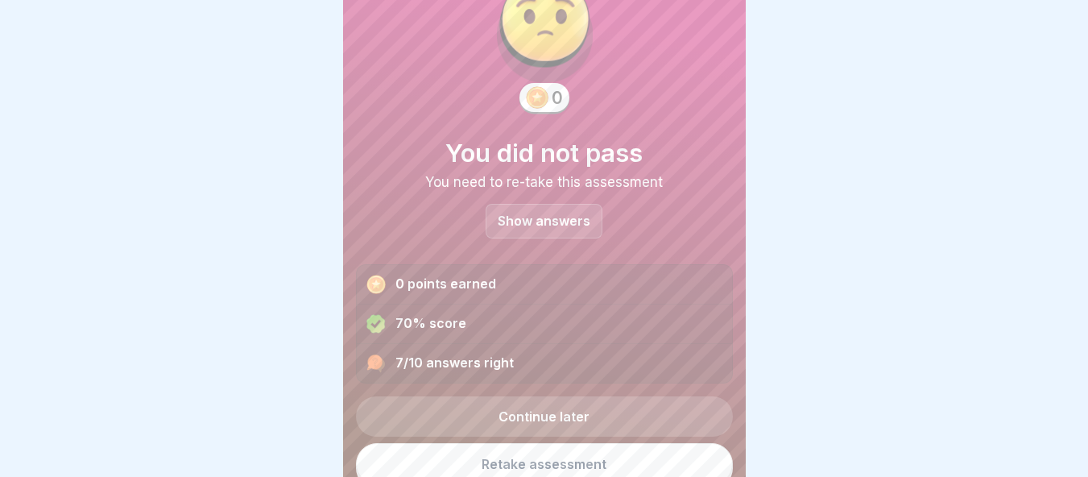
click at [552, 466] on link "Retake assessment" at bounding box center [544, 464] width 377 height 42
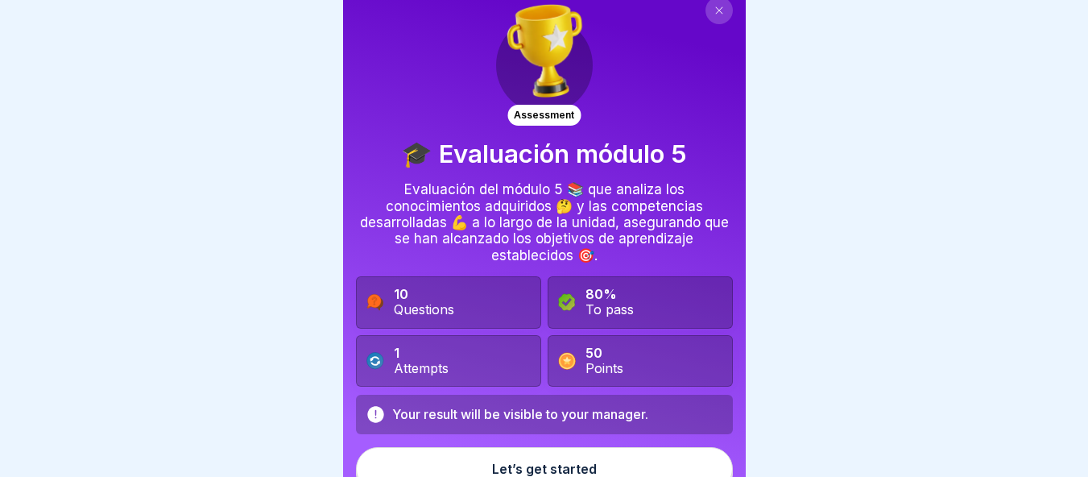
scroll to position [35, 0]
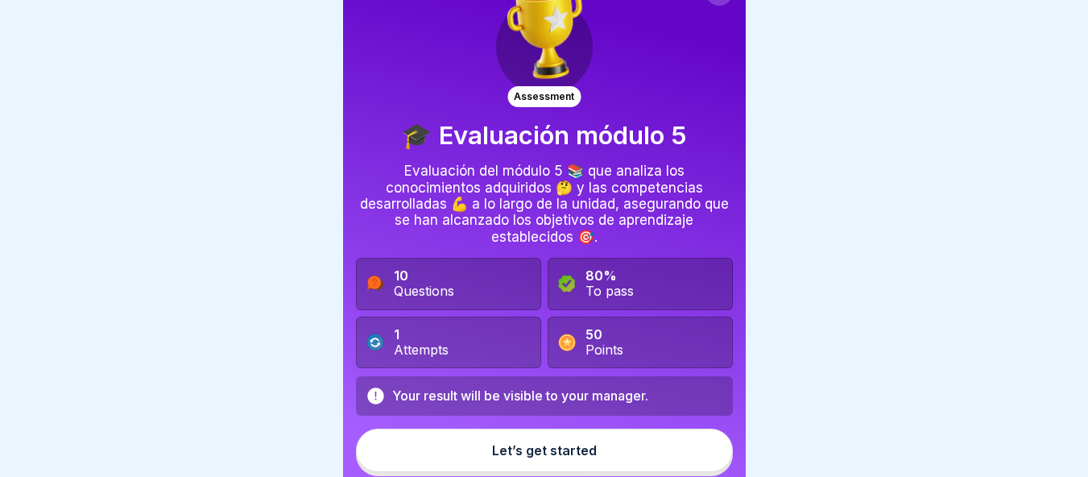
click at [575, 435] on button "Let’s get started" at bounding box center [544, 449] width 377 height 43
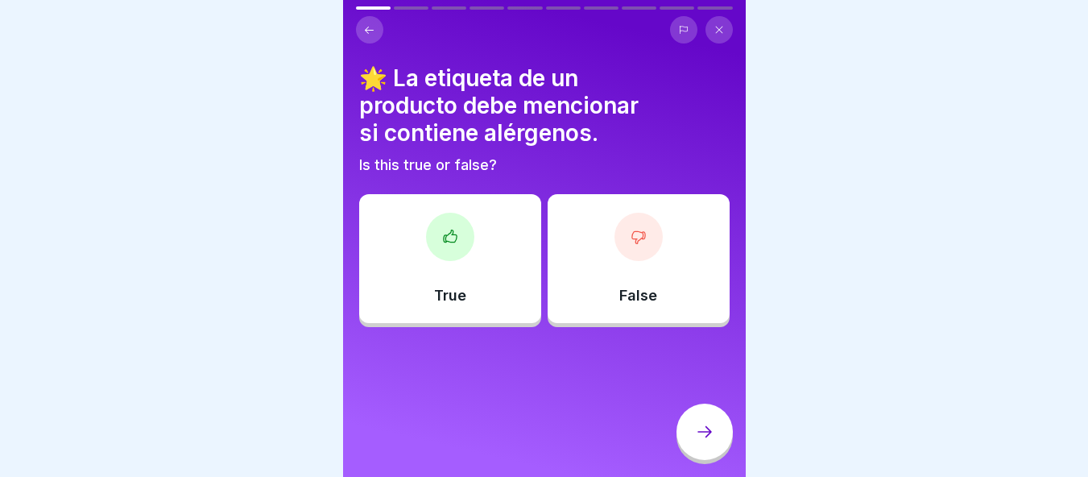
click at [441, 278] on div "True" at bounding box center [450, 258] width 182 height 129
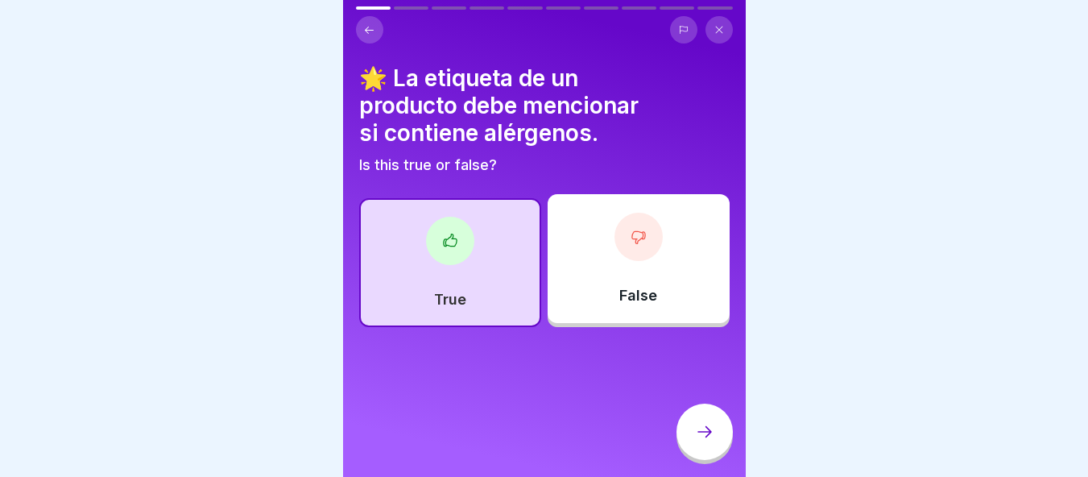
click at [705, 441] on icon at bounding box center [704, 431] width 19 height 19
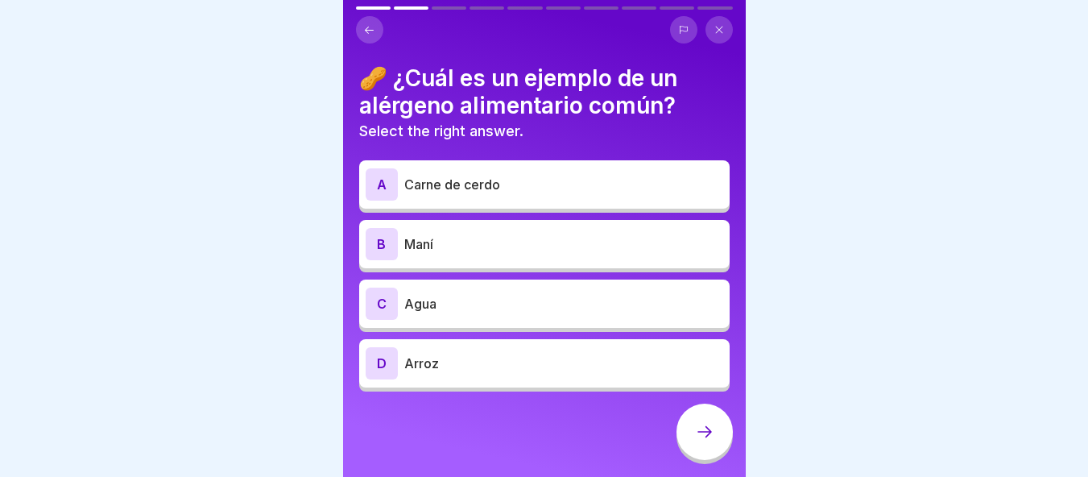
click at [474, 238] on p "Maní" at bounding box center [563, 243] width 319 height 19
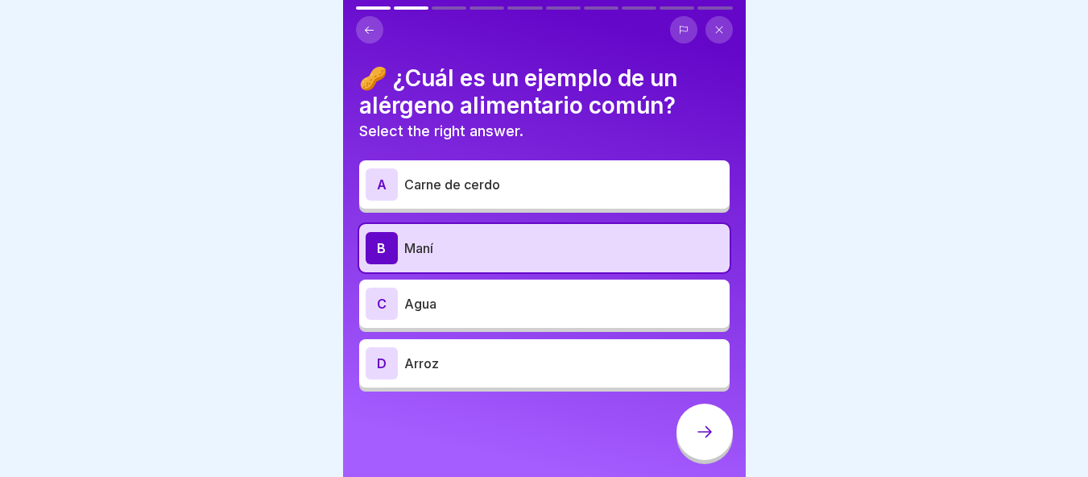
click at [701, 441] on icon at bounding box center [704, 431] width 19 height 19
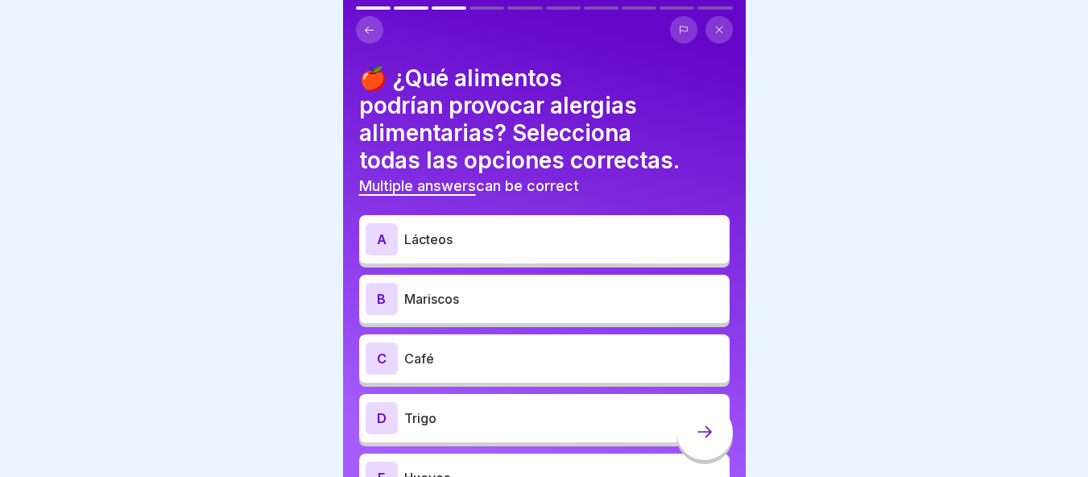
click at [470, 303] on p "Mariscos" at bounding box center [563, 298] width 319 height 19
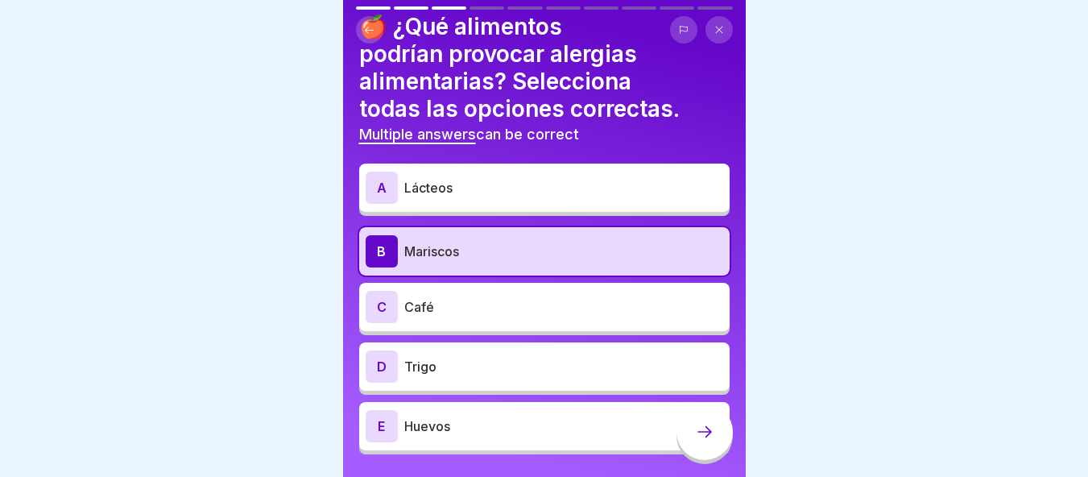
scroll to position [52, 0]
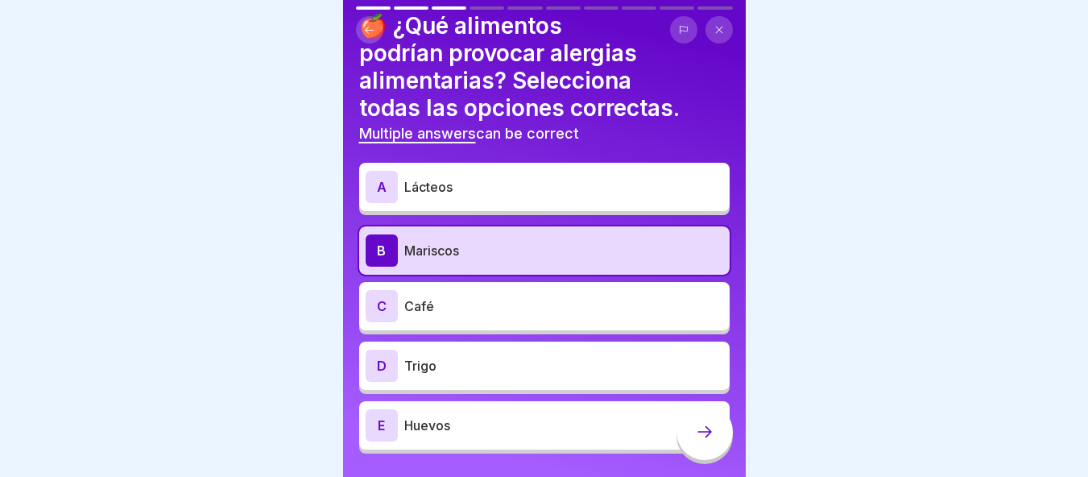
click at [452, 372] on p "Trigo" at bounding box center [563, 365] width 319 height 19
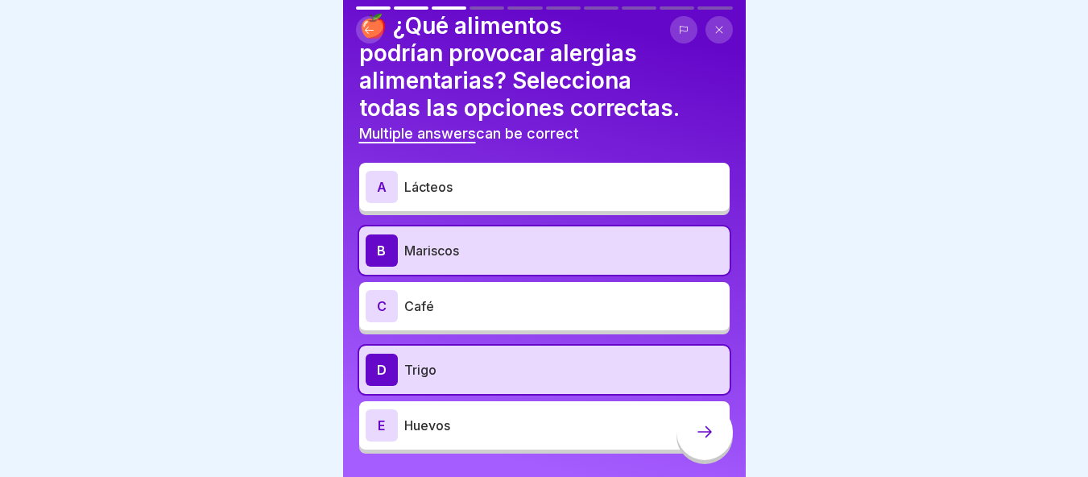
click at [711, 460] on div at bounding box center [704, 431] width 56 height 56
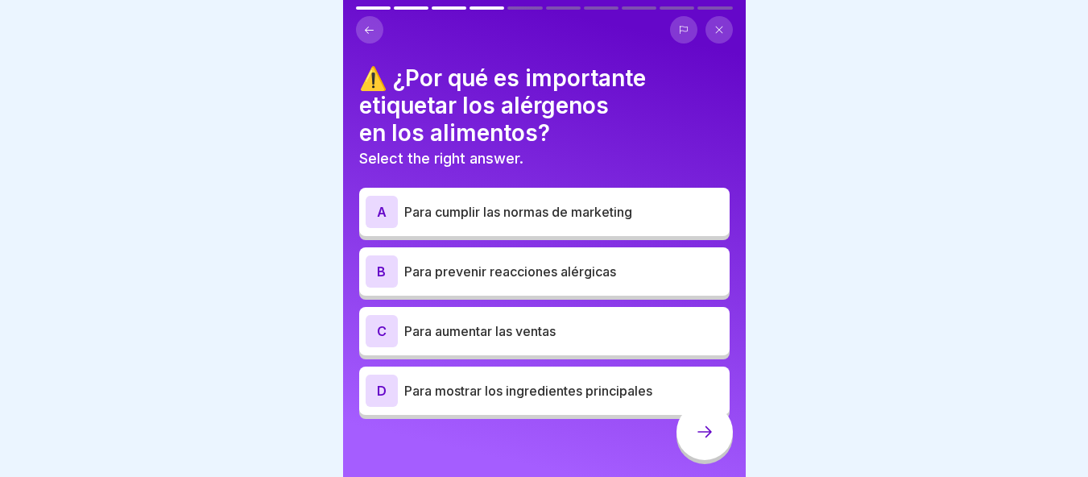
click at [547, 266] on p "Para prevenir reacciones alérgicas" at bounding box center [563, 271] width 319 height 19
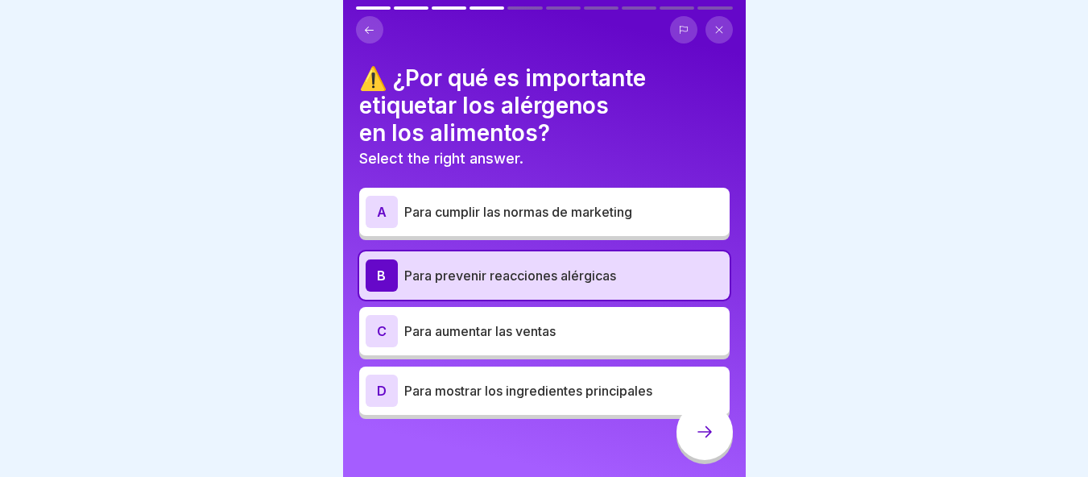
click at [539, 379] on div "D Para mostrar los ingredientes principales" at bounding box center [545, 390] width 358 height 32
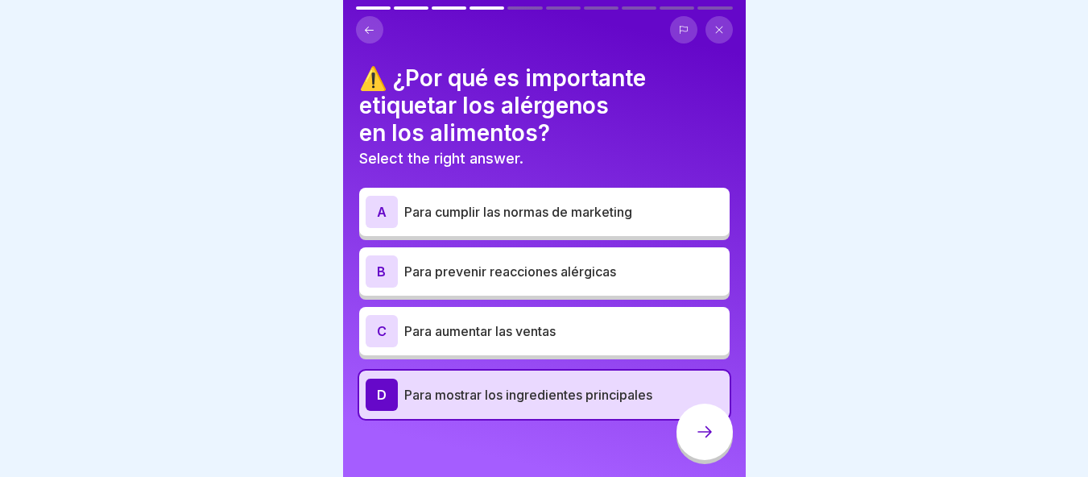
click at [507, 253] on div "B Para prevenir reacciones alérgicas" at bounding box center [544, 271] width 370 height 48
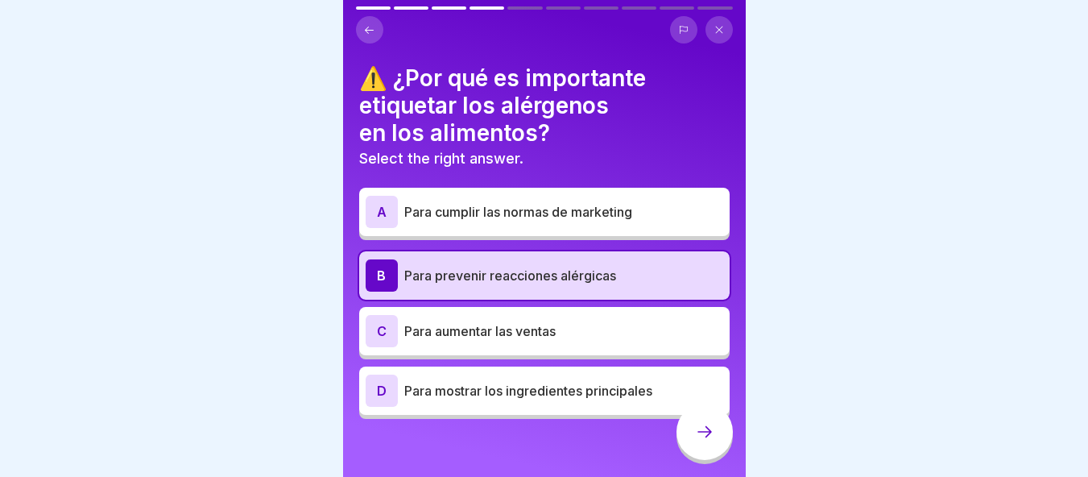
click at [714, 437] on div at bounding box center [704, 431] width 56 height 56
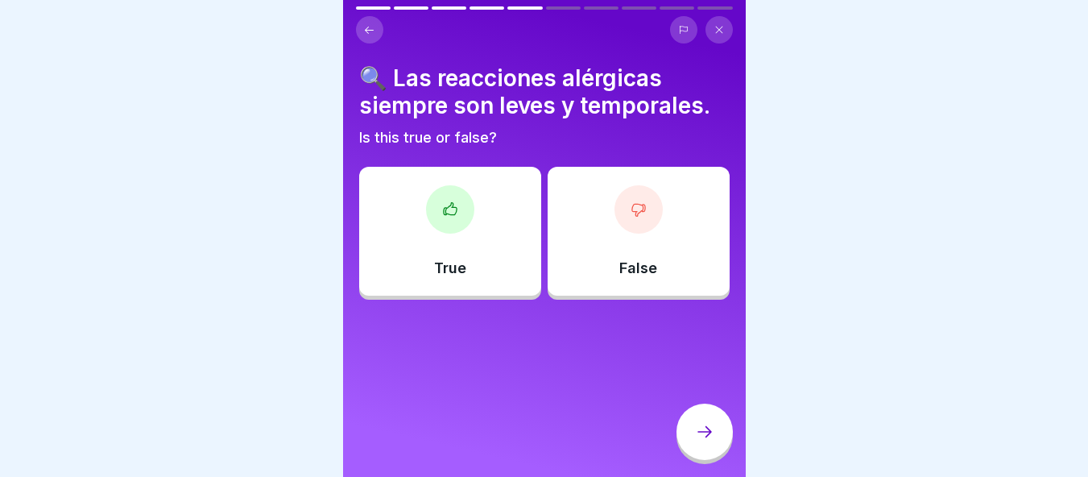
click at [596, 274] on div "False" at bounding box center [639, 231] width 182 height 129
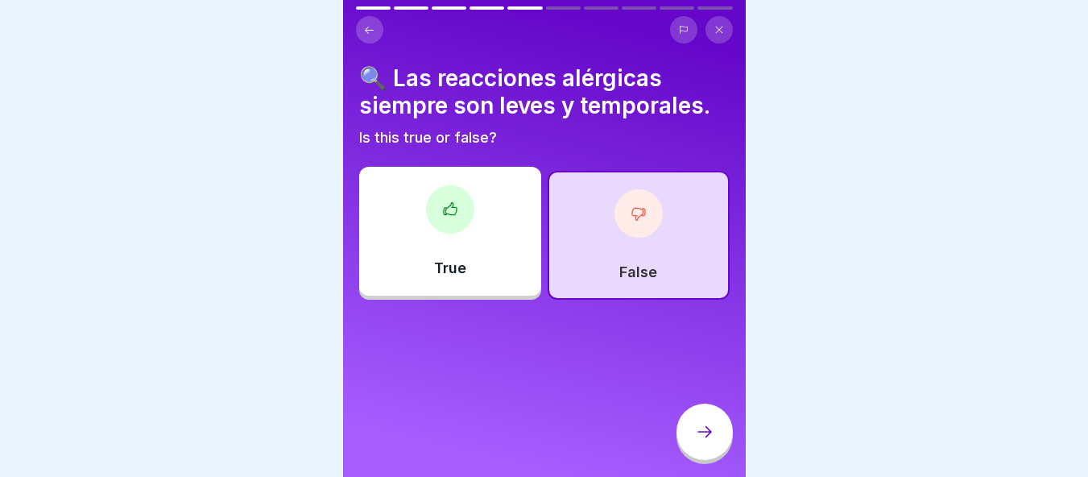
click at [697, 460] on div at bounding box center [704, 431] width 56 height 56
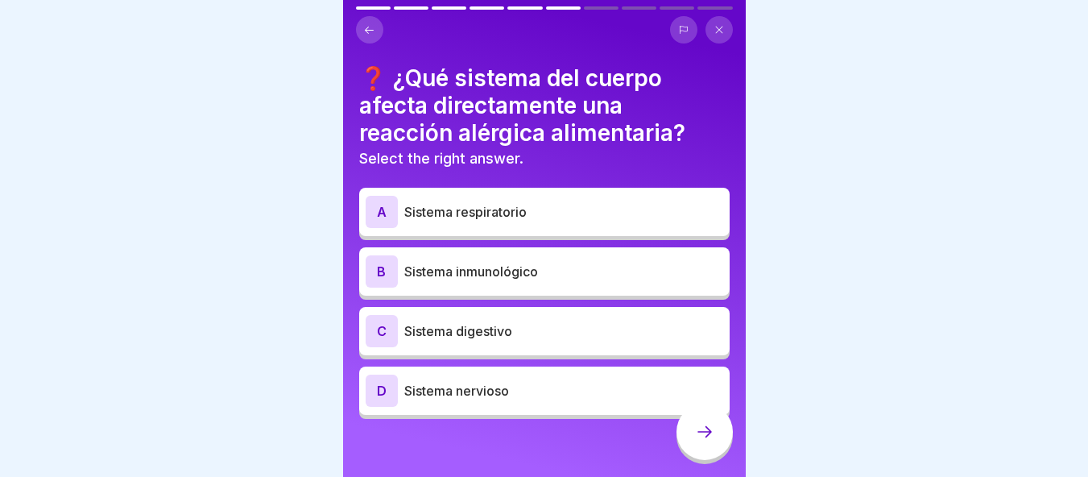
click at [482, 288] on div "B Sistema inmunológico" at bounding box center [544, 271] width 370 height 48
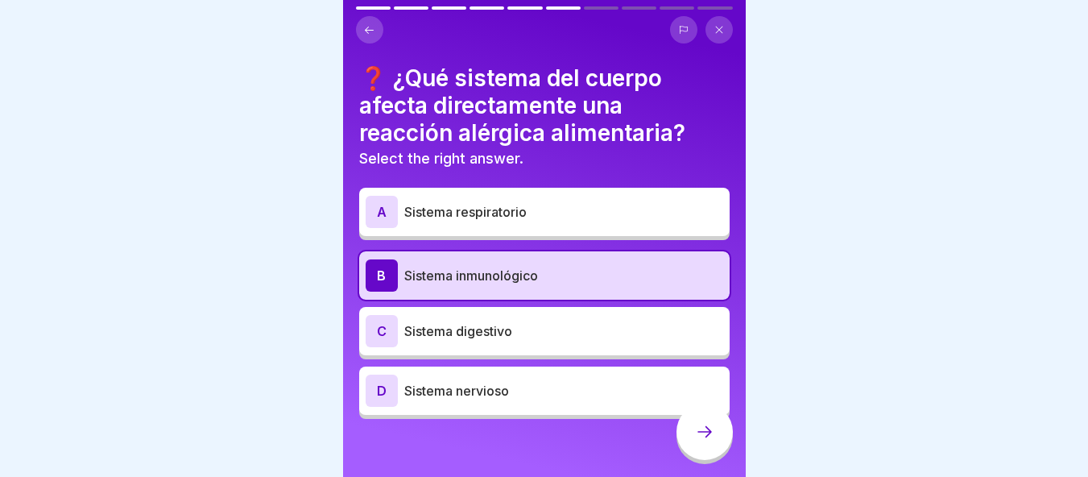
click at [475, 391] on p "Sistema nervioso" at bounding box center [563, 390] width 319 height 19
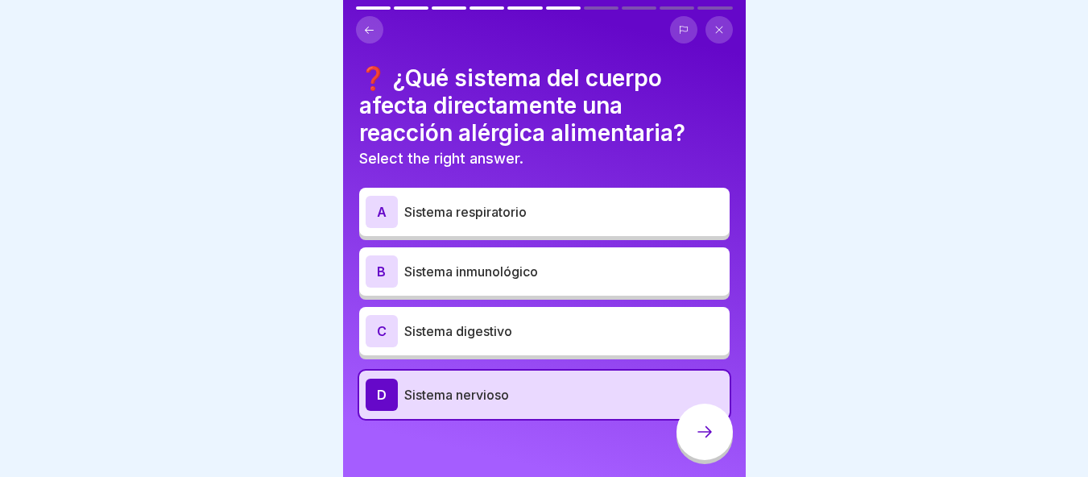
click at [480, 275] on p "Sistema inmunológico" at bounding box center [563, 271] width 319 height 19
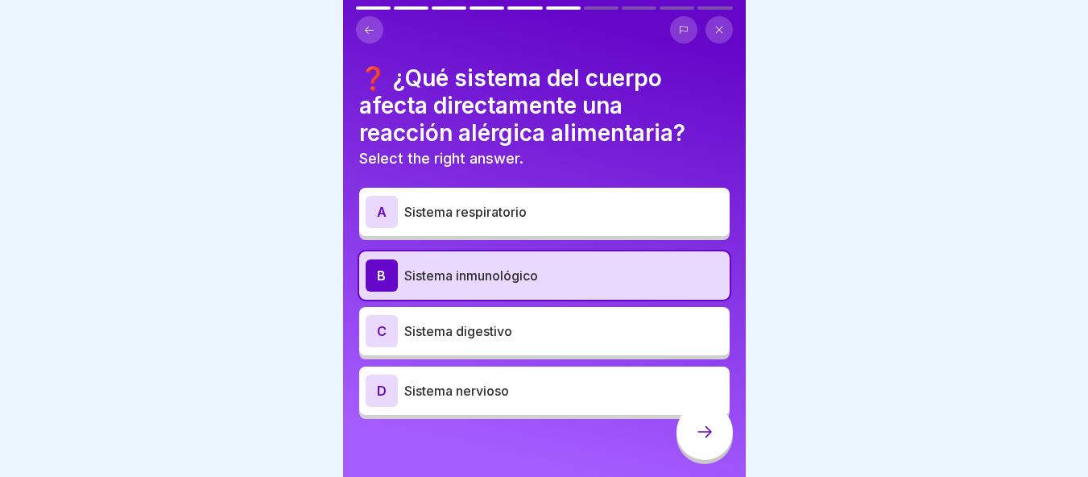
click at [706, 441] on icon at bounding box center [704, 431] width 19 height 19
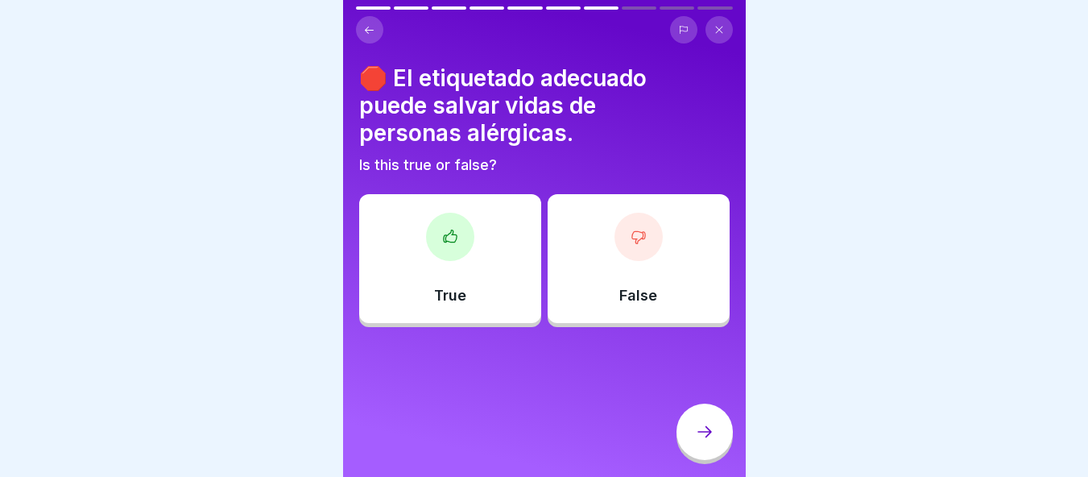
click at [437, 292] on p "True" at bounding box center [450, 296] width 32 height 18
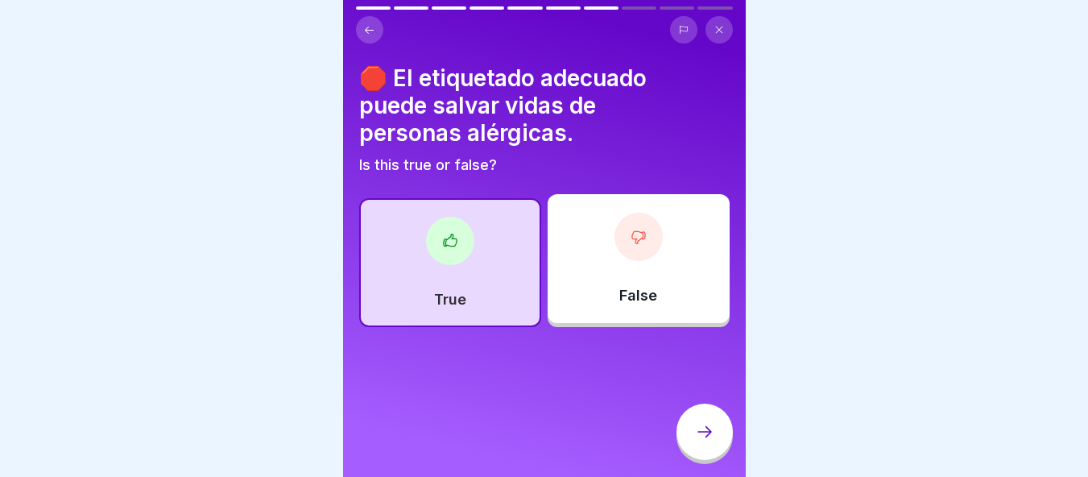
click at [693, 439] on div at bounding box center [704, 431] width 56 height 56
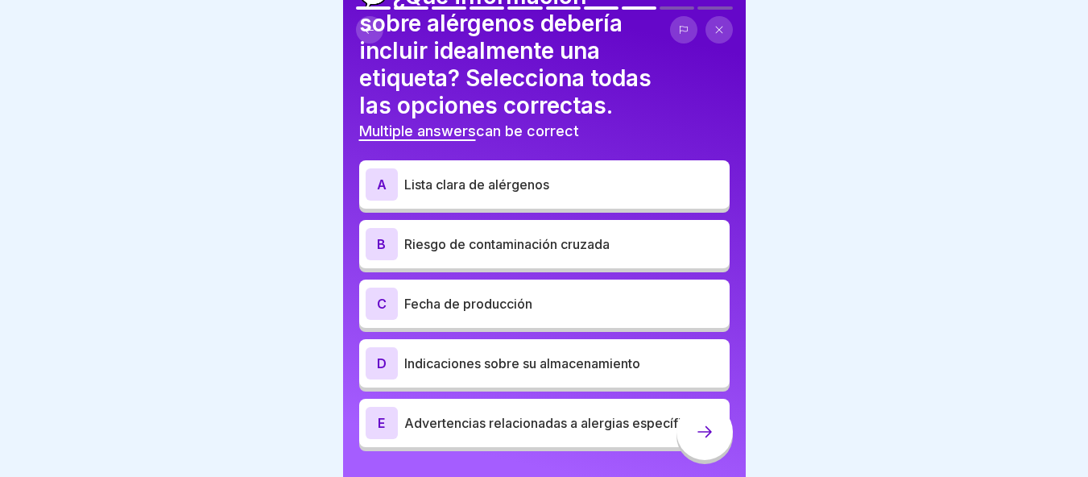
scroll to position [83, 0]
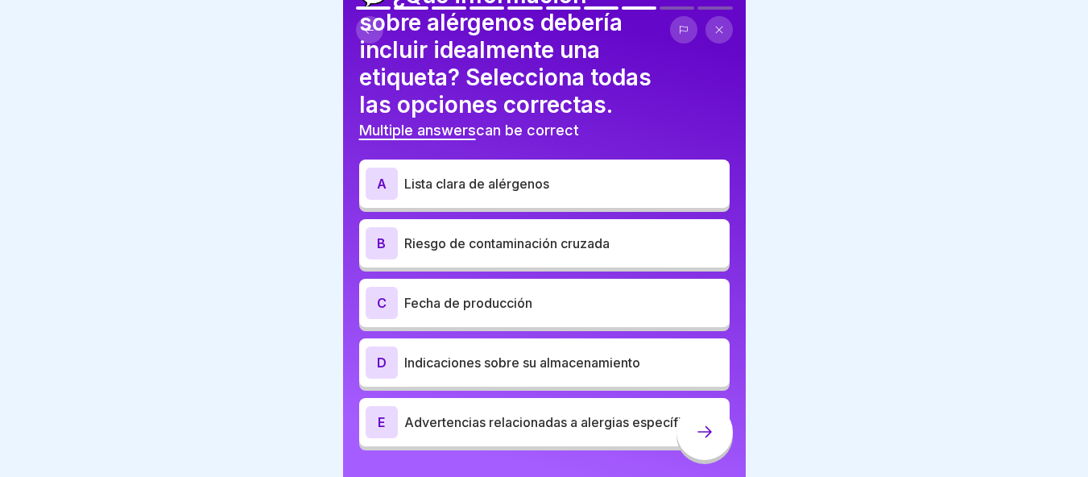
click at [510, 189] on p "Lista clara de alérgenos" at bounding box center [563, 183] width 319 height 19
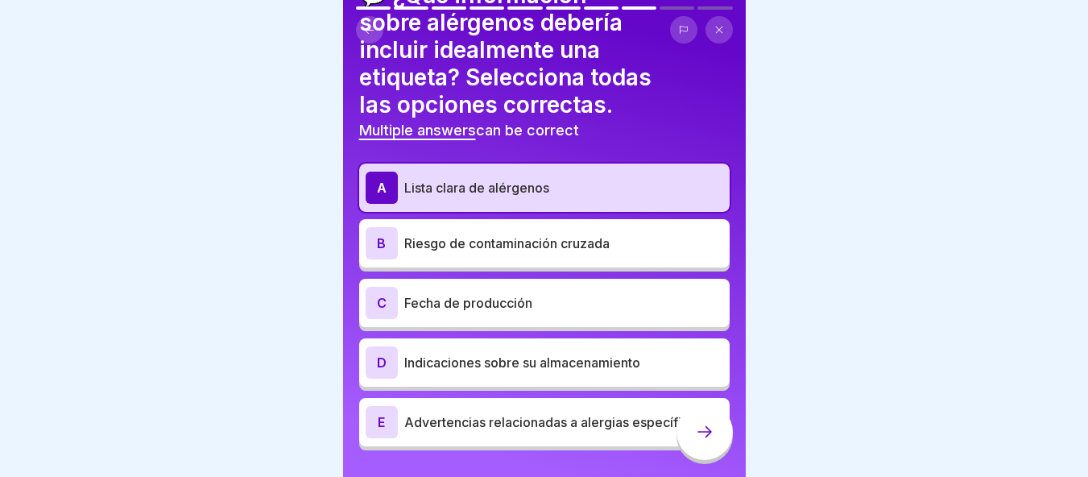
click at [499, 246] on p "Riesgo de contaminación cruzada" at bounding box center [563, 243] width 319 height 19
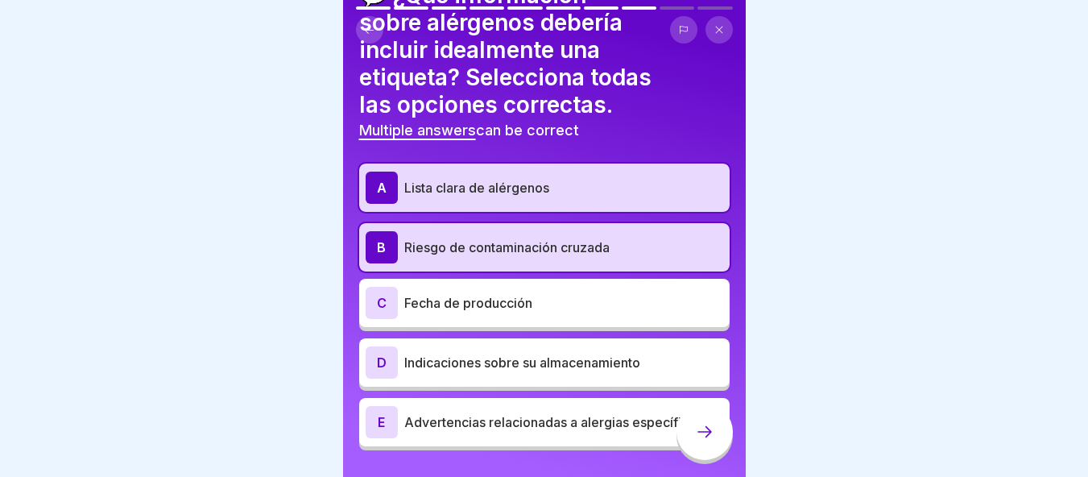
click at [693, 454] on div at bounding box center [704, 431] width 56 height 56
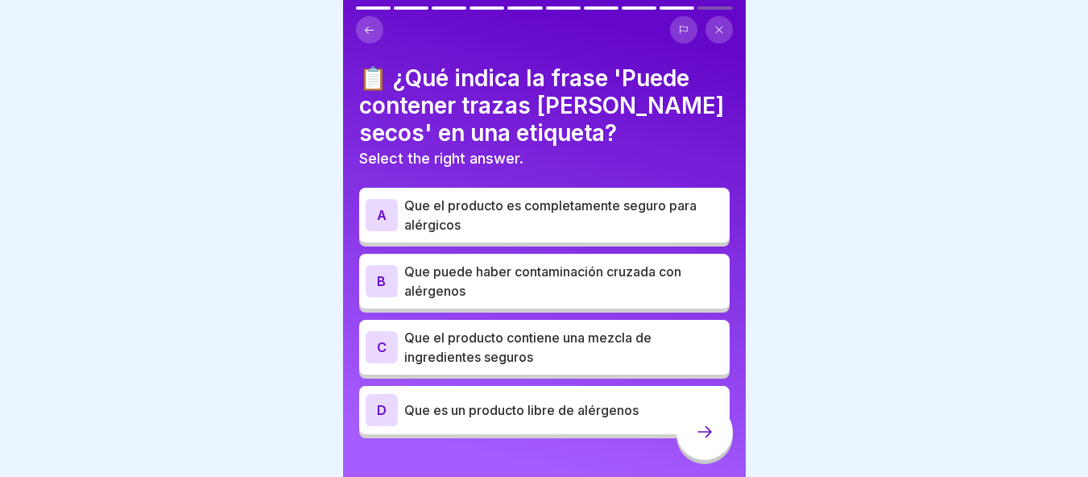
click at [628, 290] on p "Que puede haber contaminación cruzada con alérgenos" at bounding box center [563, 281] width 319 height 39
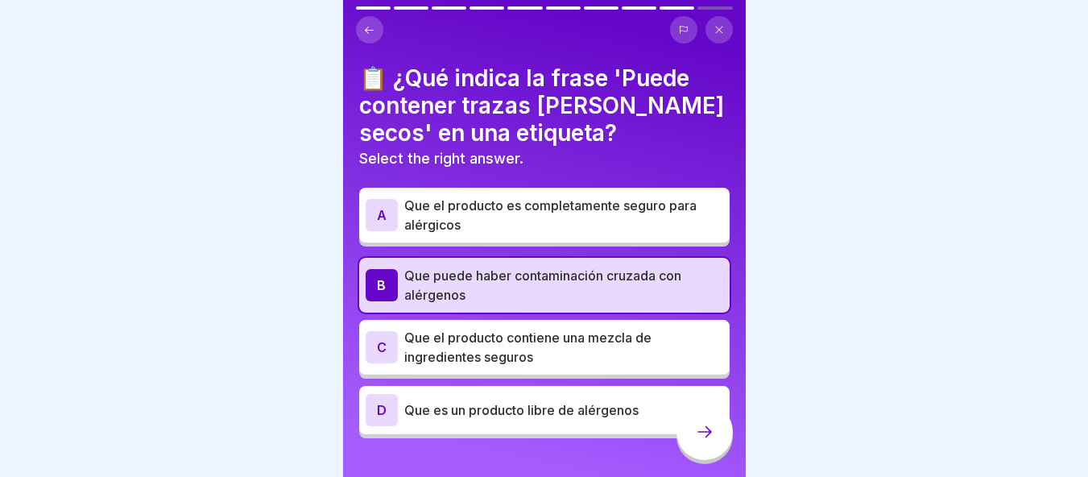
click at [690, 436] on div at bounding box center [704, 431] width 56 height 56
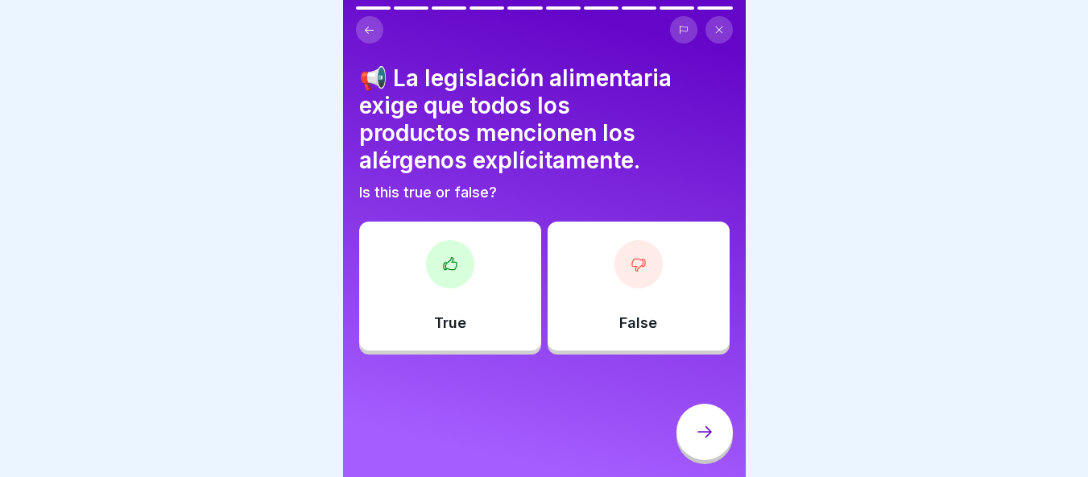
click at [367, 275] on div "True" at bounding box center [450, 285] width 182 height 129
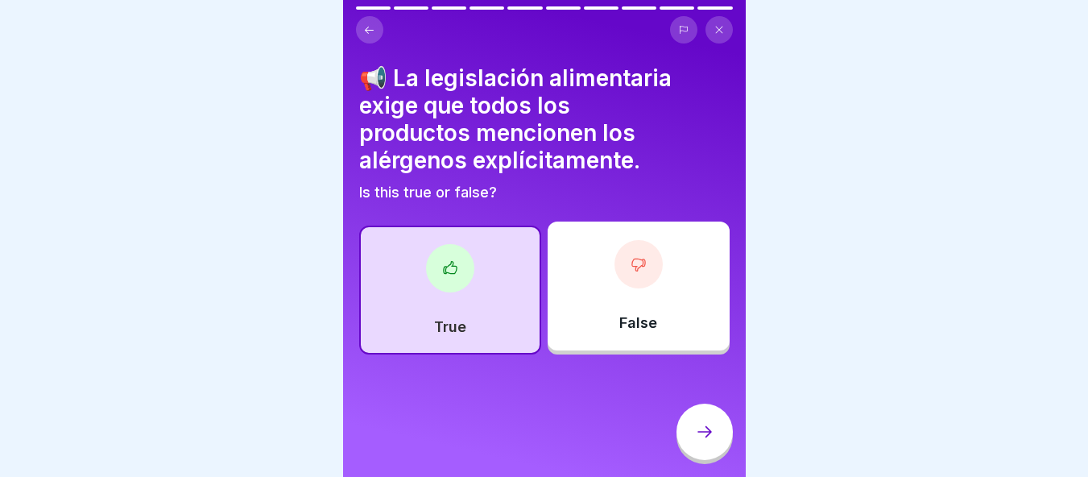
click at [705, 441] on icon at bounding box center [704, 431] width 19 height 19
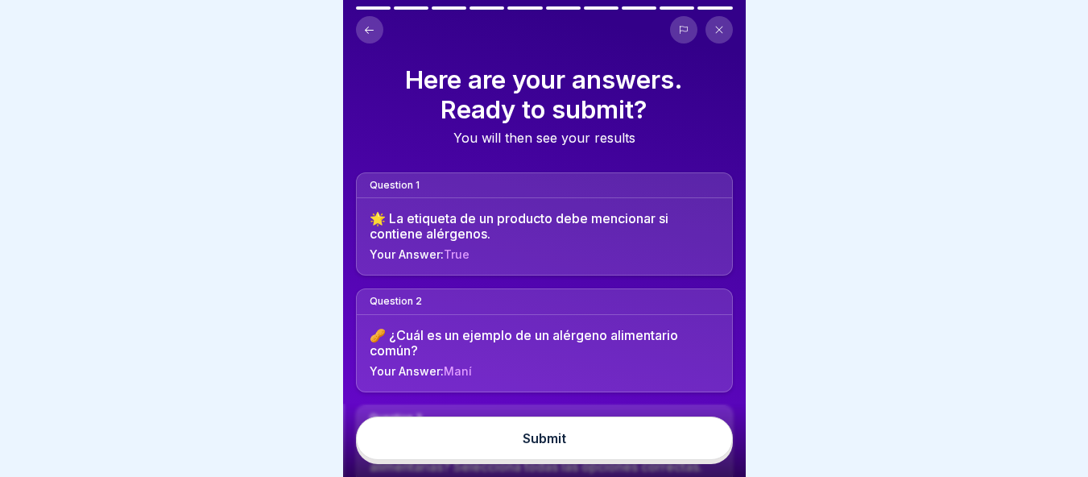
click at [705, 441] on button "Submit" at bounding box center [544, 437] width 377 height 43
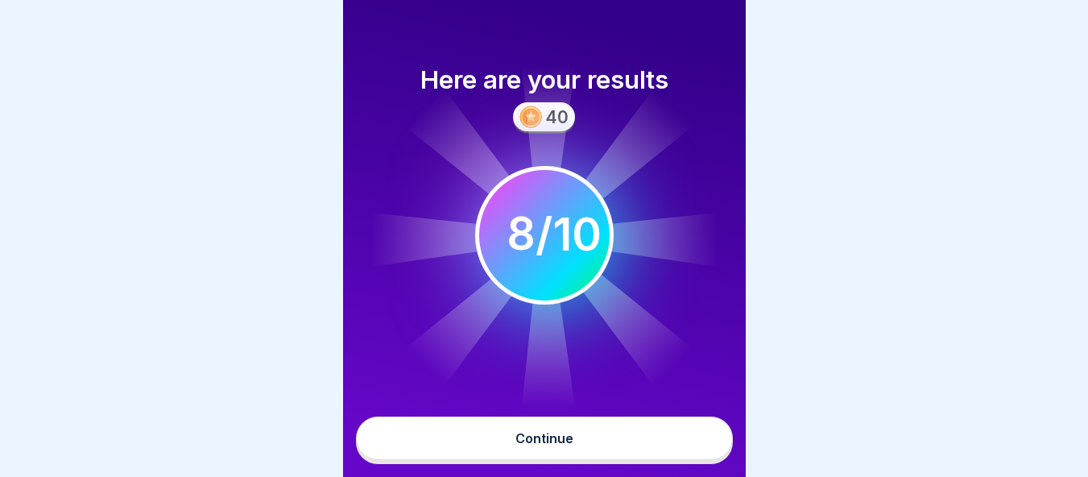
click at [705, 441] on button "Continue" at bounding box center [544, 437] width 377 height 43
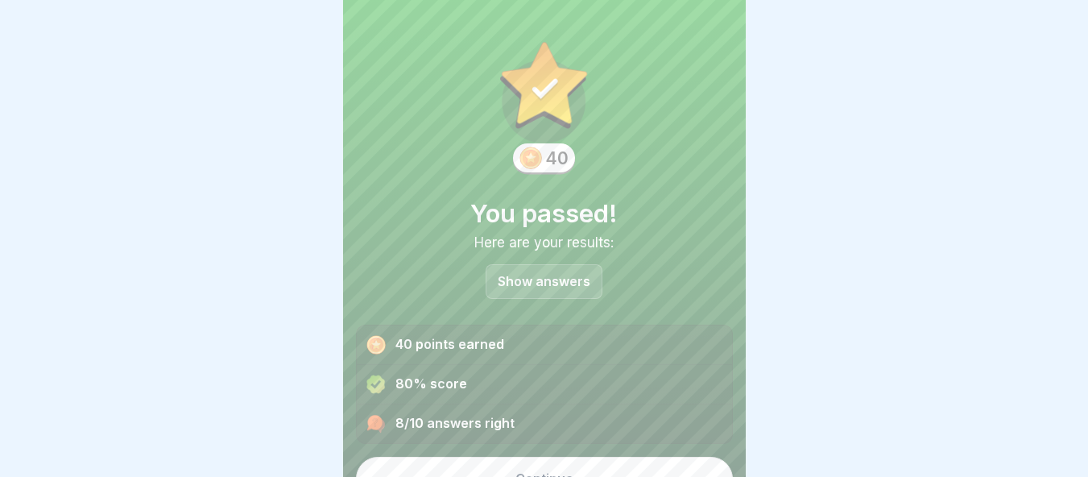
scroll to position [28, 0]
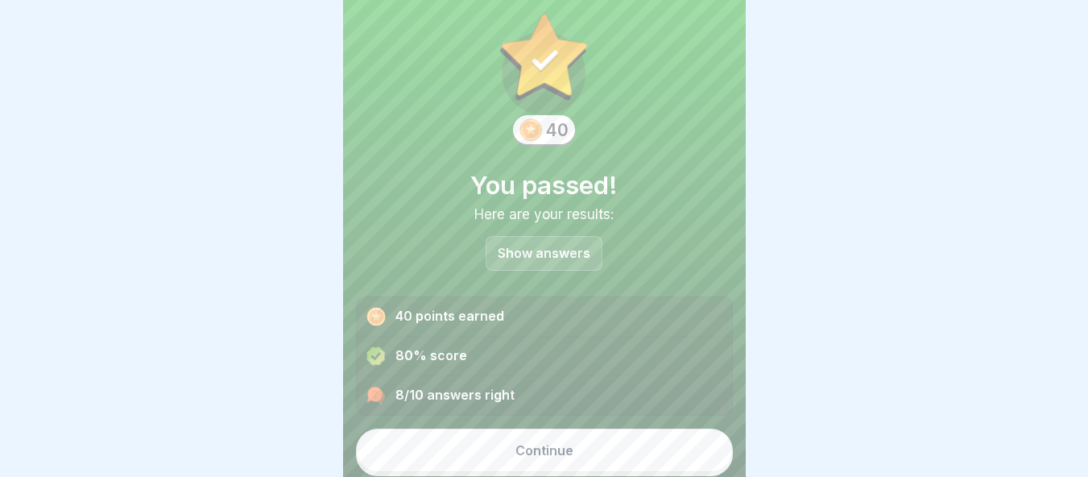
click at [611, 455] on button "Continue" at bounding box center [544, 449] width 377 height 43
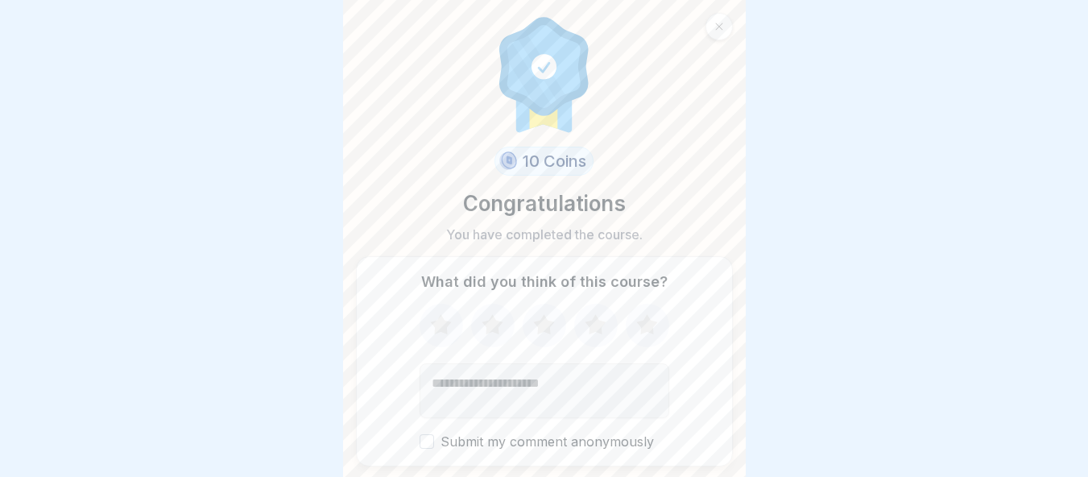
scroll to position [49, 0]
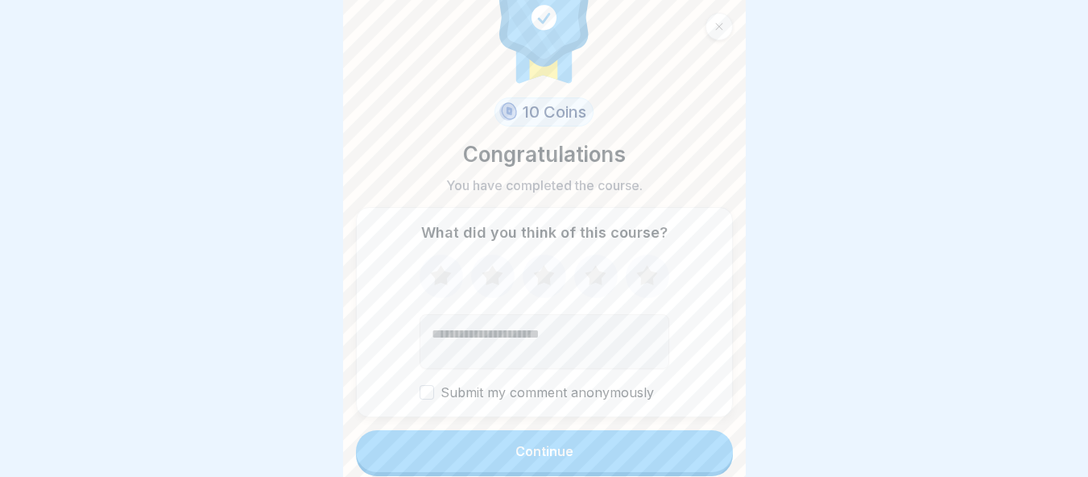
click at [591, 457] on button "Continue" at bounding box center [544, 451] width 377 height 42
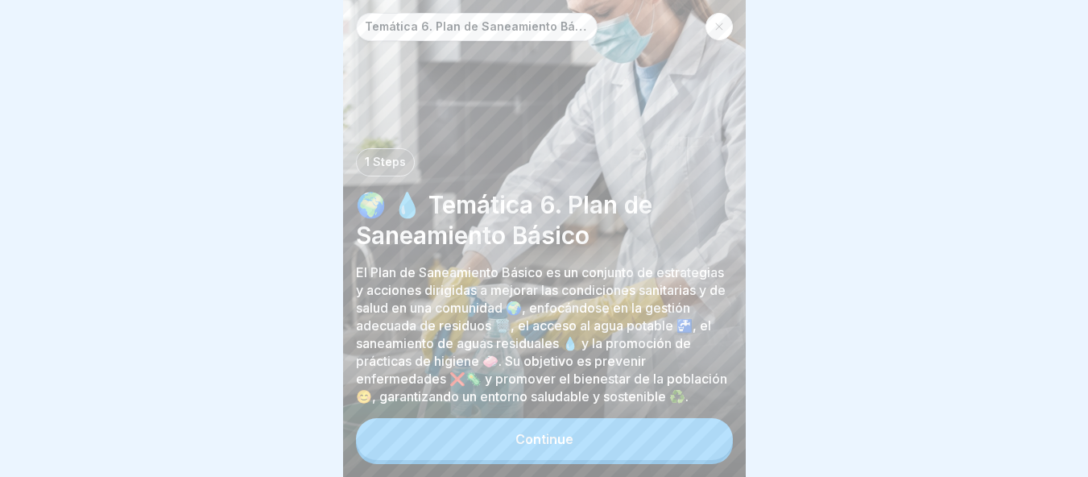
click at [591, 457] on button "Continue" at bounding box center [544, 439] width 377 height 42
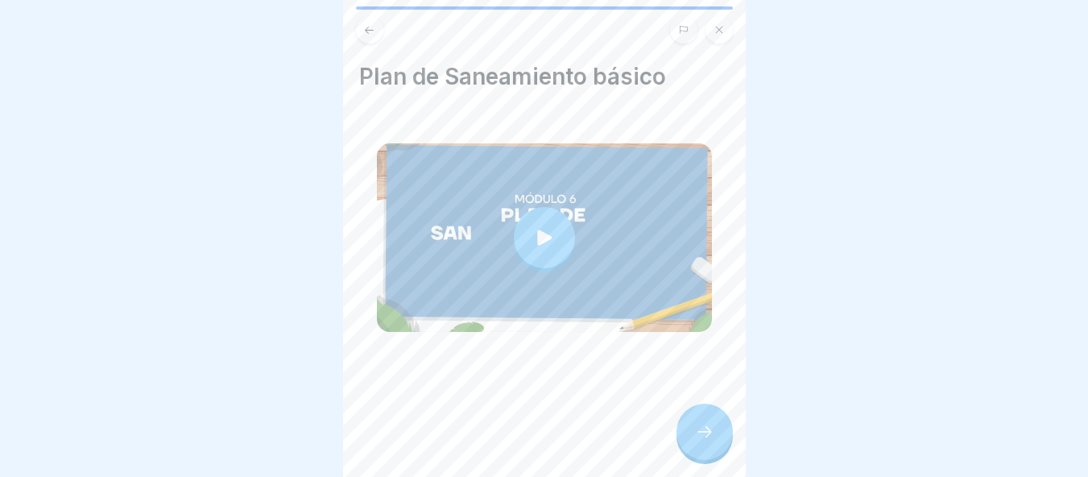
click at [565, 242] on div at bounding box center [544, 237] width 61 height 61
click at [714, 454] on div at bounding box center [704, 431] width 56 height 56
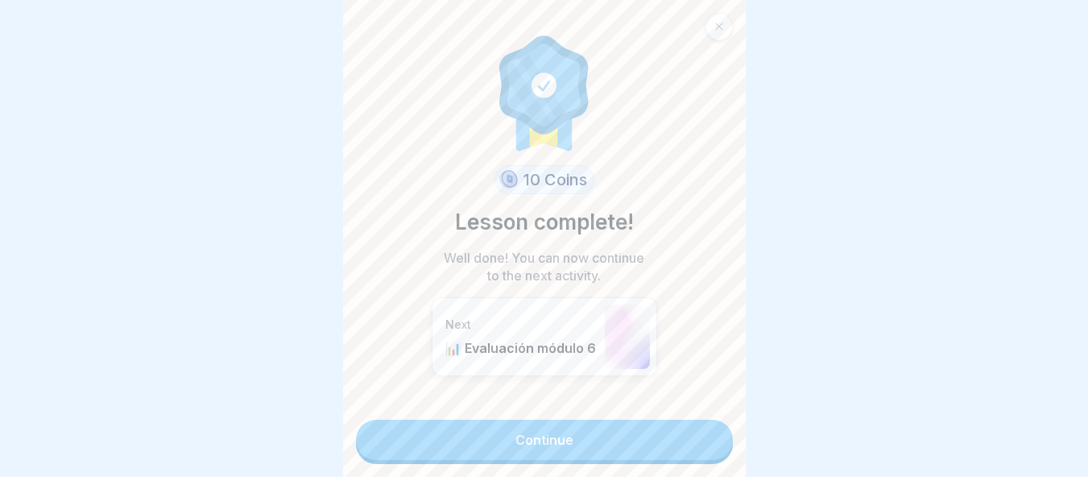
click at [606, 444] on link "Continue" at bounding box center [544, 440] width 377 height 40
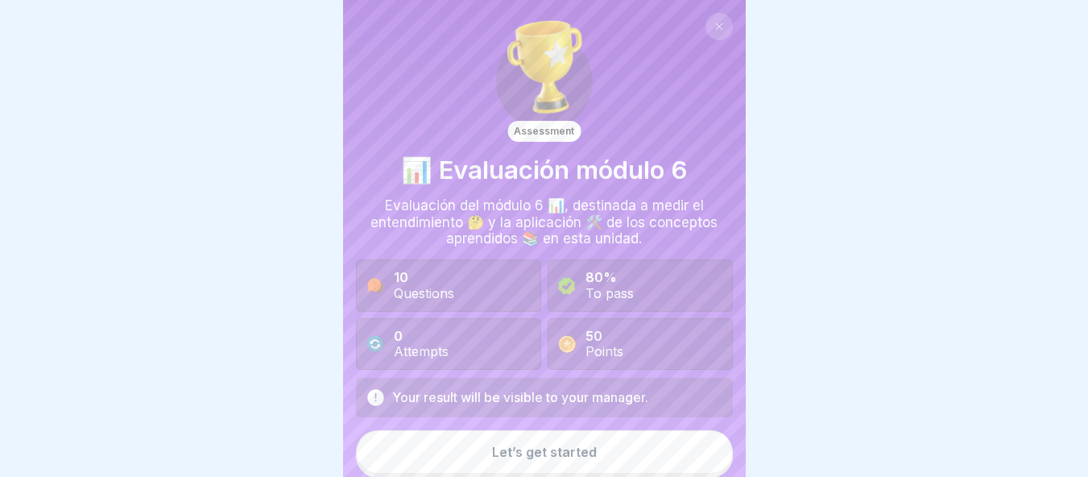
click at [575, 442] on button "Let’s get started" at bounding box center [544, 451] width 377 height 43
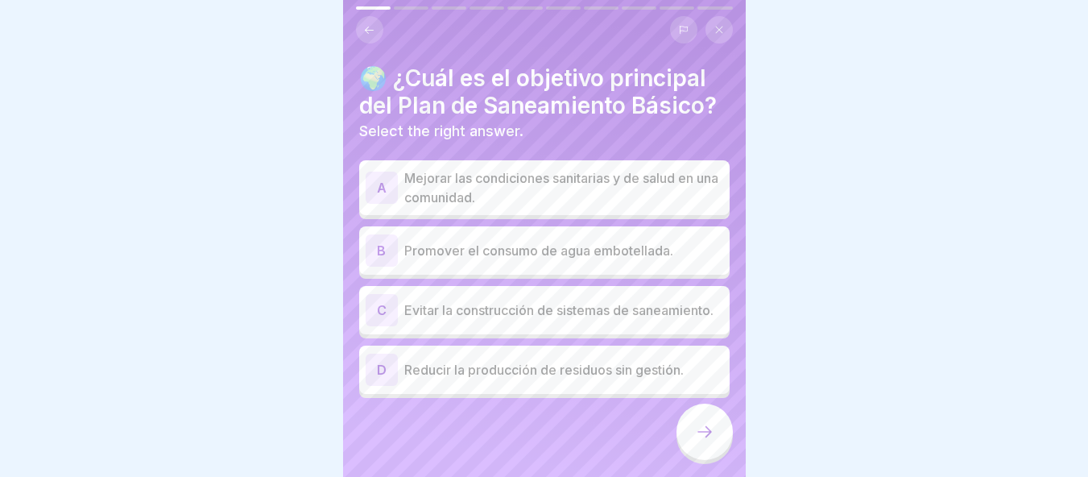
click at [619, 207] on p "Mejorar las condiciones sanitarias y de salud en una comunidad." at bounding box center [563, 187] width 319 height 39
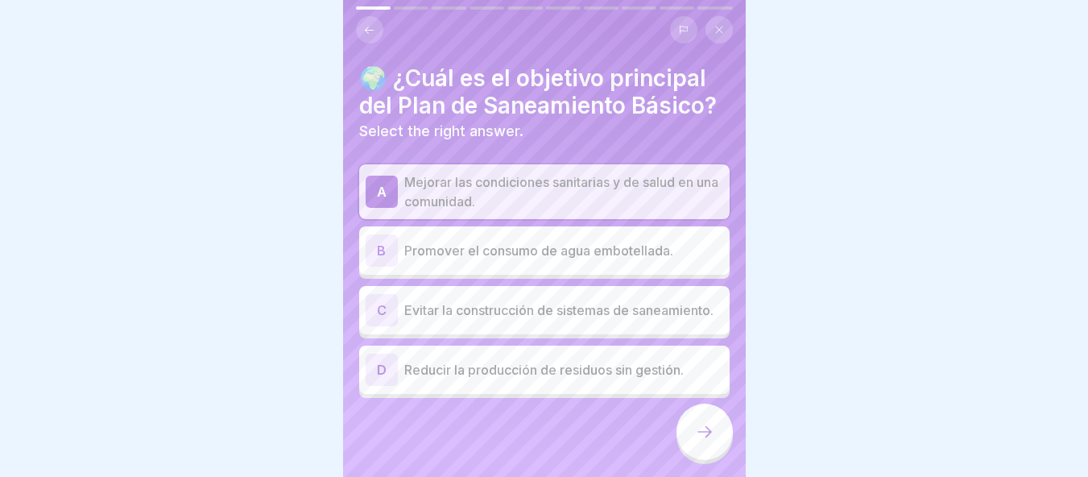
click at [693, 453] on div at bounding box center [704, 431] width 56 height 56
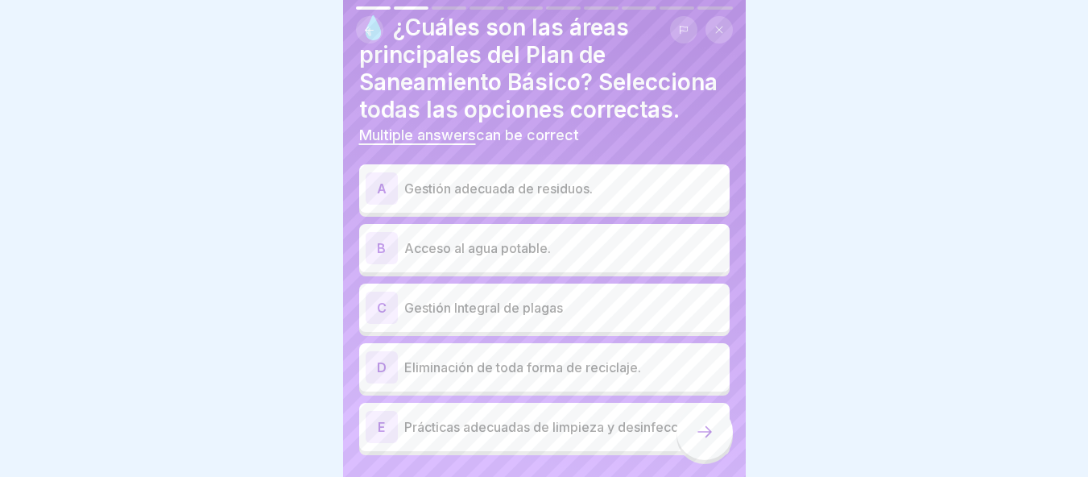
scroll to position [52, 0]
click at [516, 197] on p "Gestión adecuada de residuos." at bounding box center [563, 186] width 319 height 19
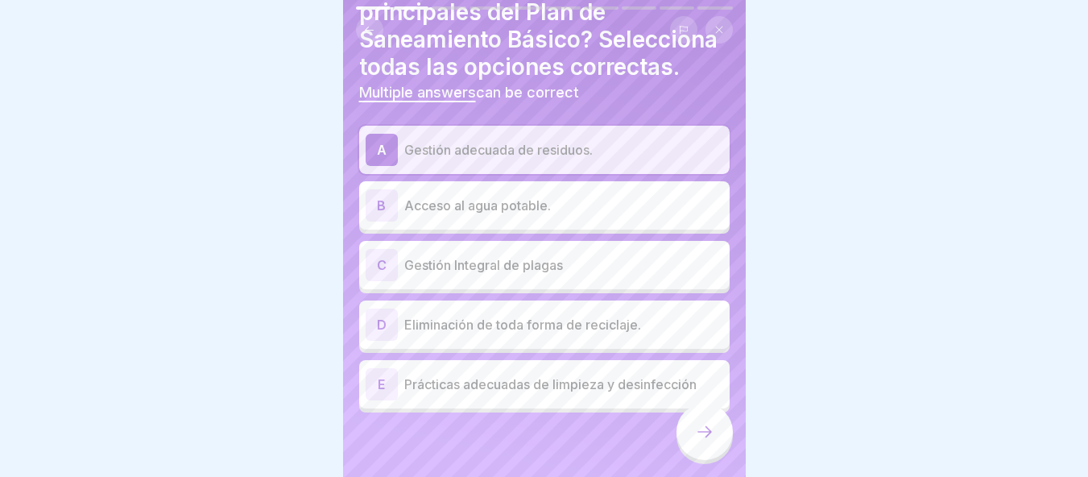
scroll to position [121, 0]
click at [552, 283] on div "C Gestión Integral de plagas" at bounding box center [544, 265] width 370 height 48
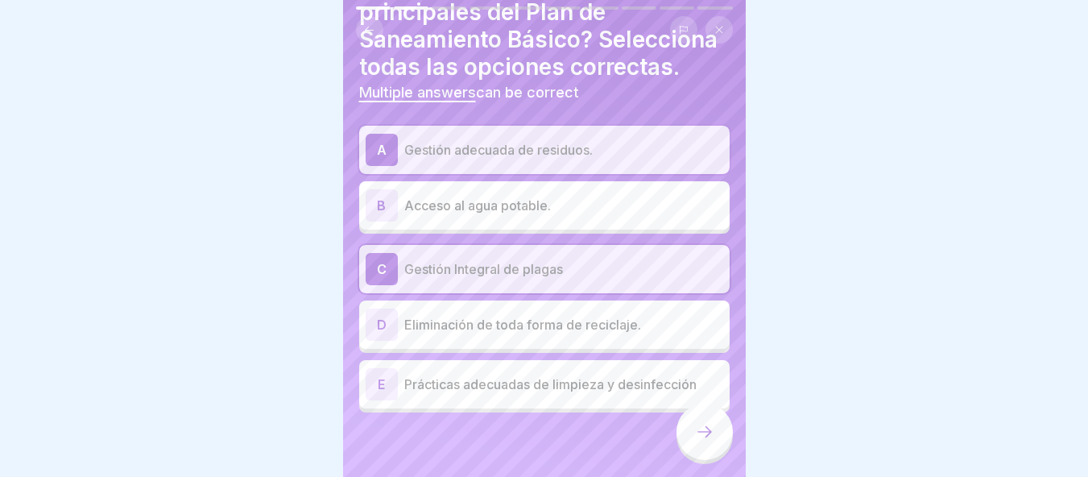
click at [616, 378] on p "Prácticas adecuadas de limpieza y desinfección" at bounding box center [563, 383] width 319 height 19
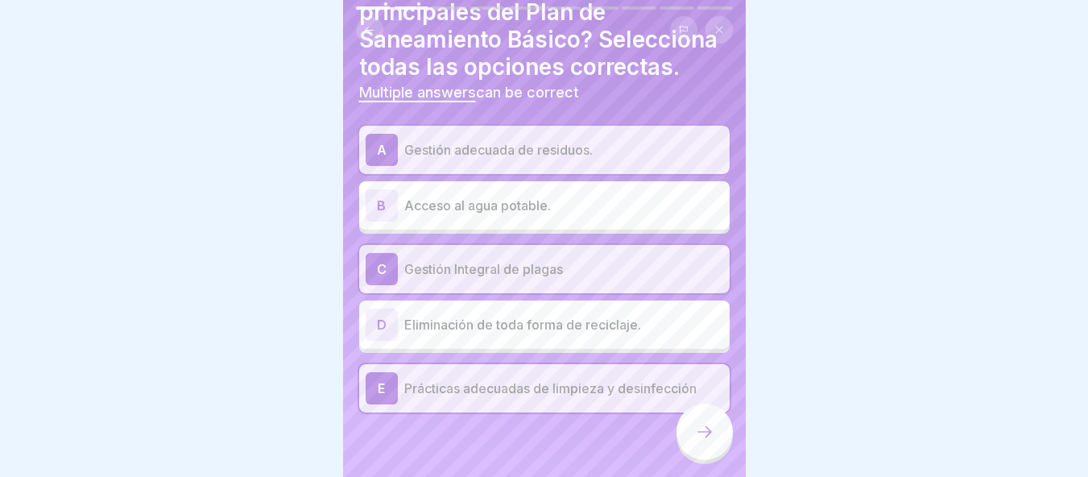
click at [714, 445] on div at bounding box center [704, 431] width 56 height 56
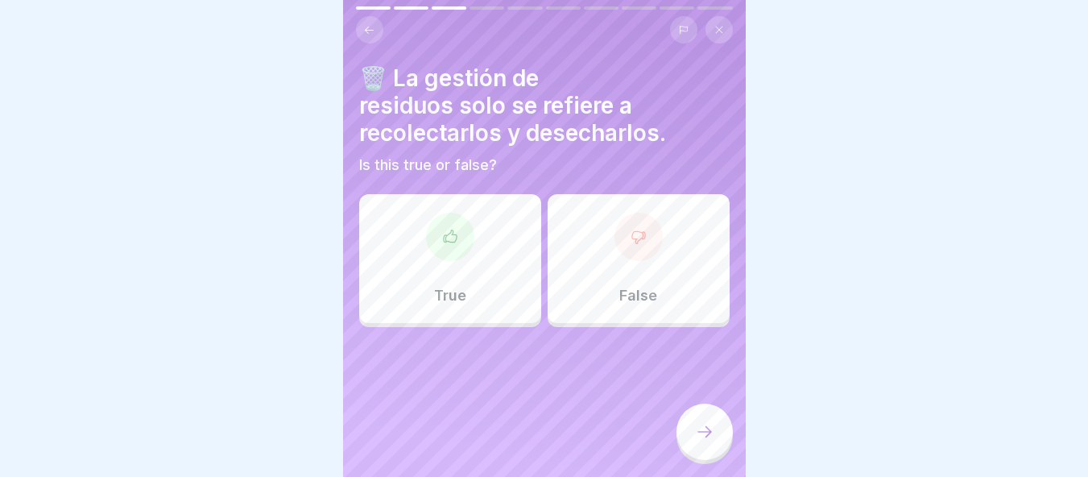
click at [469, 288] on div "True" at bounding box center [450, 258] width 182 height 129
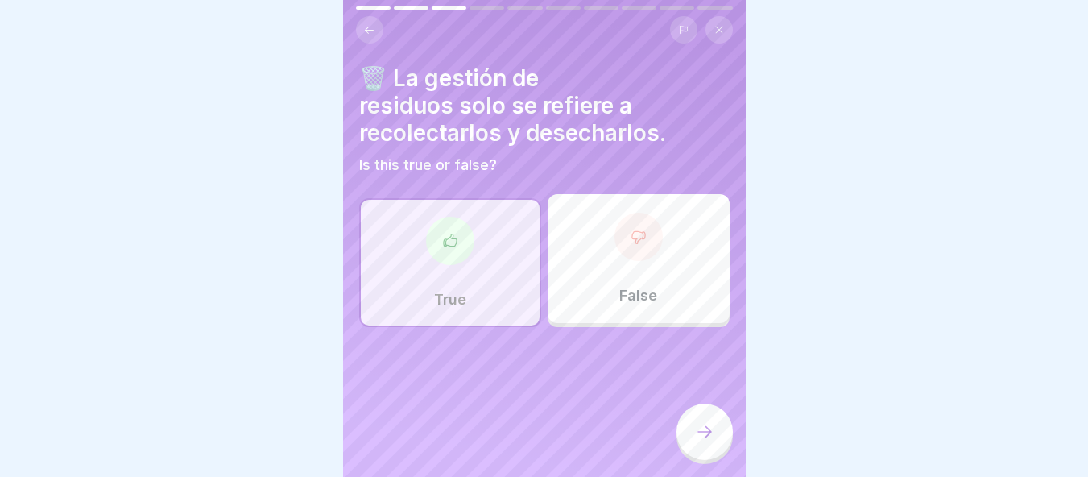
click at [714, 441] on icon at bounding box center [704, 431] width 19 height 19
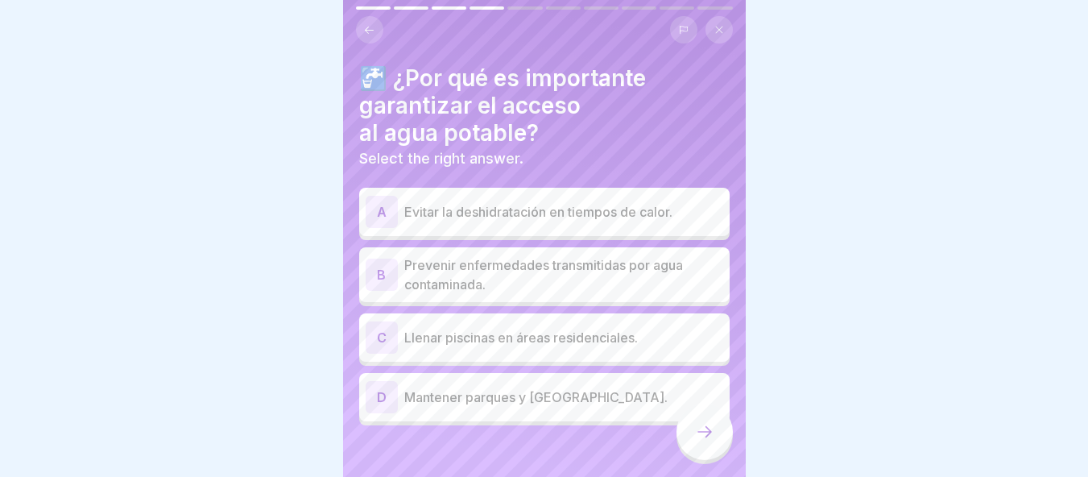
click at [580, 292] on p "Prevenir enfermedades transmitidas por agua contaminada." at bounding box center [563, 274] width 319 height 39
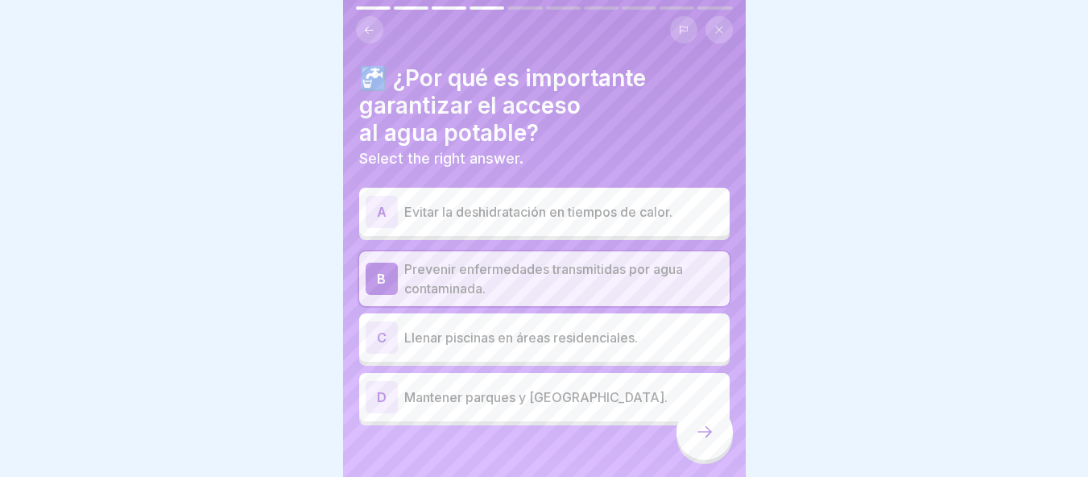
click at [592, 411] on div "D Mantener parques y jardines verdes." at bounding box center [545, 397] width 358 height 32
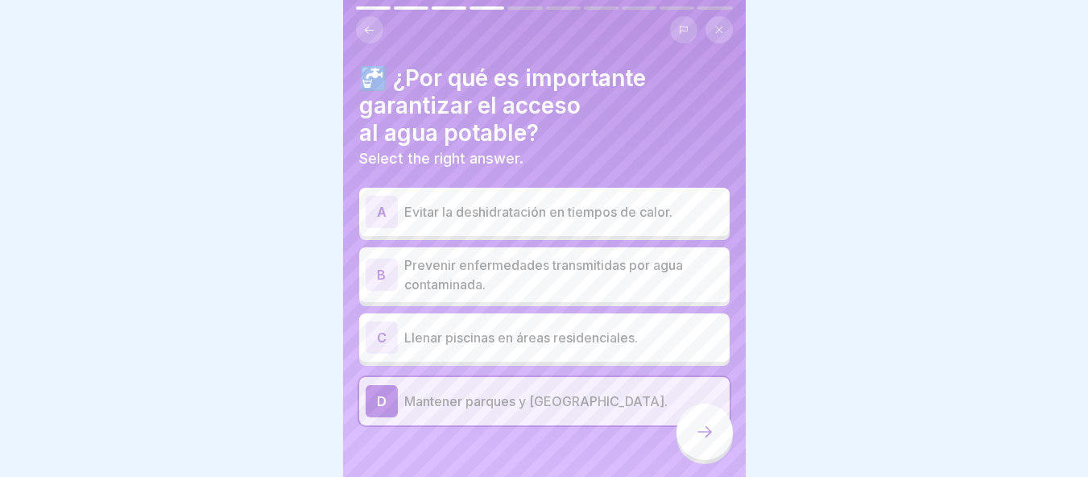
click at [555, 280] on p "Prevenir enfermedades transmitidas por agua contaminada." at bounding box center [563, 274] width 319 height 39
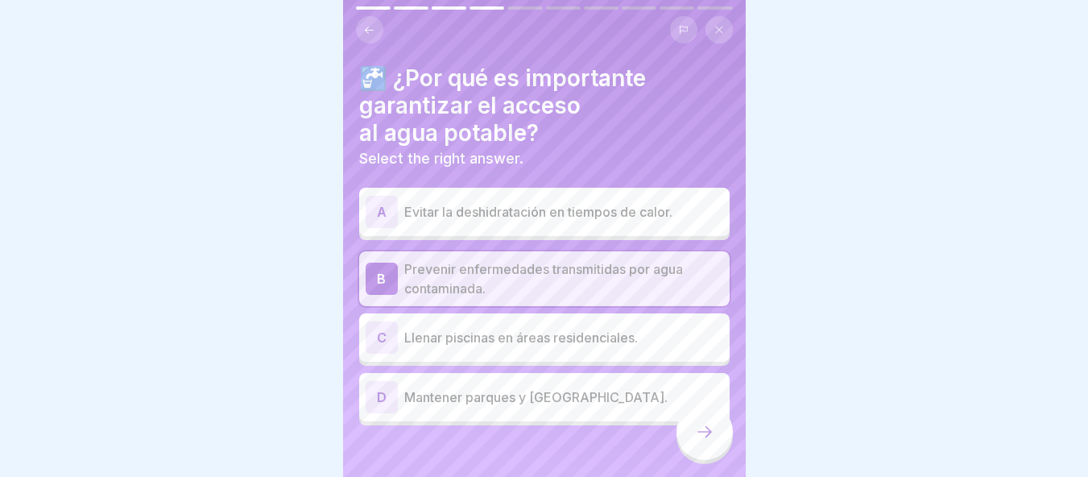
click at [715, 448] on div at bounding box center [704, 431] width 56 height 56
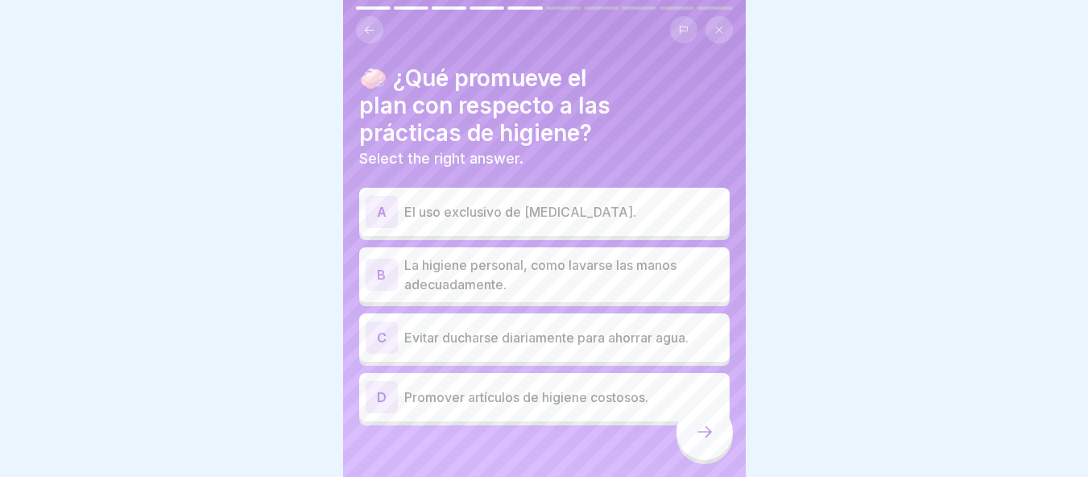
click at [550, 292] on p "La higiene personal, como lavarse las manos adecuadamente." at bounding box center [563, 274] width 319 height 39
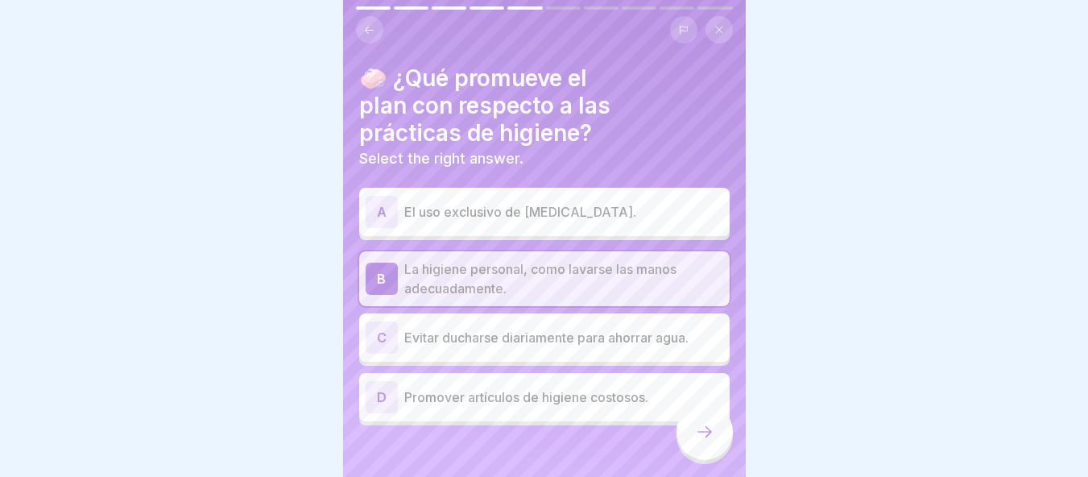
click at [685, 445] on div at bounding box center [704, 431] width 56 height 56
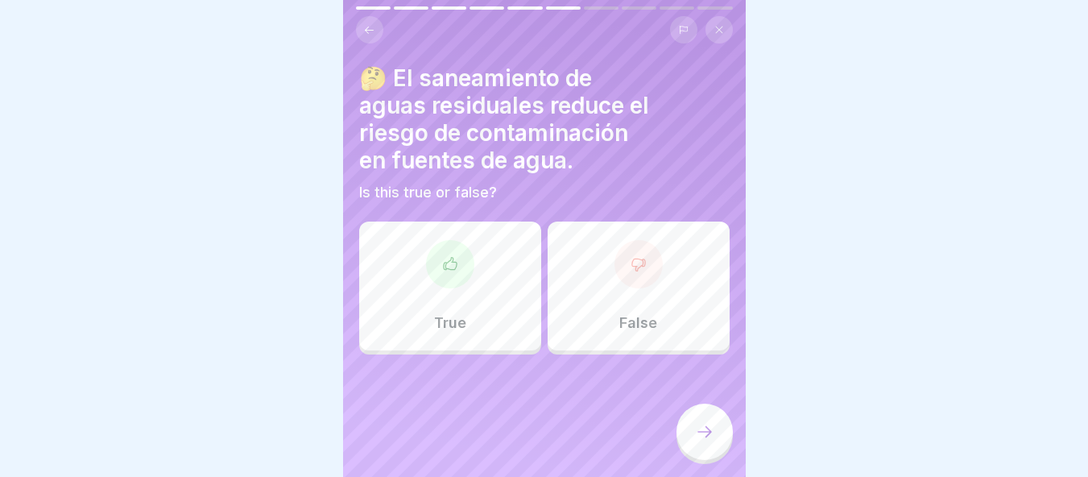
click at [435, 322] on p "True" at bounding box center [450, 323] width 32 height 18
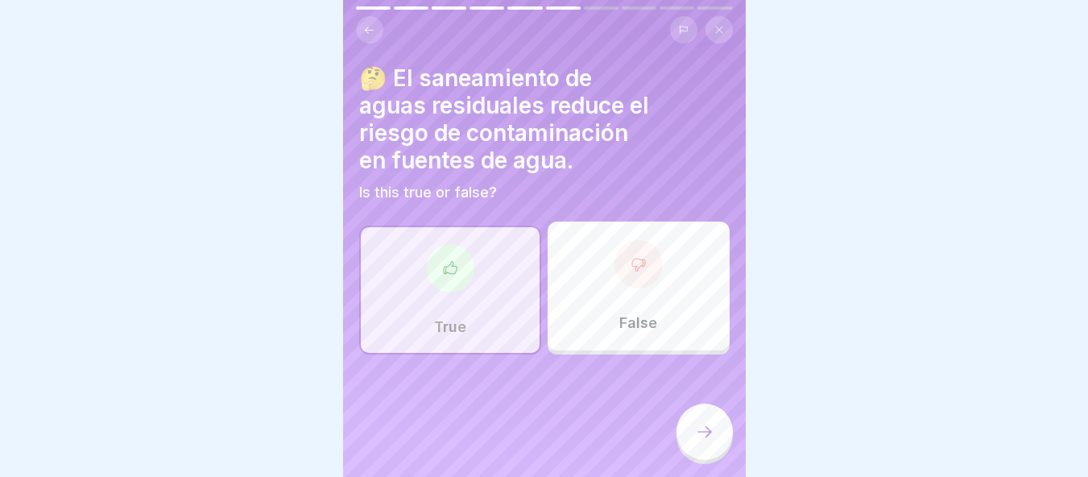
click at [701, 459] on div at bounding box center [704, 431] width 56 height 56
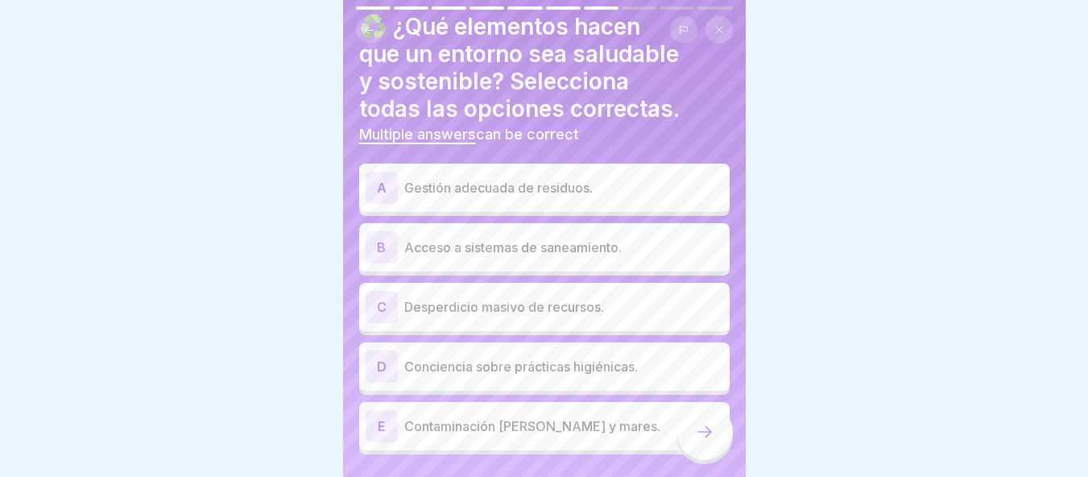
scroll to position [60, 0]
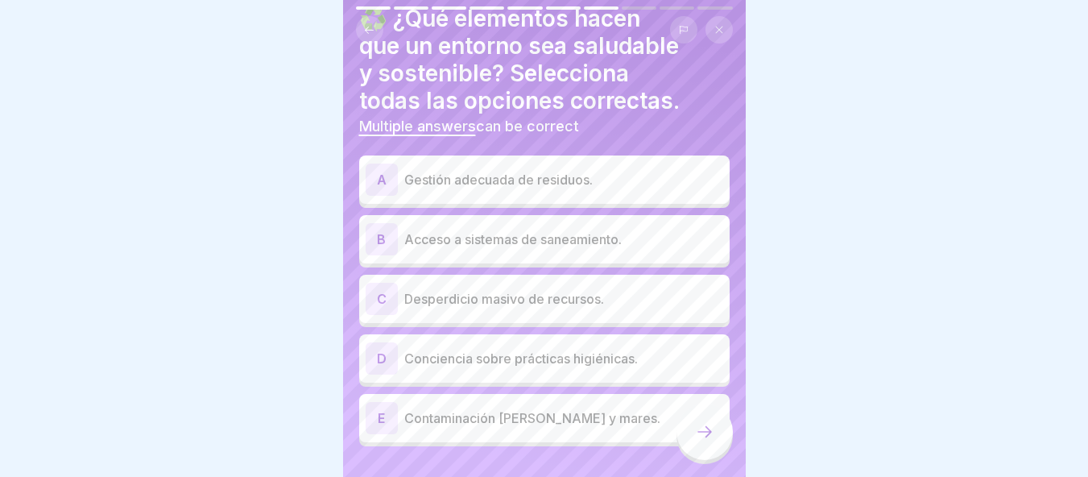
click at [547, 188] on p "Gestión adecuada de residuos." at bounding box center [563, 179] width 319 height 19
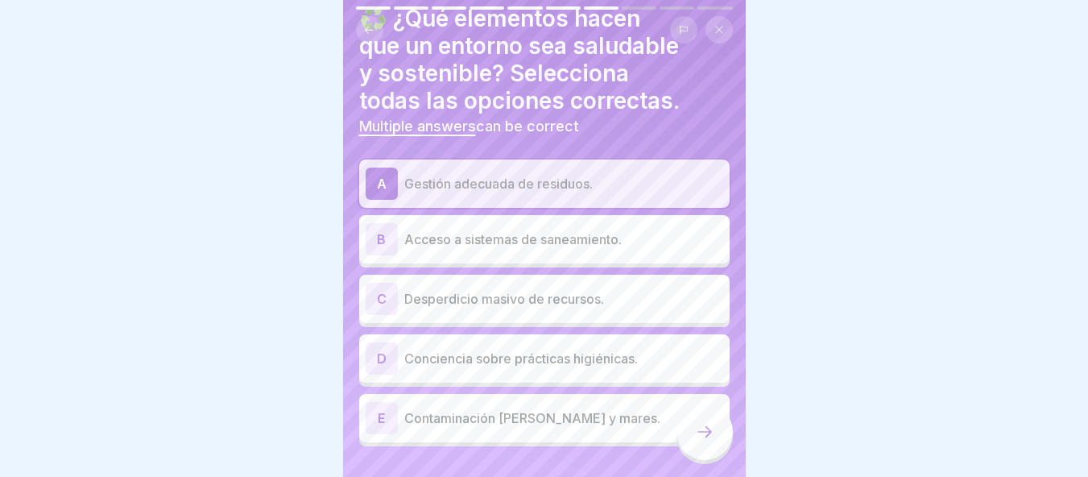
click at [528, 230] on p "Acceso a sistemas de saneamiento." at bounding box center [563, 239] width 319 height 19
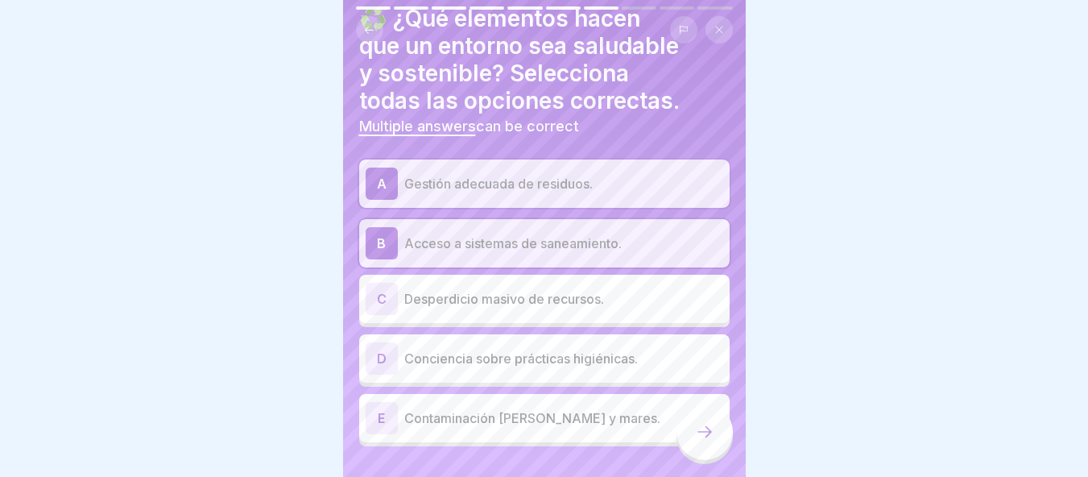
click at [507, 342] on div "D Conciencia sobre prácticas higiénicas." at bounding box center [545, 358] width 358 height 32
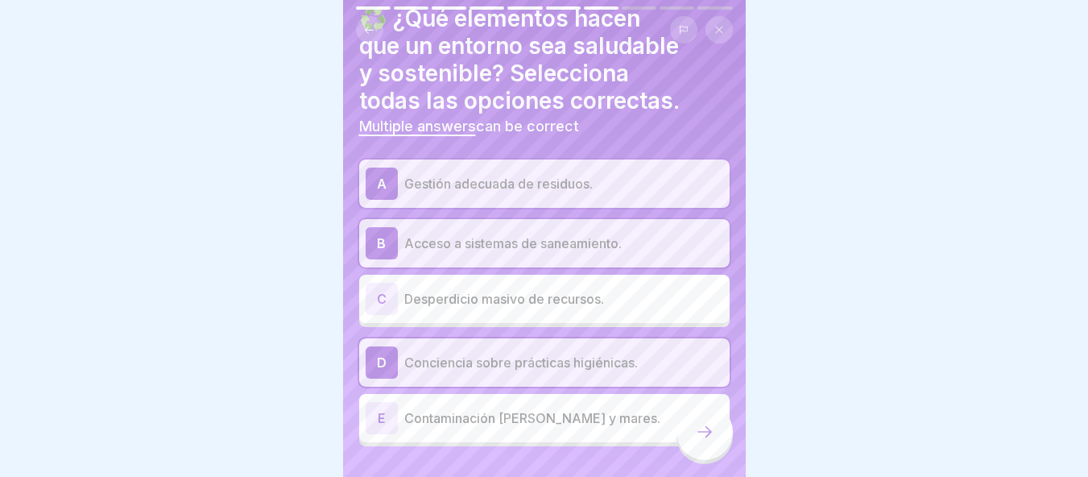
click at [685, 449] on div at bounding box center [704, 431] width 56 height 56
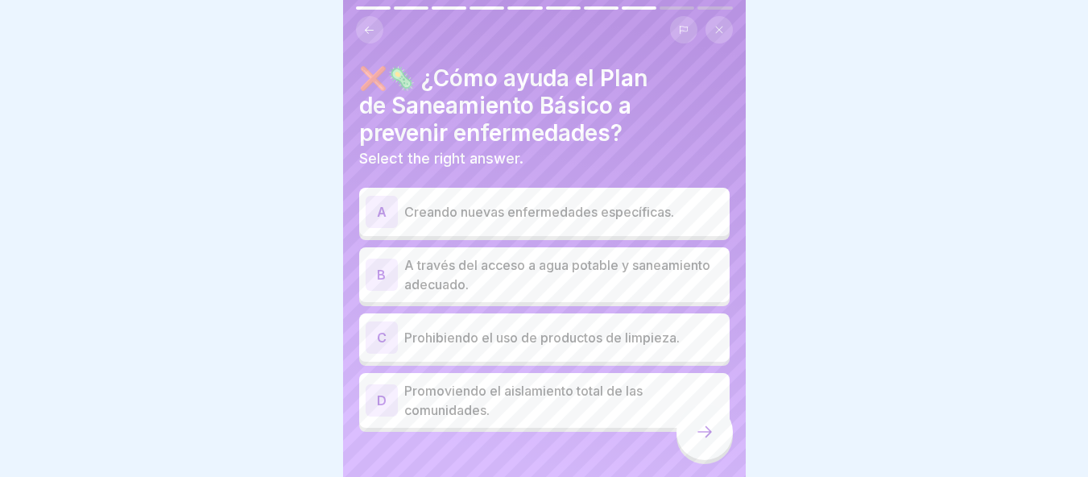
click at [507, 279] on p "A través del acceso a agua potable y saneamiento adecuado." at bounding box center [563, 274] width 319 height 39
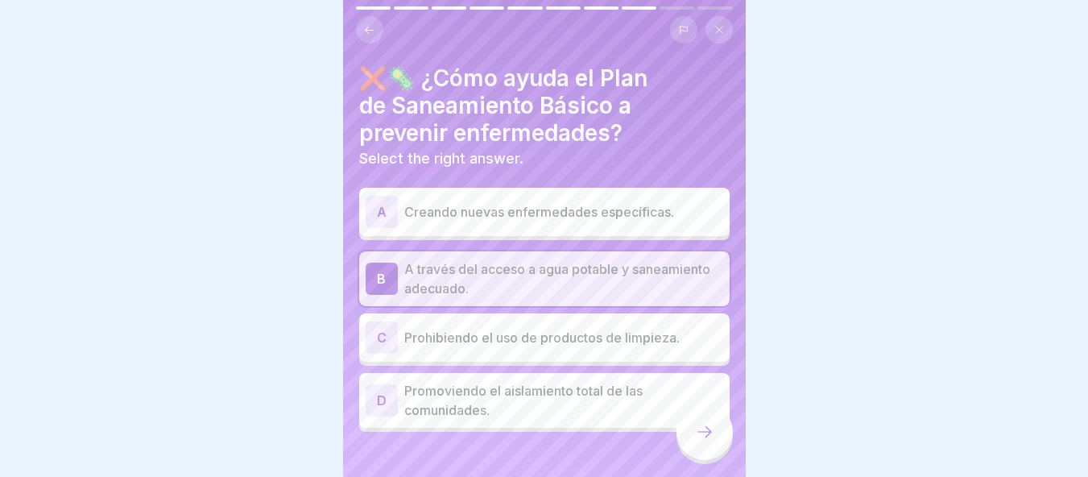
click at [708, 438] on icon at bounding box center [704, 431] width 19 height 19
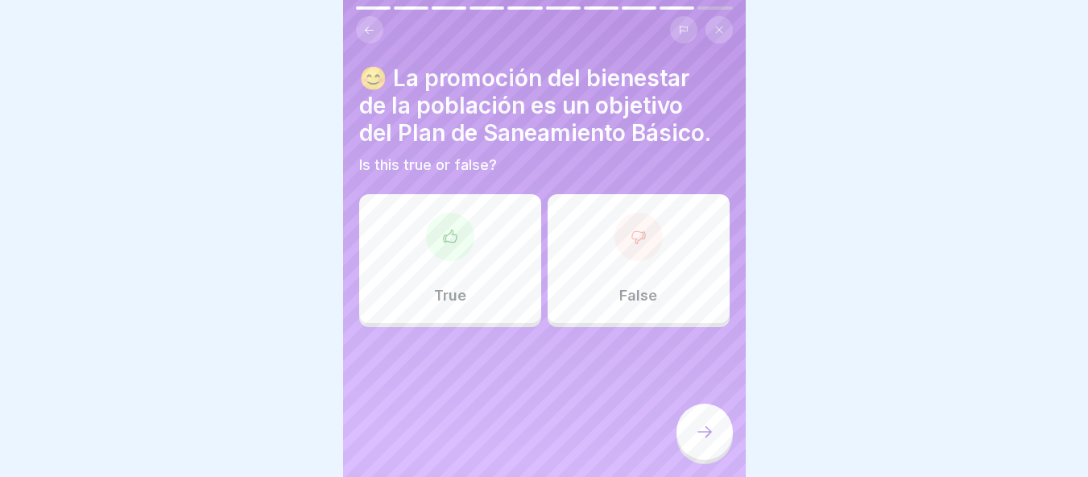
click at [455, 270] on div "True" at bounding box center [450, 258] width 182 height 129
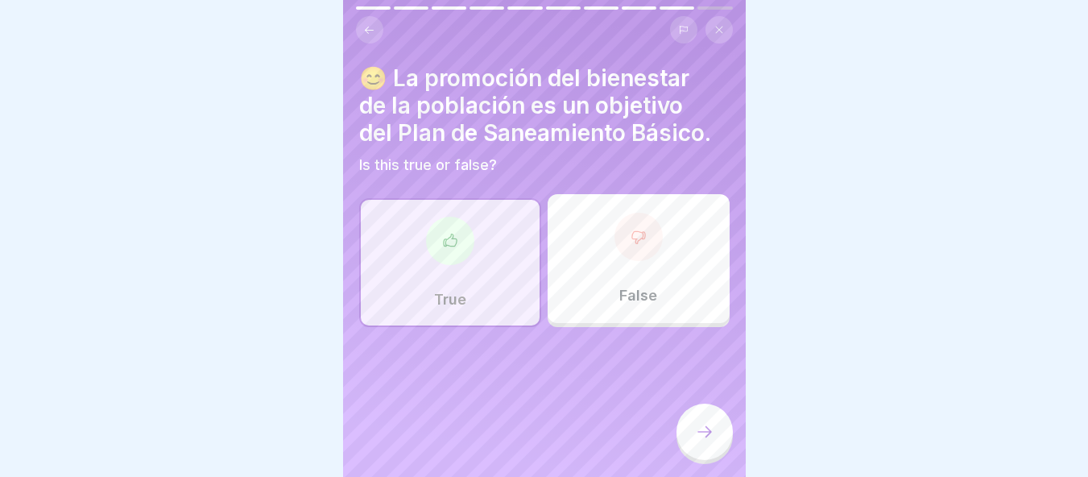
click at [700, 436] on div at bounding box center [704, 431] width 56 height 56
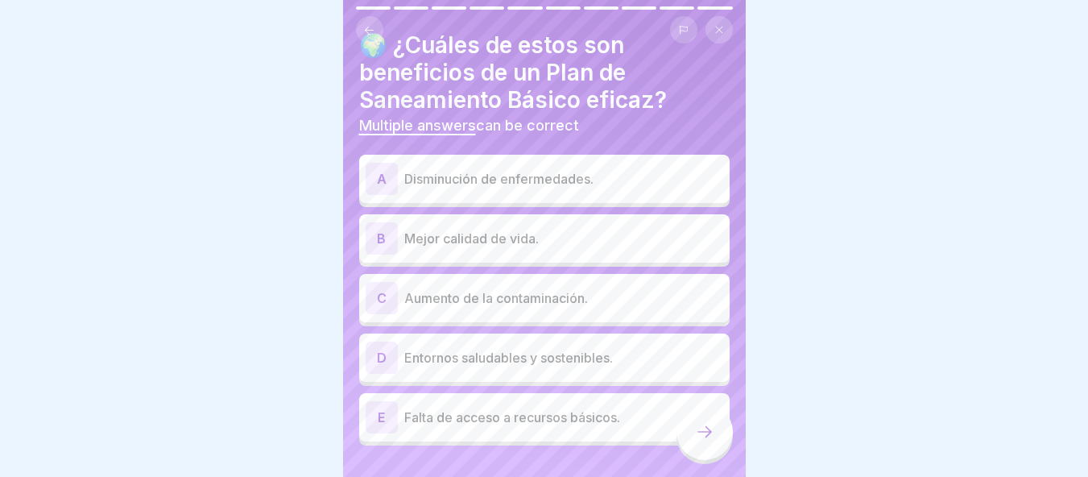
scroll to position [35, 0]
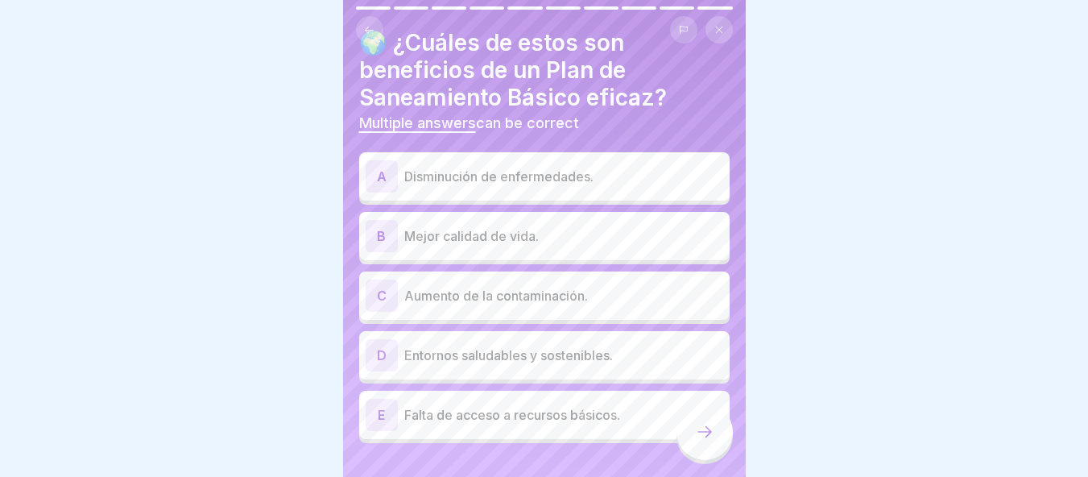
click at [507, 183] on p "Disminución de enfermedades." at bounding box center [563, 176] width 319 height 19
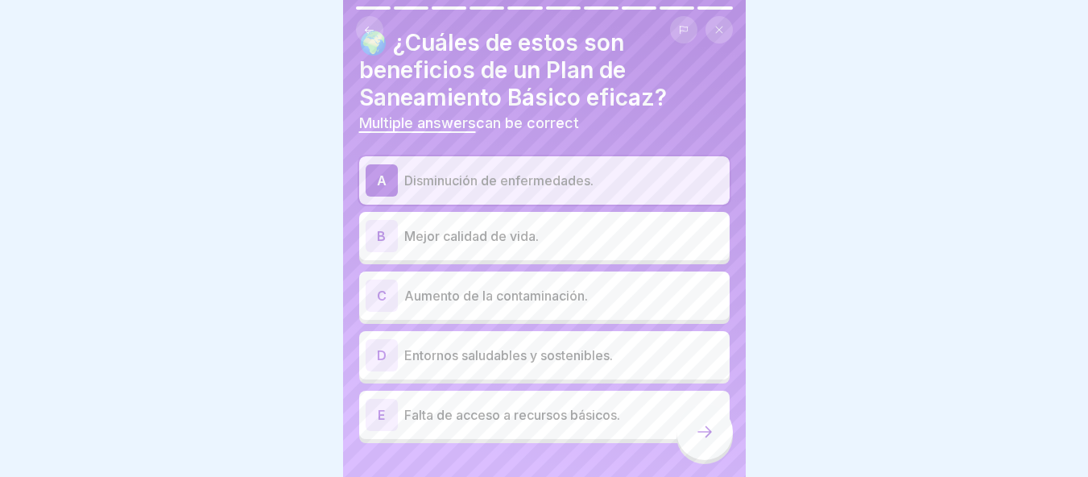
click at [478, 246] on div "B Mejor calidad de vida." at bounding box center [545, 236] width 358 height 32
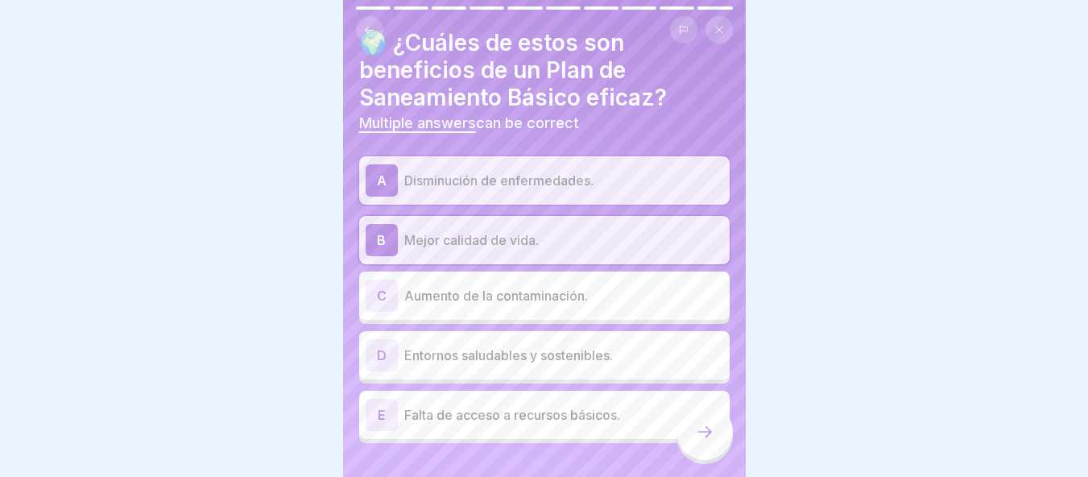
click at [490, 362] on p "Entornos saludables y sostenibles." at bounding box center [563, 354] width 319 height 19
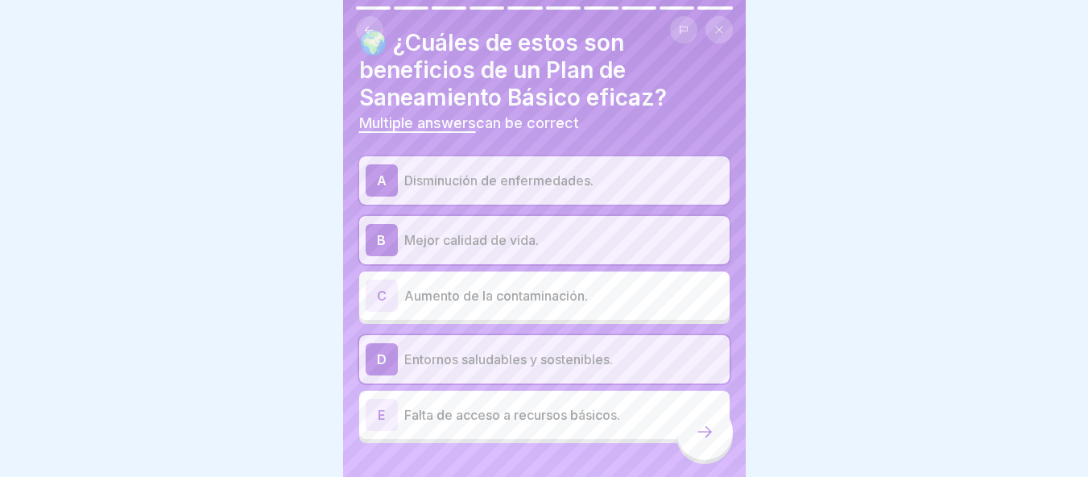
click at [701, 441] on icon at bounding box center [704, 431] width 19 height 19
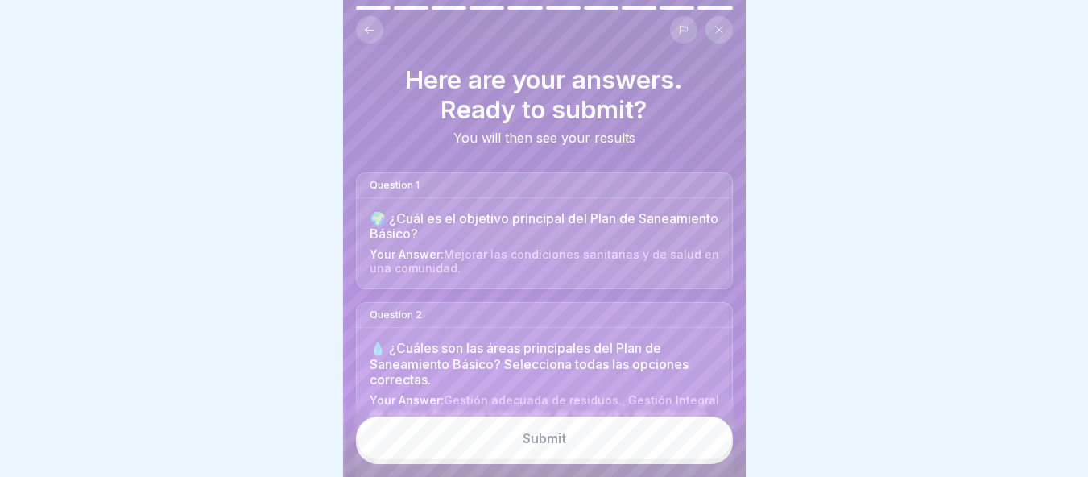
click at [613, 450] on button "Submit" at bounding box center [544, 437] width 377 height 43
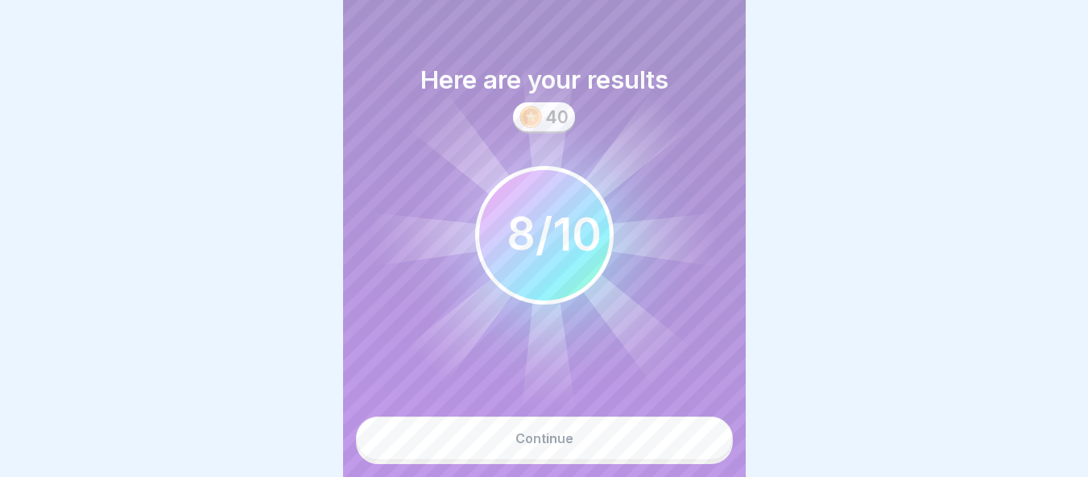
click at [613, 450] on button "Continue" at bounding box center [544, 437] width 377 height 43
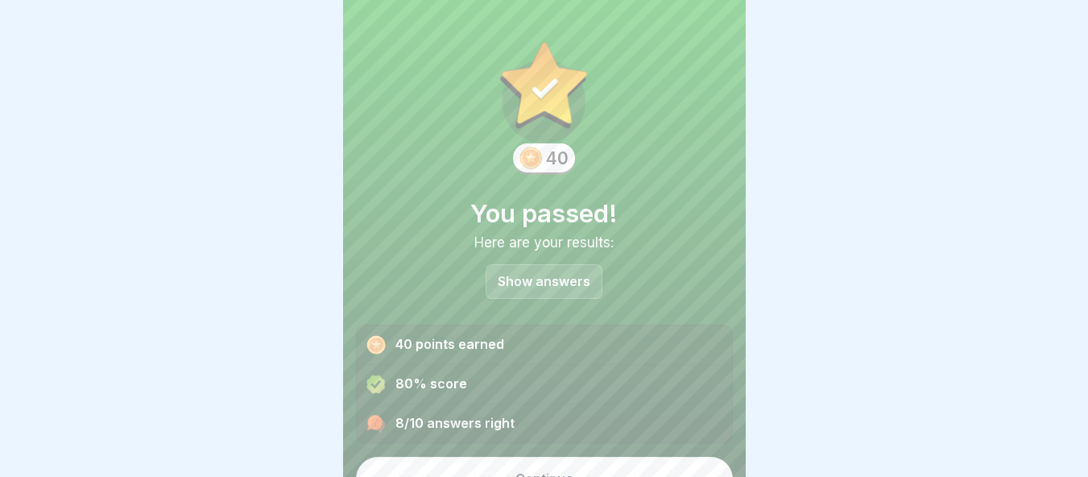
scroll to position [28, 0]
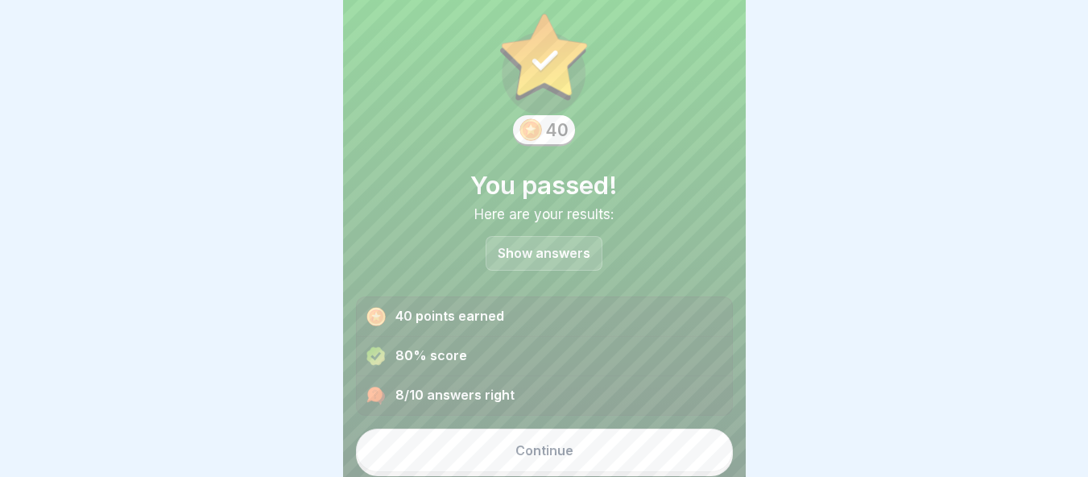
click at [601, 452] on button "Continue" at bounding box center [544, 449] width 377 height 43
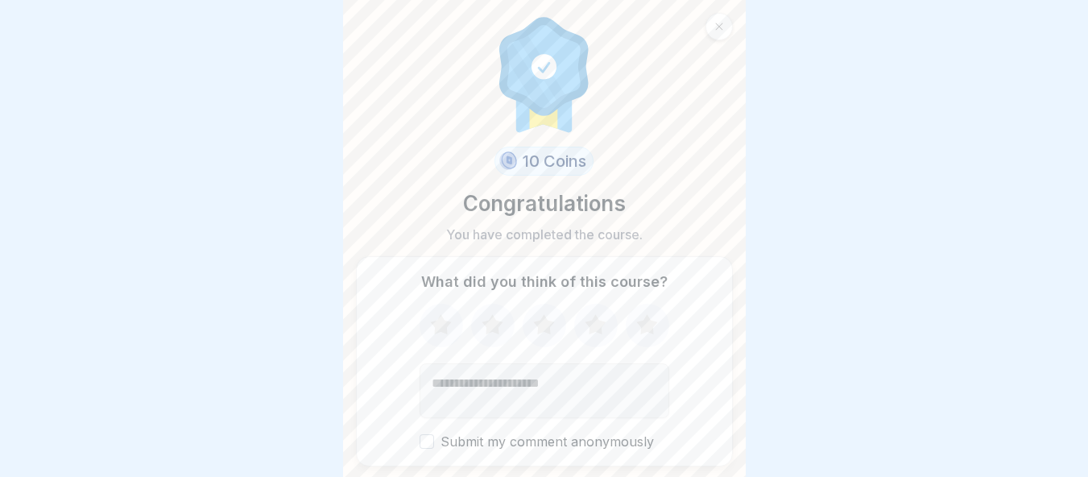
scroll to position [49, 0]
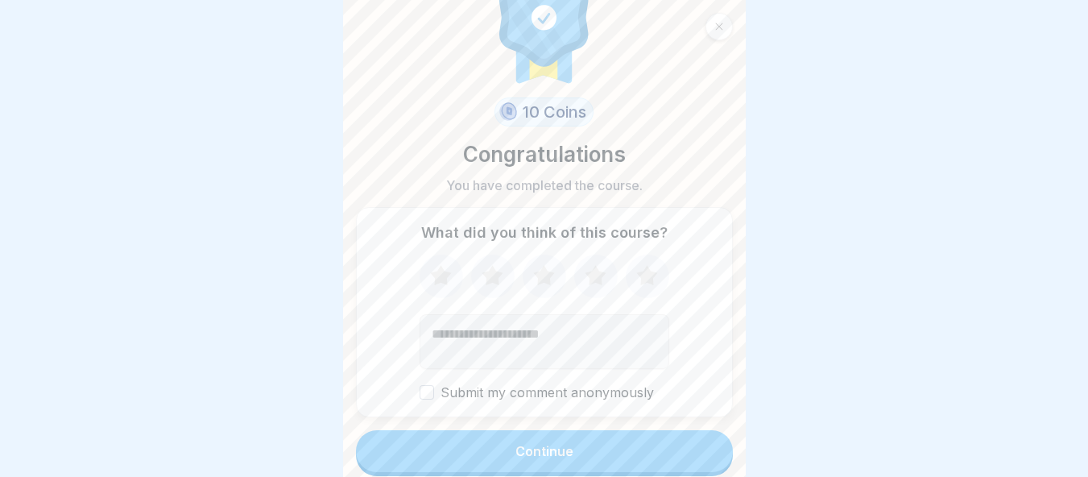
click at [606, 447] on button "Continue" at bounding box center [544, 451] width 377 height 42
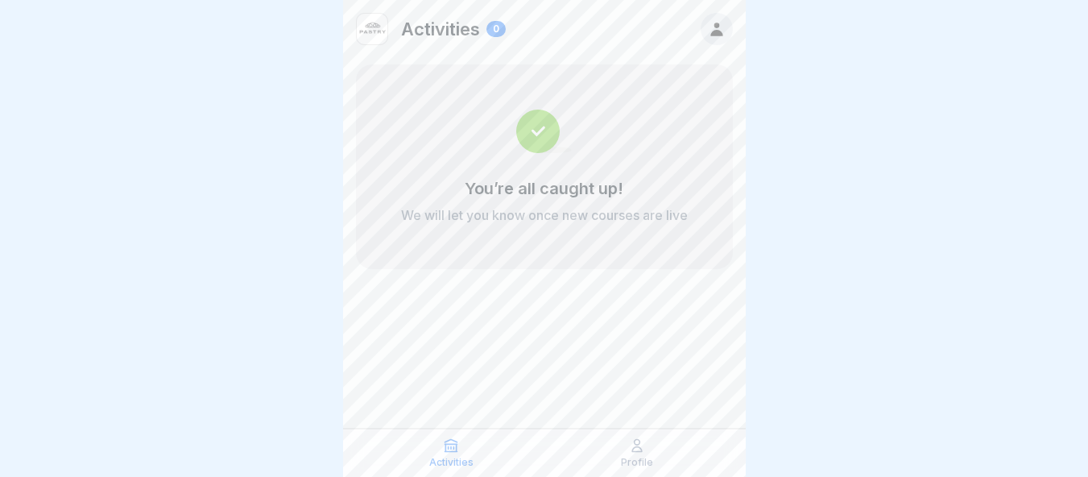
click at [646, 453] on div "Profile" at bounding box center [637, 452] width 178 height 31
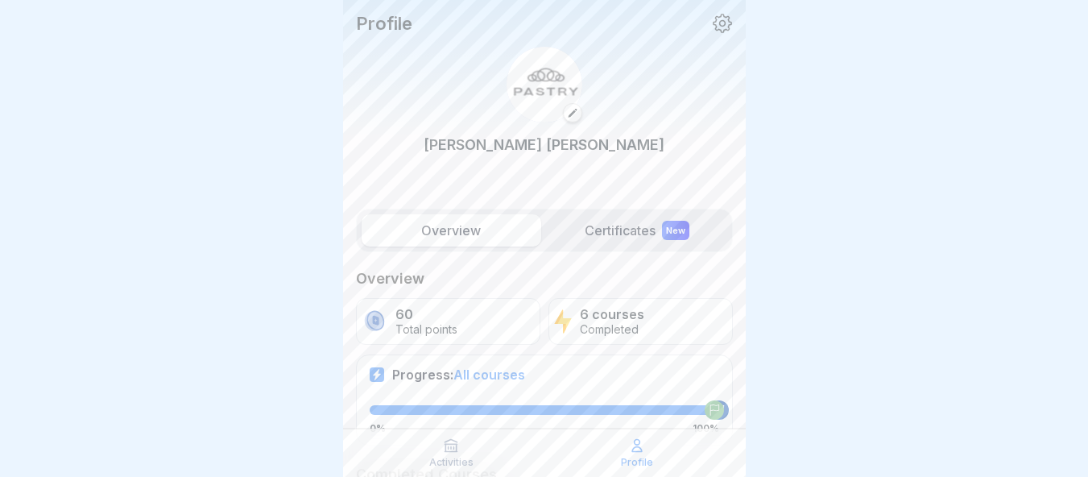
click at [662, 237] on div "New" at bounding box center [675, 230] width 27 height 19
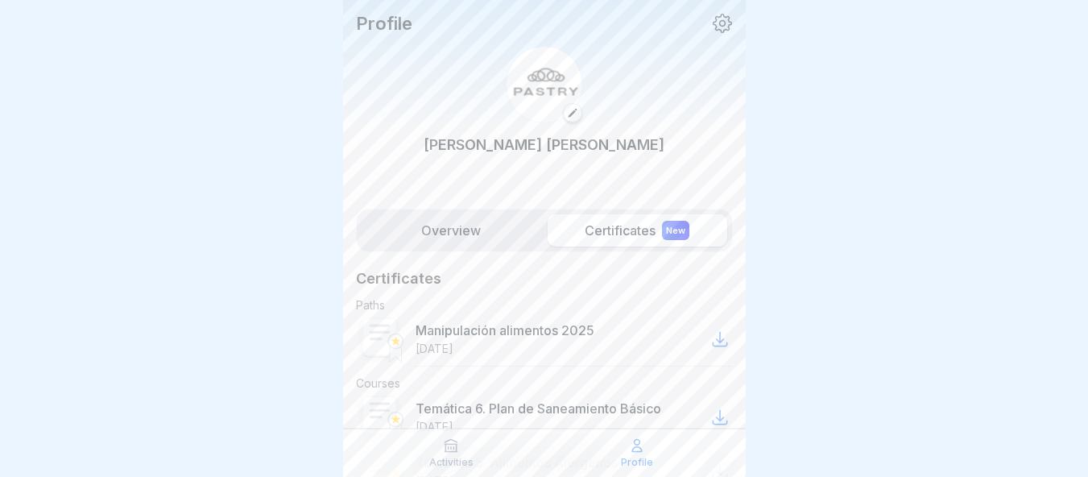
click at [693, 337] on div "Manipulación alimentos 2025 08/15/2025" at bounding box center [574, 339] width 317 height 54
click at [710, 337] on icon at bounding box center [719, 338] width 19 height 19
click at [712, 27] on icon at bounding box center [722, 23] width 21 height 21
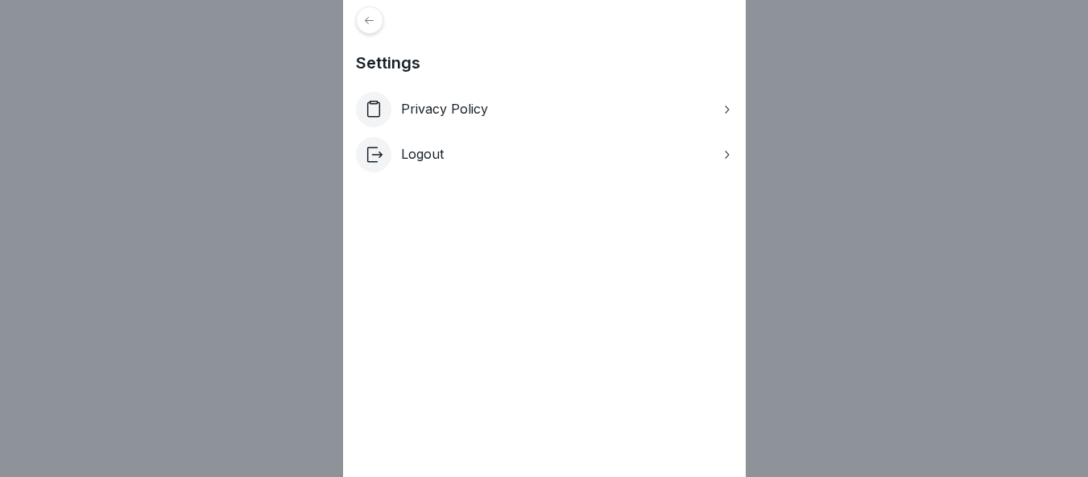
click at [864, 55] on div "Settings Privacy Policy Logout" at bounding box center [544, 238] width 1088 height 477
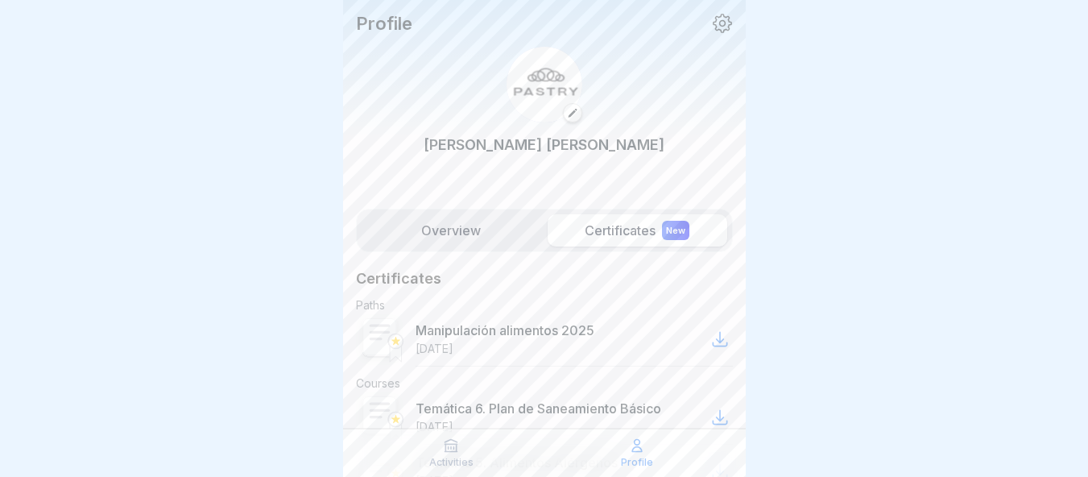
click at [713, 19] on icon at bounding box center [722, 23] width 19 height 19
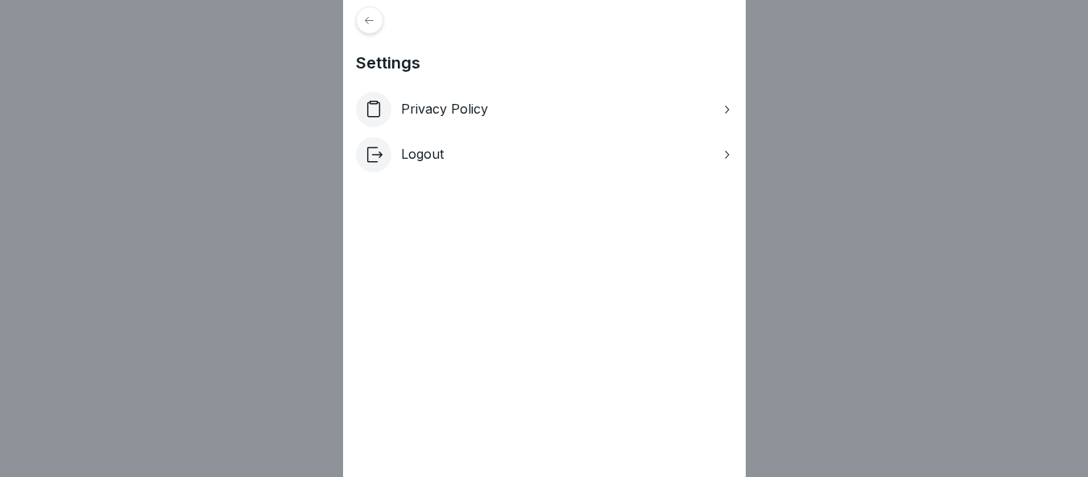
click at [449, 152] on div "Logout" at bounding box center [544, 154] width 377 height 35
